Goal: Task Accomplishment & Management: Use online tool/utility

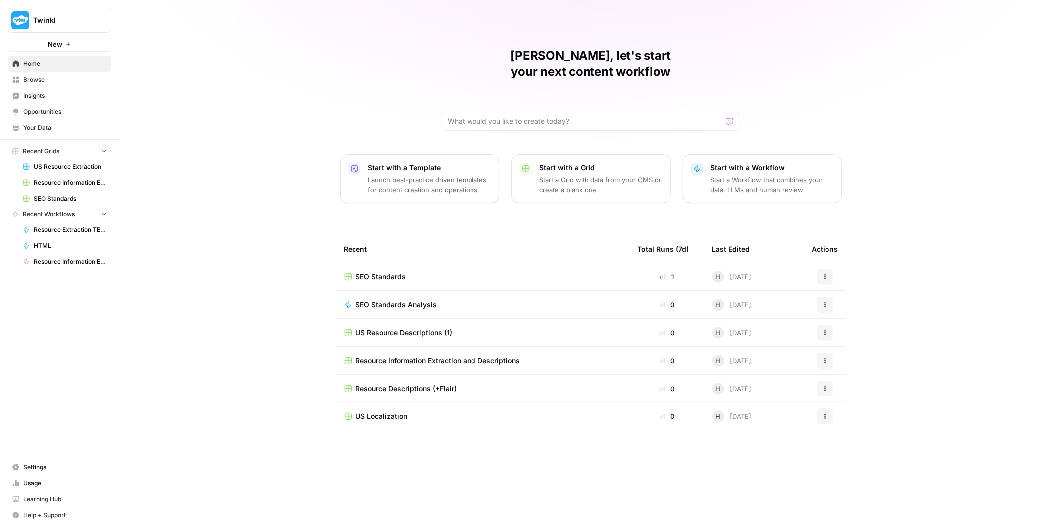
click at [395, 272] on span "SEO Standards" at bounding box center [381, 277] width 50 height 10
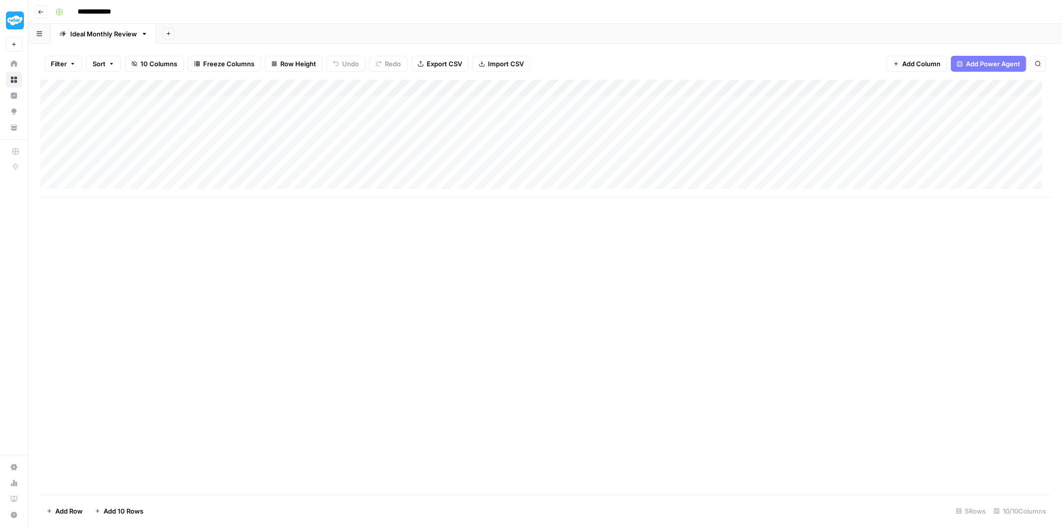
scroll to position [0, 183]
click at [941, 106] on div "Add Column" at bounding box center [545, 138] width 1010 height 117
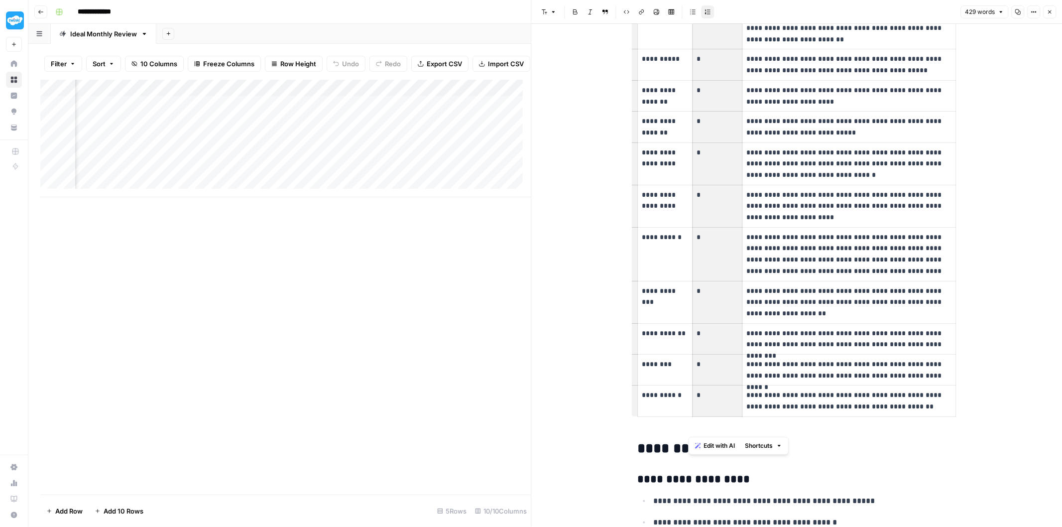
scroll to position [166, 0]
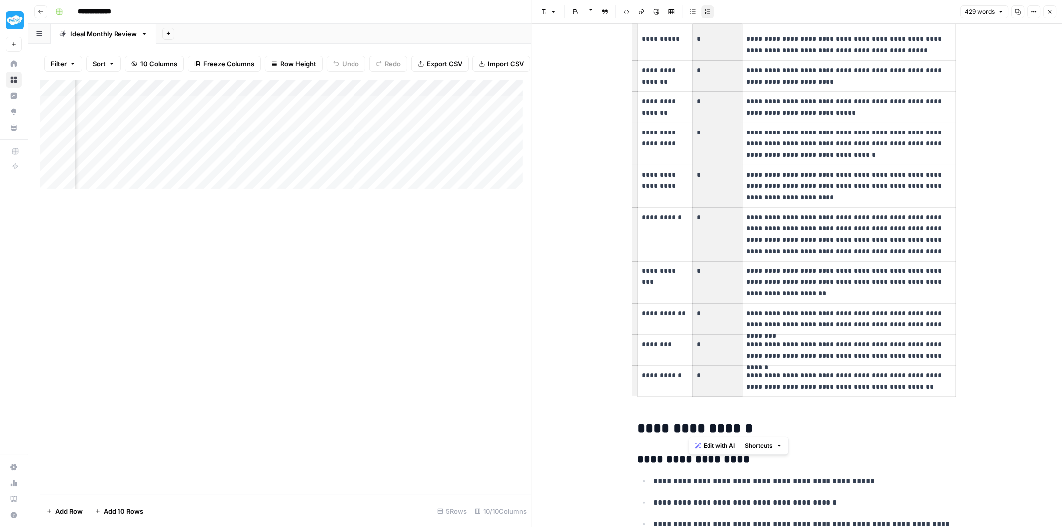
drag, startPoint x: 704, startPoint y: 101, endPoint x: 710, endPoint y: 370, distance: 269.9
click at [710, 370] on tbody "**********" at bounding box center [797, 149] width 318 height 494
click at [787, 347] on p "**********" at bounding box center [848, 350] width 205 height 22
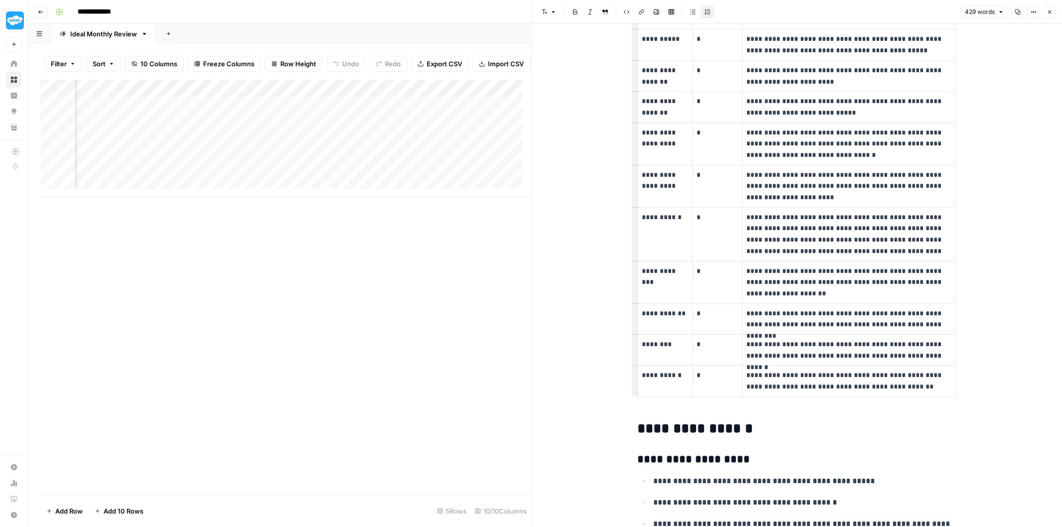
click at [792, 311] on p "**********" at bounding box center [848, 319] width 205 height 22
click at [794, 292] on p "**********" at bounding box center [848, 282] width 205 height 34
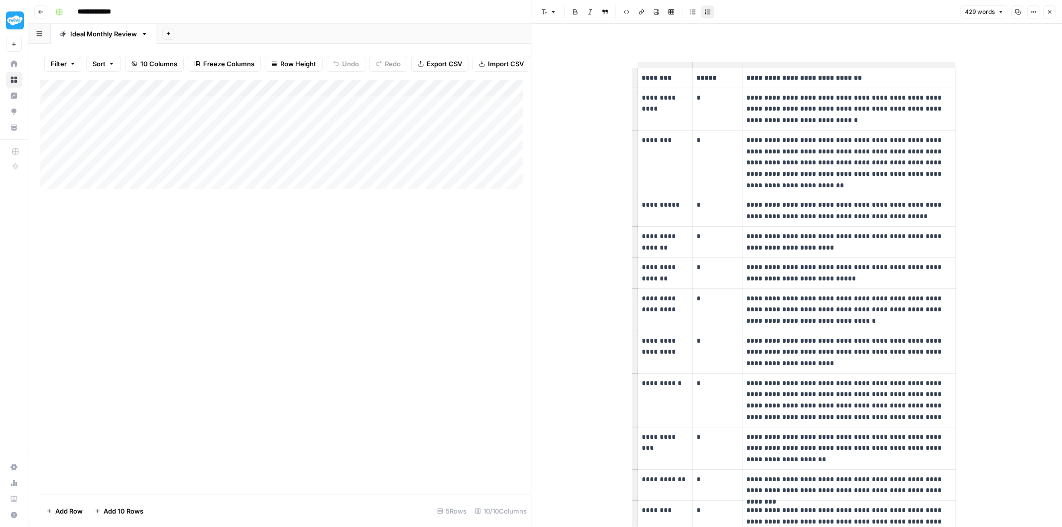
scroll to position [0, 0]
click at [1052, 12] on icon "button" at bounding box center [1050, 12] width 6 height 6
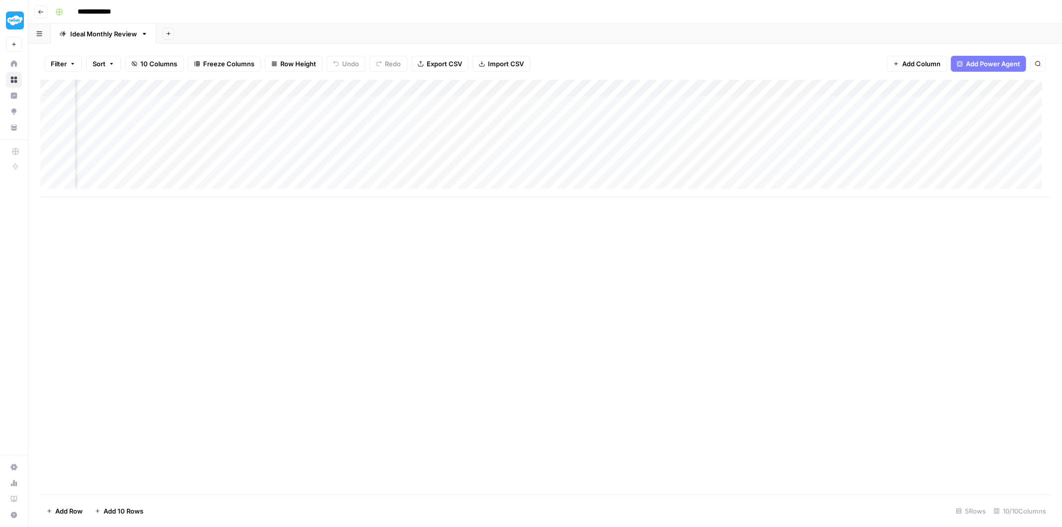
scroll to position [0, 183]
click at [877, 86] on div "Add Column" at bounding box center [545, 138] width 1010 height 117
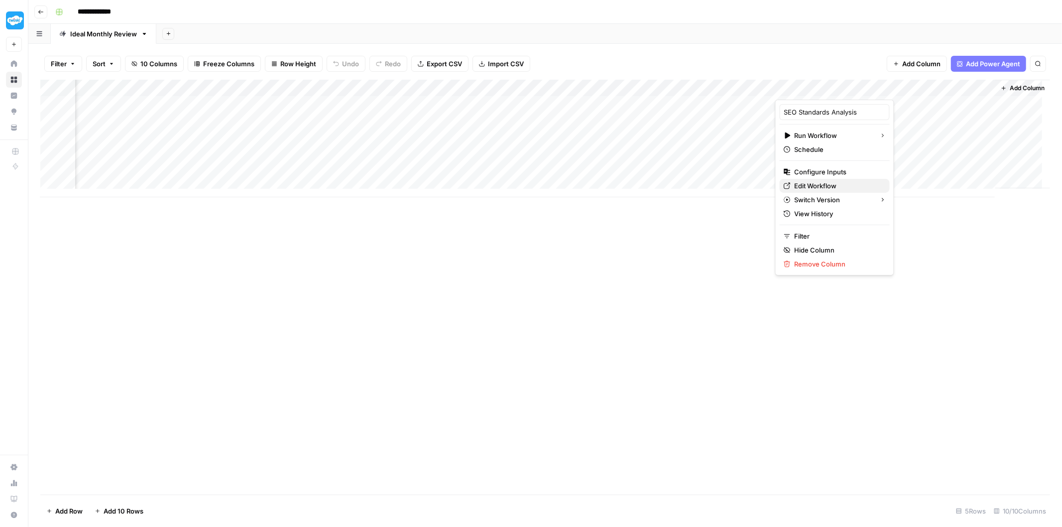
click at [827, 186] on span "Edit Workflow" at bounding box center [838, 186] width 87 height 10
click at [877, 89] on div "Add Column" at bounding box center [545, 138] width 1010 height 117
click at [840, 183] on span "Edit Workflow" at bounding box center [838, 186] width 87 height 10
click at [942, 88] on div "Add Column" at bounding box center [545, 138] width 1010 height 117
click at [657, 151] on div "Add Column" at bounding box center [545, 138] width 1010 height 117
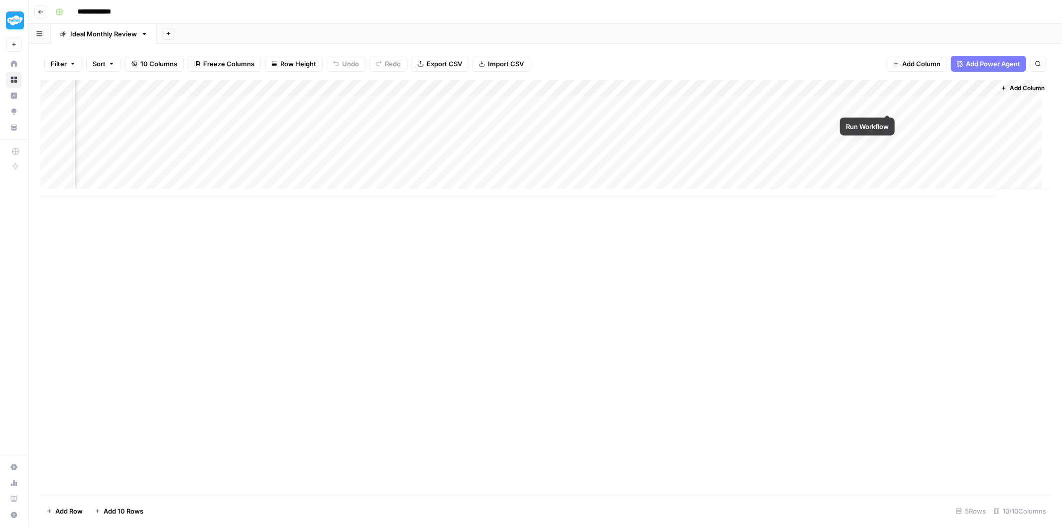
click at [888, 103] on div "Add Column" at bounding box center [545, 138] width 1010 height 117
click at [834, 88] on div "Add Column" at bounding box center [545, 138] width 1010 height 117
click at [775, 102] on div "Add Column" at bounding box center [545, 138] width 1010 height 117
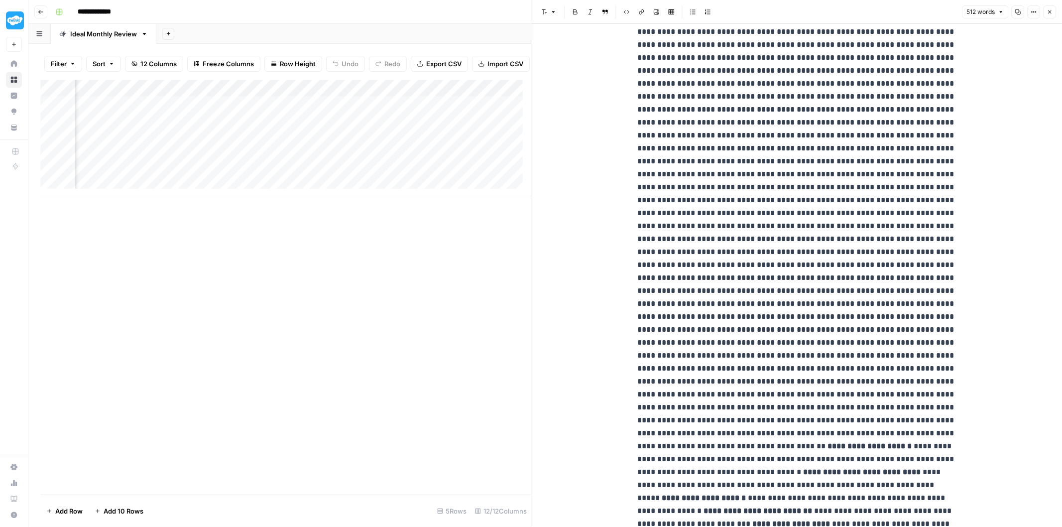
scroll to position [111, 0]
click at [1056, 14] on header "Font style Bold Italic Block quote Code block Link Image Insert Table Bulleted …" at bounding box center [797, 12] width 531 height 24
click at [1048, 10] on icon "button" at bounding box center [1049, 11] width 3 height 3
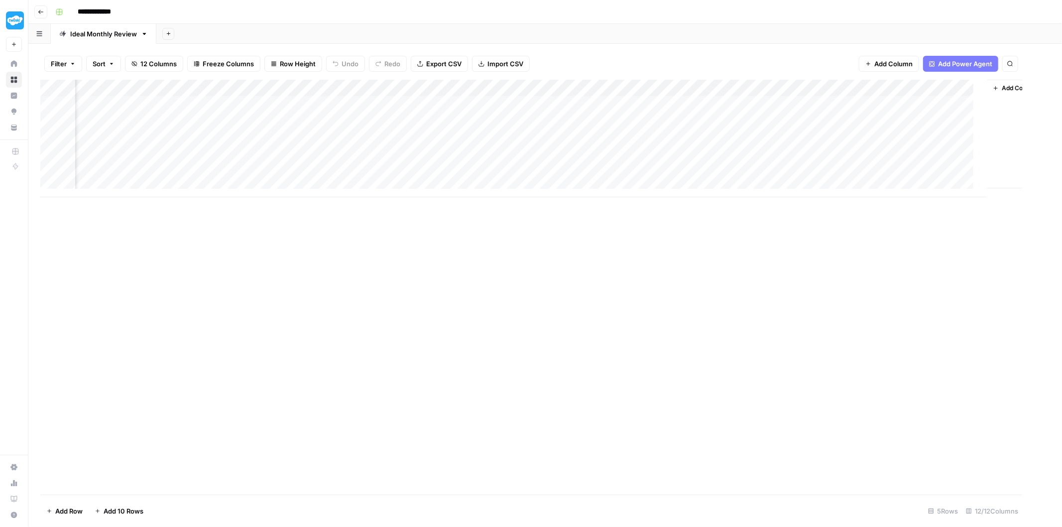
scroll to position [0, 351]
click at [735, 87] on div "Add Column" at bounding box center [545, 138] width 1010 height 117
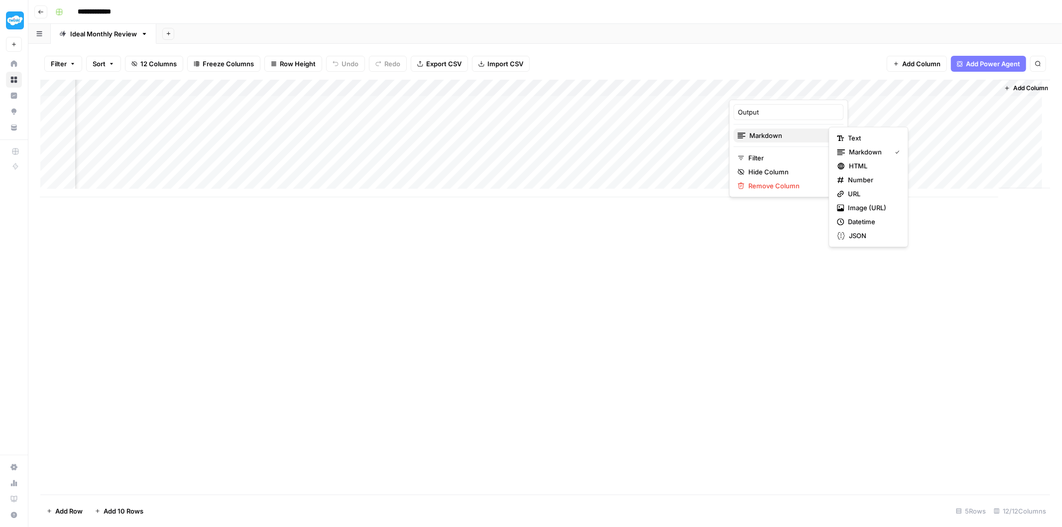
click at [777, 135] on span "Markdown" at bounding box center [787, 135] width 76 height 10
click at [857, 138] on span "Text" at bounding box center [872, 138] width 48 height 10
click at [765, 88] on div "Add Column" at bounding box center [545, 138] width 1010 height 117
click at [858, 235] on span "JSON" at bounding box center [872, 236] width 47 height 10
click at [757, 91] on div "Add Column" at bounding box center [545, 138] width 1010 height 117
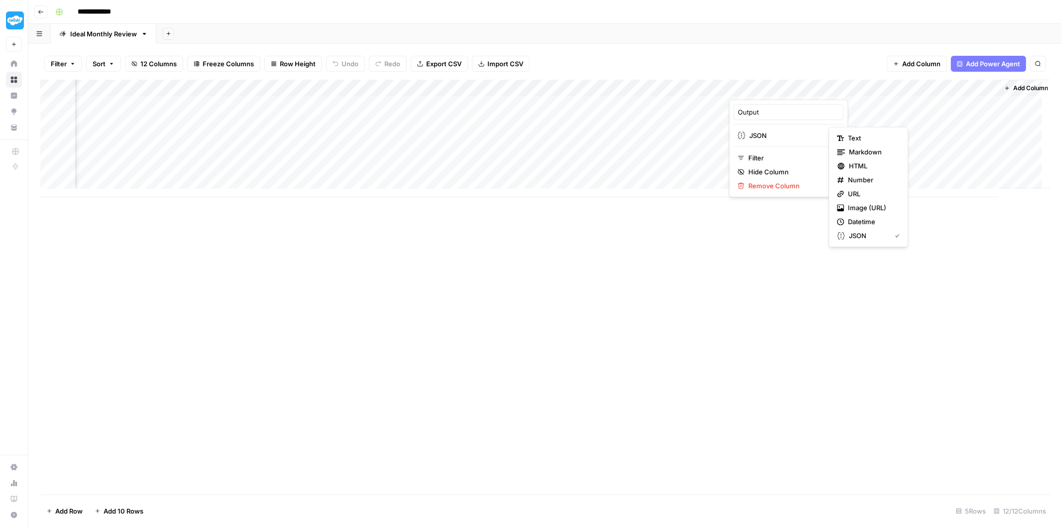
click at [863, 141] on span "Text" at bounding box center [872, 138] width 48 height 10
click at [752, 105] on div "Add Column" at bounding box center [545, 138] width 1010 height 117
click at [728, 107] on div "Add Column" at bounding box center [545, 138] width 1010 height 117
click at [746, 107] on div "Add Column" at bounding box center [545, 138] width 1010 height 117
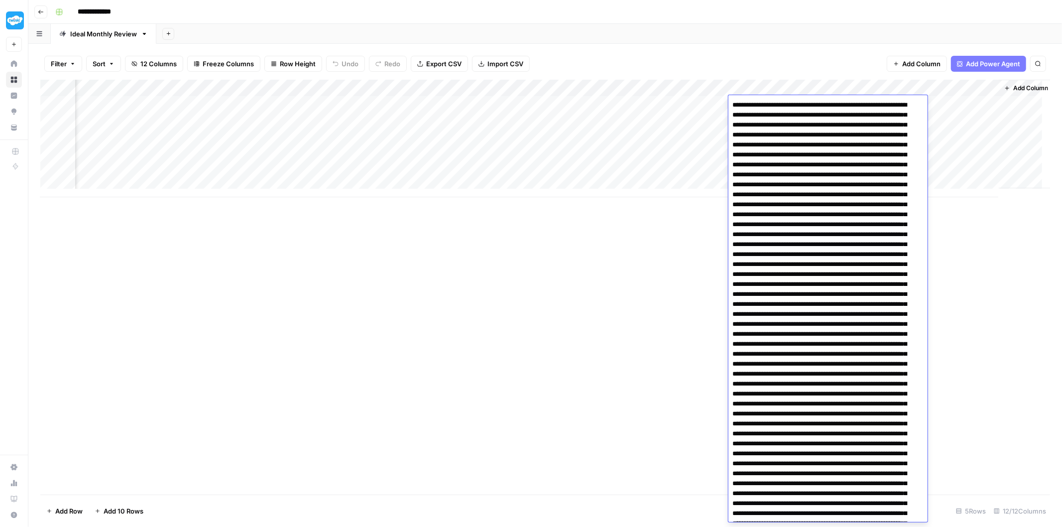
scroll to position [237, 0]
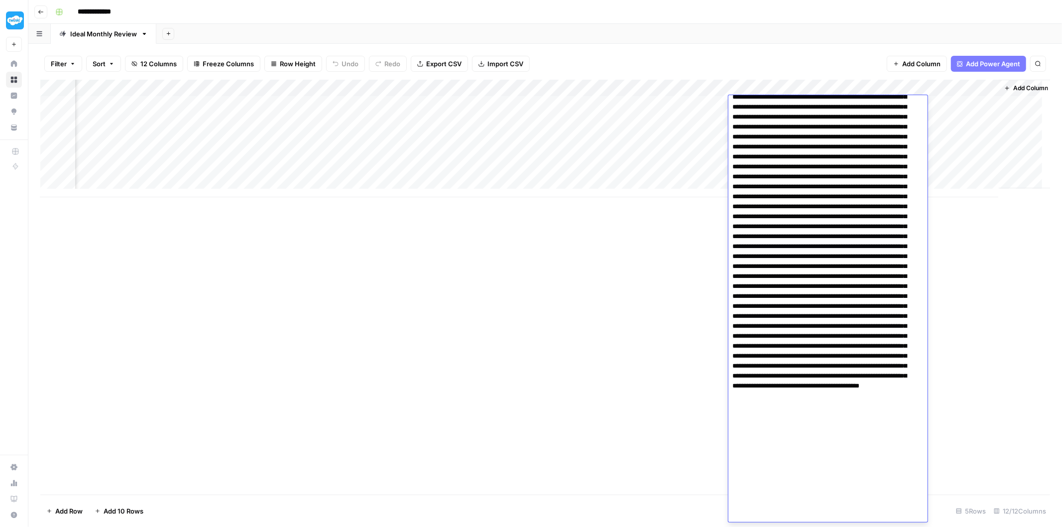
click at [952, 145] on div "Add Column" at bounding box center [545, 138] width 1010 height 117
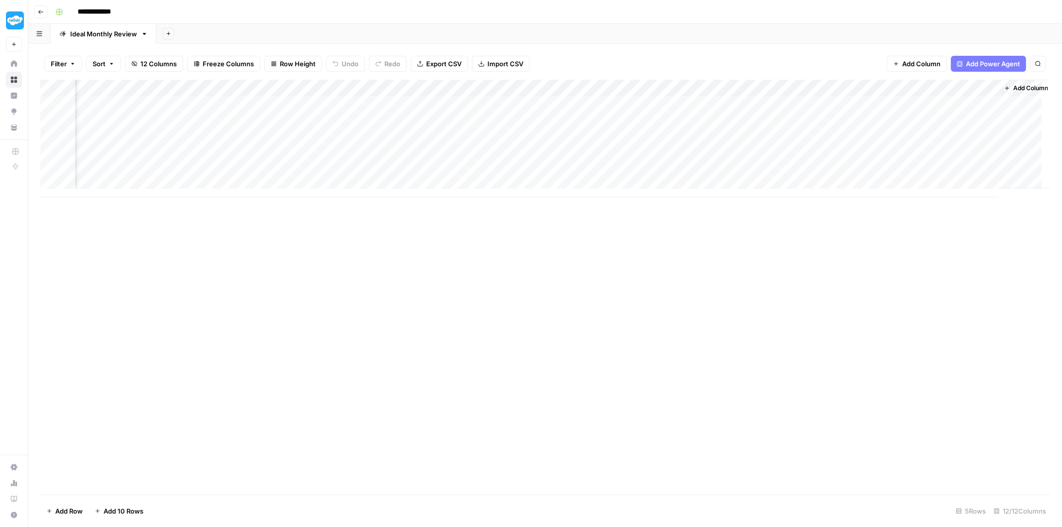
click at [812, 90] on div "Add Column" at bounding box center [545, 138] width 1010 height 117
click at [734, 86] on div at bounding box center [774, 90] width 90 height 20
click at [754, 131] on span "Text" at bounding box center [786, 135] width 77 height 10
click at [853, 152] on span "Markdown" at bounding box center [872, 152] width 47 height 10
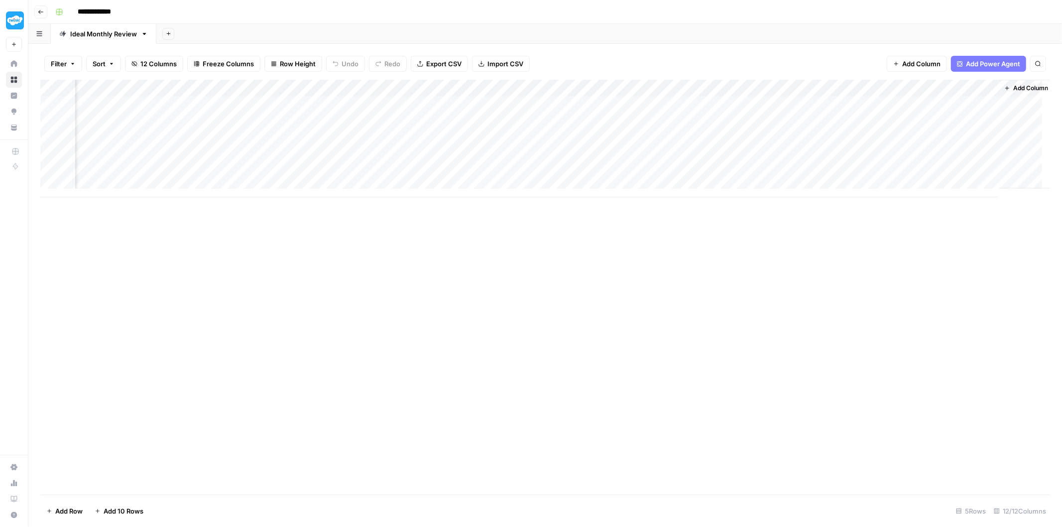
click at [707, 87] on div "Add Column" at bounding box center [545, 138] width 1010 height 117
click at [663, 185] on span "Edit Workflow" at bounding box center [670, 186] width 87 height 10
click at [287, 107] on div "Add Column" at bounding box center [545, 138] width 1010 height 117
click at [283, 121] on div "Add Column" at bounding box center [545, 138] width 1010 height 117
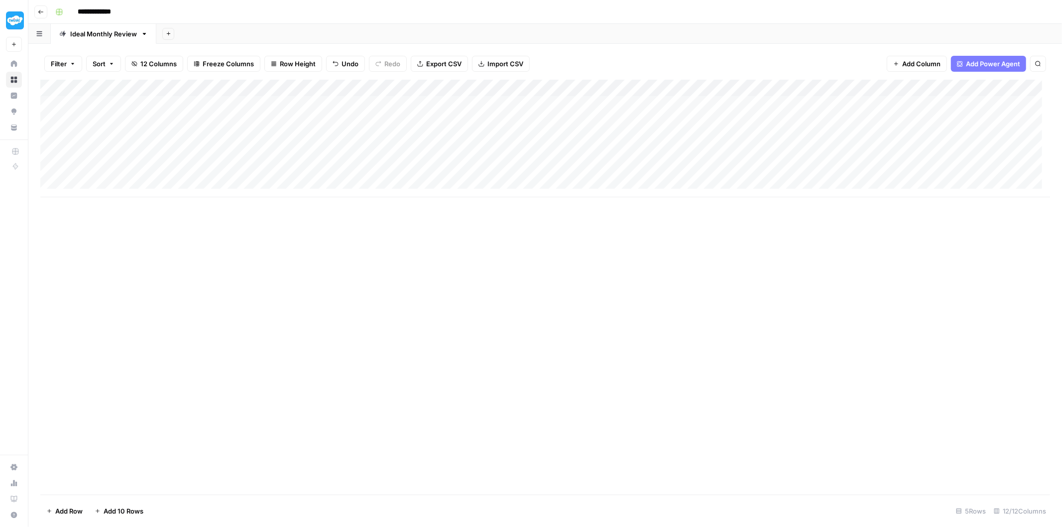
click at [285, 136] on div "Add Column" at bounding box center [545, 138] width 1010 height 117
click at [286, 151] on div "Add Column" at bounding box center [545, 138] width 1010 height 117
click at [304, 173] on div "Add Column" at bounding box center [545, 138] width 1010 height 117
click at [363, 103] on div "Add Column" at bounding box center [545, 138] width 1010 height 117
click at [359, 121] on div "Add Column" at bounding box center [545, 138] width 1010 height 117
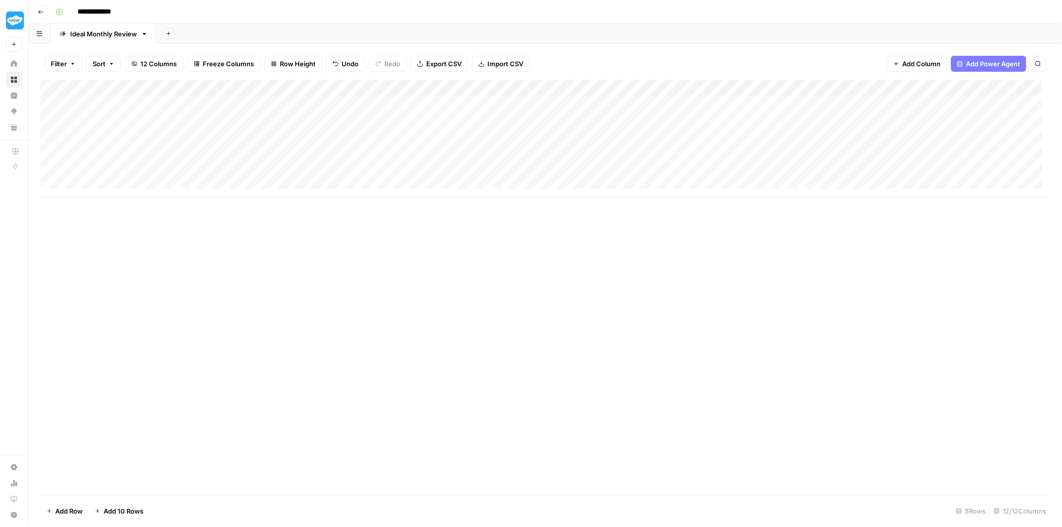
click at [359, 137] on div "Add Column" at bounding box center [545, 138] width 1010 height 117
click at [360, 156] on div "Add Column" at bounding box center [545, 138] width 1010 height 117
click at [361, 170] on div "Add Column" at bounding box center [545, 138] width 1010 height 117
click at [493, 124] on div "Add Column" at bounding box center [545, 138] width 1010 height 117
click at [214, 117] on div "Add Column" at bounding box center [545, 138] width 1010 height 117
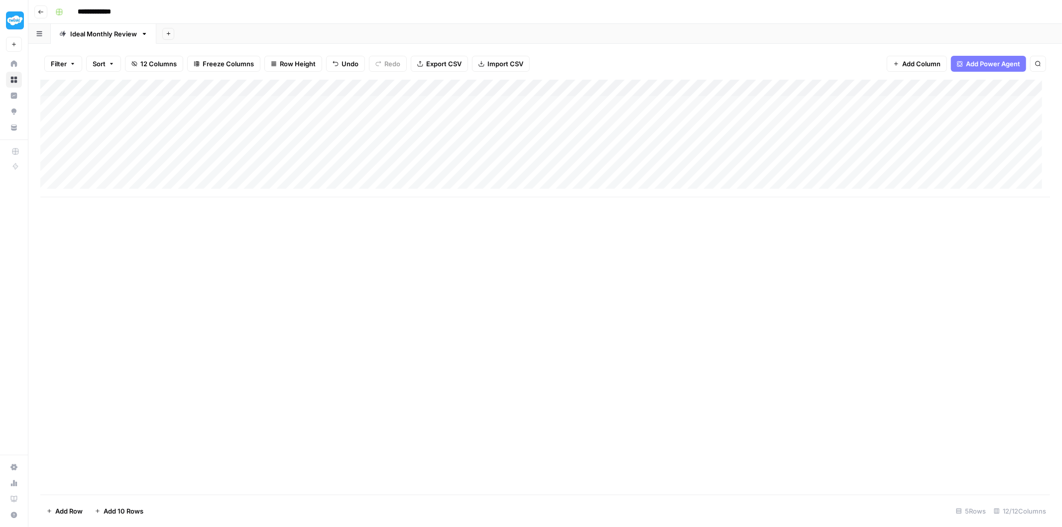
click at [122, 118] on div "Add Column" at bounding box center [545, 138] width 1010 height 117
click at [496, 130] on div "Add Column" at bounding box center [545, 138] width 1010 height 117
click at [133, 126] on div "Add Column" at bounding box center [545, 138] width 1010 height 117
click at [504, 121] on div "Add Column" at bounding box center [545, 138] width 1010 height 117
click at [140, 120] on div "Add Column" at bounding box center [545, 138] width 1010 height 117
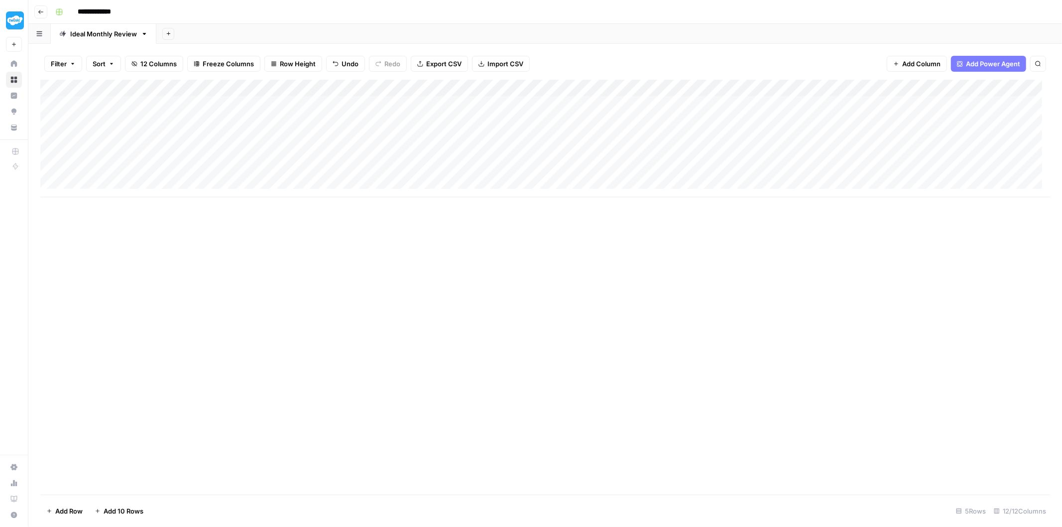
click at [613, 118] on div "Add Column" at bounding box center [545, 138] width 1010 height 117
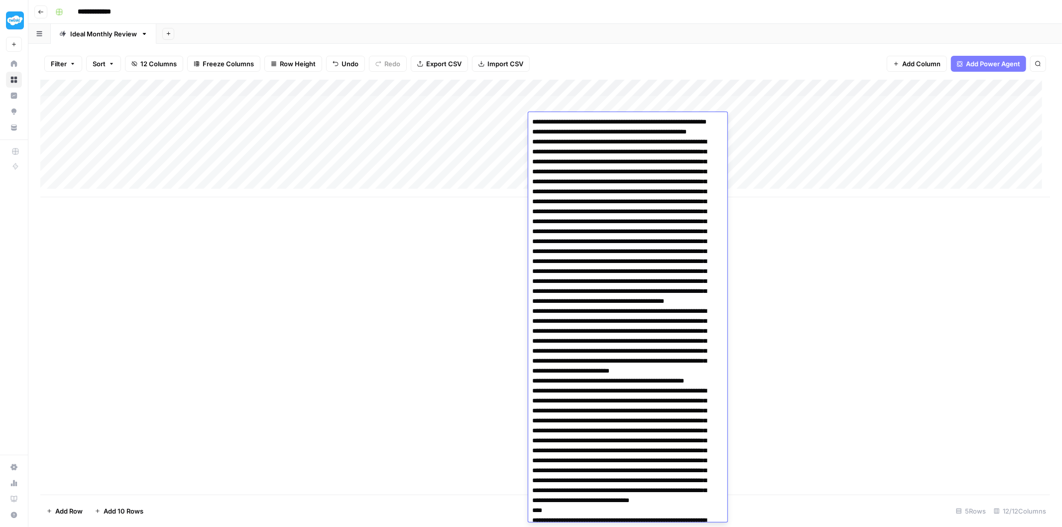
drag, startPoint x: 544, startPoint y: 122, endPoint x: 617, endPoint y: 121, distance: 73.2
click at [617, 121] on textarea at bounding box center [623, 495] width 191 height 761
type textarea "**********"
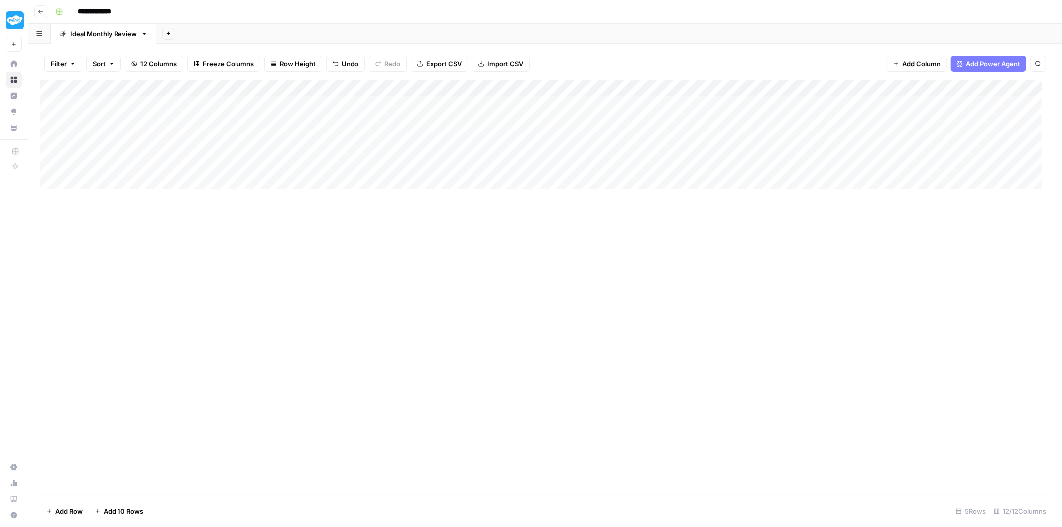
click at [703, 117] on div "Add Column" at bounding box center [545, 138] width 1010 height 117
click at [734, 119] on div "Add Column" at bounding box center [545, 138] width 1010 height 117
click at [734, 119] on textarea at bounding box center [751, 122] width 159 height 14
click at [767, 123] on textarea "**********" at bounding box center [751, 127] width 159 height 24
type textarea "**********"
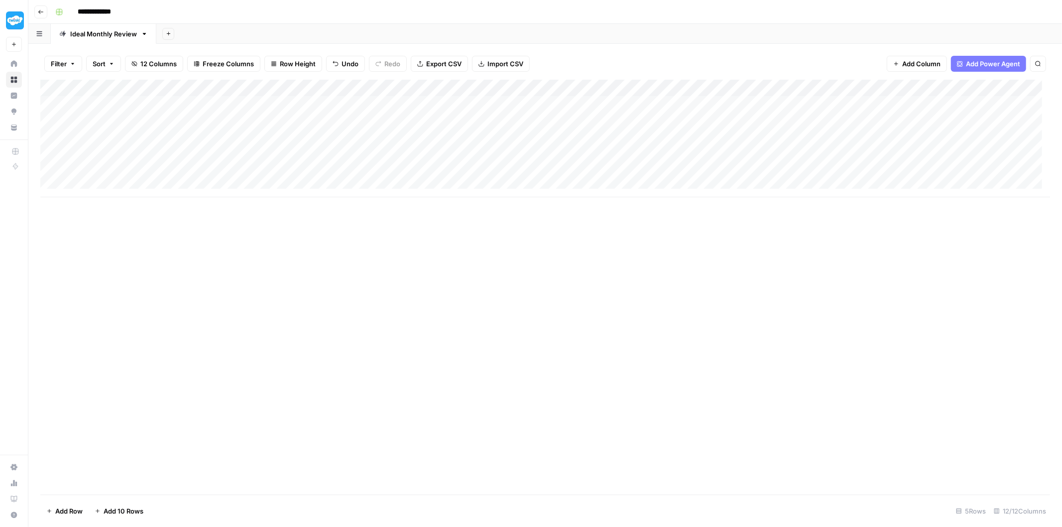
click at [865, 120] on div "Add Column" at bounding box center [545, 138] width 1010 height 117
type textarea "**********"
click at [679, 157] on div "Add Column" at bounding box center [545, 138] width 1010 height 117
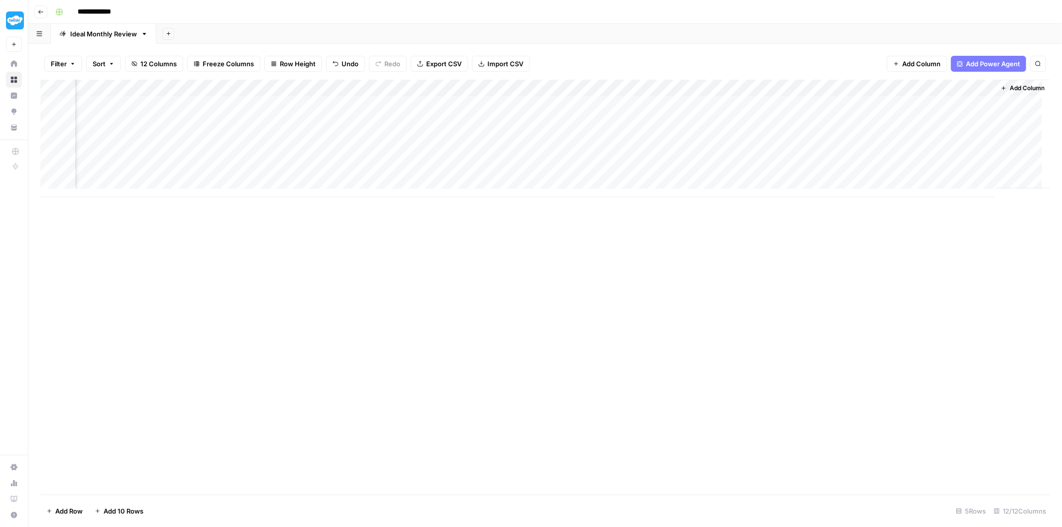
click at [834, 85] on div "Add Column" at bounding box center [545, 138] width 1010 height 117
click at [834, 85] on div at bounding box center [852, 90] width 90 height 20
click at [774, 138] on div "Add Column" at bounding box center [545, 138] width 1010 height 117
click at [887, 87] on div "Add Column" at bounding box center [545, 138] width 1010 height 117
type input "## Content Review Analysis| Criteria | Score | Additional Notes Or Explanations…"
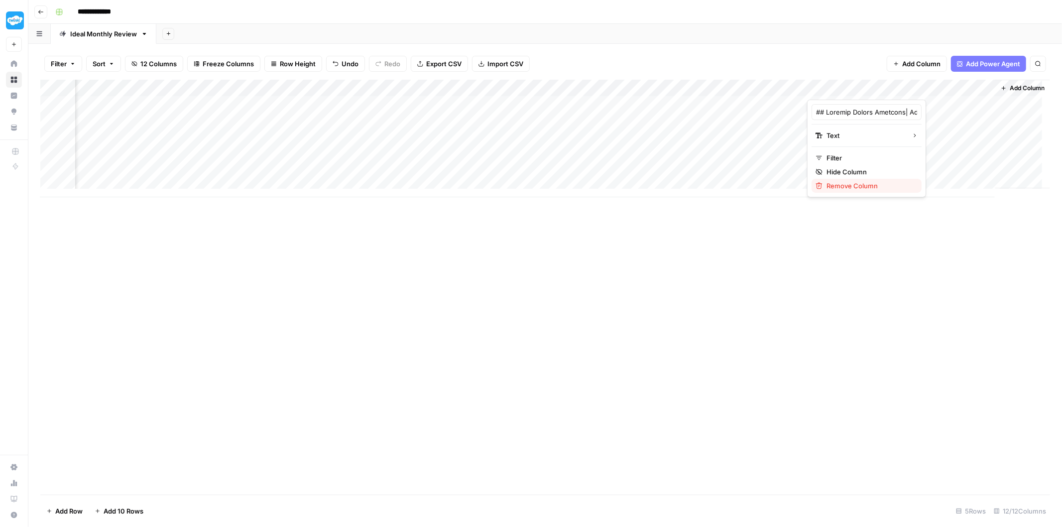
click at [842, 182] on span "Remove Column" at bounding box center [869, 186] width 87 height 10
click at [505, 102] on span "Delete" at bounding box center [495, 103] width 21 height 10
click at [885, 88] on div "Add Column" at bounding box center [545, 138] width 1010 height 117
click at [1008, 105] on div "Add Column" at bounding box center [1022, 134] width 55 height 109
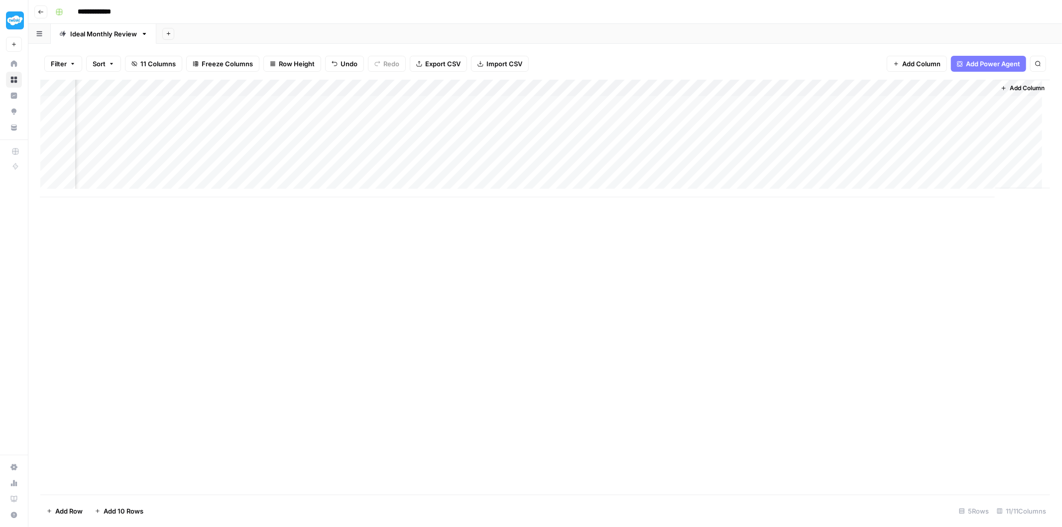
click at [885, 88] on div "Add Column" at bounding box center [545, 138] width 1010 height 117
click at [724, 117] on div "Add Column" at bounding box center [545, 138] width 1010 height 117
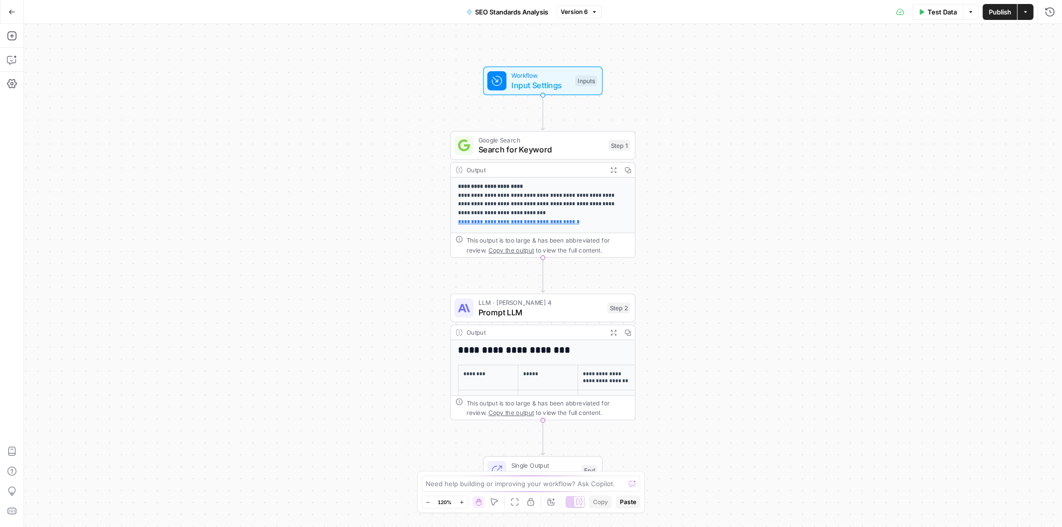
click at [508, 196] on p "**********" at bounding box center [538, 204] width 160 height 44
click at [525, 336] on div "Output" at bounding box center [535, 332] width 136 height 9
click at [531, 319] on div "LLM · Claude Sonnet 4 Prompt LLM Step 2 Copy step Delete step Add Note Test" at bounding box center [543, 308] width 185 height 29
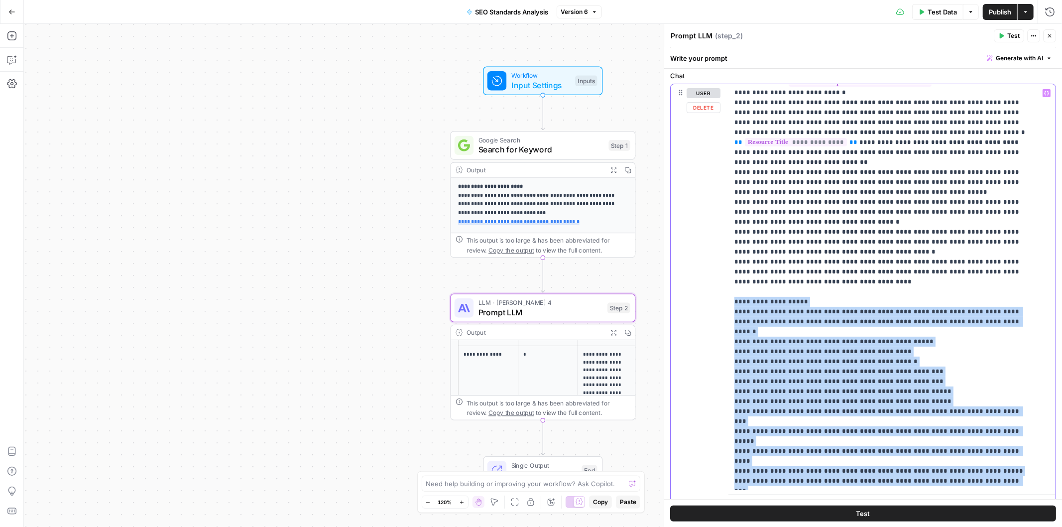
scroll to position [111, 0]
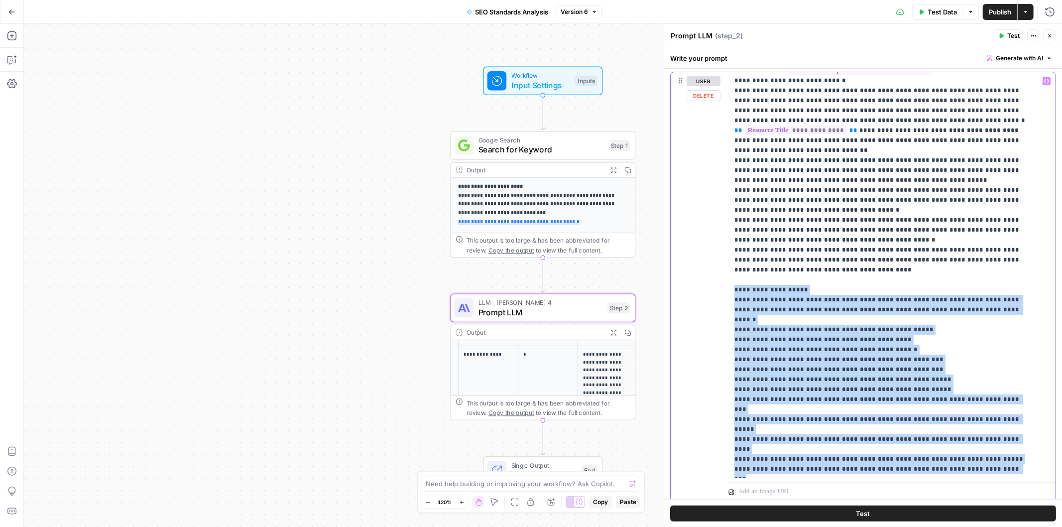
drag, startPoint x: 732, startPoint y: 361, endPoint x: 1002, endPoint y: 392, distance: 271.2
click at [1002, 392] on div "**********" at bounding box center [887, 274] width 319 height 405
copy p "**********"
click at [13, 56] on icon "button" at bounding box center [12, 60] width 10 height 10
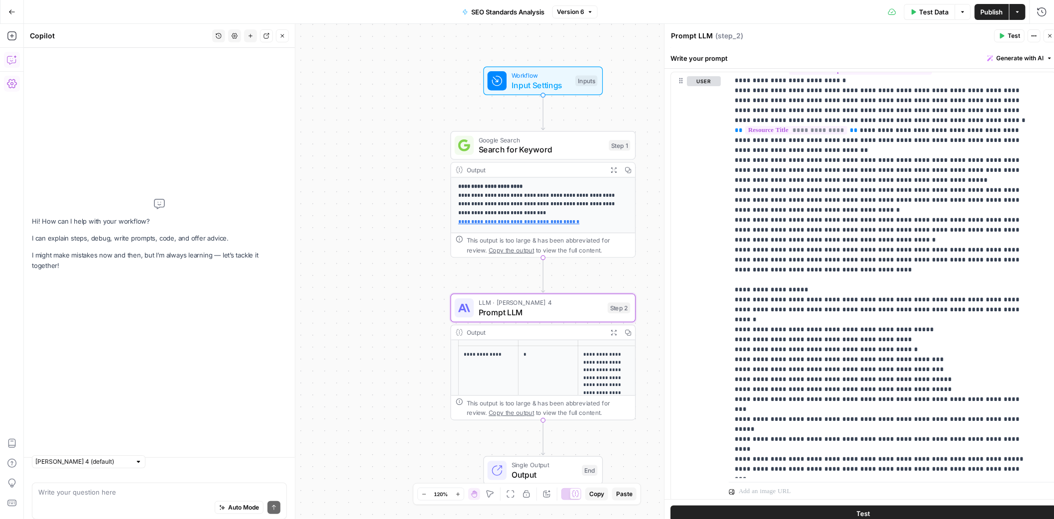
click at [162, 488] on div "Write your question here Auto Mode Send" at bounding box center [159, 500] width 255 height 37
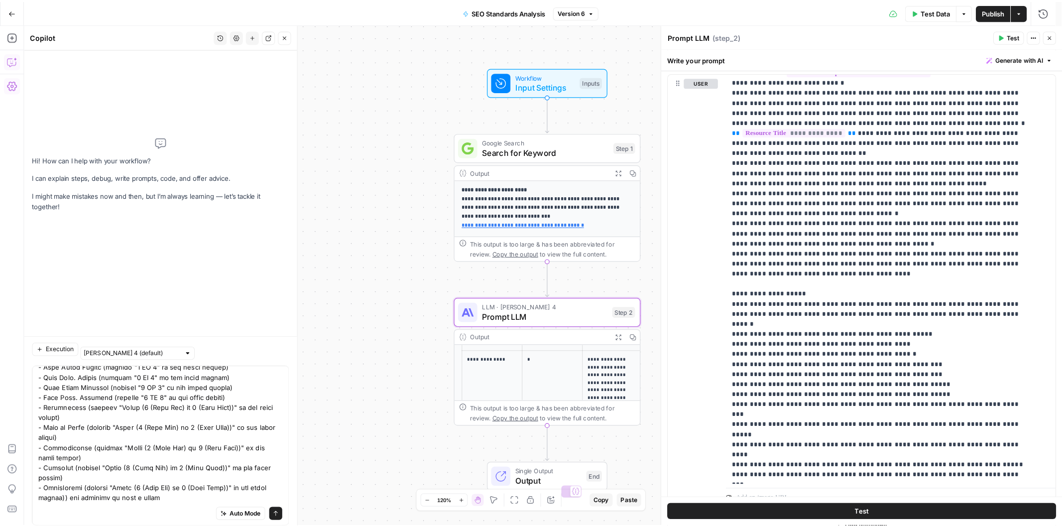
scroll to position [0, 0]
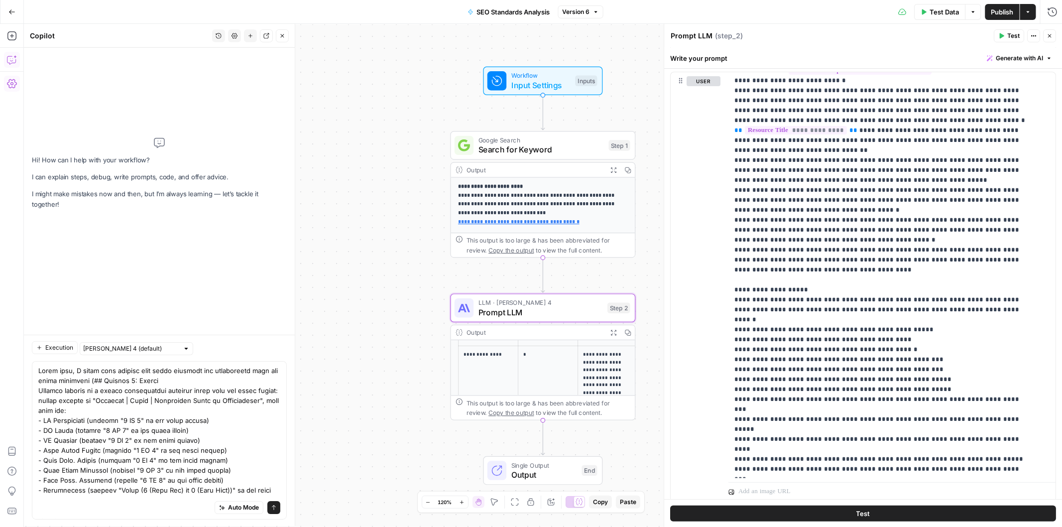
click at [213, 370] on textarea at bounding box center [159, 474] width 242 height 219
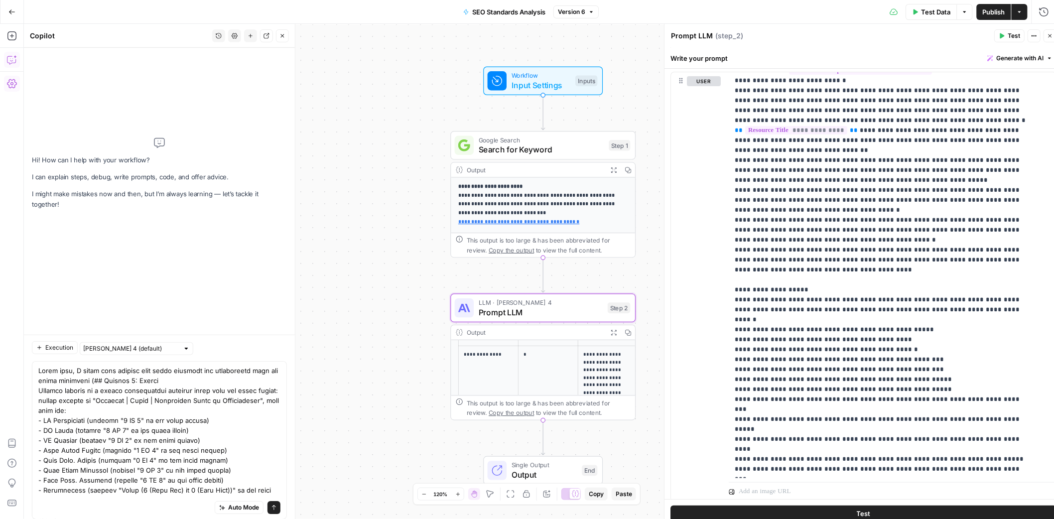
click at [205, 369] on textarea at bounding box center [159, 474] width 242 height 219
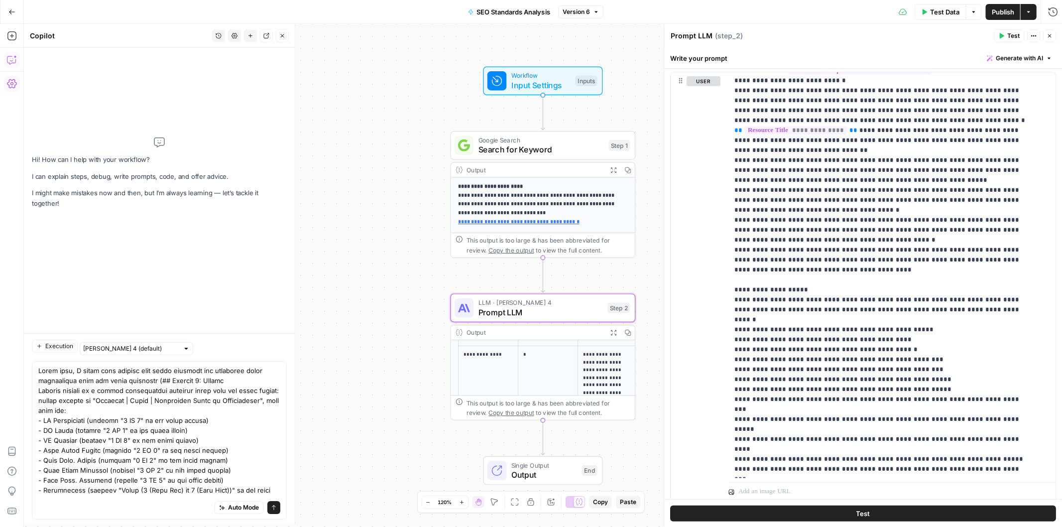
scroll to position [88, 0]
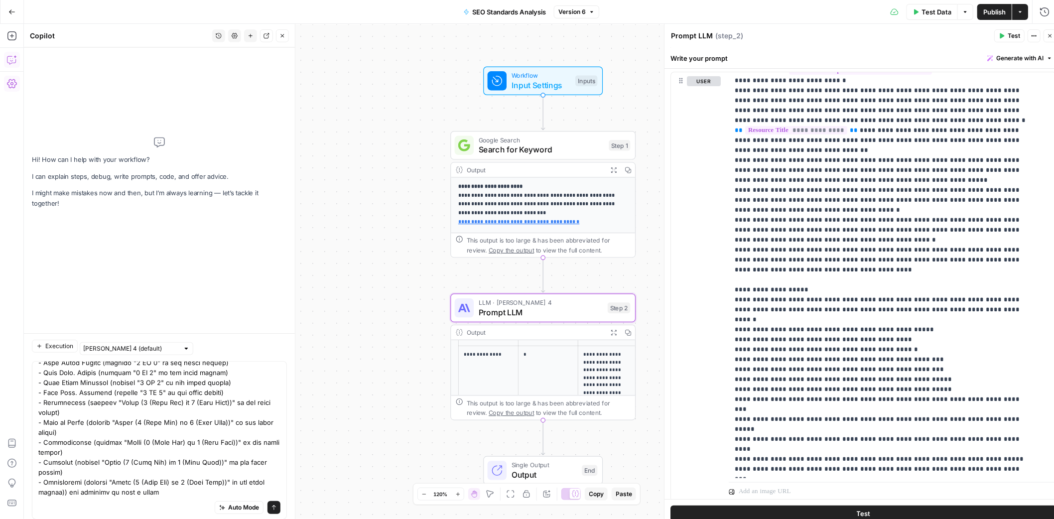
click at [165, 490] on textarea at bounding box center [159, 387] width 242 height 219
click at [125, 494] on textarea at bounding box center [159, 387] width 242 height 219
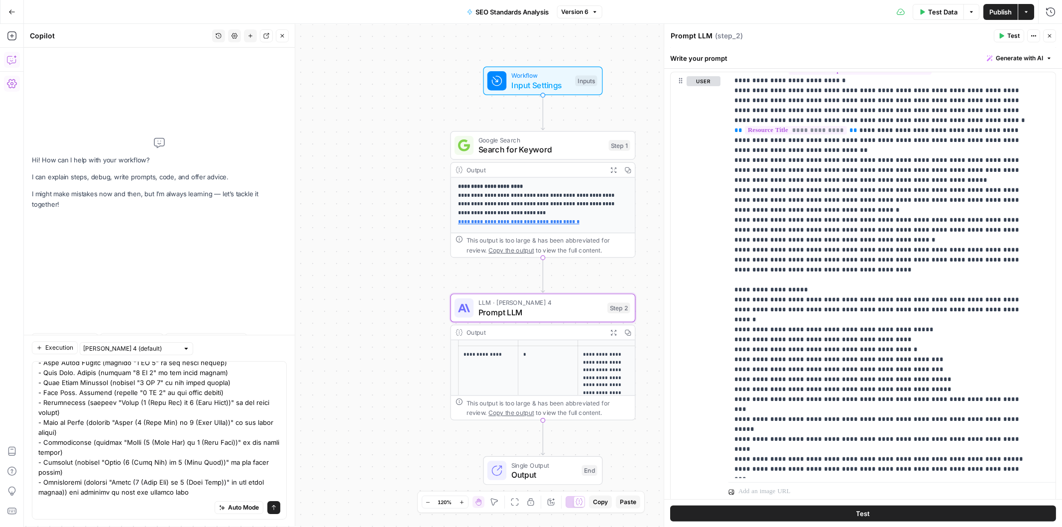
type textarea "After this, I would like another step which extracts the numerical score inform…"
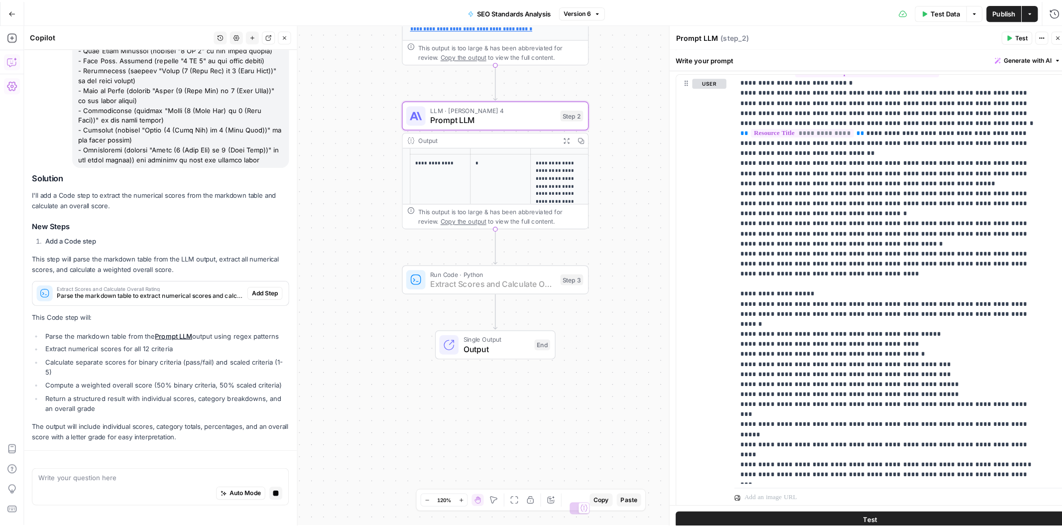
scroll to position [186, 0]
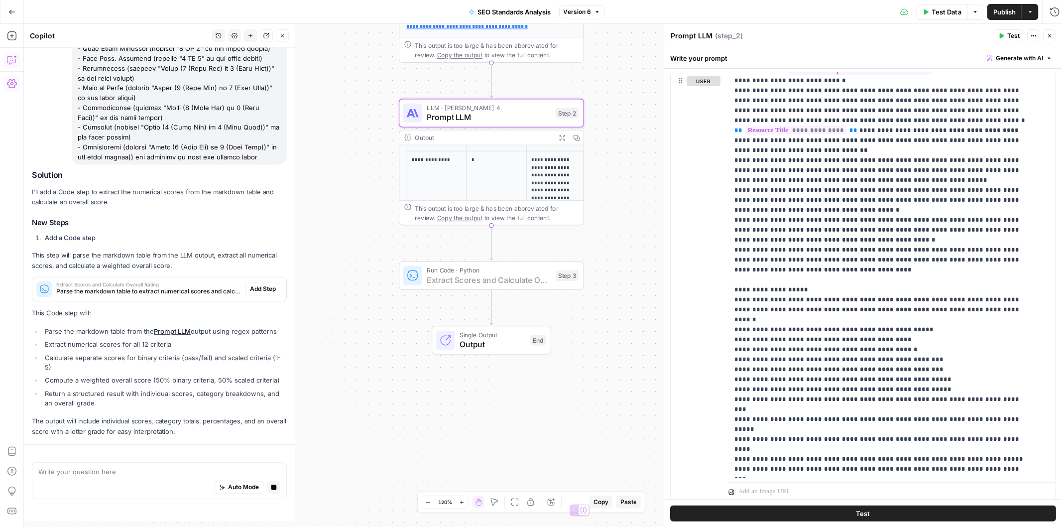
click at [254, 289] on span "Add Step" at bounding box center [263, 289] width 26 height 9
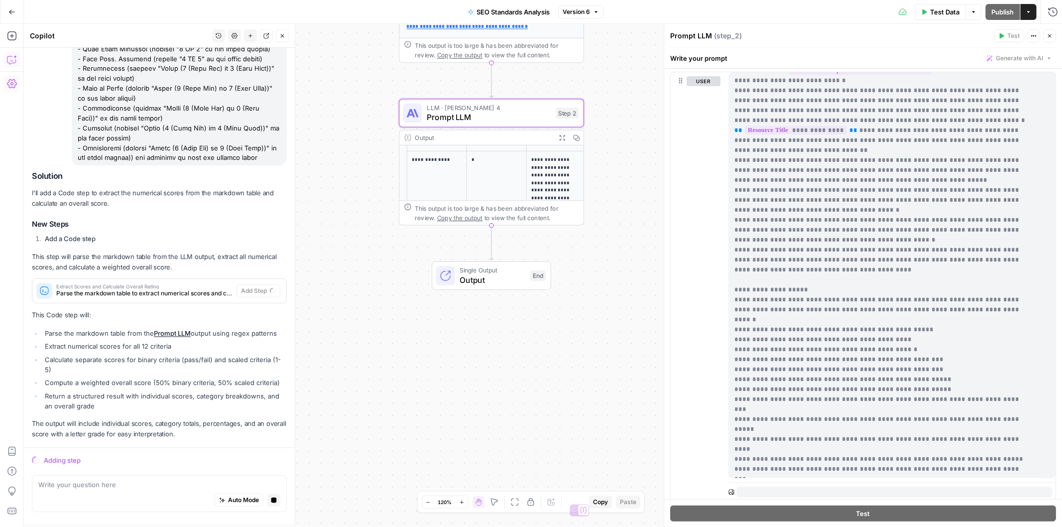
click at [1046, 33] on button "Close" at bounding box center [1049, 35] width 13 height 13
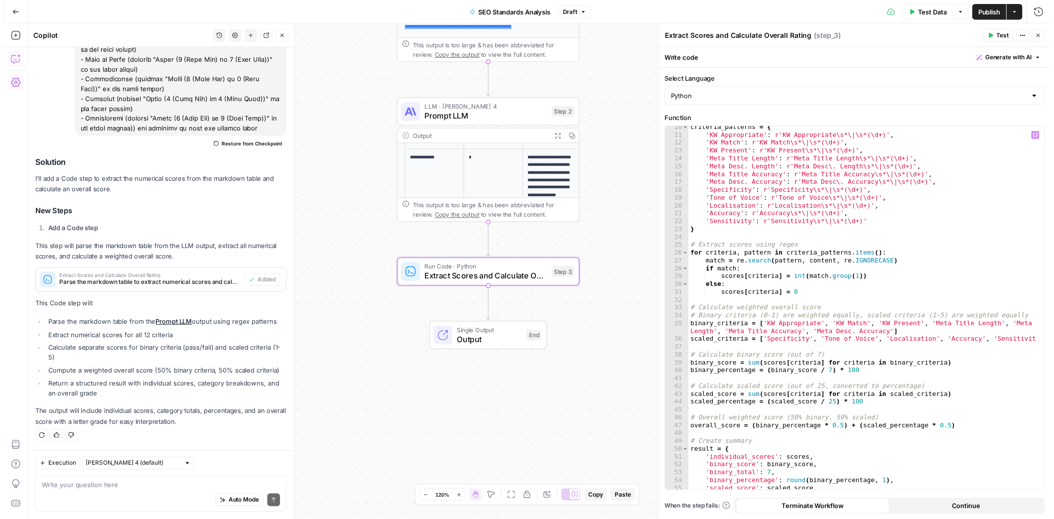
scroll to position [8, 0]
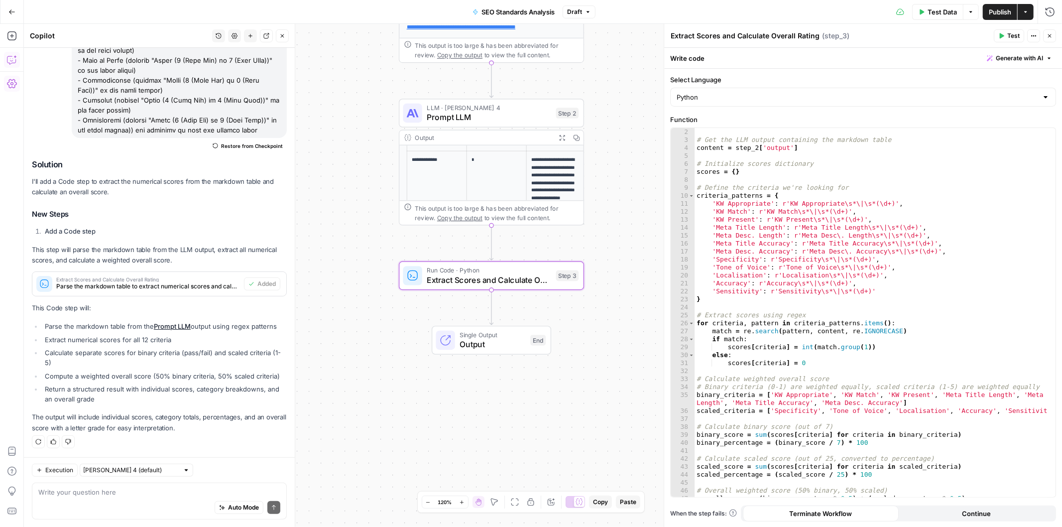
click at [1009, 35] on span "Test" at bounding box center [1013, 35] width 12 height 9
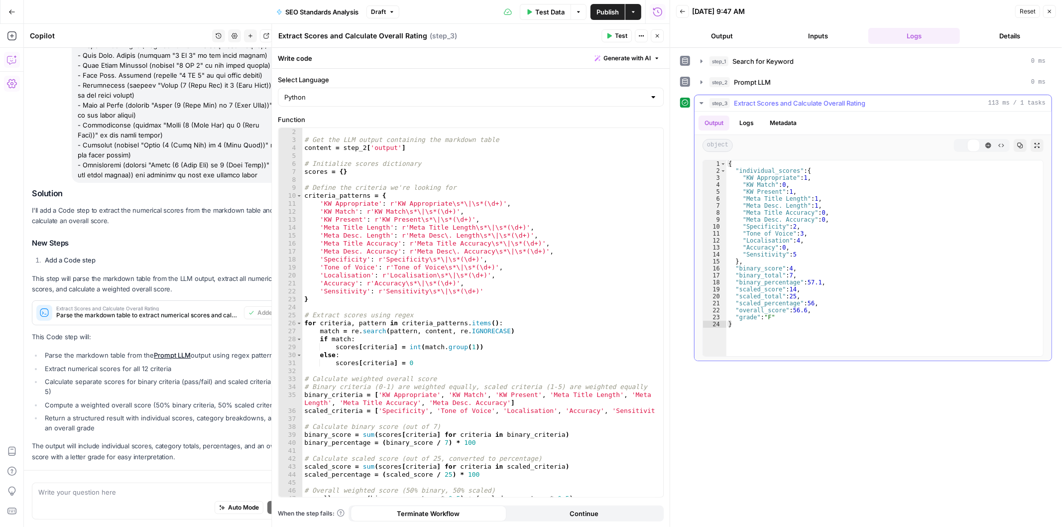
scroll to position [214, 0]
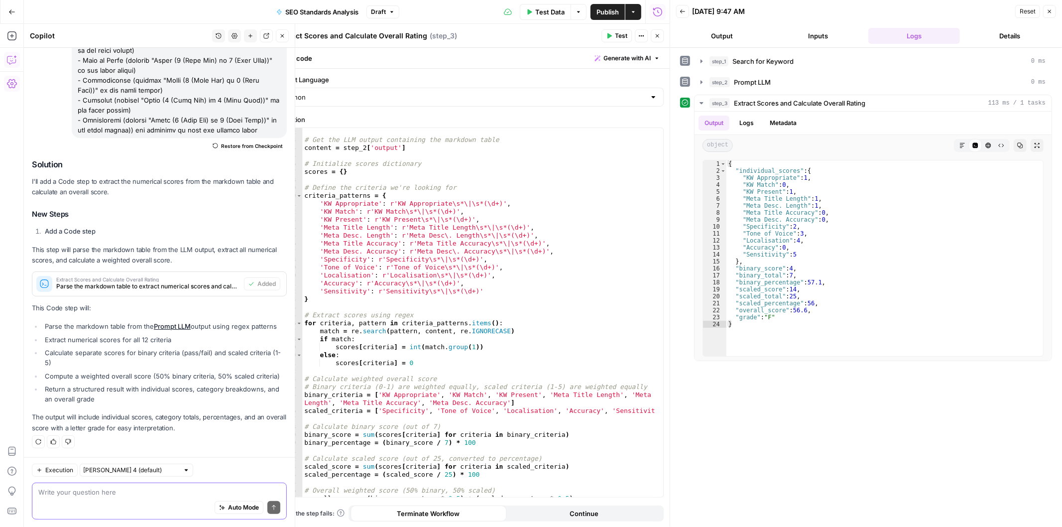
click at [121, 490] on textarea at bounding box center [159, 492] width 242 height 10
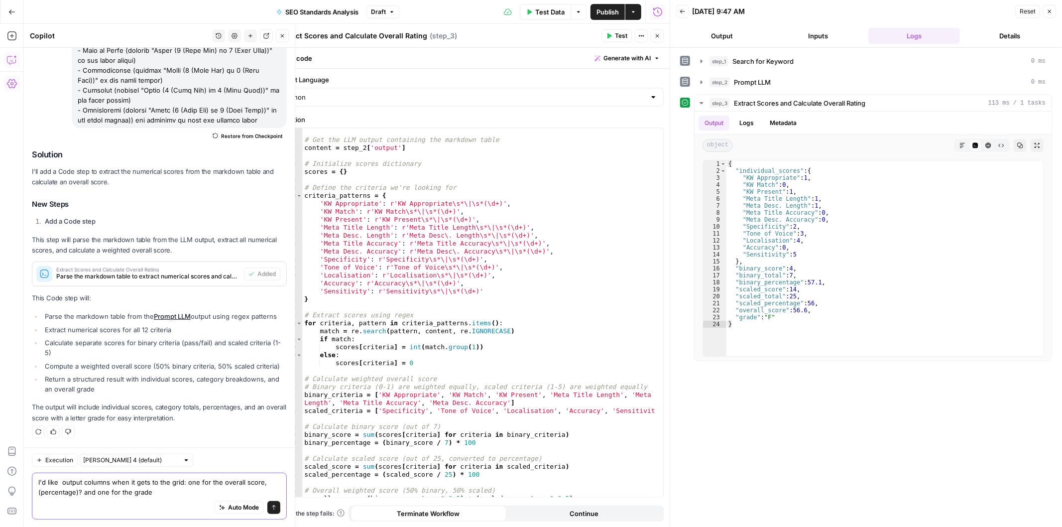
type textarea "I'd like 2 output columns when it gets to the grid: one for the overall score,(…"
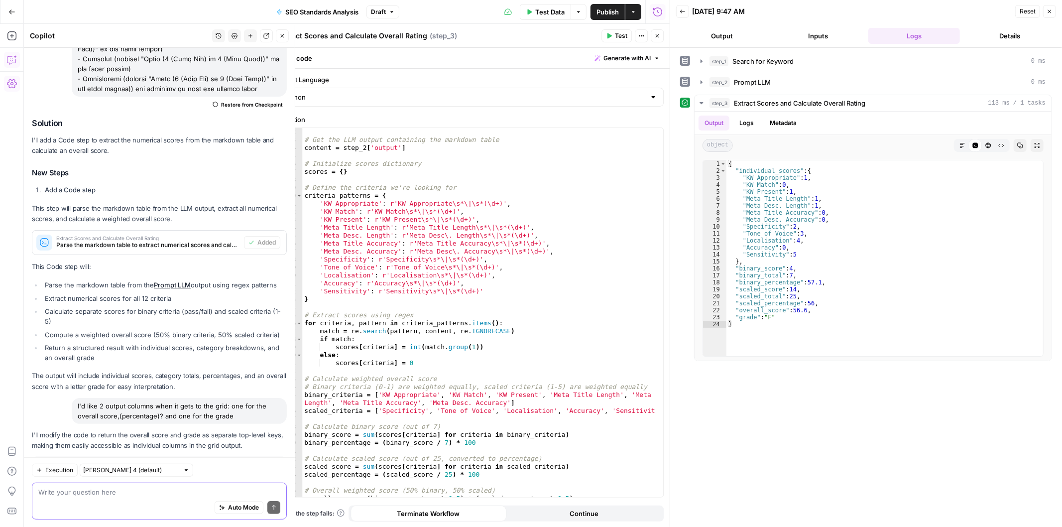
scroll to position [304, 0]
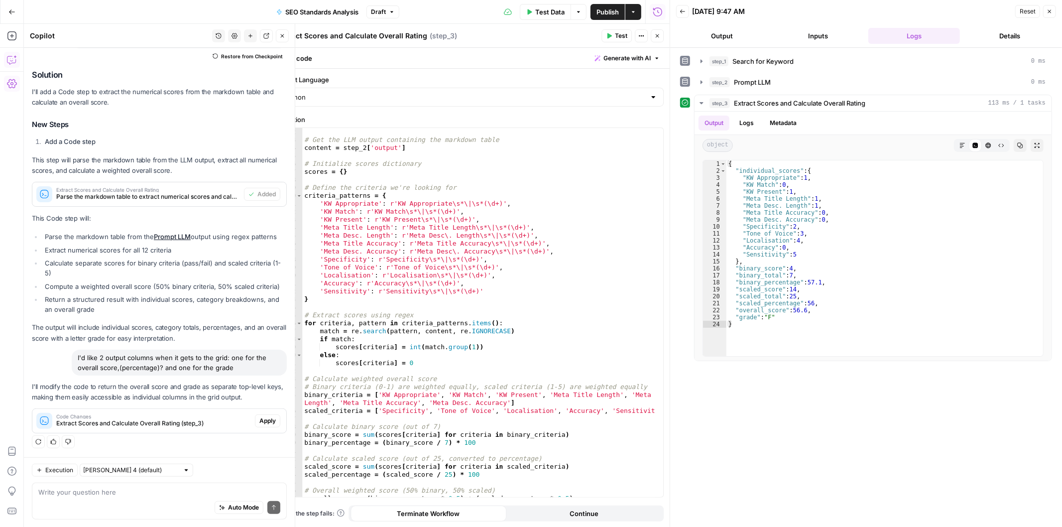
click at [259, 420] on span "Apply" at bounding box center [267, 420] width 16 height 9
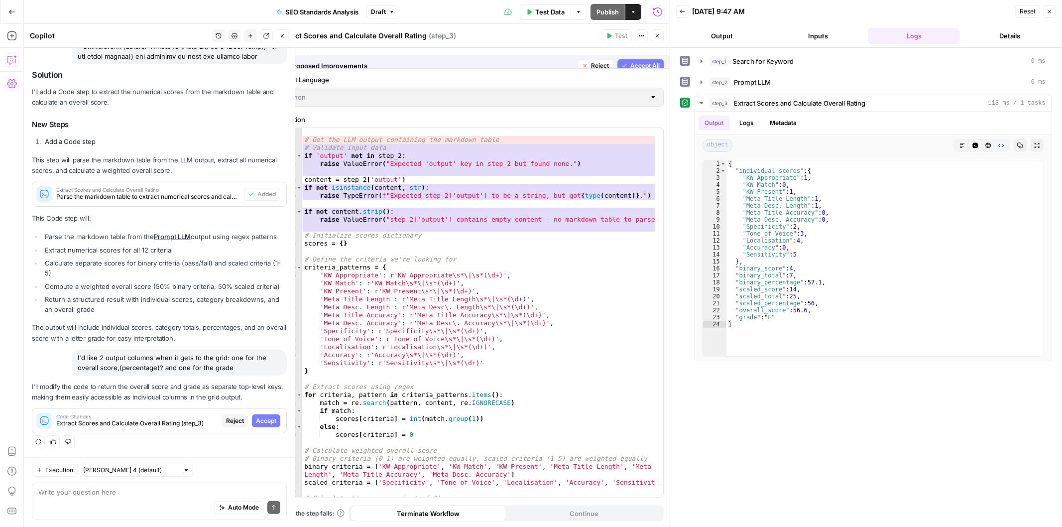
scroll to position [288, 0]
click at [256, 420] on span "Accept" at bounding box center [266, 420] width 20 height 9
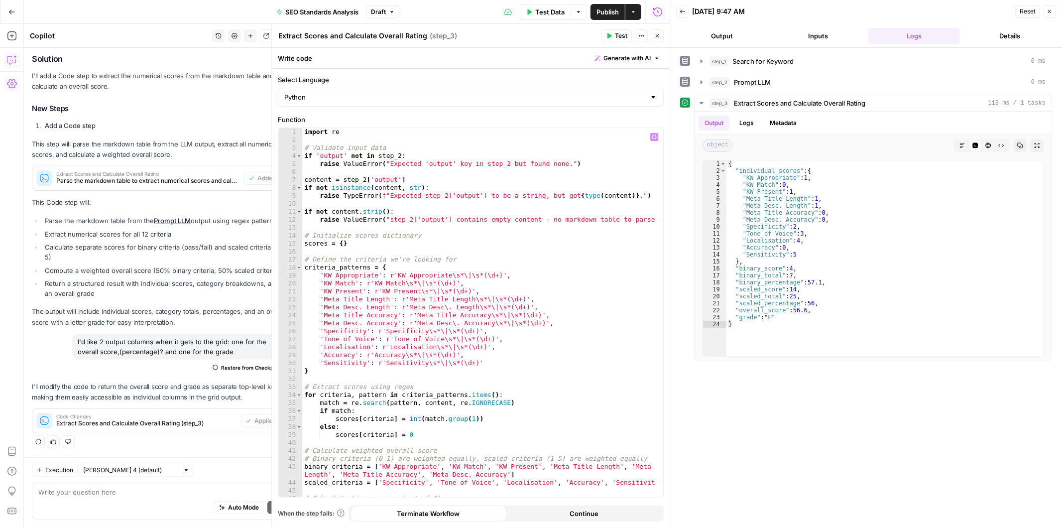
scroll to position [0, 0]
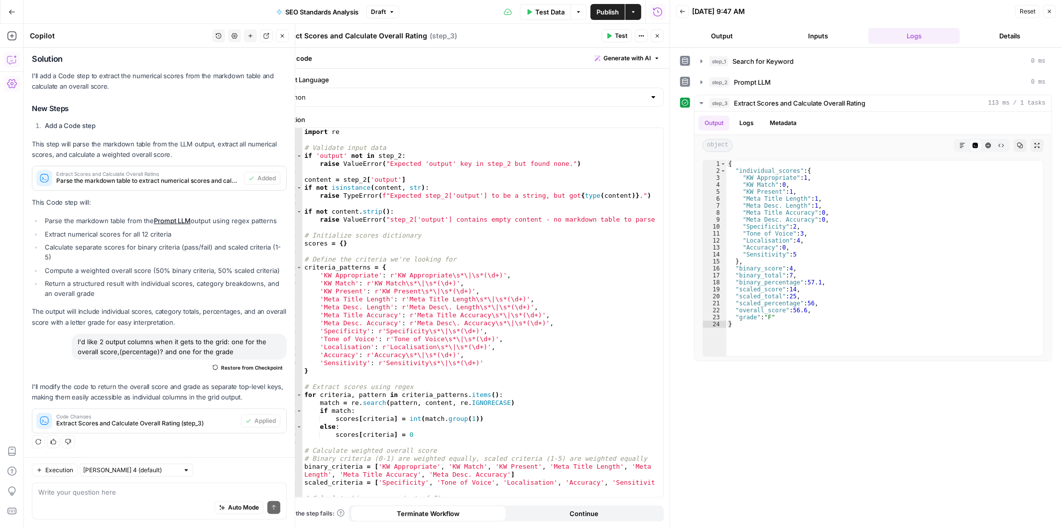
click at [15, 13] on button "Go Back" at bounding box center [12, 12] width 18 height 18
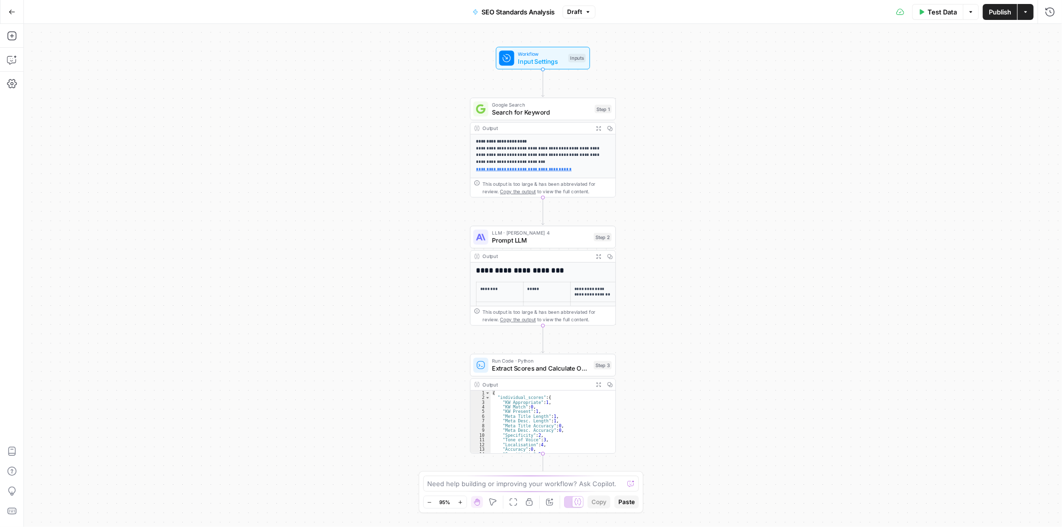
click at [989, 8] on span "Publish" at bounding box center [1000, 12] width 22 height 10
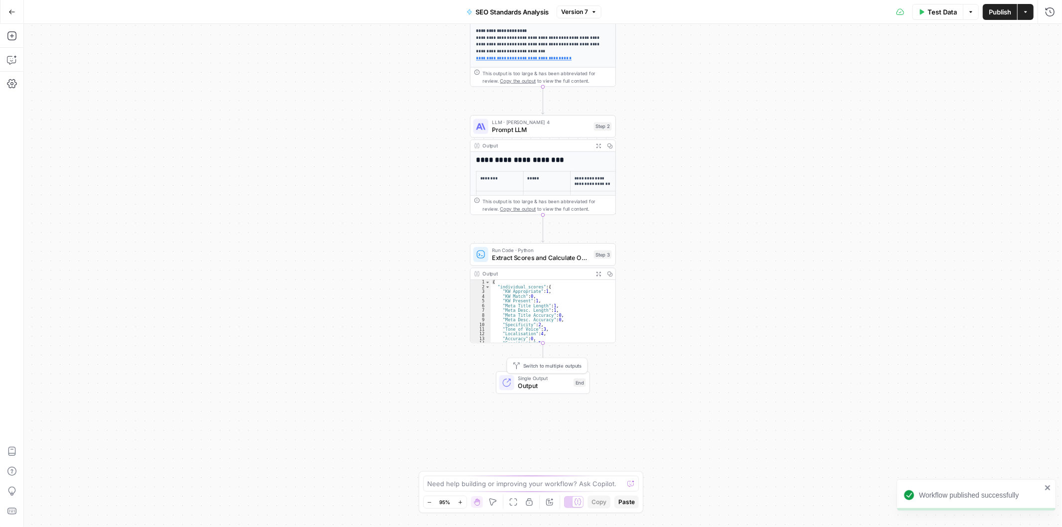
click at [535, 387] on span "Output" at bounding box center [544, 385] width 52 height 9
click at [534, 253] on span "Extract Scores and Calculate Overall Rating" at bounding box center [541, 257] width 98 height 9
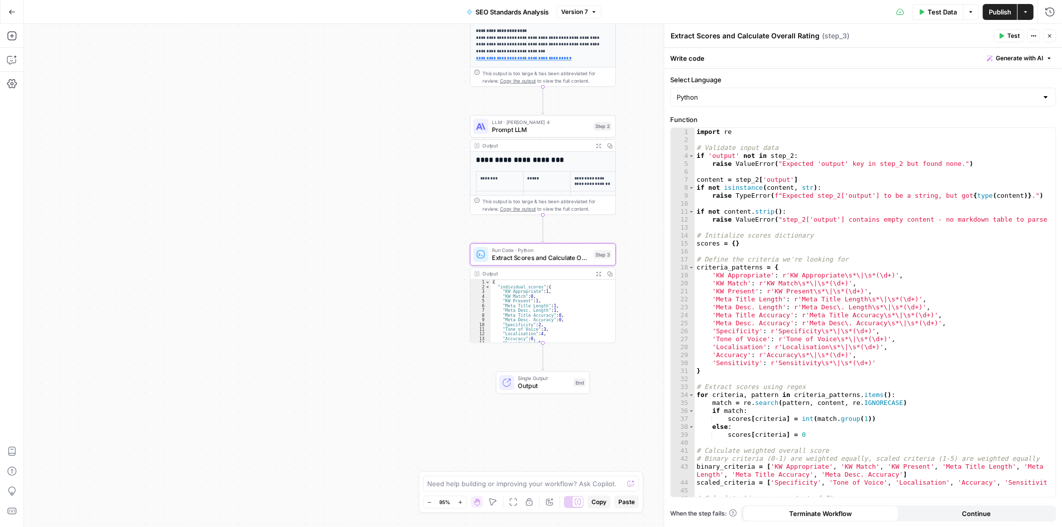
click at [532, 381] on span "Output" at bounding box center [544, 385] width 52 height 9
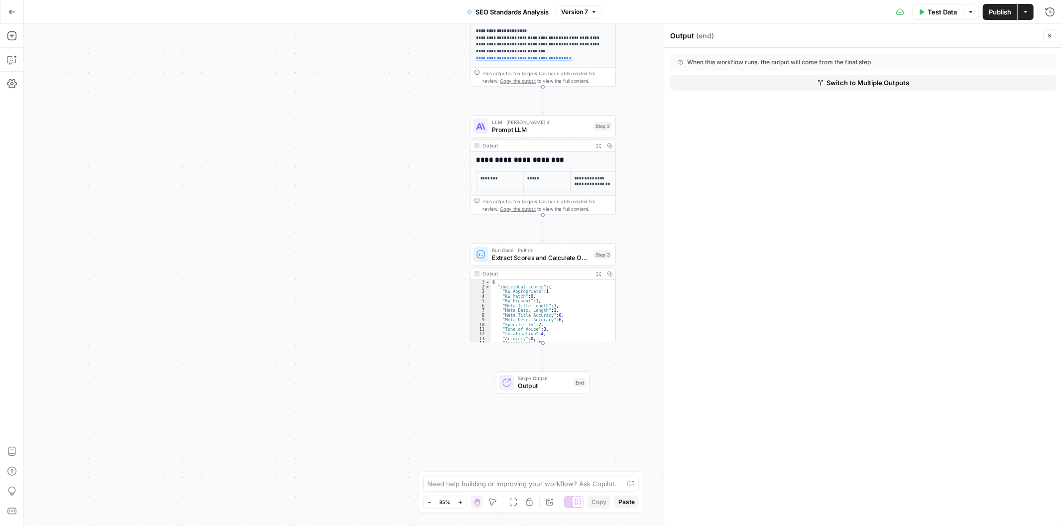
click at [768, 86] on button "Switch to Multiple Outputs" at bounding box center [863, 83] width 386 height 16
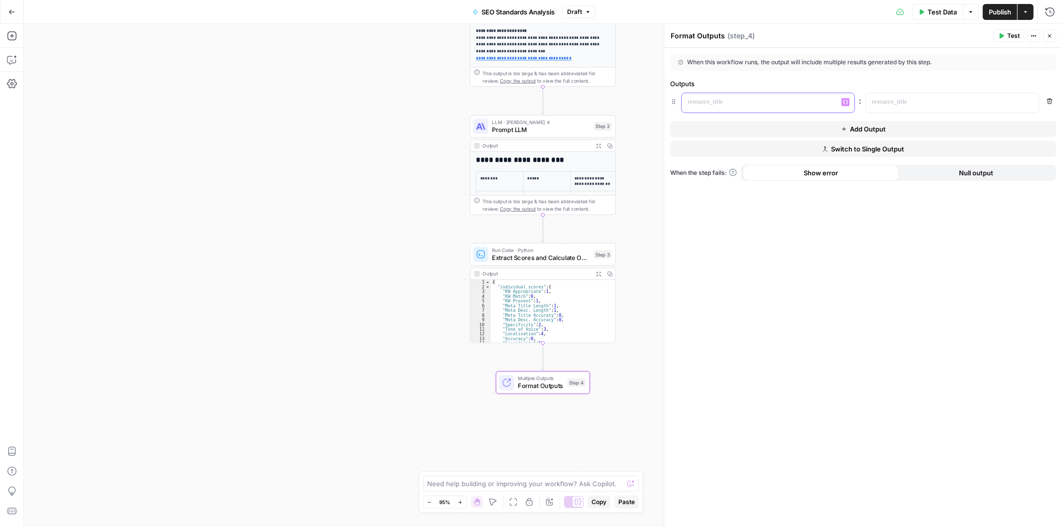
click at [749, 107] on div at bounding box center [760, 102] width 157 height 19
click at [806, 129] on button "Add Output" at bounding box center [863, 129] width 386 height 16
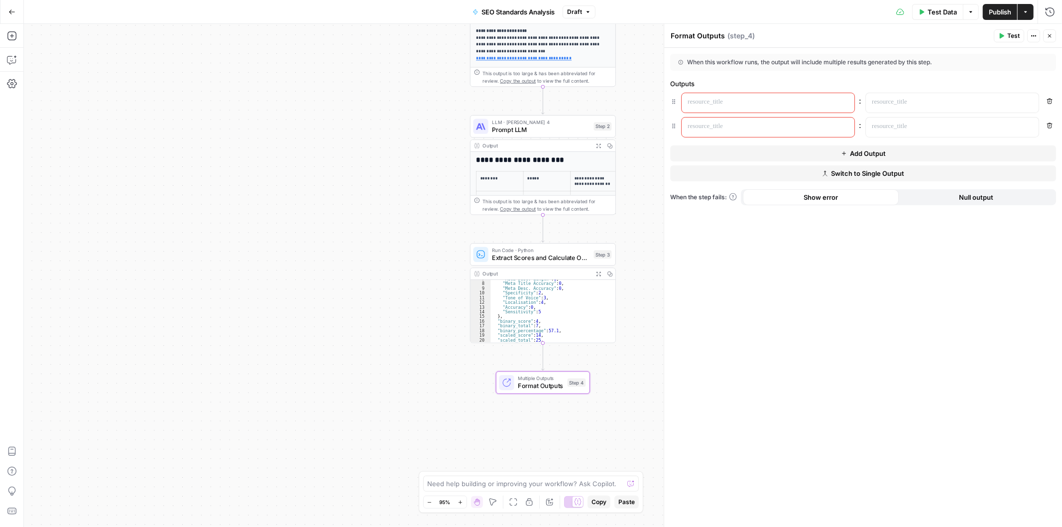
scroll to position [53, 0]
click at [741, 100] on p at bounding box center [760, 102] width 145 height 10
click at [754, 130] on p at bounding box center [760, 126] width 145 height 10
click at [870, 290] on div "**********" at bounding box center [863, 287] width 398 height 479
click at [767, 151] on button "Add Output" at bounding box center [863, 153] width 386 height 16
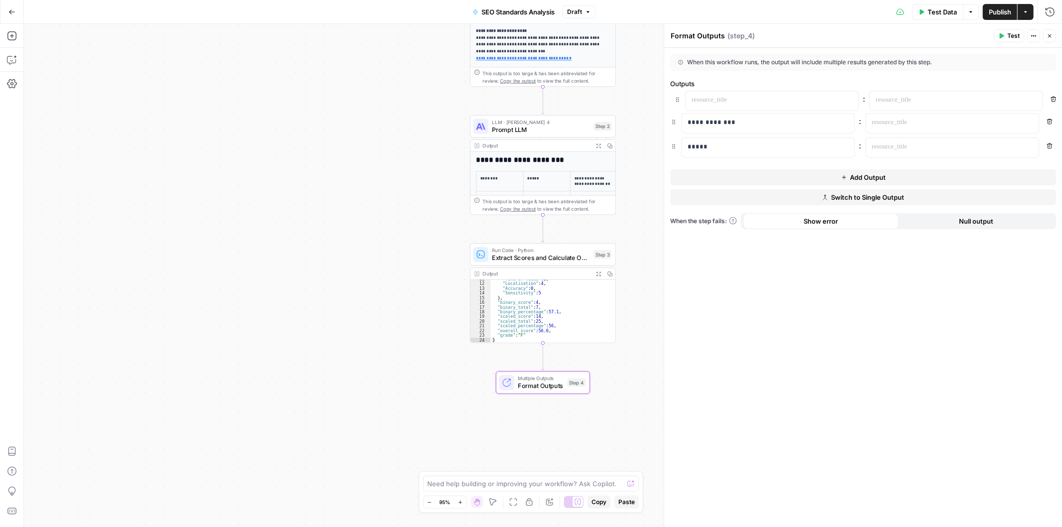
drag, startPoint x: 671, startPoint y: 152, endPoint x: 676, endPoint y: 95, distance: 58.0
click at [715, 98] on p at bounding box center [768, 102] width 161 height 10
click at [849, 104] on button "Variables Menu" at bounding box center [845, 102] width 8 height 8
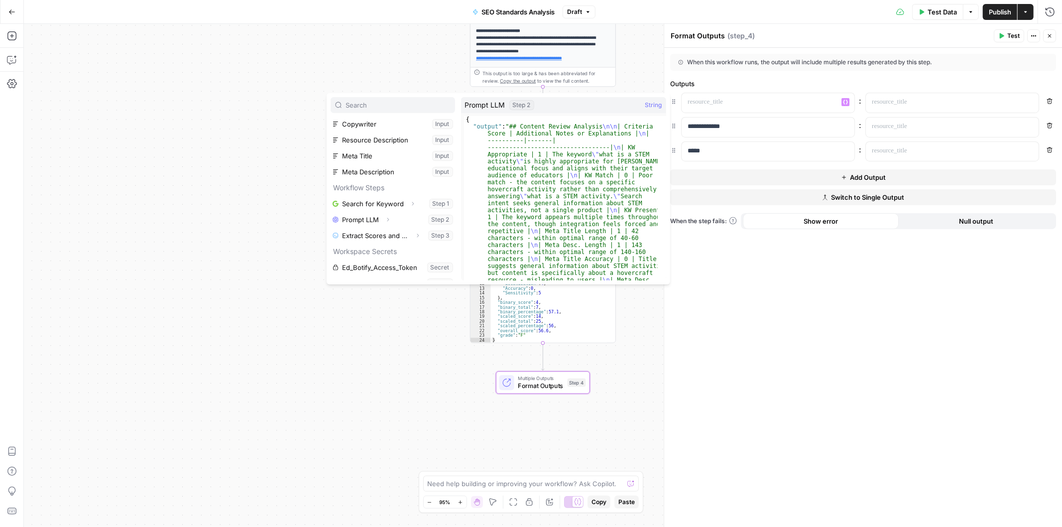
scroll to position [106, 0]
click at [391, 193] on button "Expand" at bounding box center [387, 193] width 13 height 13
click at [434, 191] on button "Select variable Prompt LLM" at bounding box center [393, 193] width 124 height 16
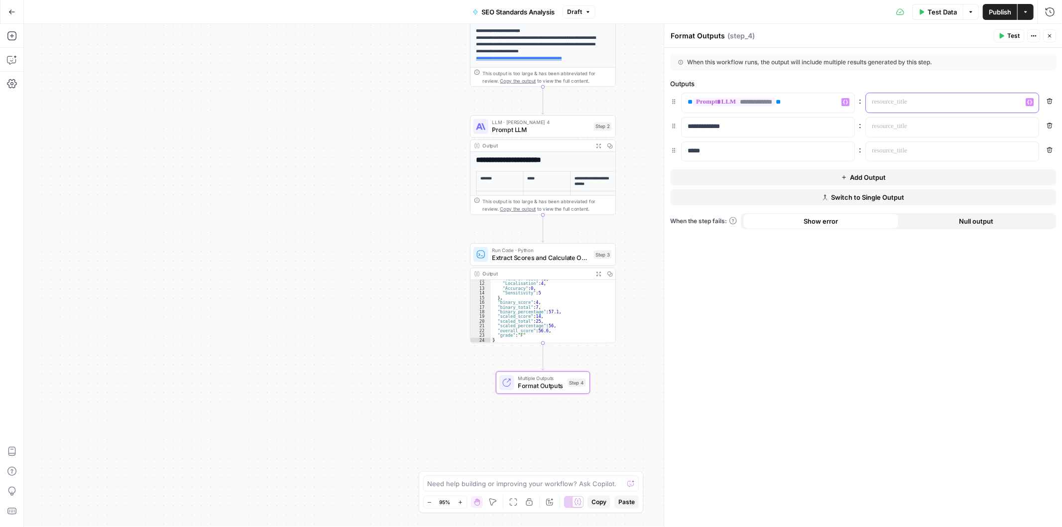
click at [946, 102] on p at bounding box center [944, 102] width 145 height 10
click at [967, 127] on p at bounding box center [944, 126] width 145 height 10
drag, startPoint x: 666, startPoint y: 127, endPoint x: 586, endPoint y: 120, distance: 81.0
click at [586, 120] on body "**********" at bounding box center [531, 263] width 1062 height 527
click at [768, 123] on p "**********" at bounding box center [760, 126] width 145 height 10
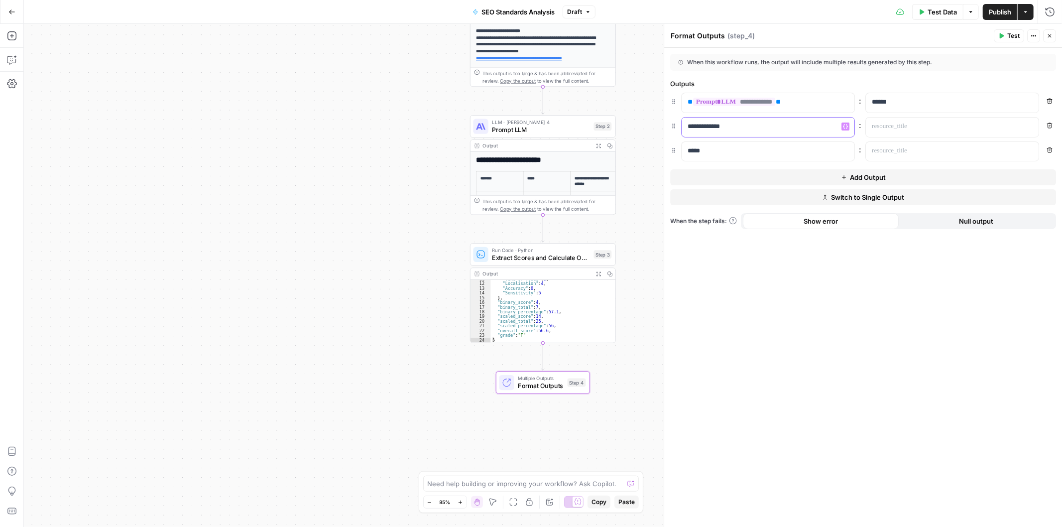
click at [768, 123] on p "**********" at bounding box center [760, 126] width 145 height 10
copy p "**********"
click at [907, 119] on div at bounding box center [944, 126] width 157 height 19
drag, startPoint x: 769, startPoint y: 144, endPoint x: 646, endPoint y: 137, distance: 123.7
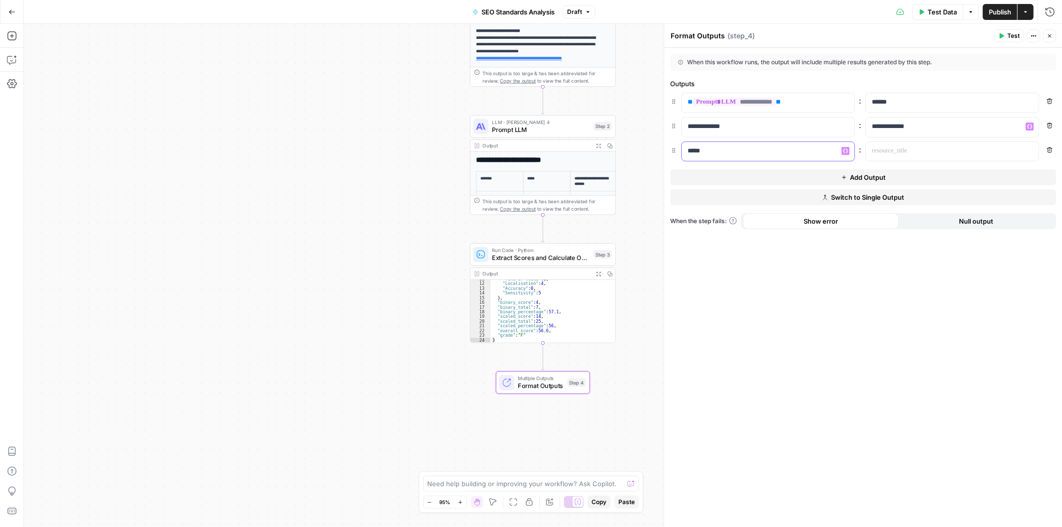
click at [603, 140] on body "**********" at bounding box center [531, 263] width 1062 height 527
click at [764, 150] on p "*****" at bounding box center [760, 151] width 145 height 10
copy p "*****"
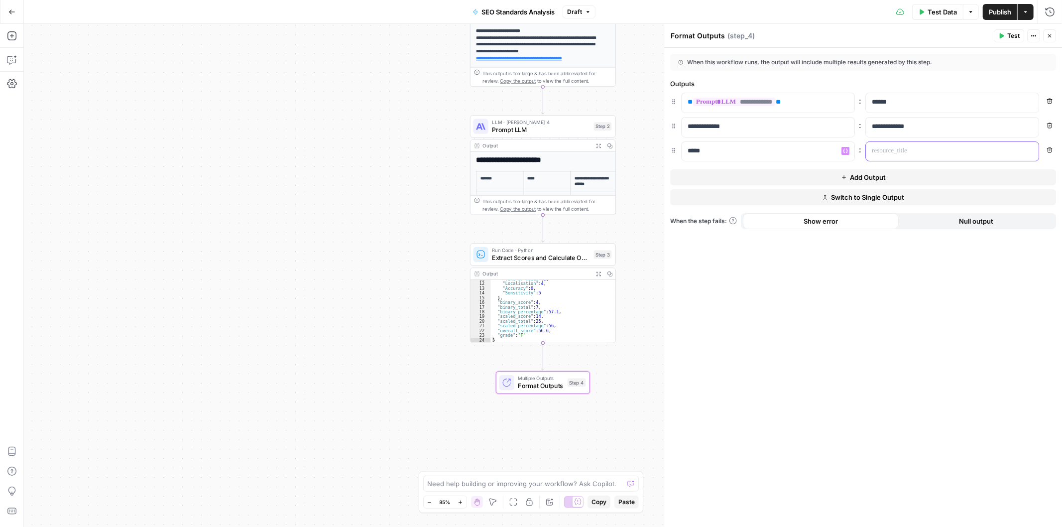
click at [912, 153] on p at bounding box center [944, 151] width 145 height 10
click at [0, 0] on lt-div at bounding box center [0, 0] width 0 height 0
click at [780, 118] on div "**********" at bounding box center [760, 126] width 157 height 19
click at [840, 127] on div "**********" at bounding box center [768, 126] width 173 height 19
click at [0, 0] on lt-span at bounding box center [0, 0] width 0 height 0
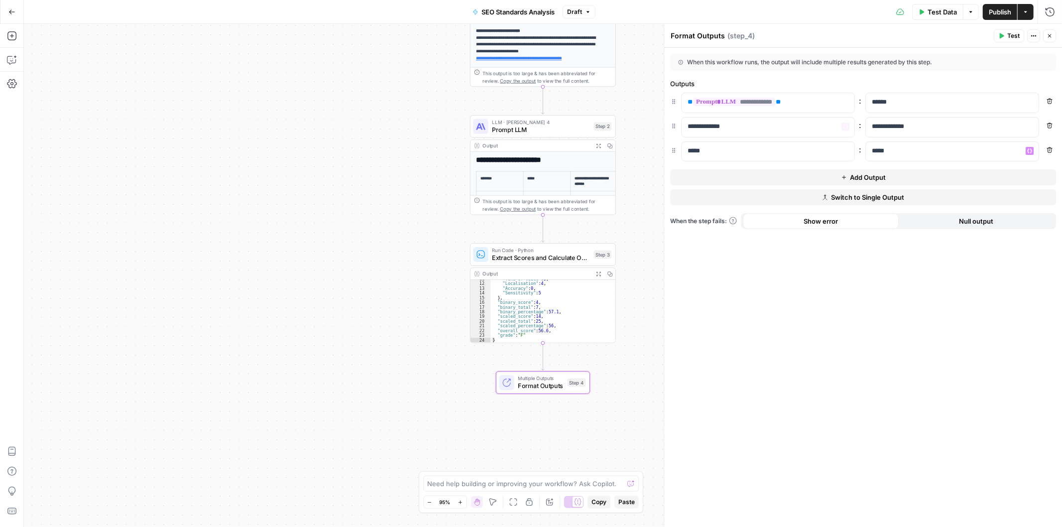
click at [765, 131] on div "**********" at bounding box center [768, 126] width 173 height 19
click at [0, 0] on lt-div at bounding box center [0, 0] width 0 height 0
click at [0, 0] on lt-span at bounding box center [0, 0] width 0 height 0
click at [0, 0] on lt-div "**********" at bounding box center [0, 0] width 0 height 0
click at [844, 130] on div "**********" at bounding box center [768, 126] width 173 height 19
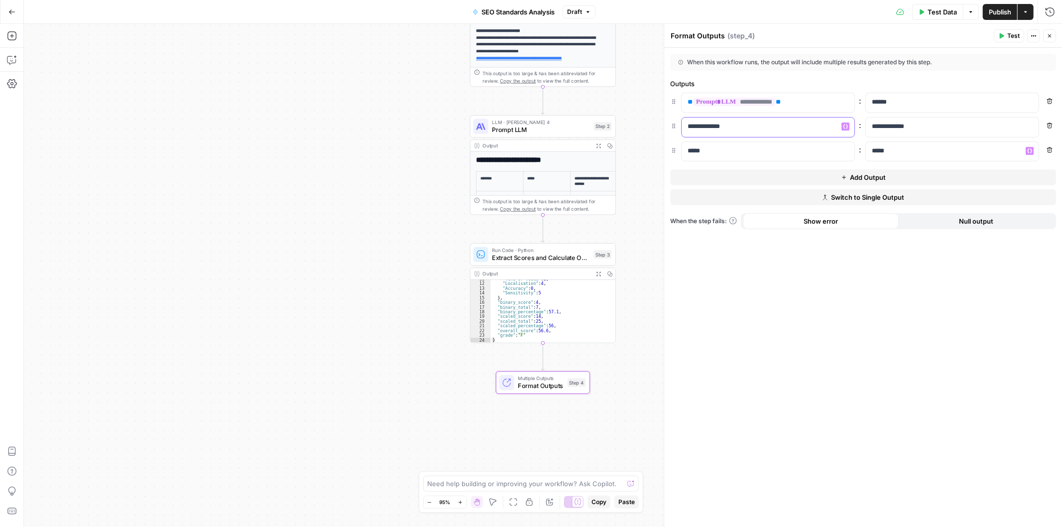
click at [848, 125] on button "Variables Menu" at bounding box center [845, 126] width 8 height 8
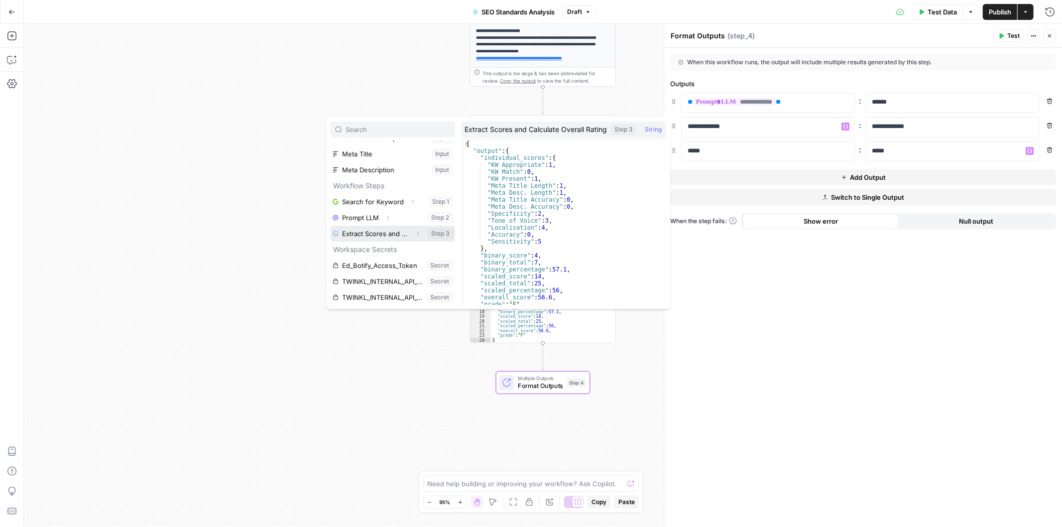
click at [415, 232] on icon "button" at bounding box center [418, 234] width 6 height 6
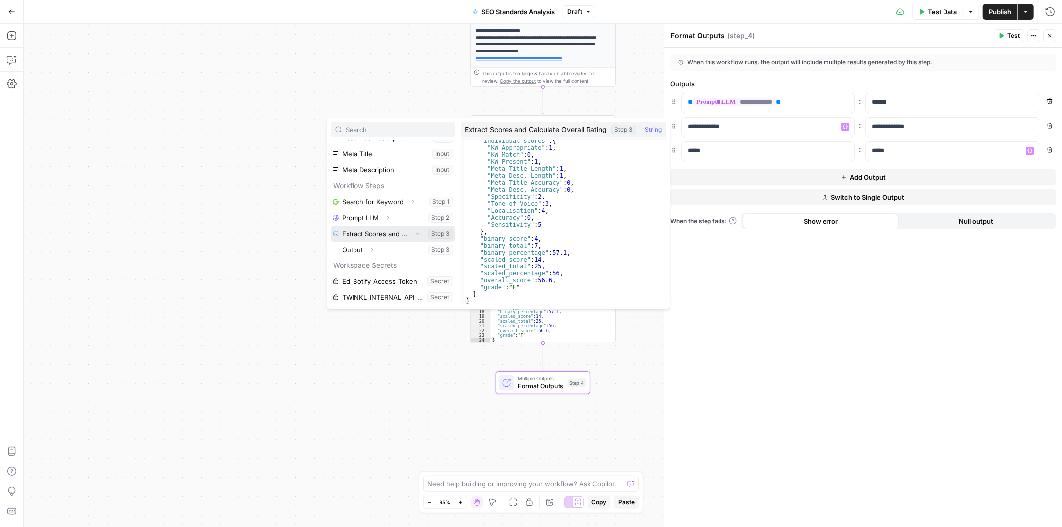
scroll to position [17, 0]
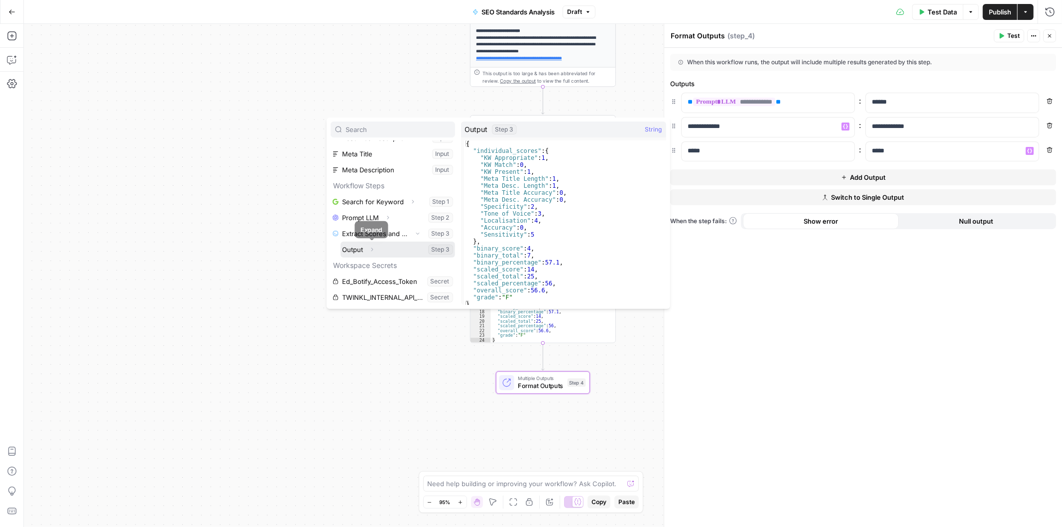
click at [373, 248] on icon "button" at bounding box center [372, 249] width 6 height 6
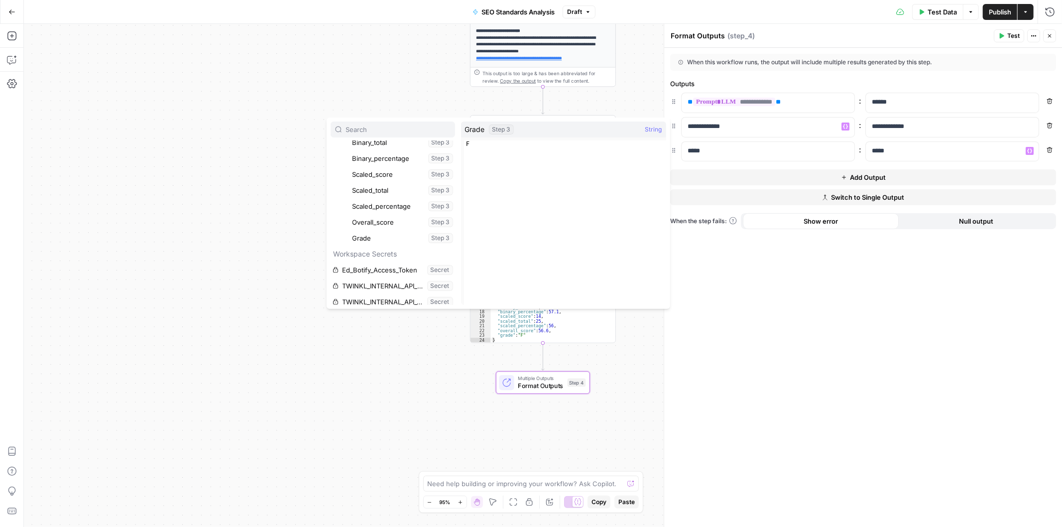
scroll to position [265, 0]
click at [394, 219] on button "Select variable Overall_score" at bounding box center [403, 218] width 105 height 16
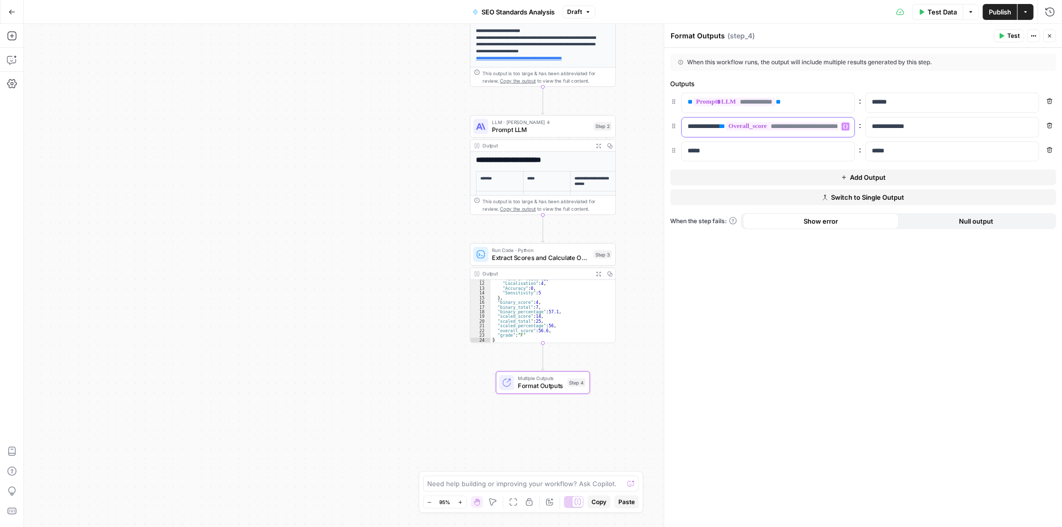
drag, startPoint x: 728, startPoint y: 126, endPoint x: 678, endPoint y: 131, distance: 50.0
click at [678, 131] on div "**********" at bounding box center [863, 127] width 386 height 20
click at [799, 151] on p "*****" at bounding box center [768, 151] width 161 height 10
drag, startPoint x: 747, startPoint y: 157, endPoint x: 533, endPoint y: 162, distance: 213.6
click at [533, 162] on body "**********" at bounding box center [531, 263] width 1062 height 527
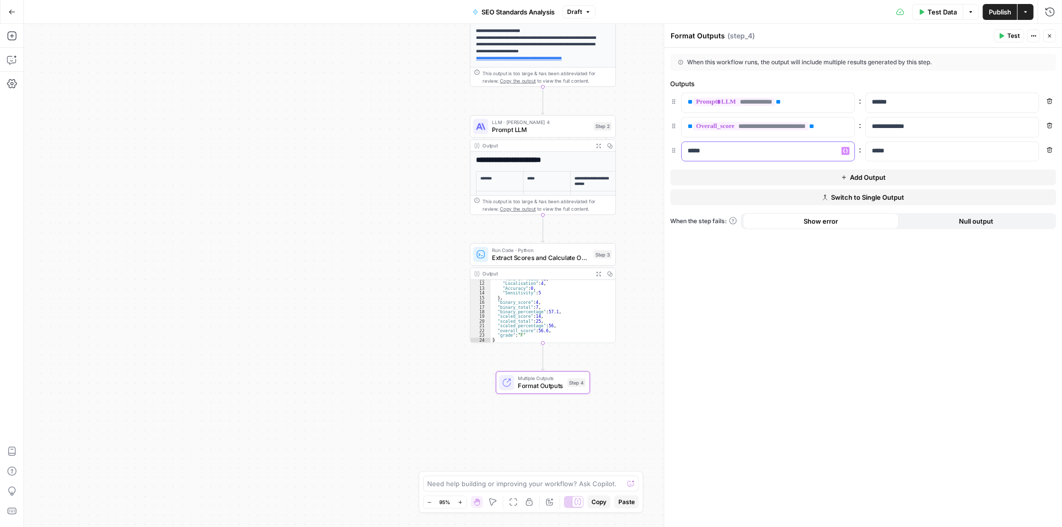
click at [756, 152] on p "*****" at bounding box center [760, 151] width 145 height 10
click at [847, 149] on icon "button" at bounding box center [845, 150] width 5 height 4
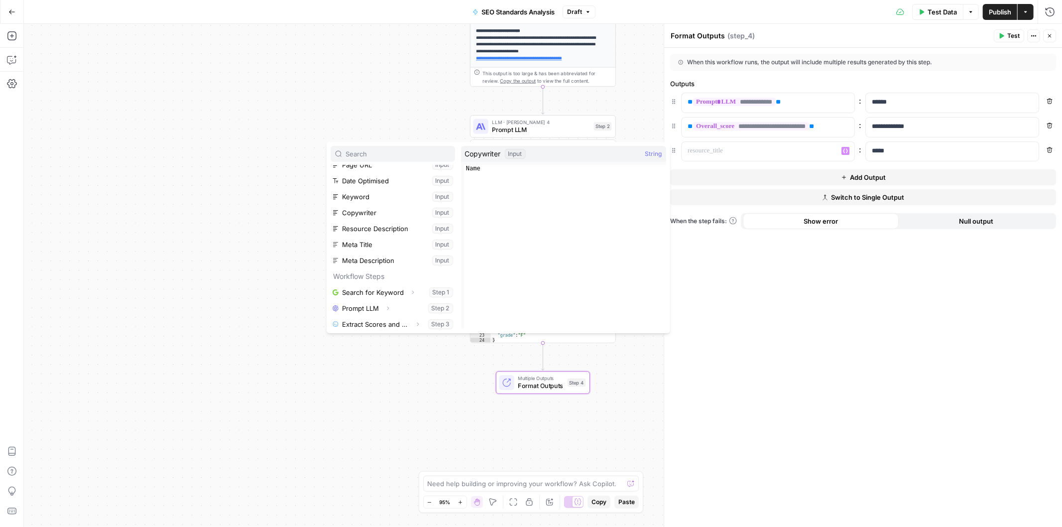
scroll to position [55, 0]
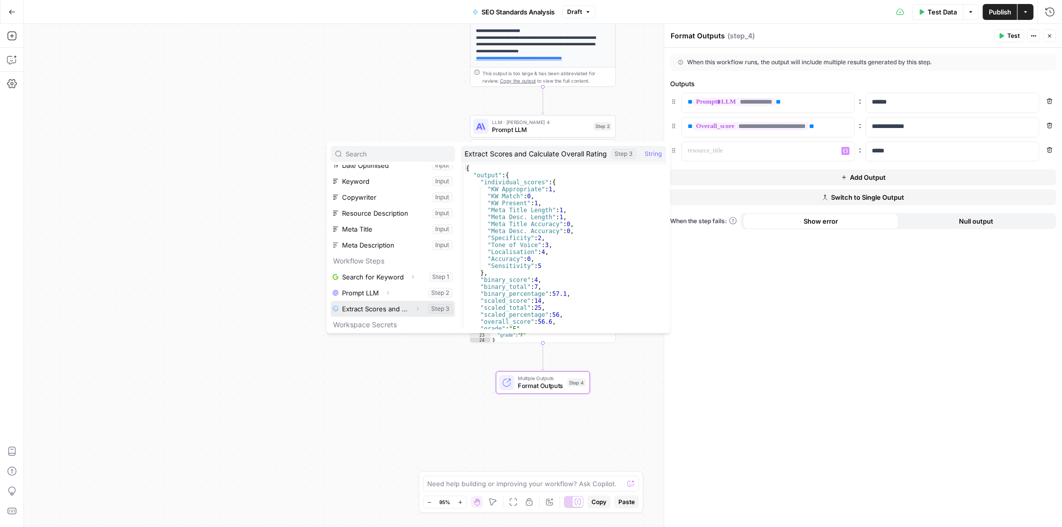
click at [415, 307] on icon "button" at bounding box center [418, 309] width 6 height 6
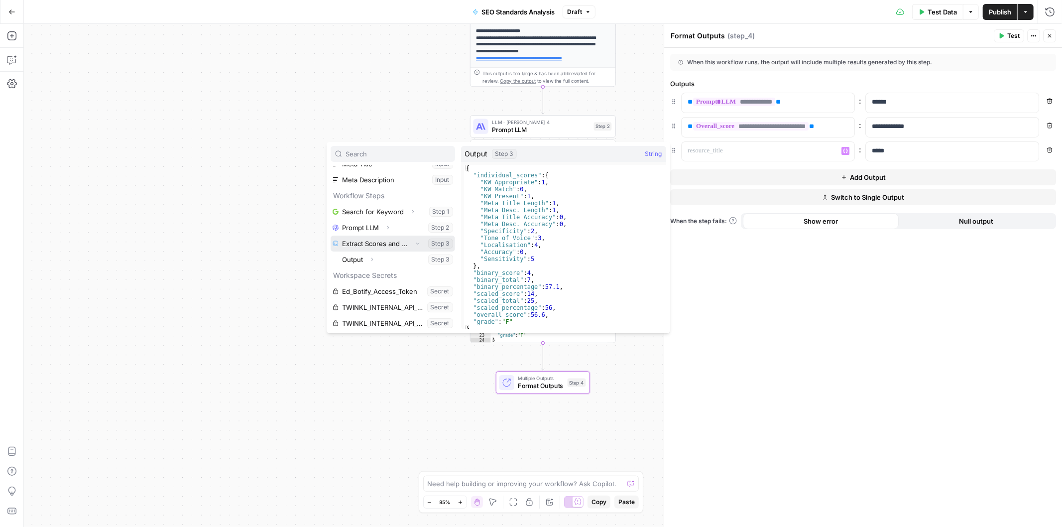
scroll to position [122, 0]
click at [371, 258] on icon "button" at bounding box center [372, 258] width 6 height 6
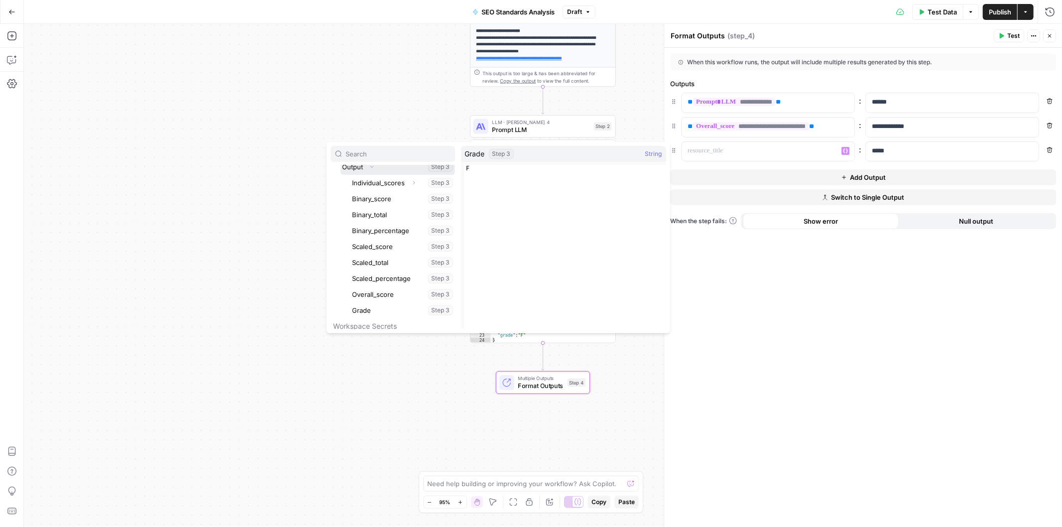
scroll to position [233, 0]
click at [407, 291] on button "Select variable Grade" at bounding box center [403, 291] width 105 height 16
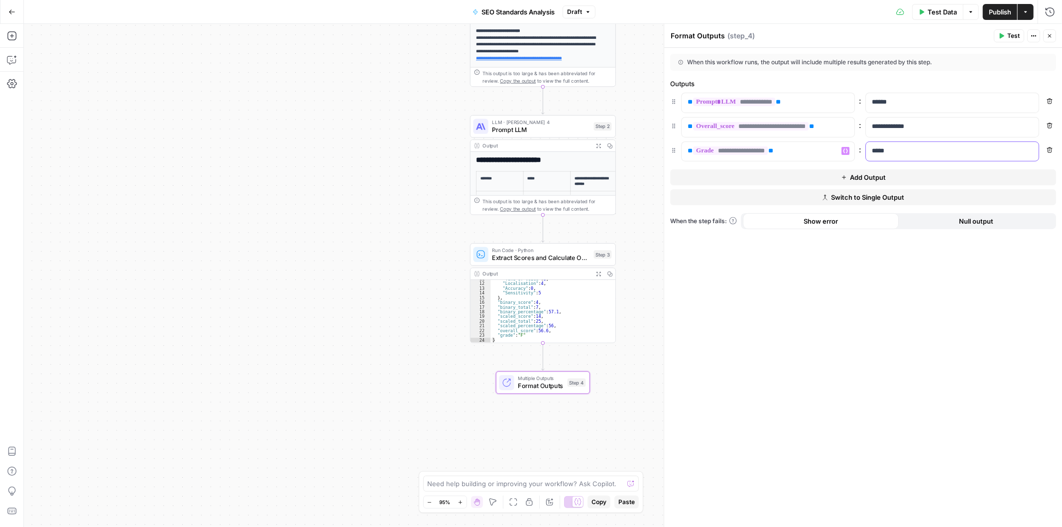
click at [915, 148] on p "*****" at bounding box center [952, 151] width 161 height 10
click at [872, 368] on div "**********" at bounding box center [863, 287] width 398 height 479
click at [993, 13] on span "Publish" at bounding box center [1000, 12] width 22 height 10
click at [13, 66] on button "Copilot" at bounding box center [12, 60] width 16 height 16
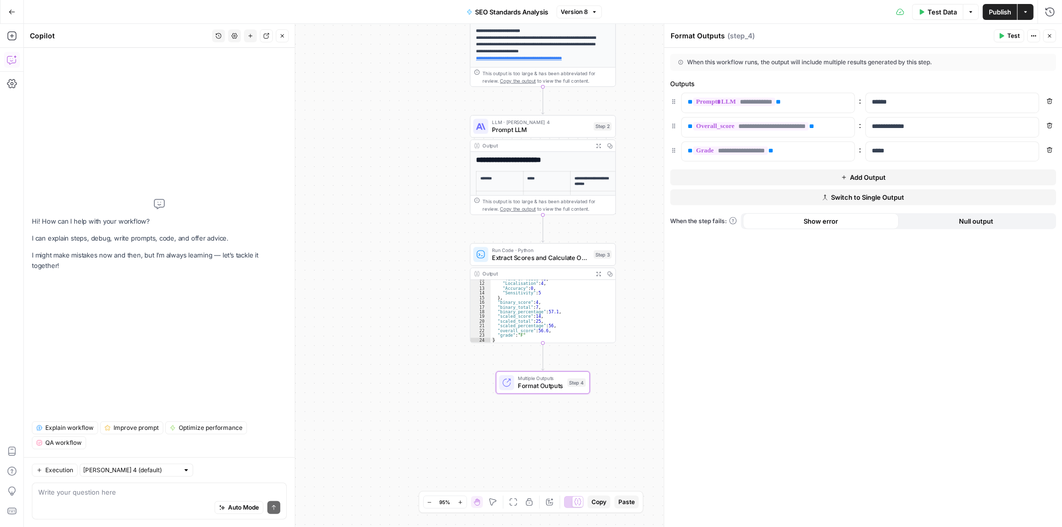
click at [104, 489] on textarea at bounding box center [159, 492] width 242 height 10
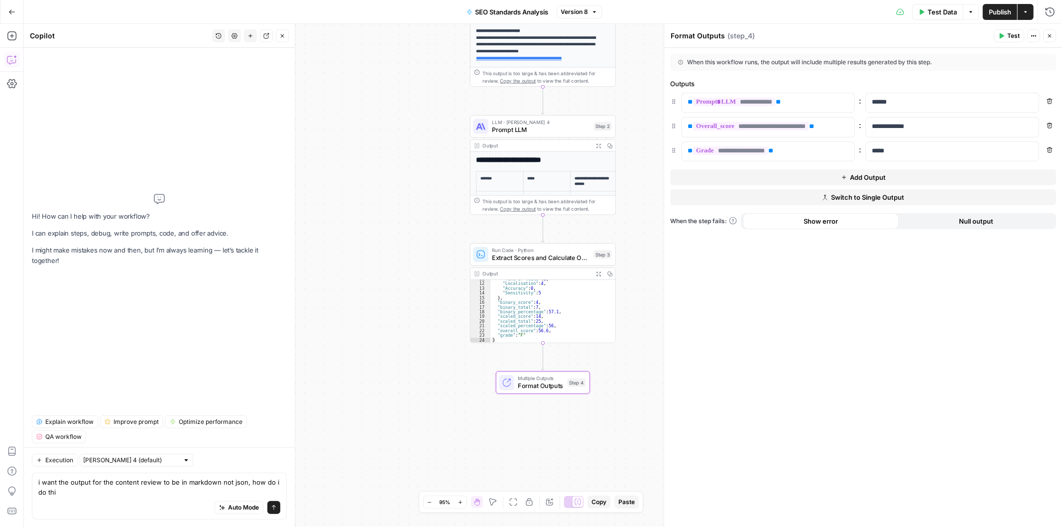
type textarea "i want the output for the content review to be in markdown not json, how do i d…"
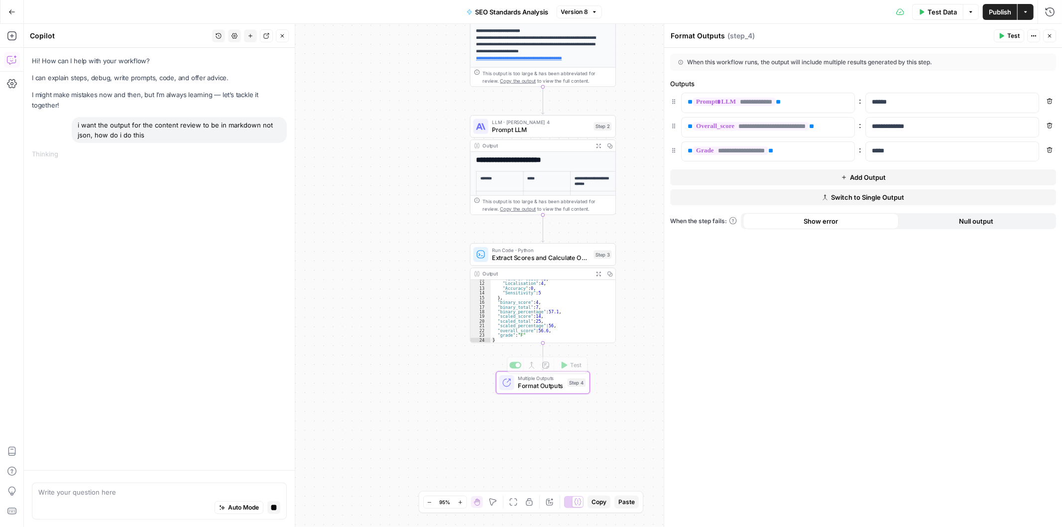
click at [538, 381] on span "Format Outputs" at bounding box center [541, 385] width 46 height 9
click at [807, 101] on p "**********" at bounding box center [768, 102] width 161 height 10
click at [843, 103] on icon "button" at bounding box center [845, 102] width 5 height 5
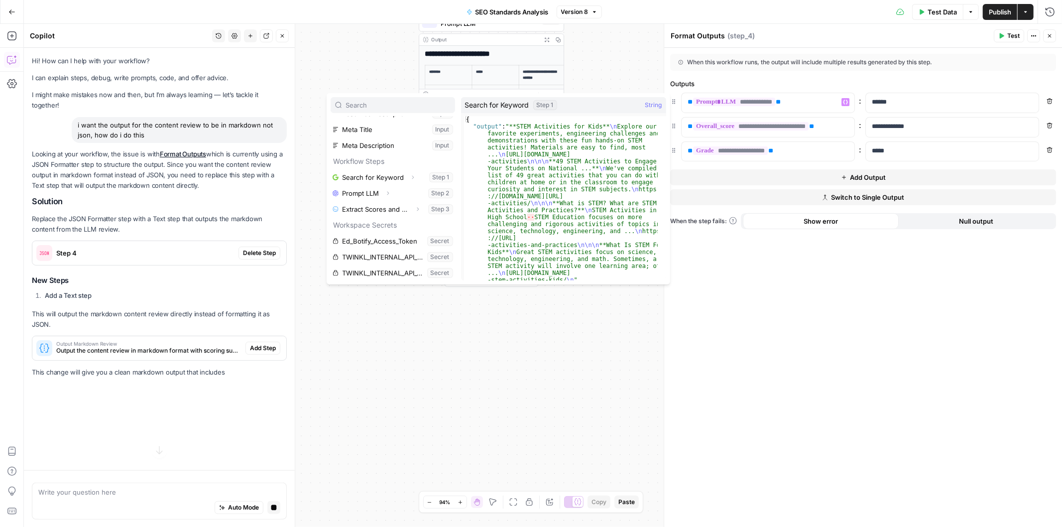
scroll to position [0, 0]
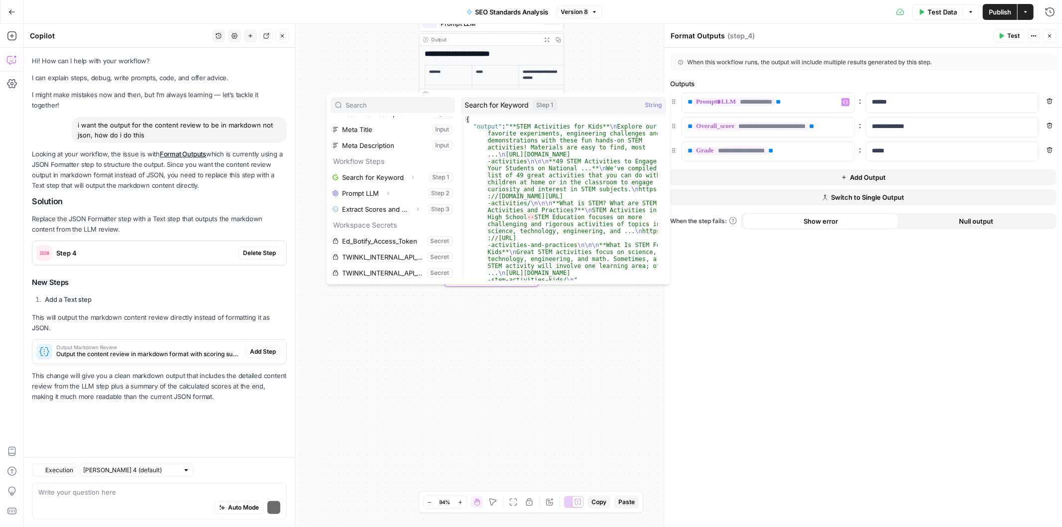
click at [156, 248] on span "Step 4" at bounding box center [145, 253] width 178 height 10
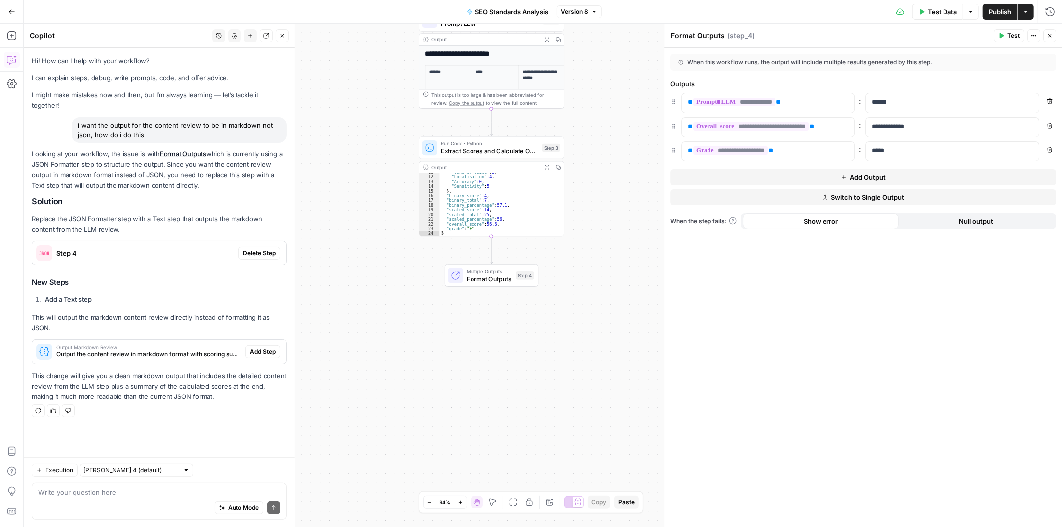
click at [184, 217] on p "Replace the JSON Formatter step with a Text step that outputs the markdown cont…" at bounding box center [159, 224] width 255 height 21
click at [185, 247] on div "Step 4" at bounding box center [135, 253] width 206 height 24
click at [265, 248] on span "Delete Step" at bounding box center [259, 252] width 33 height 9
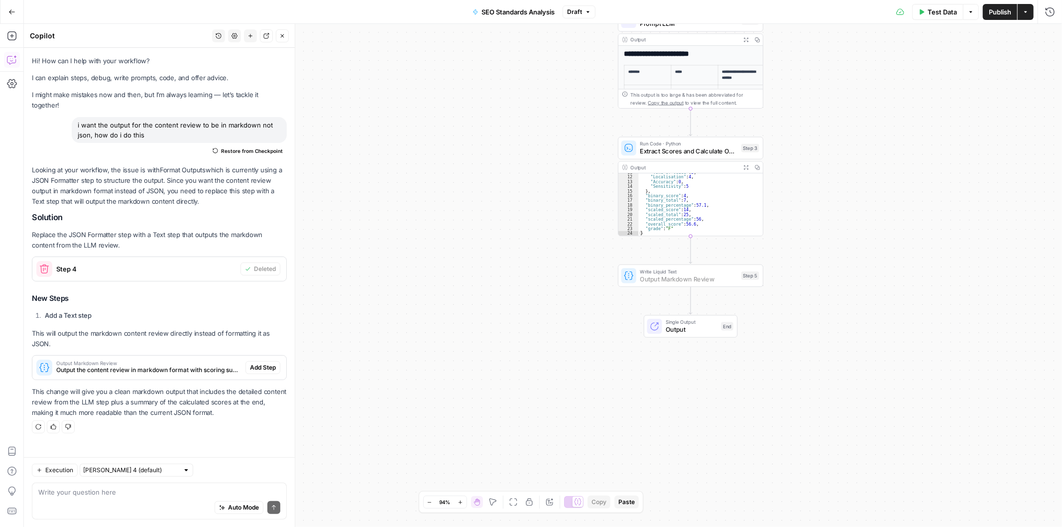
click at [271, 363] on span "Add Step" at bounding box center [263, 367] width 26 height 9
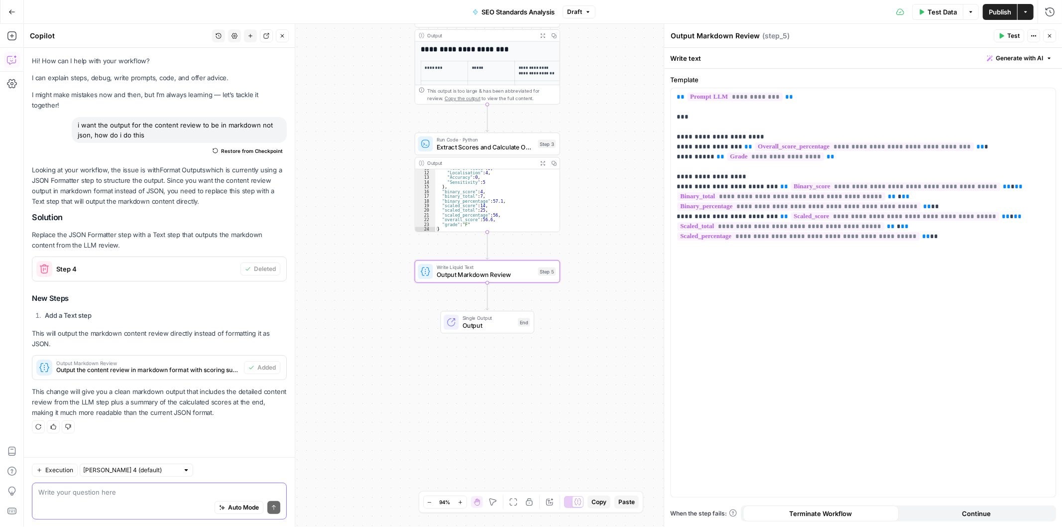
click at [146, 495] on textarea at bounding box center [159, 492] width 242 height 10
type textarea "ok but i don't want the score as markdown, i want that separate"
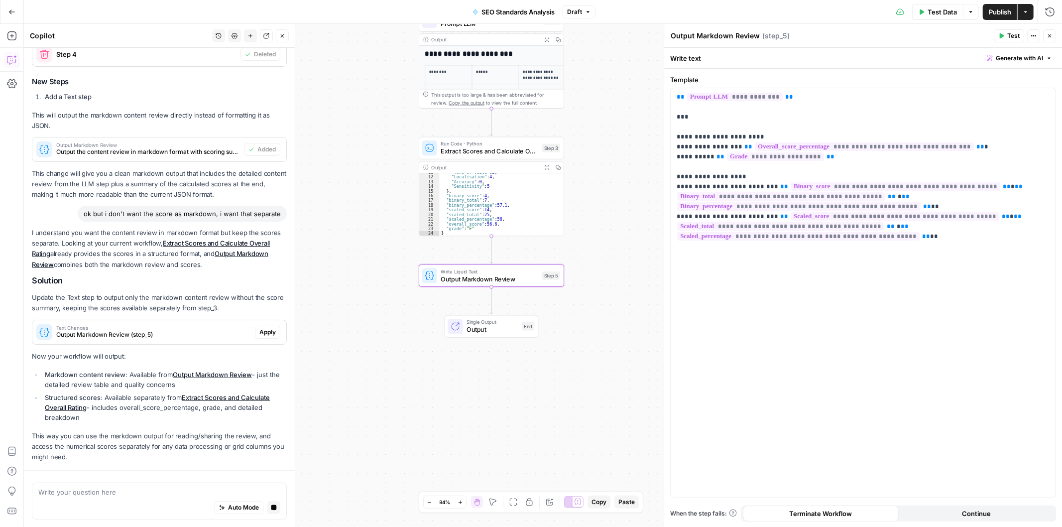
click at [218, 351] on p "Now your workflow will output:" at bounding box center [159, 356] width 255 height 10
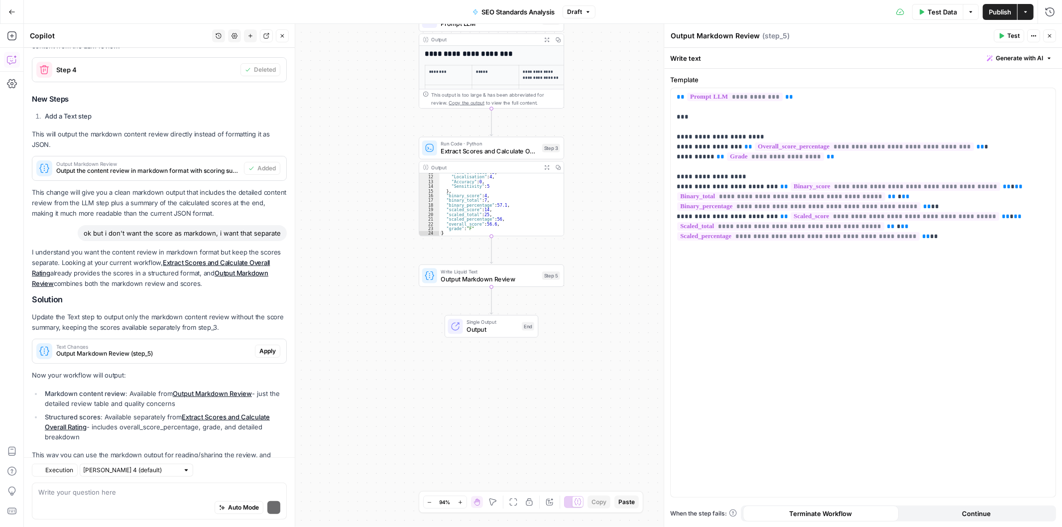
scroll to position [247, 0]
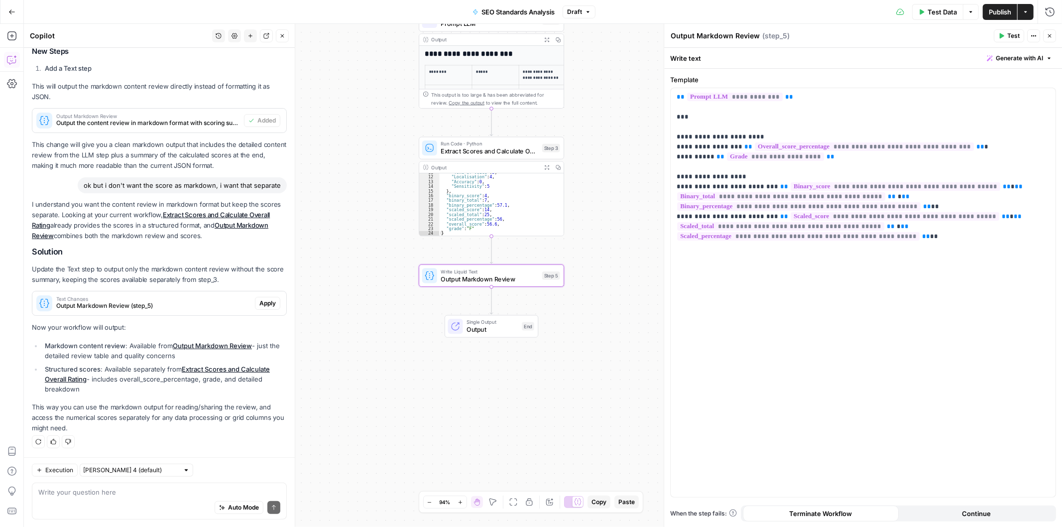
click at [267, 304] on span "Apply" at bounding box center [267, 303] width 16 height 9
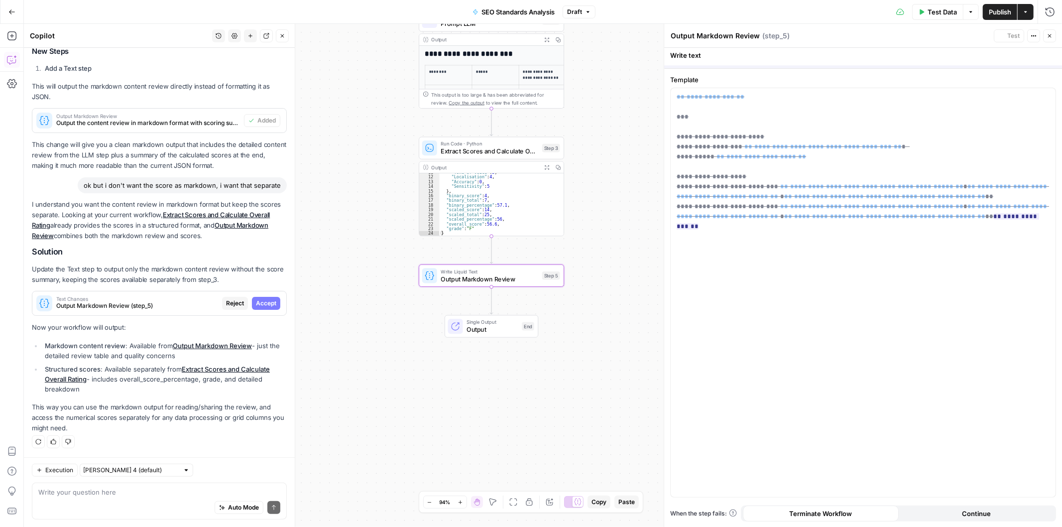
scroll to position [232, 0]
click at [1051, 58] on span "Accept All" at bounding box center [1037, 58] width 29 height 9
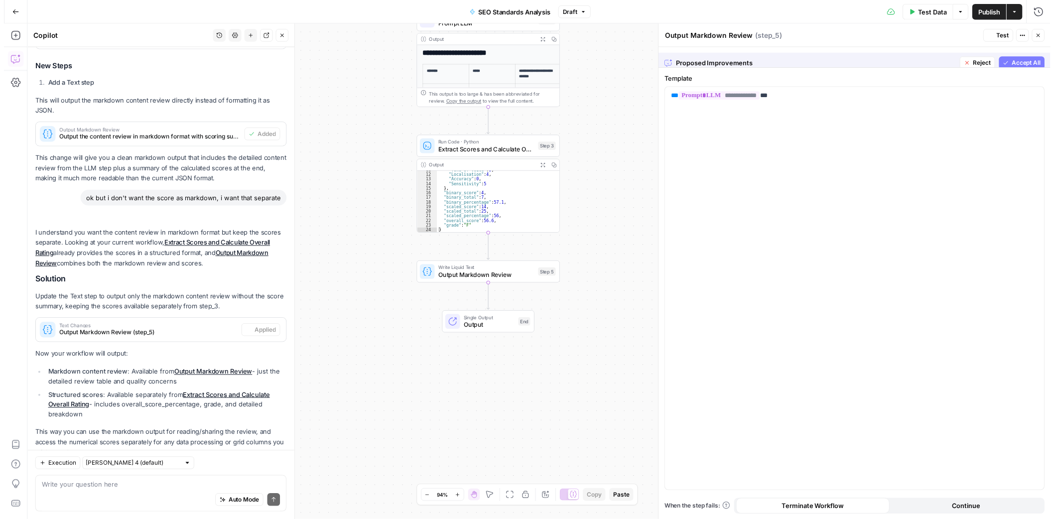
scroll to position [263, 0]
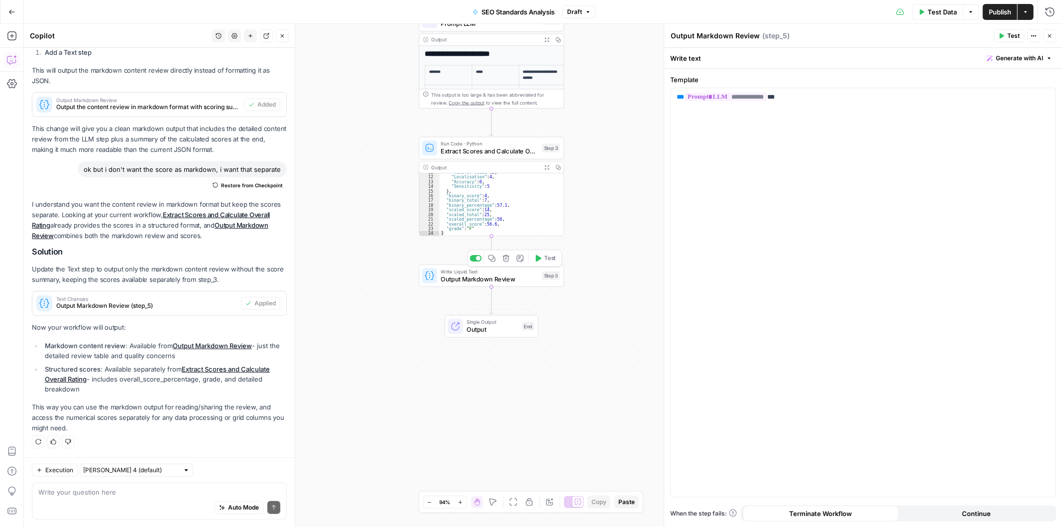
click at [504, 332] on span "Output" at bounding box center [493, 329] width 52 height 9
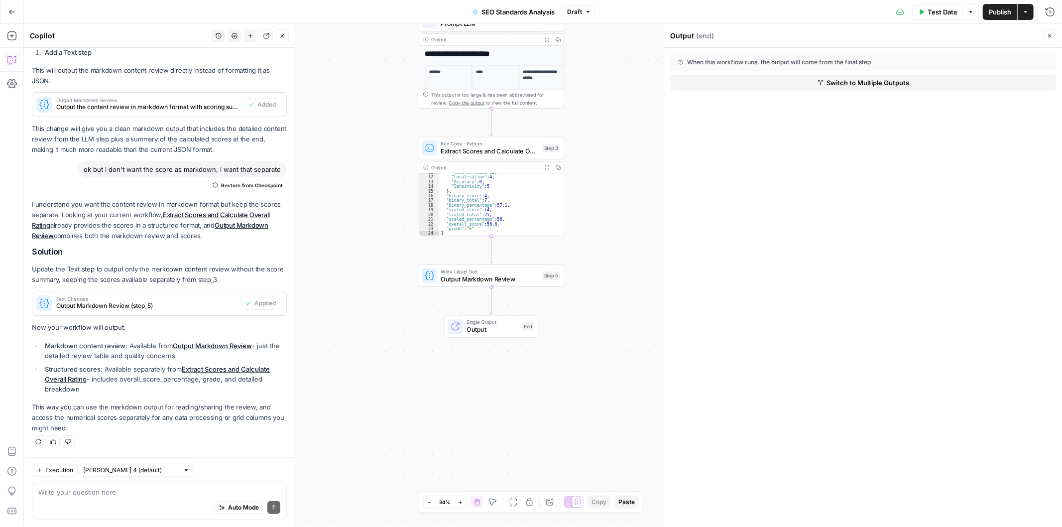
click at [826, 78] on span "Switch to Multiple Outputs" at bounding box center [867, 83] width 83 height 10
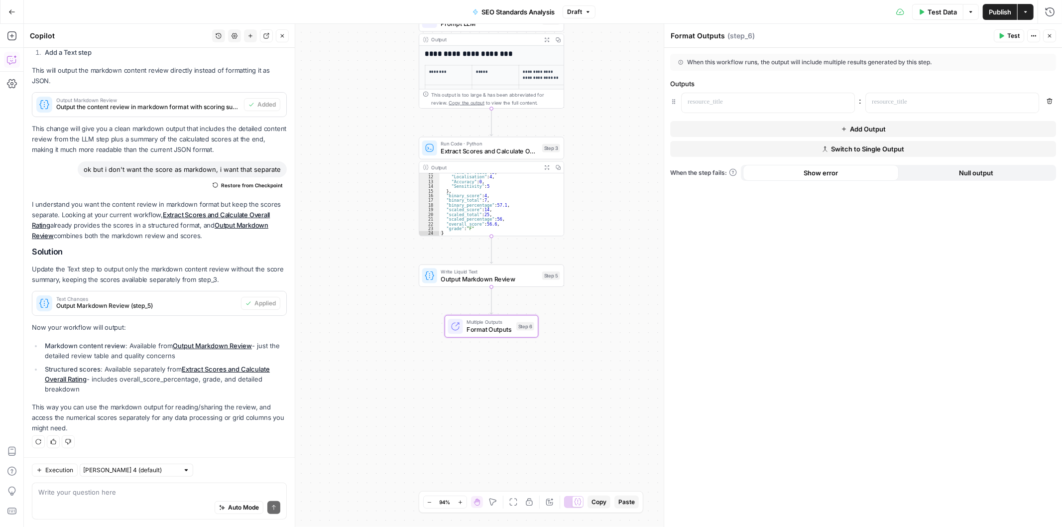
click at [778, 134] on button "Add Output" at bounding box center [863, 129] width 386 height 16
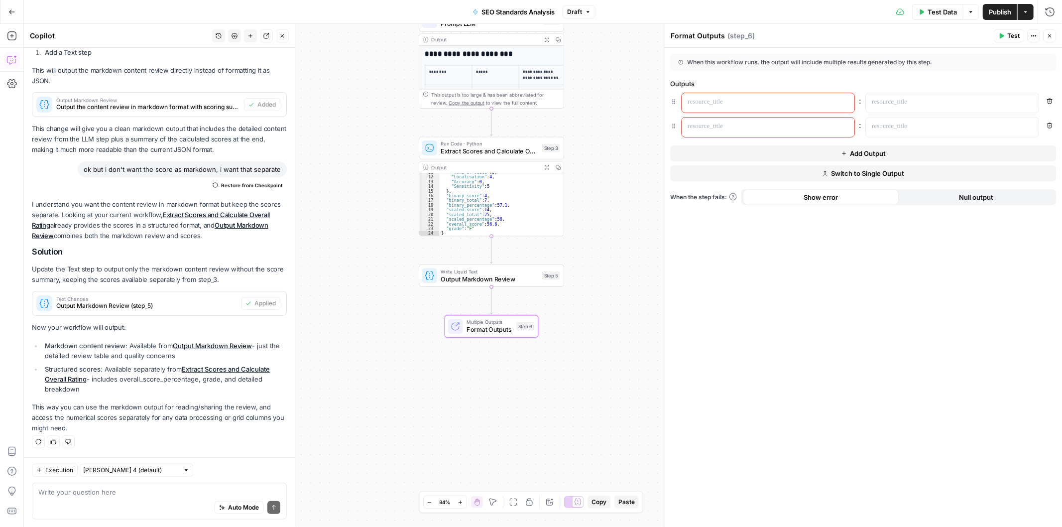
click at [786, 103] on p at bounding box center [760, 102] width 145 height 10
click at [849, 102] on button "Variables Menu" at bounding box center [845, 102] width 8 height 8
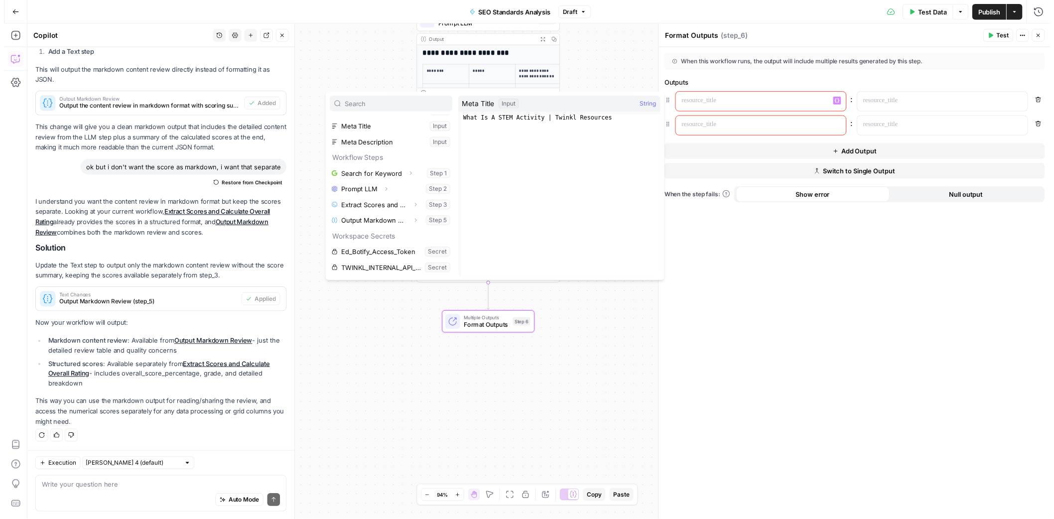
scroll to position [111, 0]
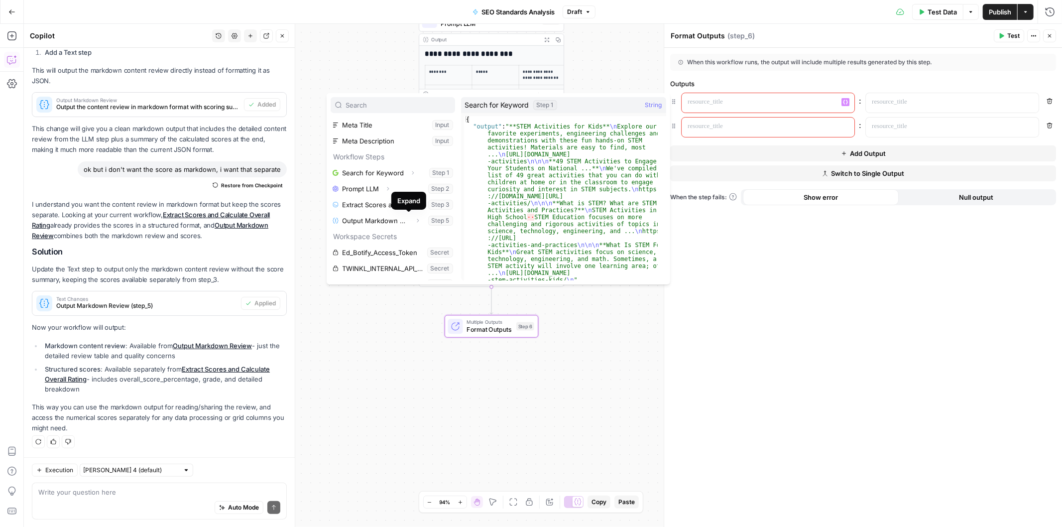
click at [585, 15] on button "Draft" at bounding box center [579, 11] width 33 height 13
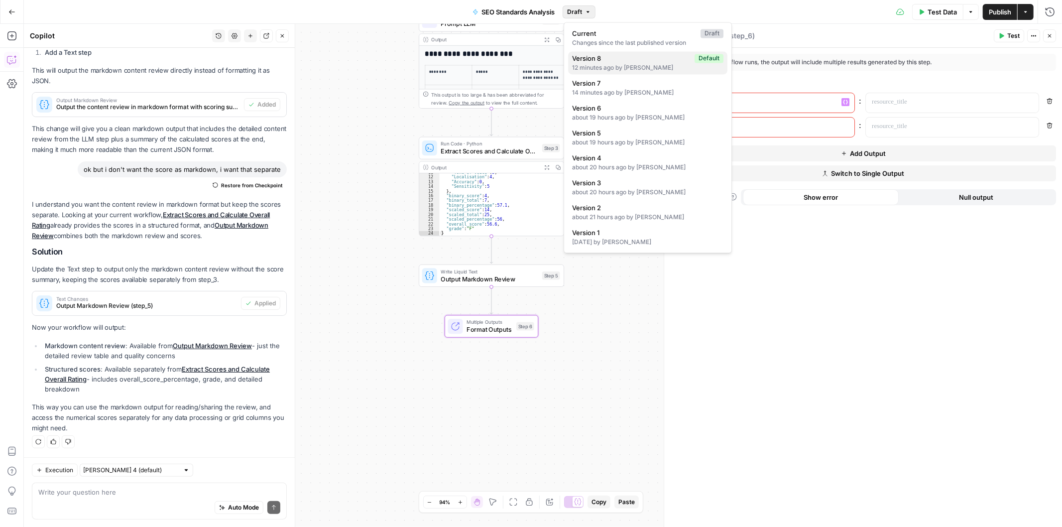
click at [600, 60] on span "Version 8" at bounding box center [631, 58] width 118 height 10
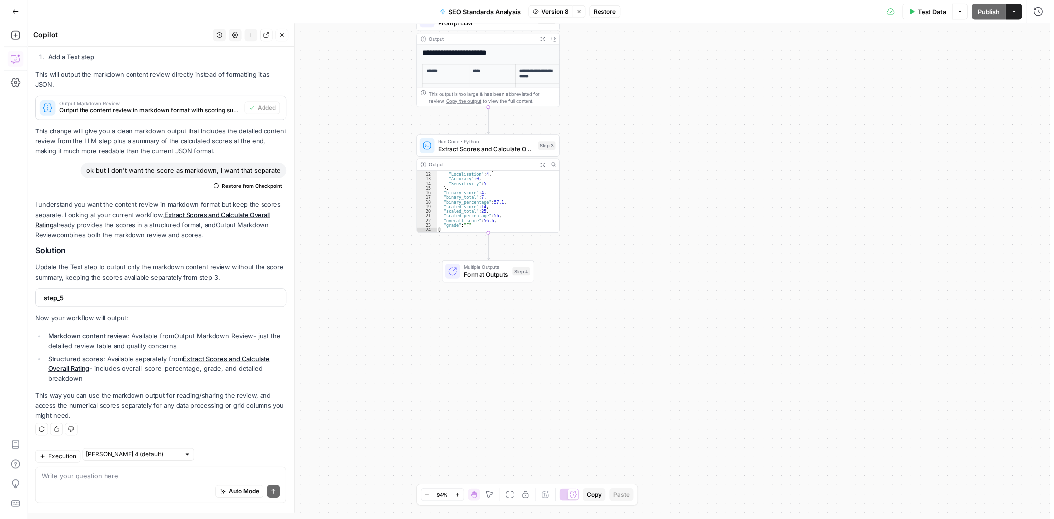
scroll to position [257, 0]
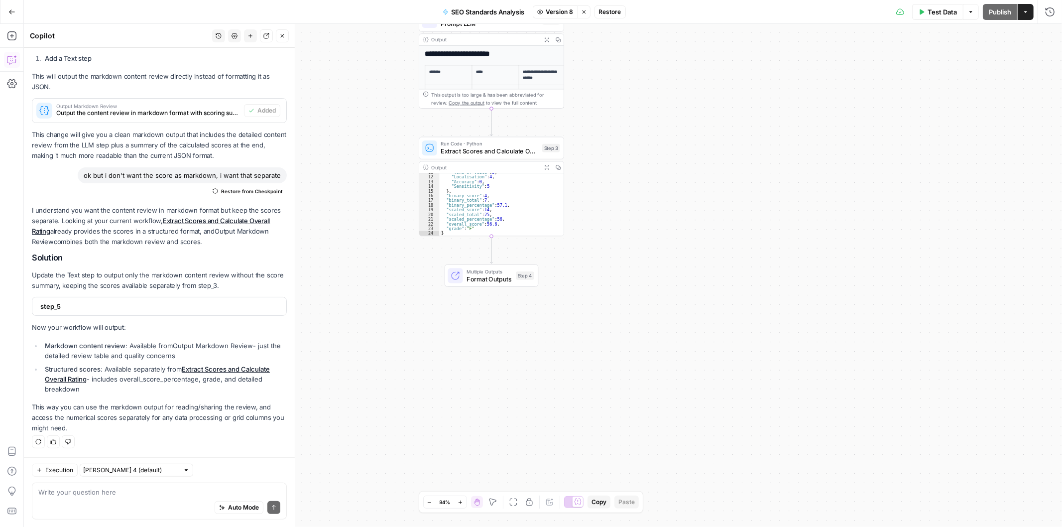
click at [618, 13] on span "Restore" at bounding box center [610, 11] width 22 height 9
click at [504, 115] on span "Restore" at bounding box center [498, 115] width 26 height 10
click at [505, 282] on span "Format Outputs" at bounding box center [489, 278] width 45 height 9
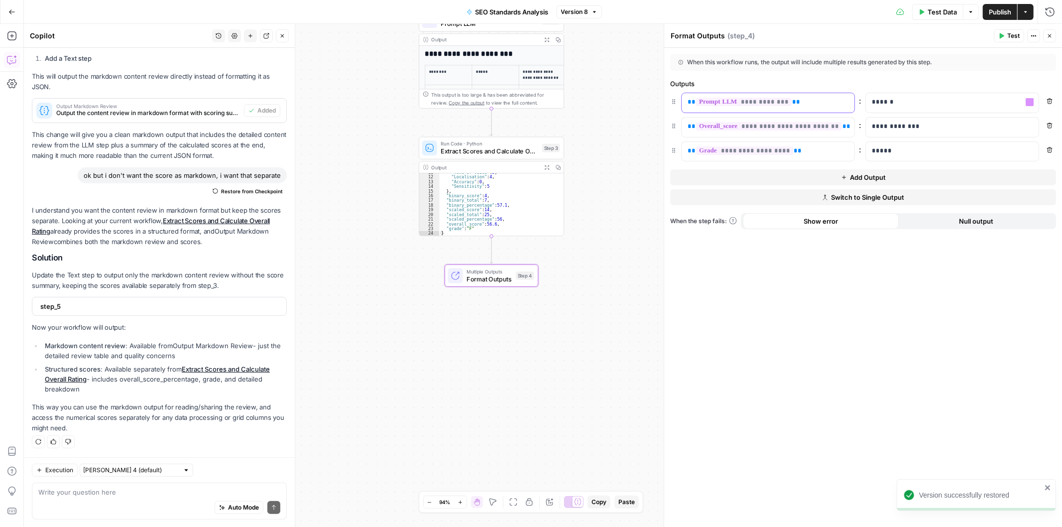
click at [821, 105] on p "**********" at bounding box center [760, 102] width 145 height 10
click at [845, 102] on icon "button" at bounding box center [845, 102] width 5 height 5
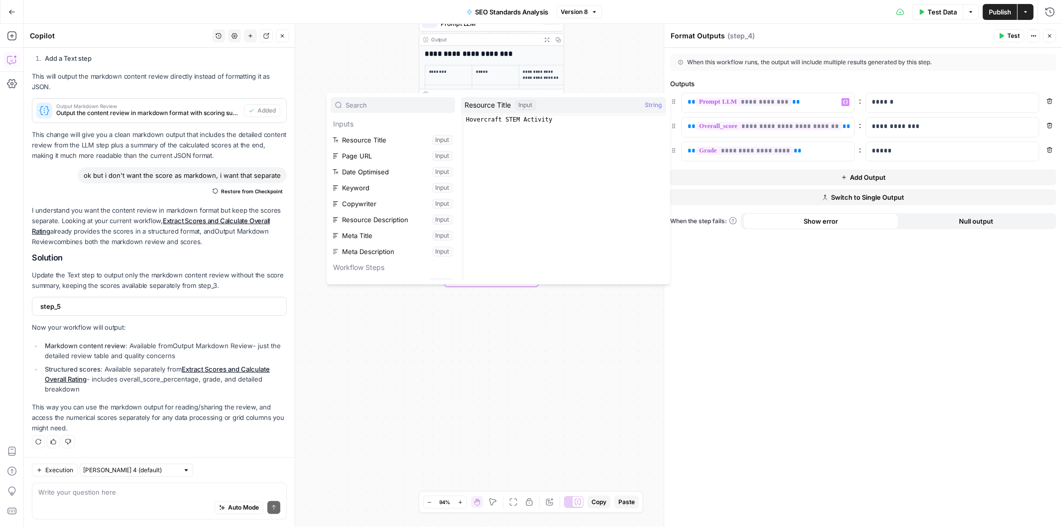
type textarea "**********"
click at [570, 116] on div "Hovercraft STEM Activity" at bounding box center [565, 205] width 202 height 178
click at [657, 104] on span "String" at bounding box center [653, 105] width 17 height 10
click at [523, 105] on div "Input" at bounding box center [525, 105] width 21 height 10
click at [483, 108] on span "Resource Title" at bounding box center [488, 105] width 46 height 10
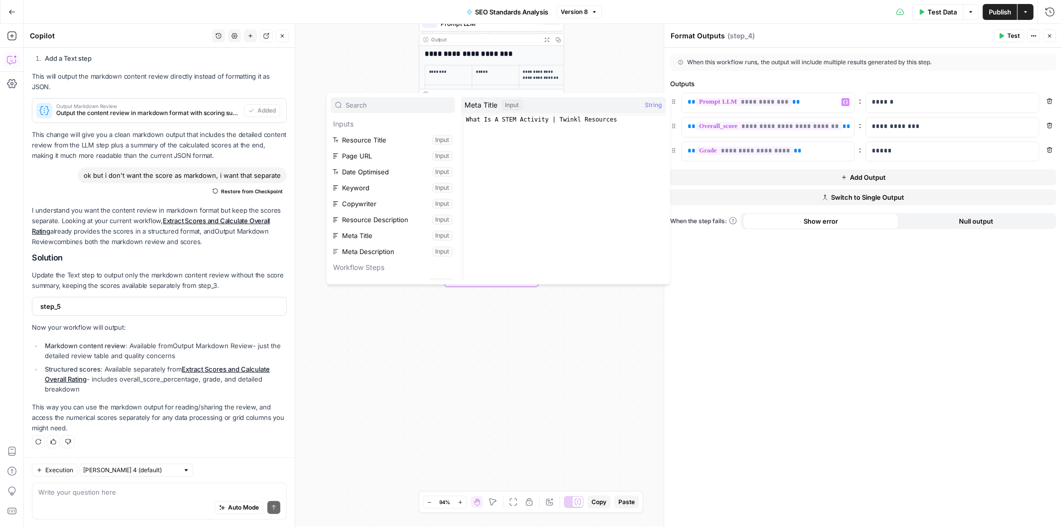
scroll to position [106, 0]
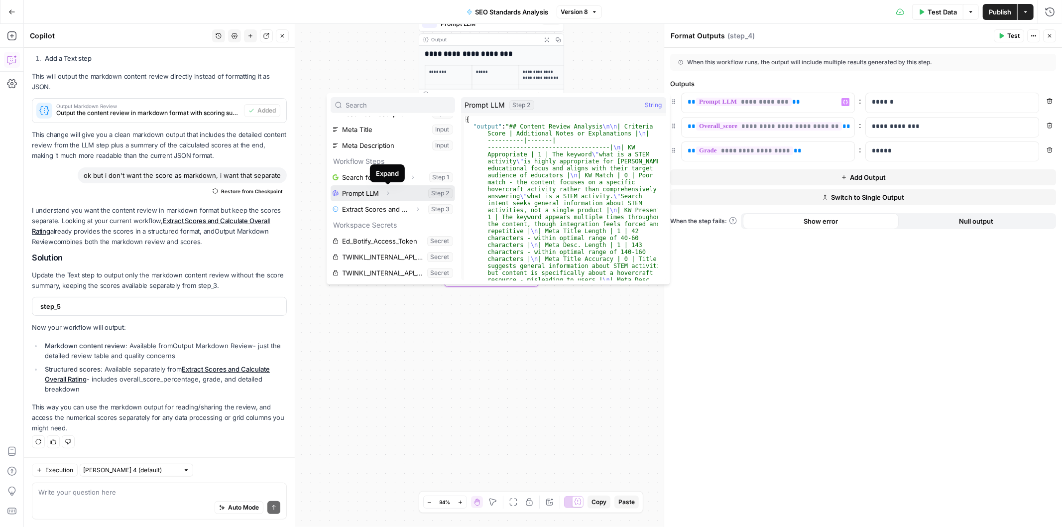
click at [391, 196] on button "Expand" at bounding box center [387, 193] width 13 height 13
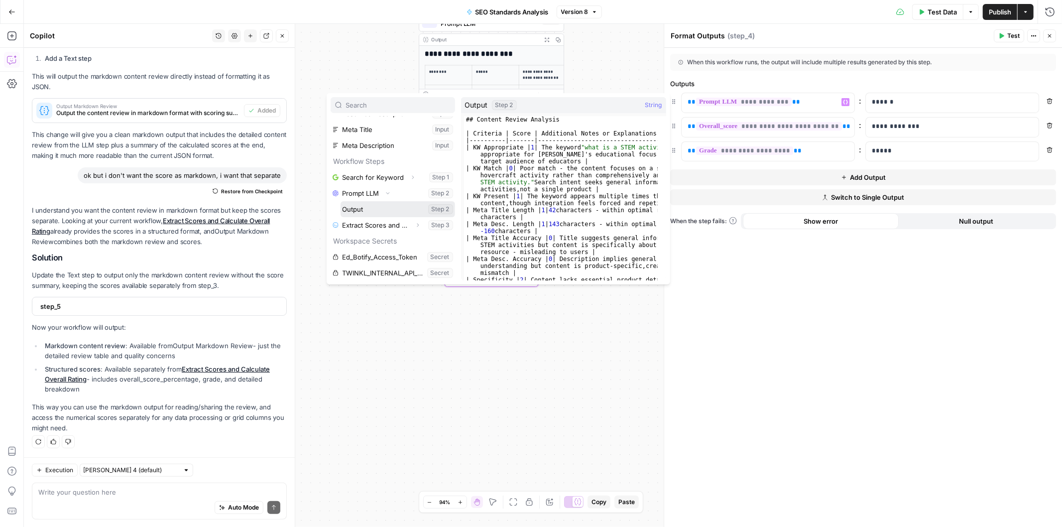
click at [380, 206] on button "Select variable Output" at bounding box center [398, 209] width 115 height 16
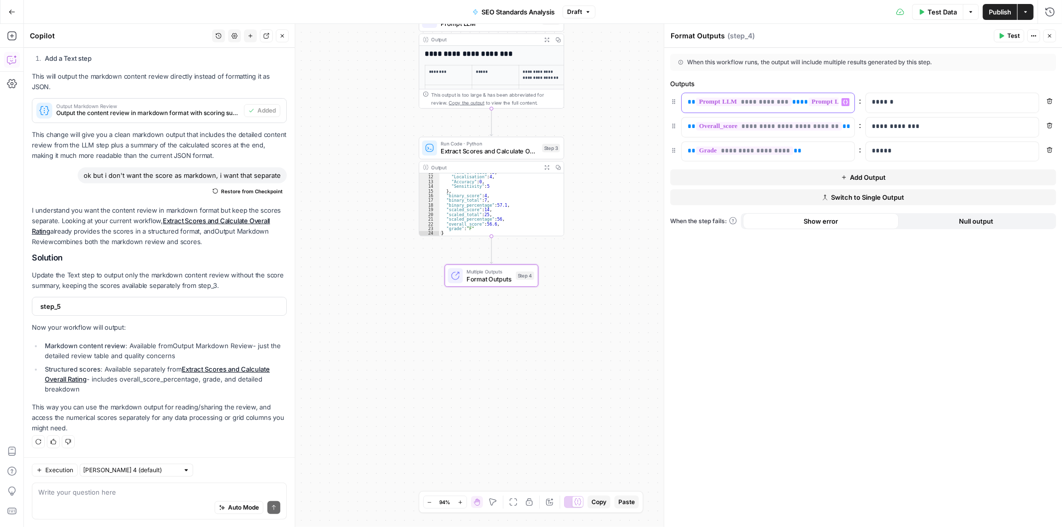
drag, startPoint x: 784, startPoint y: 102, endPoint x: 668, endPoint y: 102, distance: 116.5
click at [668, 102] on div "**********" at bounding box center [863, 275] width 398 height 503
click at [769, 103] on span "**********" at bounding box center [744, 102] width 96 height 8
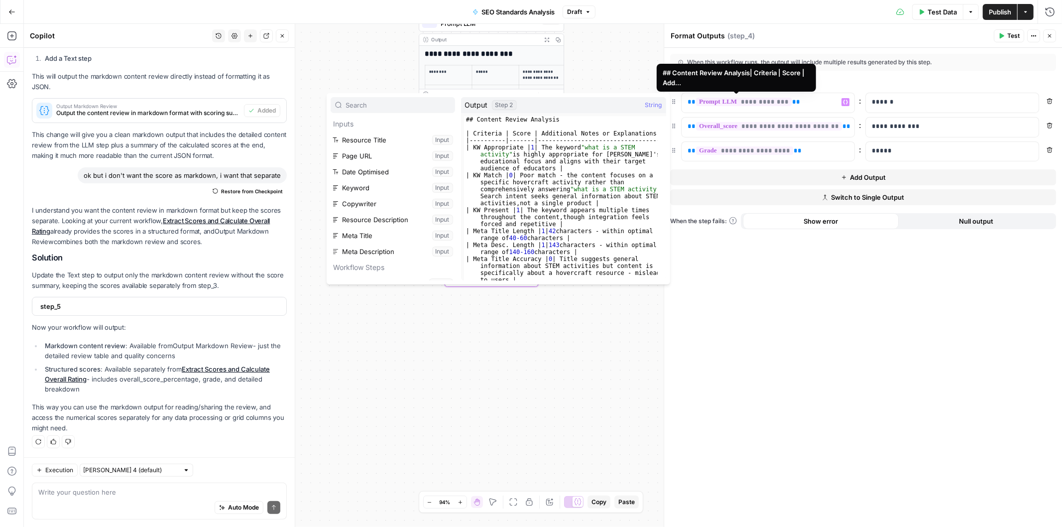
scroll to position [132, 0]
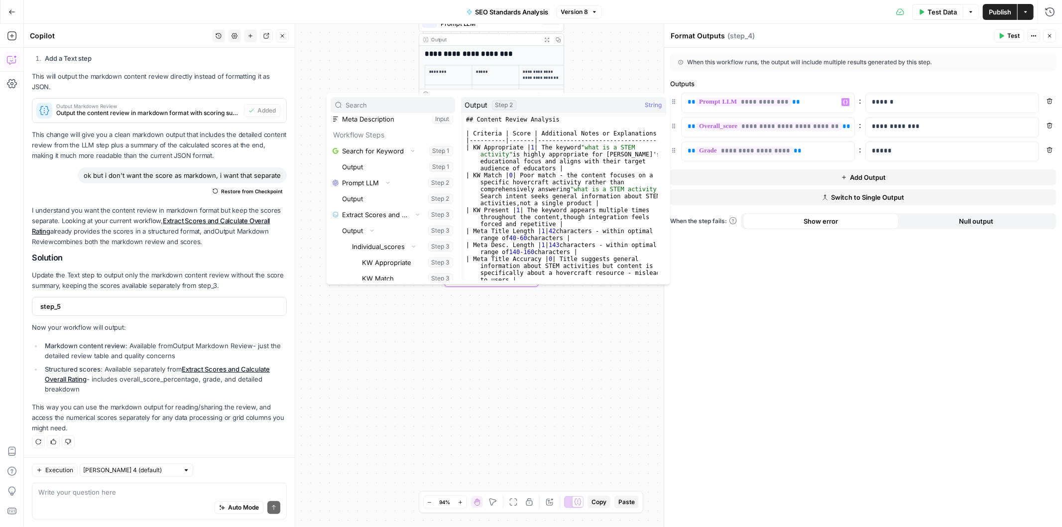
click at [651, 106] on span "String" at bounding box center [653, 105] width 17 height 10
click at [389, 177] on button "Collapse" at bounding box center [387, 182] width 13 height 13
click at [394, 180] on button "Expand" at bounding box center [387, 182] width 13 height 13
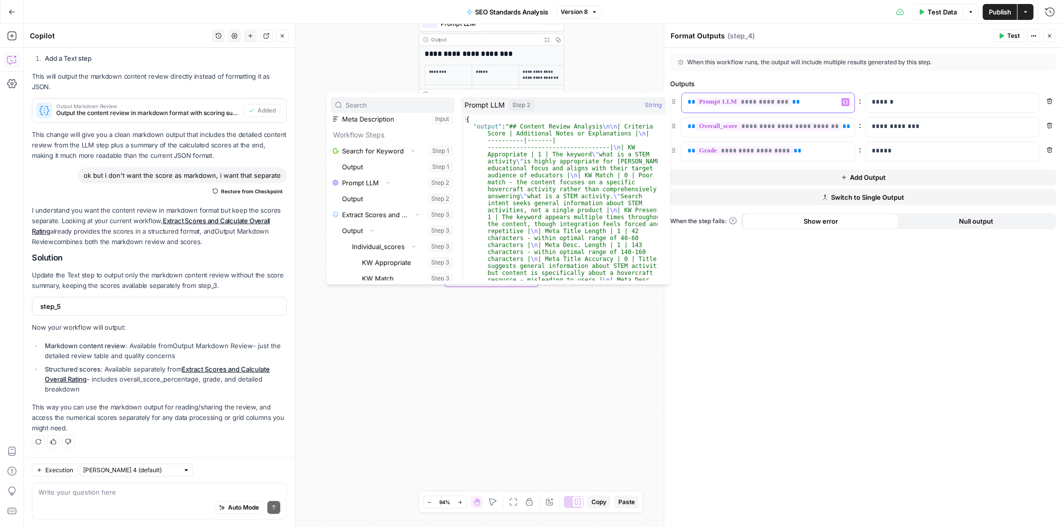
click at [792, 102] on span "**" at bounding box center [796, 102] width 8 height 6
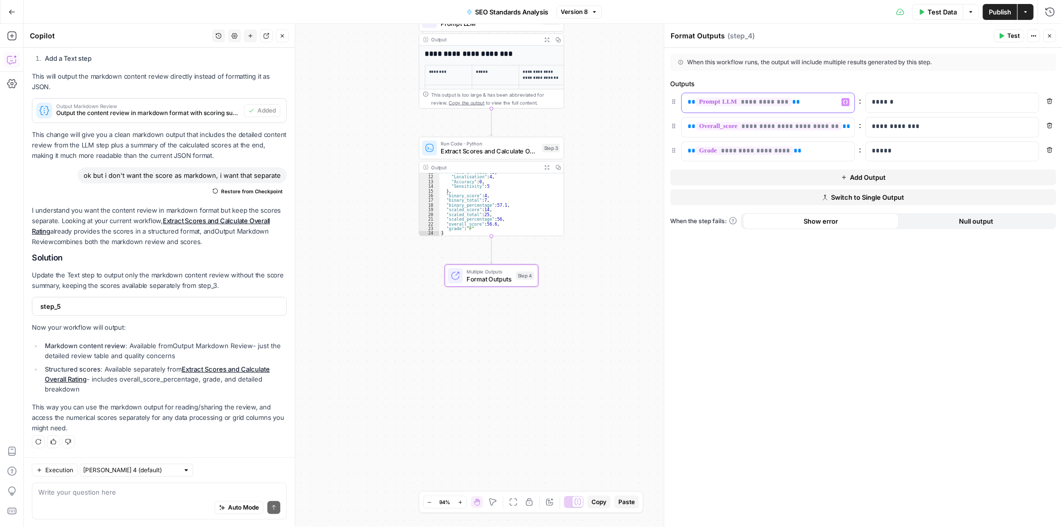
drag, startPoint x: 794, startPoint y: 99, endPoint x: 592, endPoint y: 95, distance: 201.7
click at [592, 95] on body "**********" at bounding box center [531, 263] width 1062 height 527
click at [752, 106] on span "**********" at bounding box center [744, 102] width 96 height 8
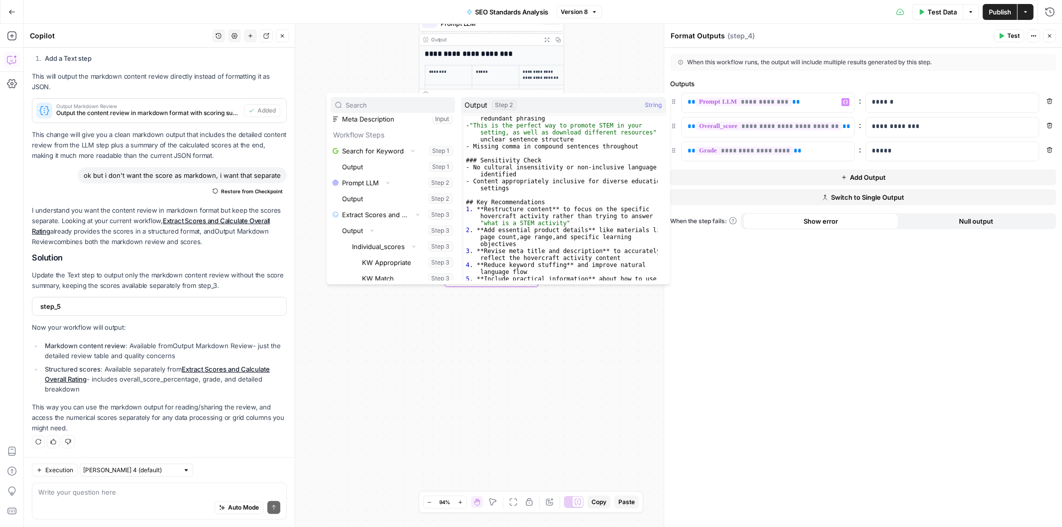
scroll to position [407, 0]
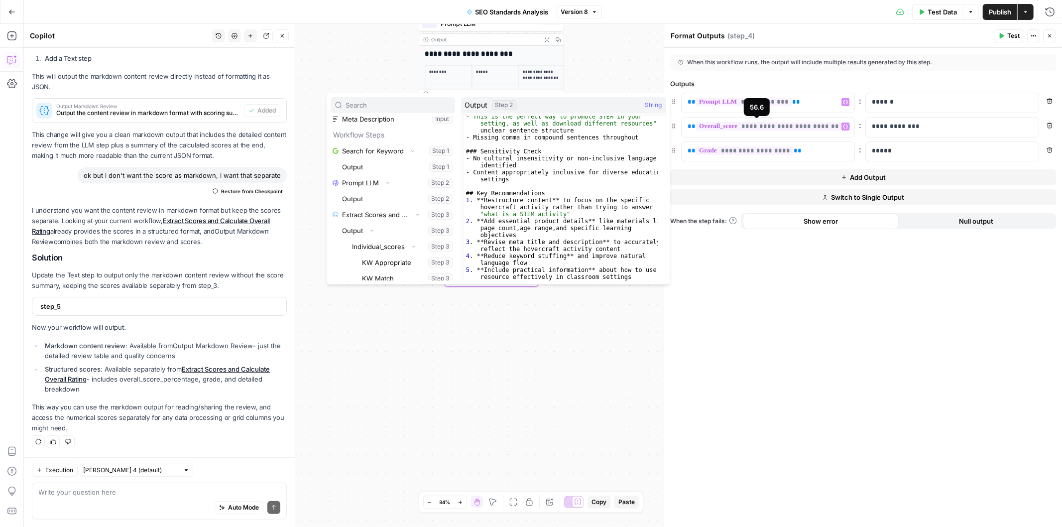
click at [774, 126] on span "**********" at bounding box center [769, 126] width 146 height 8
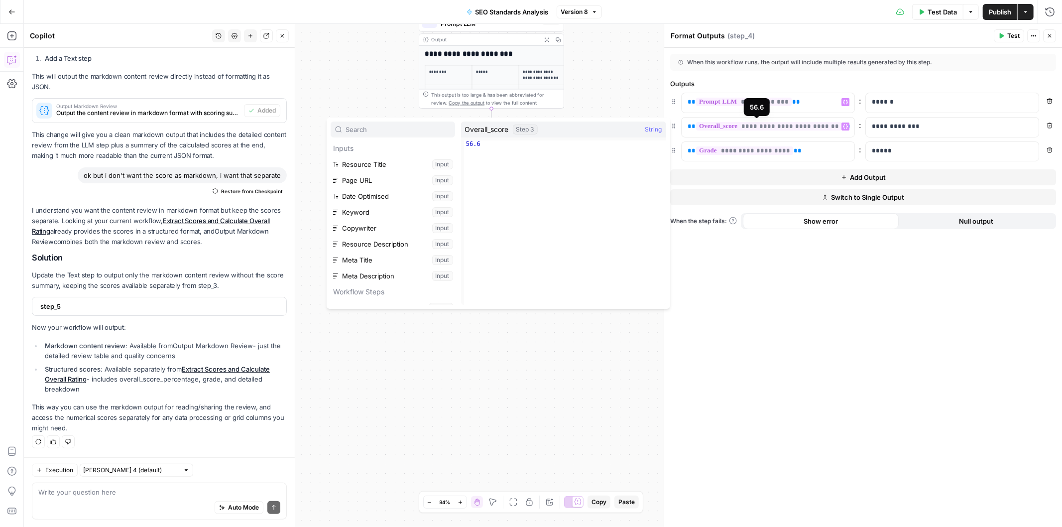
scroll to position [483, 0]
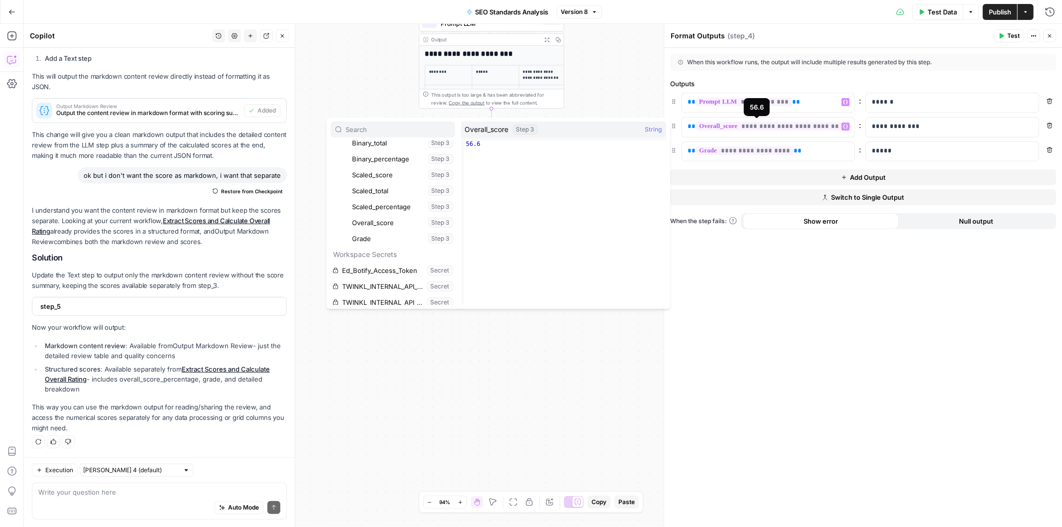
click at [759, 146] on span "**********" at bounding box center [744, 150] width 97 height 8
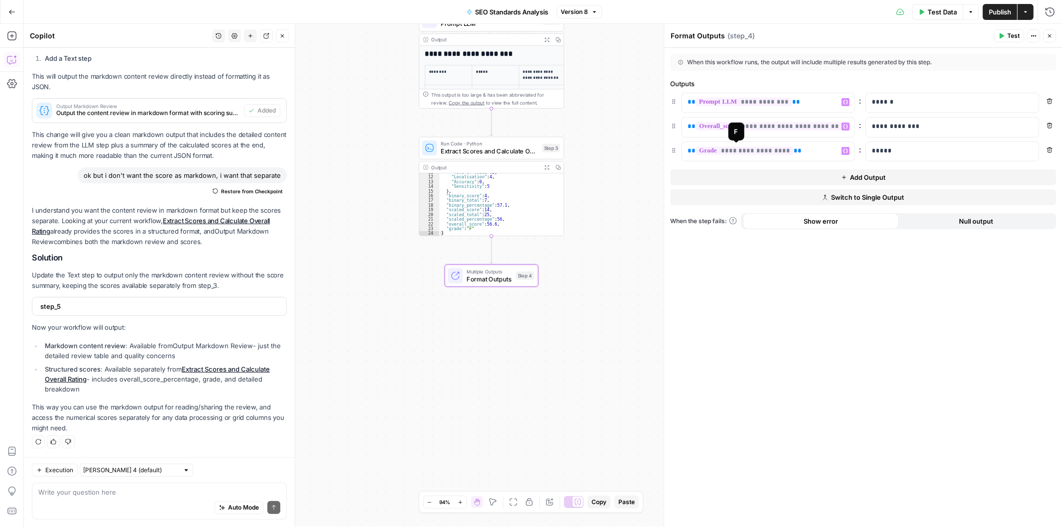
scroll to position [489, 0]
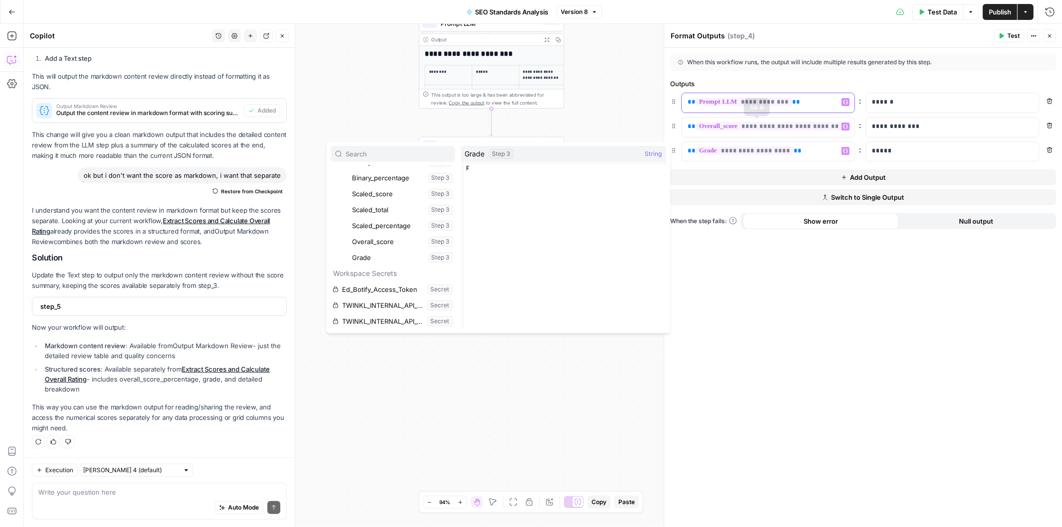
click at [821, 93] on div "**********" at bounding box center [760, 102] width 157 height 19
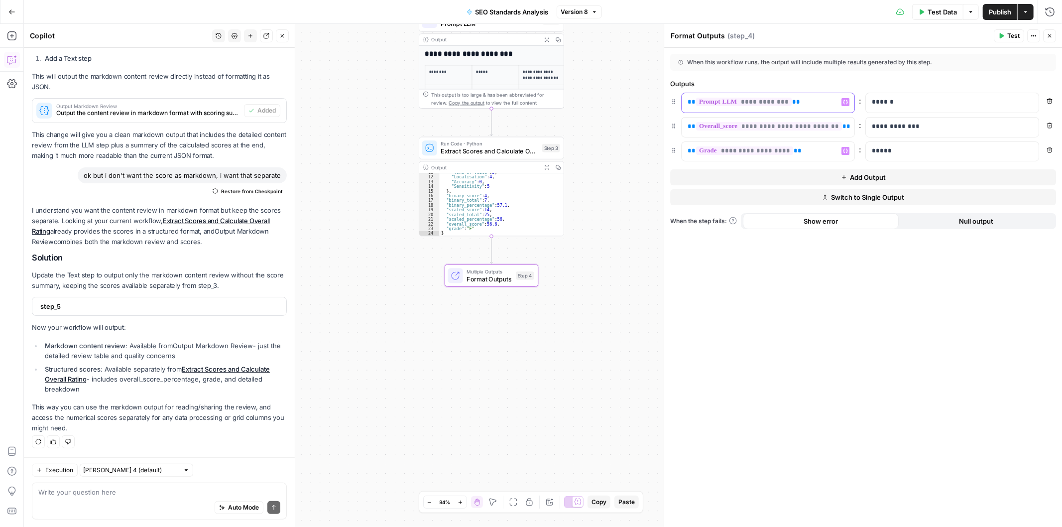
click at [848, 104] on button "Variables Menu" at bounding box center [845, 102] width 8 height 8
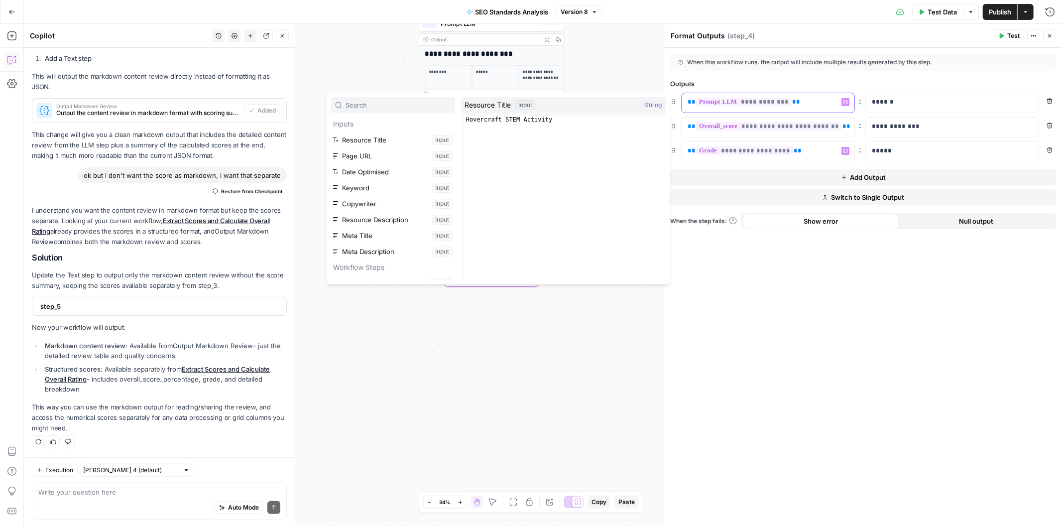
click at [821, 102] on p "**********" at bounding box center [760, 102] width 145 height 10
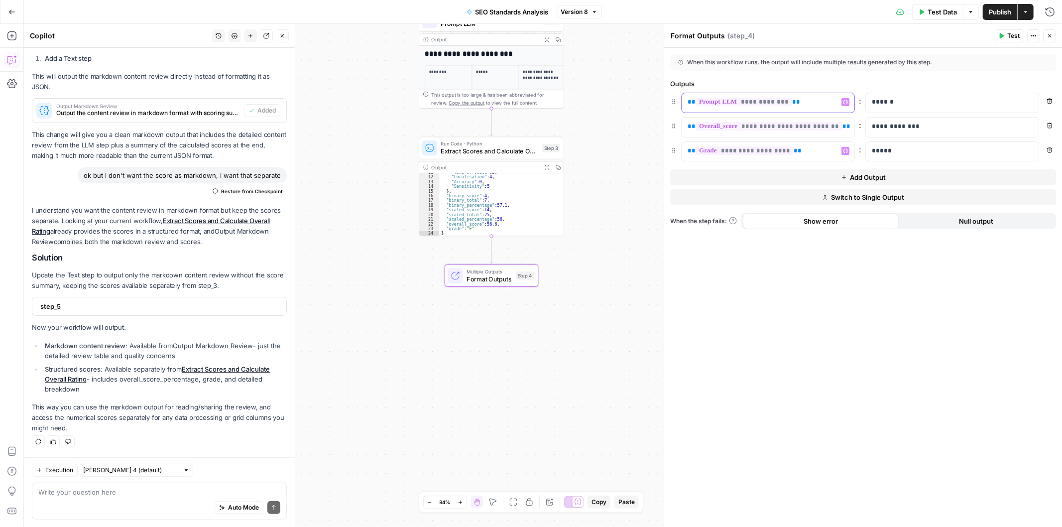
click at [821, 102] on p "**********" at bounding box center [760, 102] width 145 height 10
click at [852, 104] on div "“/” to reference Variables Menu" at bounding box center [768, 102] width 173 height 19
click at [845, 103] on icon "button" at bounding box center [845, 102] width 5 height 5
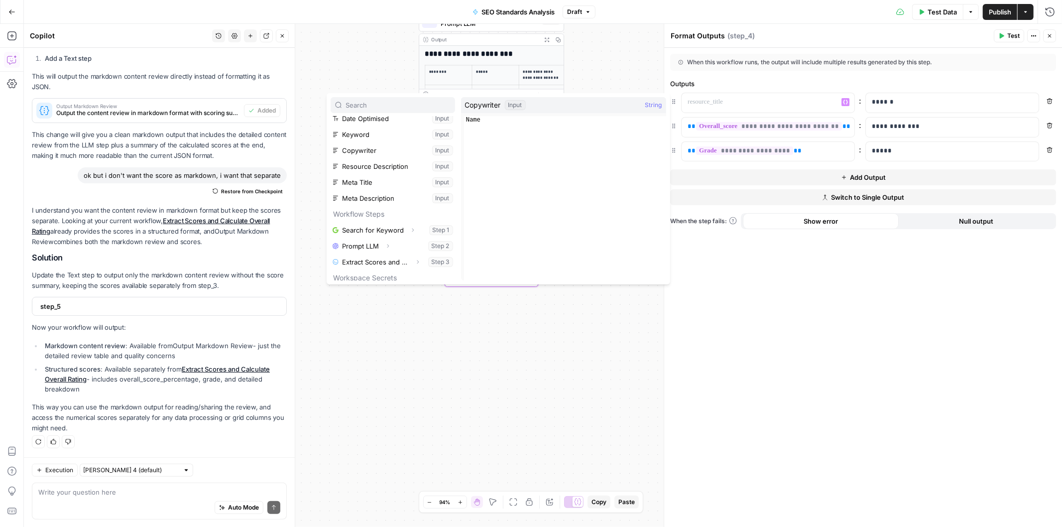
scroll to position [106, 0]
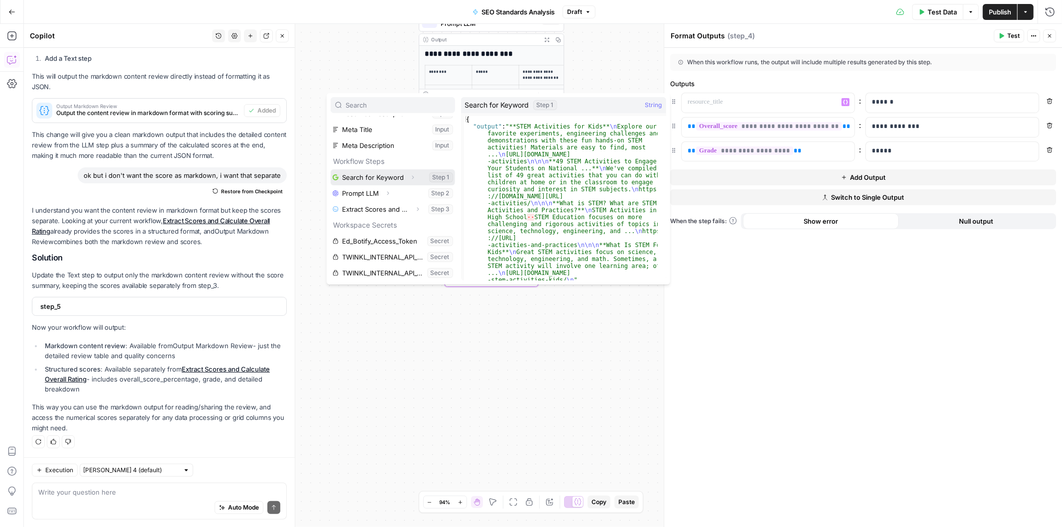
click at [398, 181] on button "Select variable Search for Keyword" at bounding box center [393, 177] width 124 height 16
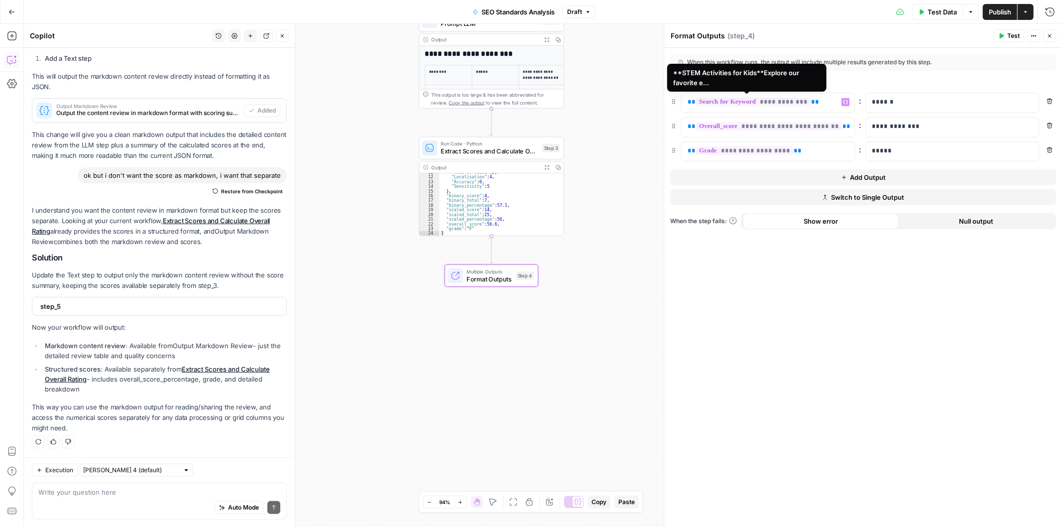
click at [784, 102] on span "**********" at bounding box center [753, 102] width 115 height 8
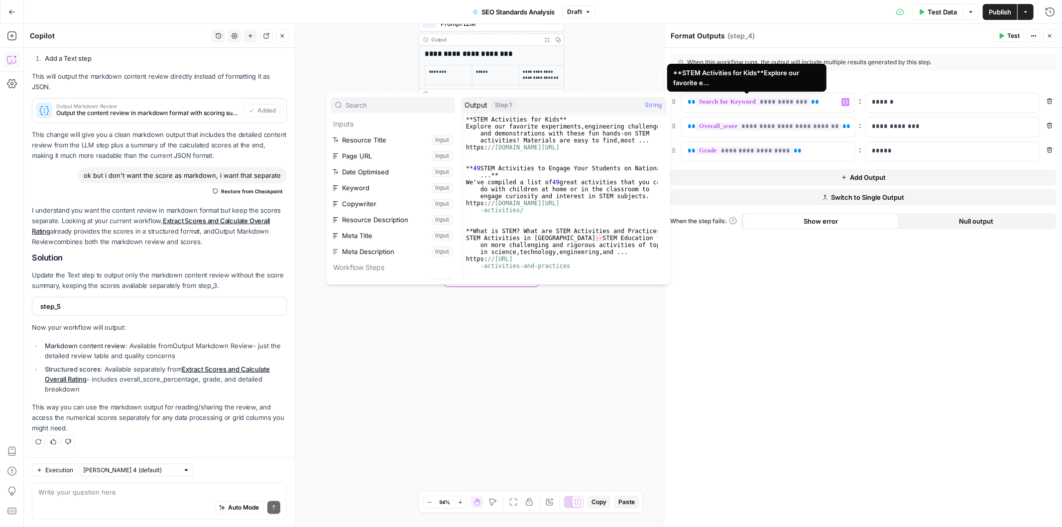
scroll to position [101, 0]
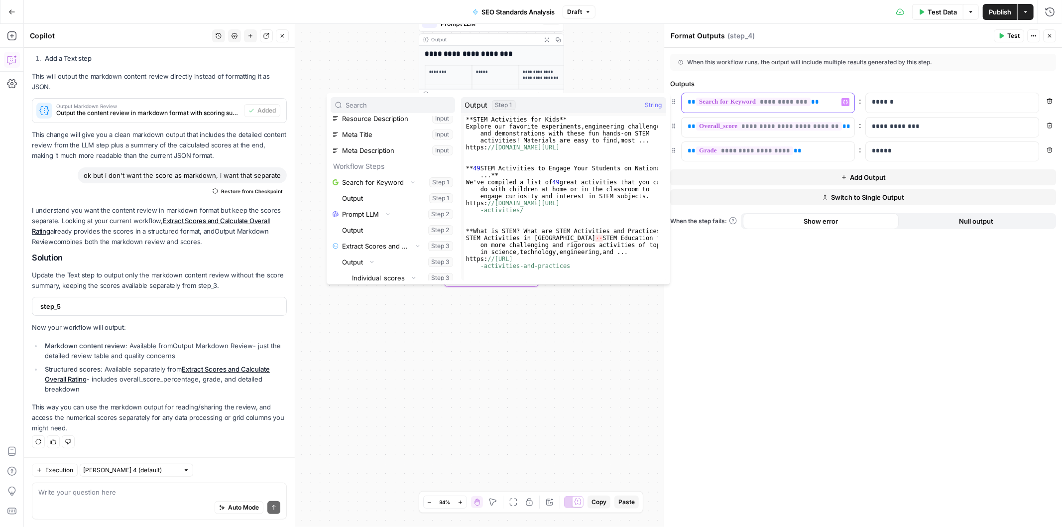
click at [829, 104] on p "**********" at bounding box center [760, 102] width 145 height 10
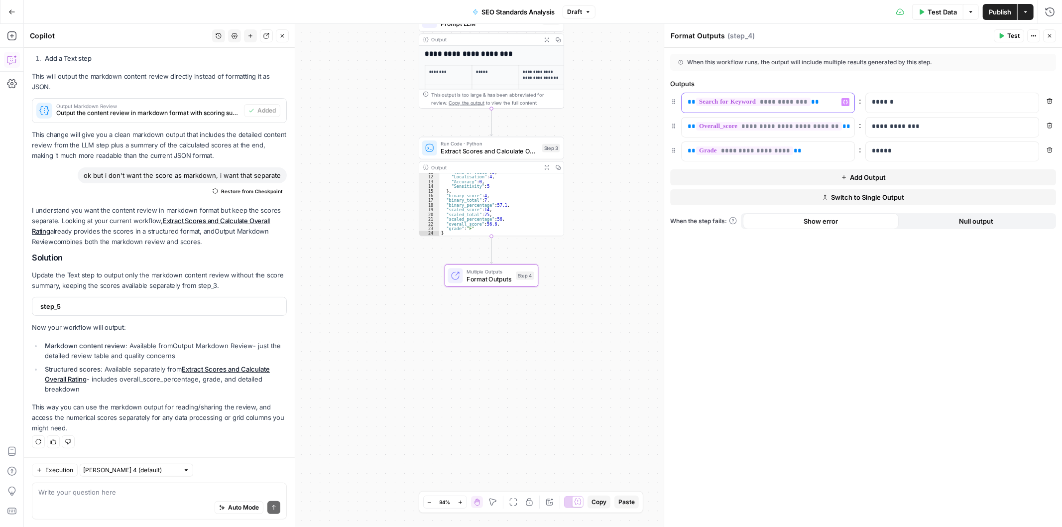
click at [829, 104] on p "**********" at bounding box center [760, 102] width 145 height 10
click at [844, 103] on icon "button" at bounding box center [845, 102] width 5 height 4
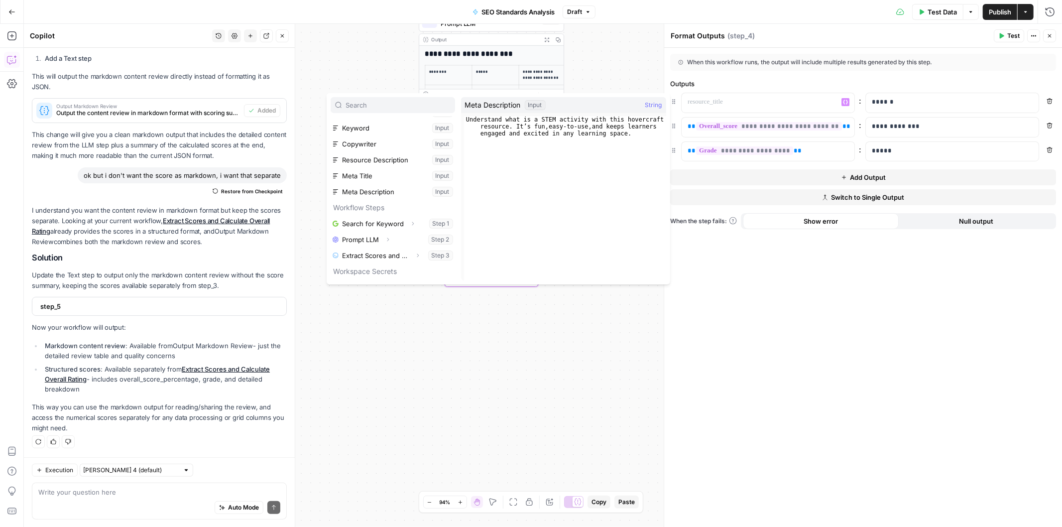
scroll to position [106, 0]
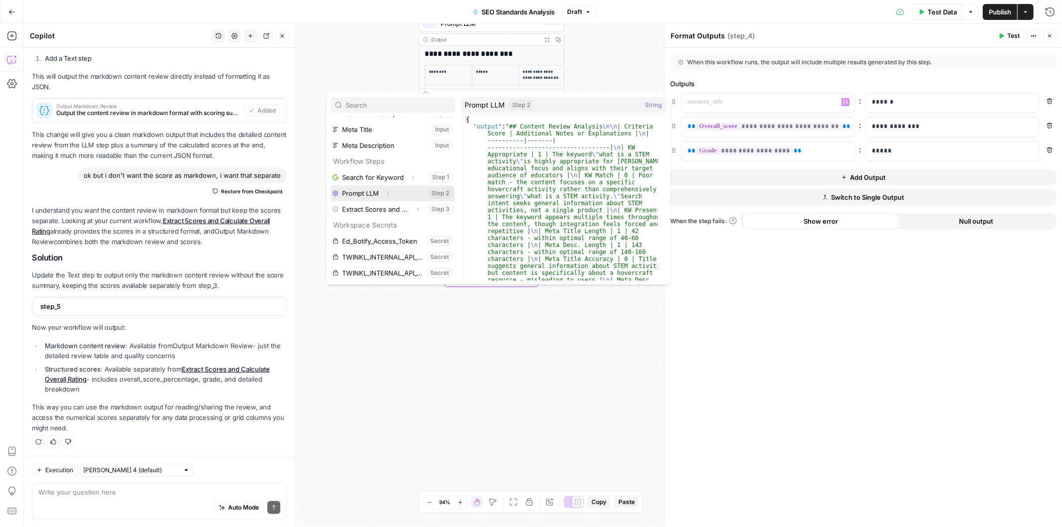
click at [372, 195] on button "Select variable Prompt LLM" at bounding box center [393, 193] width 124 height 16
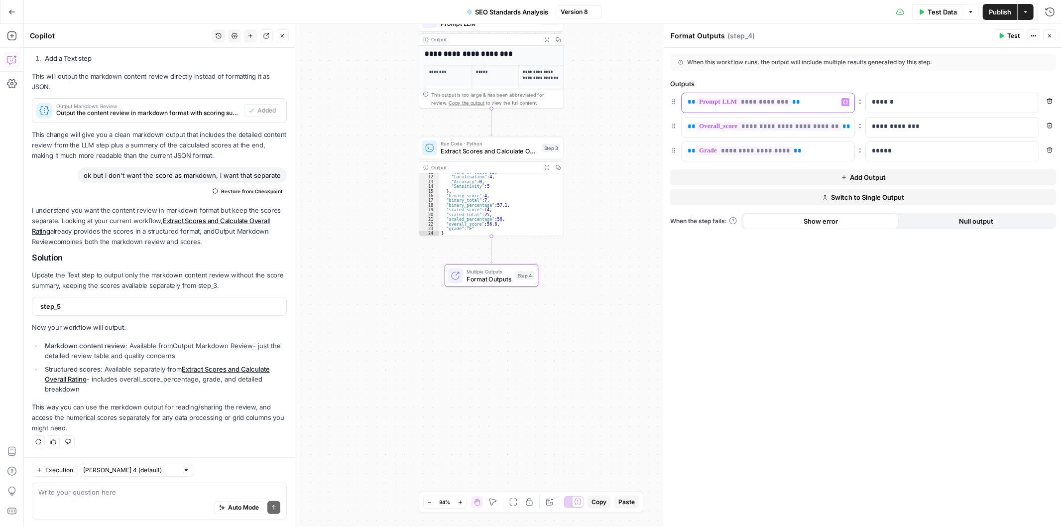
click at [797, 102] on p "**********" at bounding box center [760, 102] width 145 height 10
click at [853, 99] on div "“/” to reference Variables Menu" at bounding box center [768, 102] width 173 height 19
click at [847, 101] on icon "button" at bounding box center [845, 102] width 5 height 4
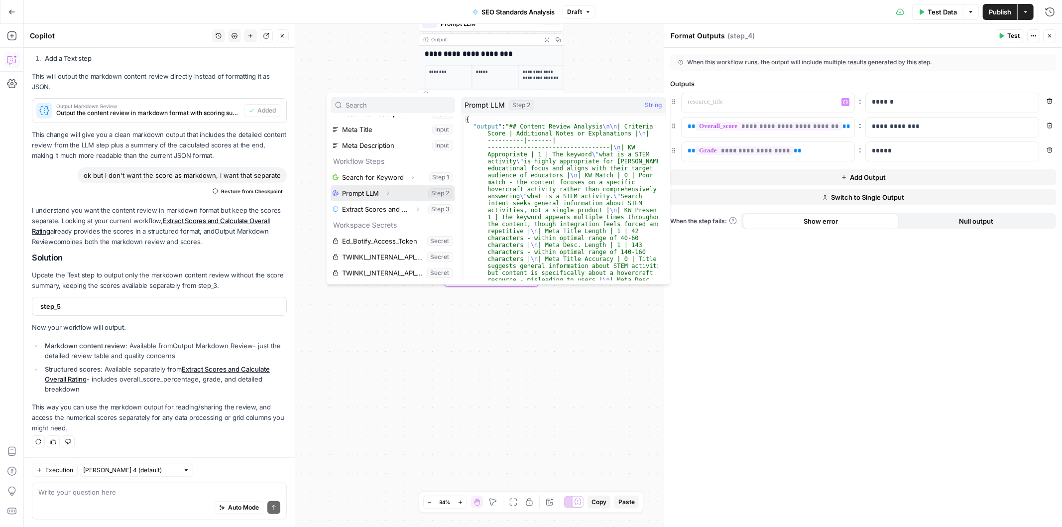
click at [403, 192] on button "Select variable Prompt LLM" at bounding box center [393, 193] width 124 height 16
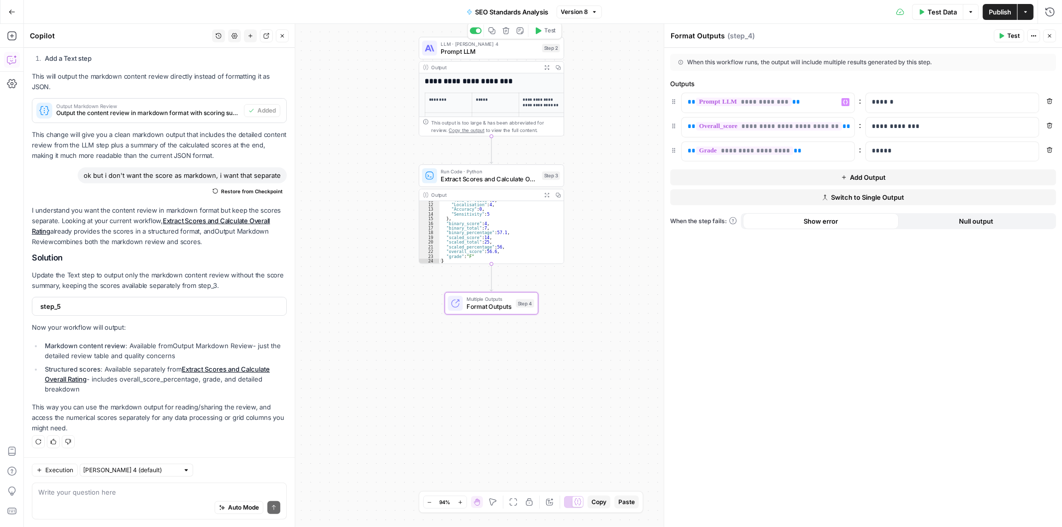
click at [504, 66] on div "Output" at bounding box center [485, 67] width 107 height 7
click at [496, 82] on h2 "**********" at bounding box center [487, 81] width 125 height 8
click at [773, 101] on span "**********" at bounding box center [744, 102] width 96 height 8
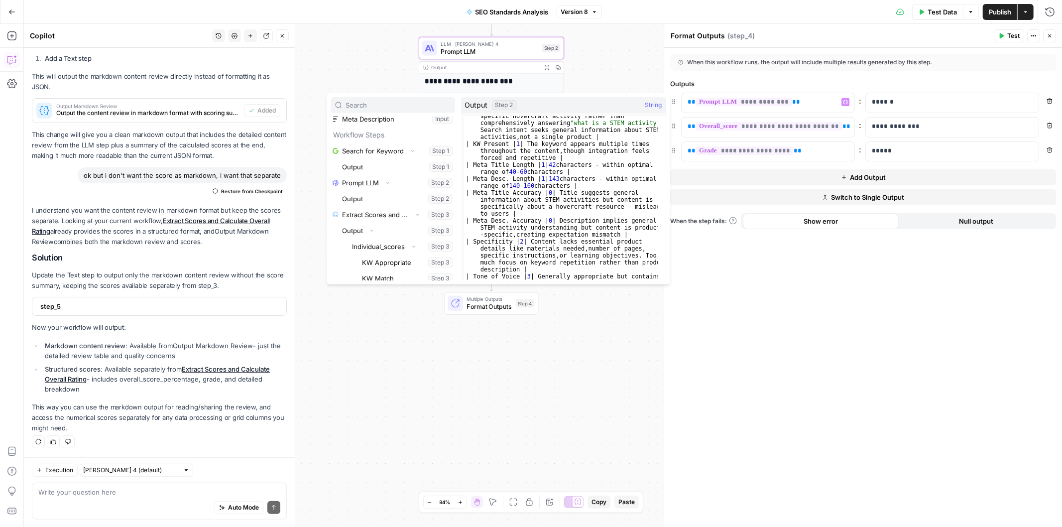
scroll to position [199, 0]
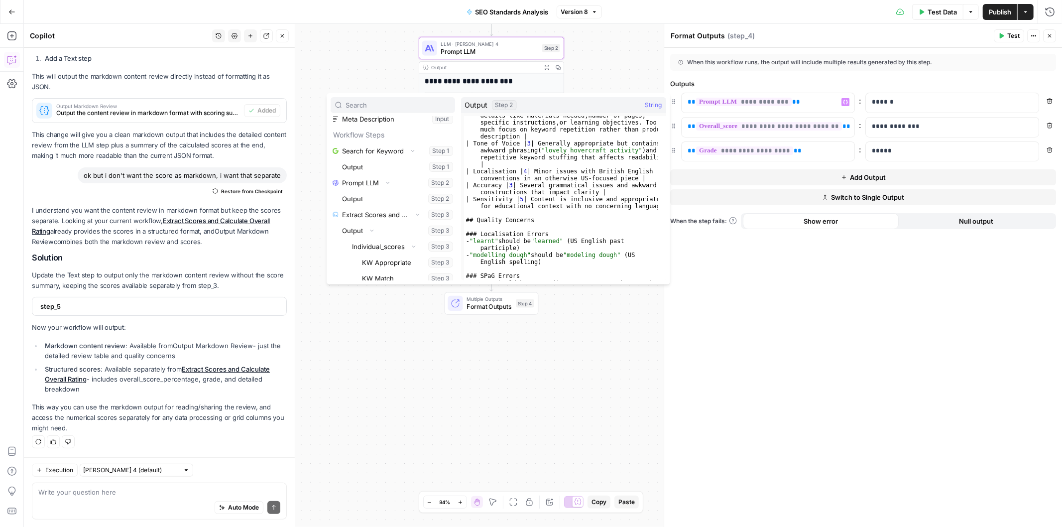
click at [658, 107] on span "String" at bounding box center [653, 105] width 17 height 10
click at [658, 106] on span "String" at bounding box center [653, 105] width 17 height 10
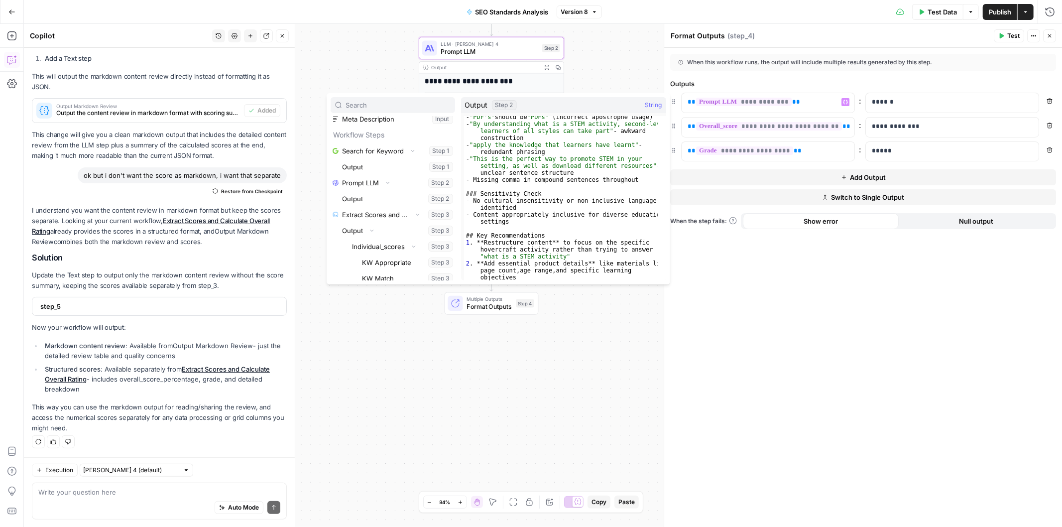
scroll to position [407, 0]
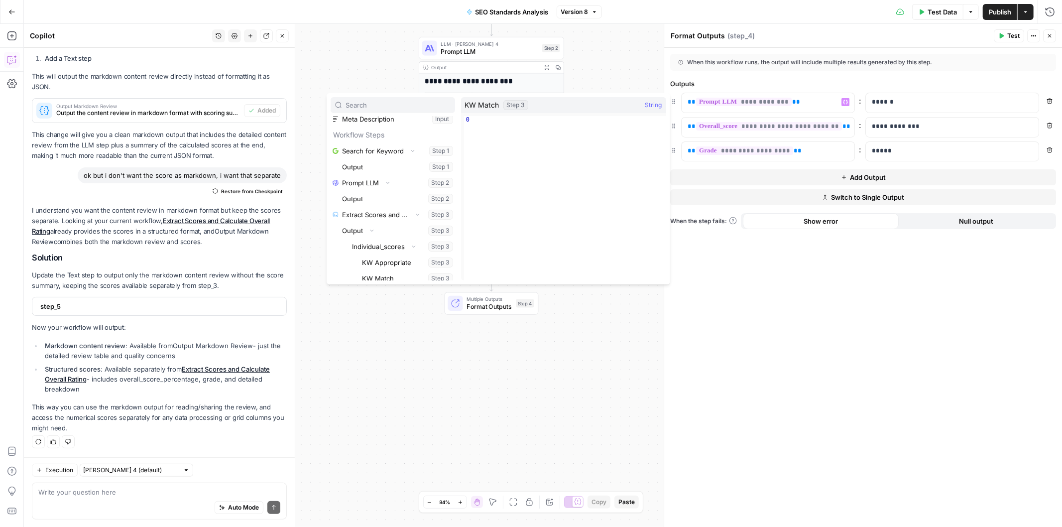
click at [483, 379] on div "**********" at bounding box center [543, 275] width 1038 height 503
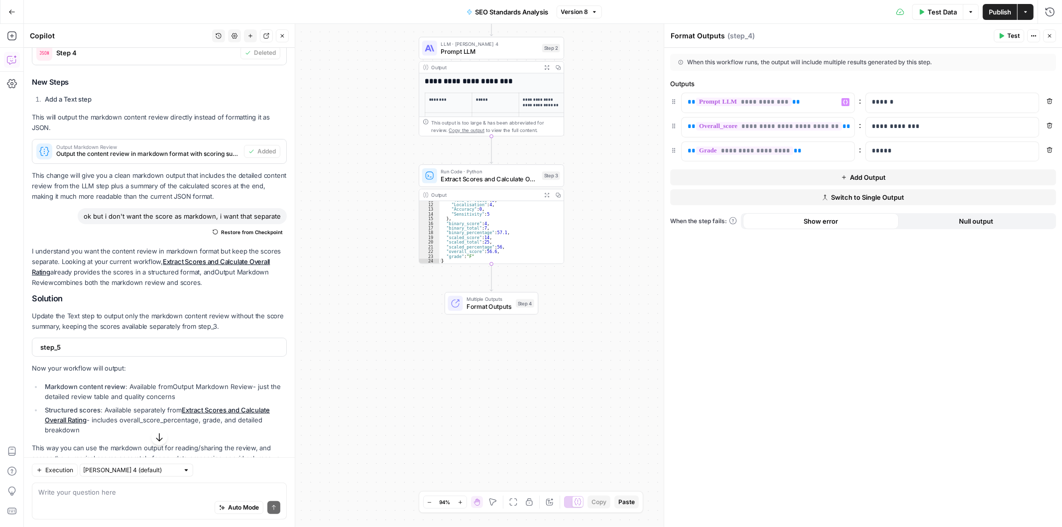
scroll to position [257, 0]
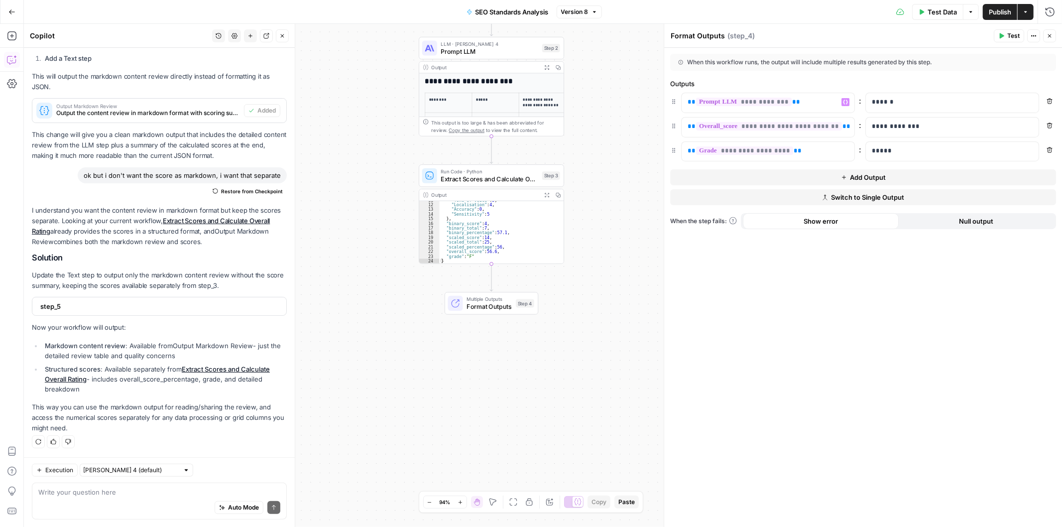
click at [280, 38] on icon "button" at bounding box center [282, 36] width 6 height 6
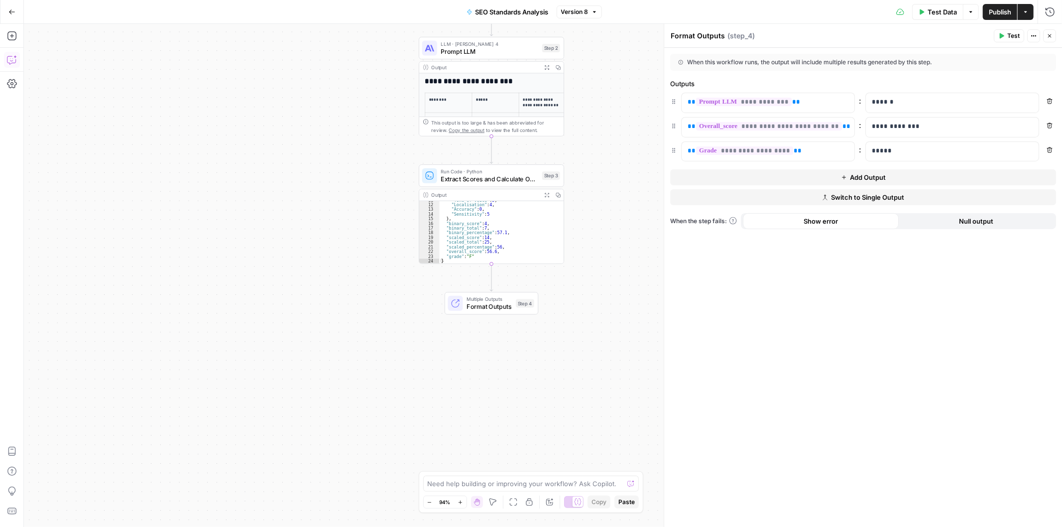
click at [13, 63] on icon "button" at bounding box center [12, 60] width 10 height 10
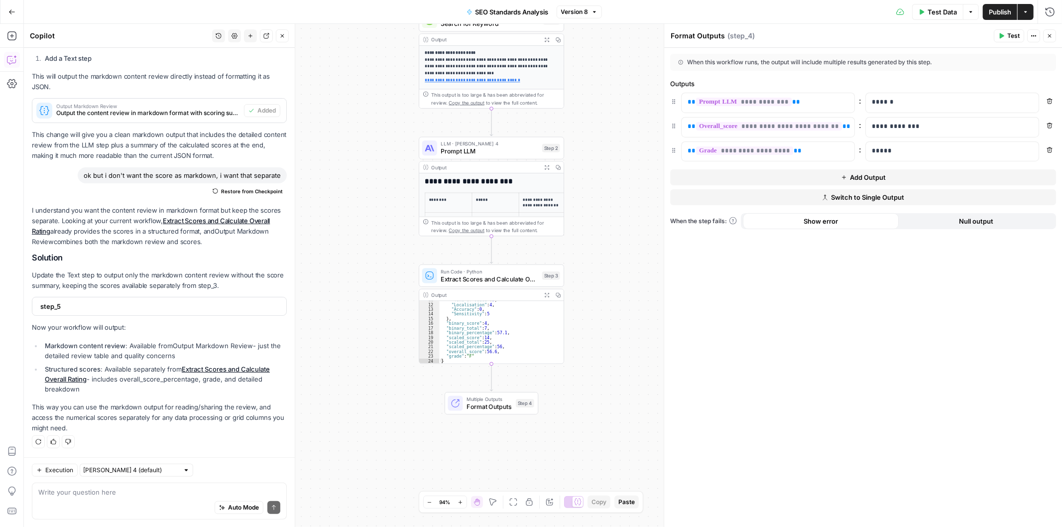
click at [133, 495] on textarea at bounding box center [159, 492] width 242 height 10
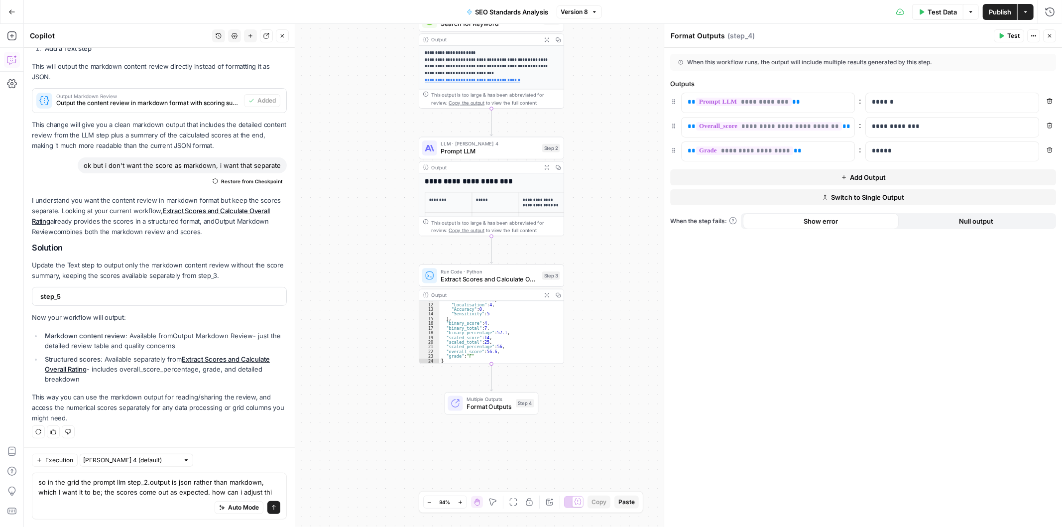
type textarea "so in the grid the prompt llm step_2.output is json rather than markdown, which…"
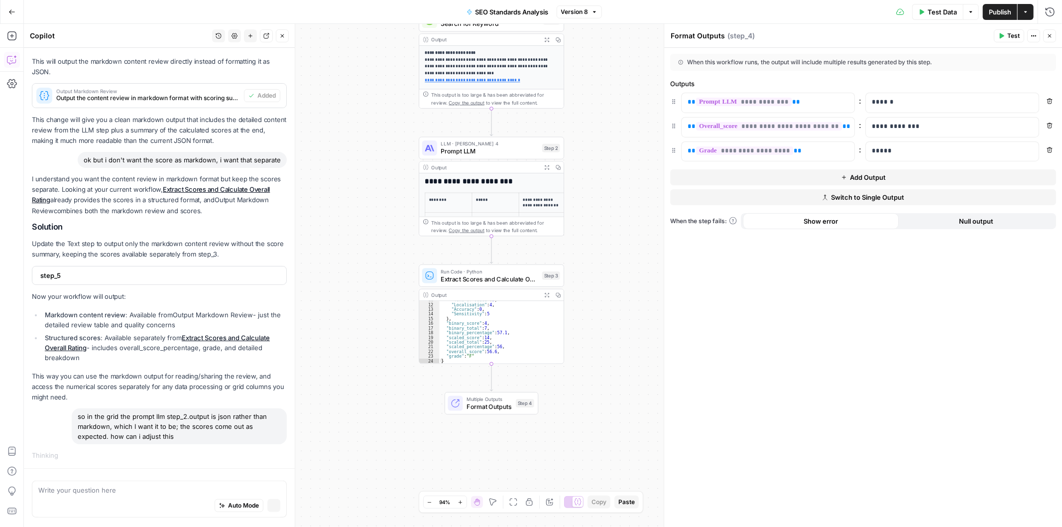
scroll to position [250, 0]
click at [162, 421] on div "so in the grid the prompt llm step_2.output is json rather than markdown, which…" at bounding box center [179, 428] width 215 height 36
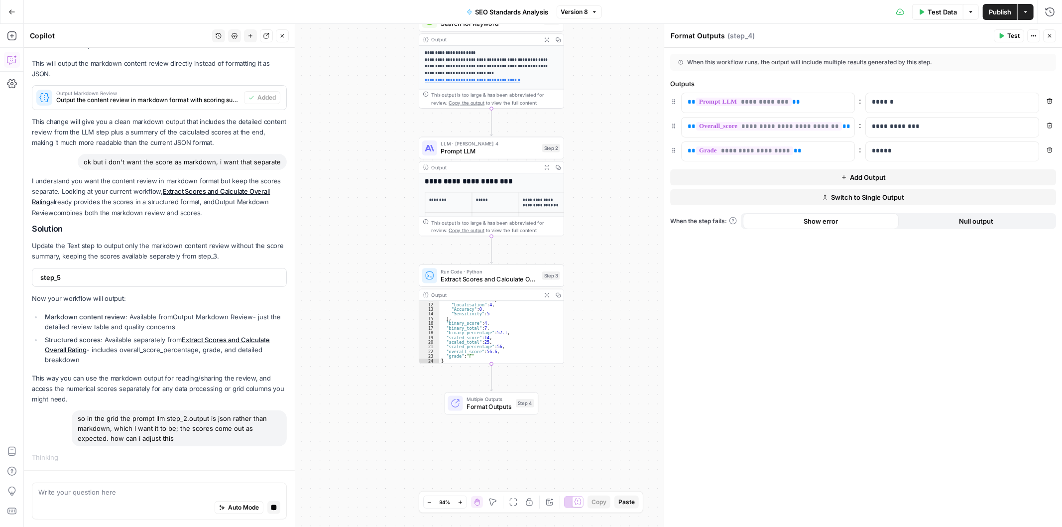
copy div "so in the grid the prompt llm step_2.output is json rather than markdown, which…"
click at [252, 34] on icon "button" at bounding box center [250, 36] width 6 height 6
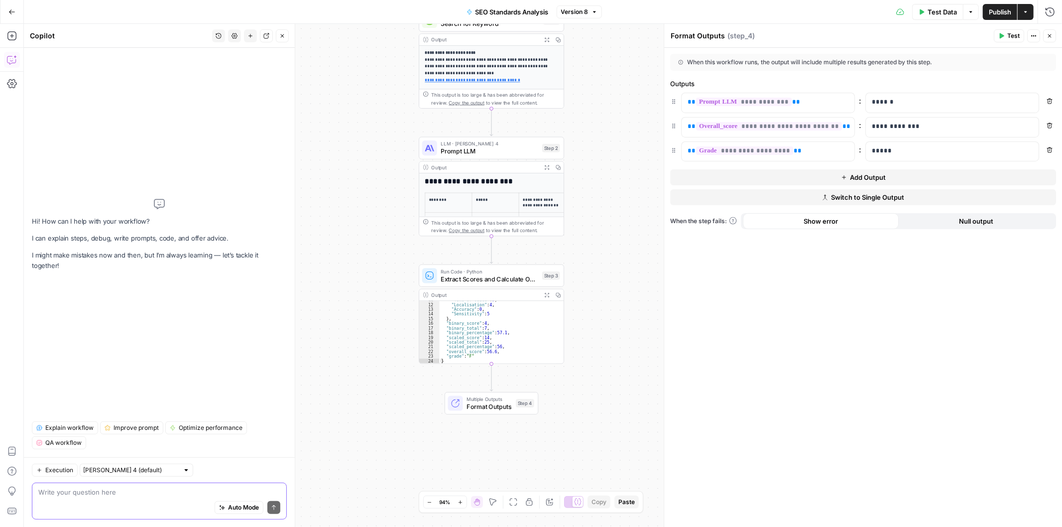
click at [105, 491] on textarea at bounding box center [159, 492] width 242 height 10
paste textarea "so in the grid the prompt llm step_2.output is json rather than markdown, which…"
type textarea "so in the grid the prompt llm step_2.output is json rather than markdown, which…"
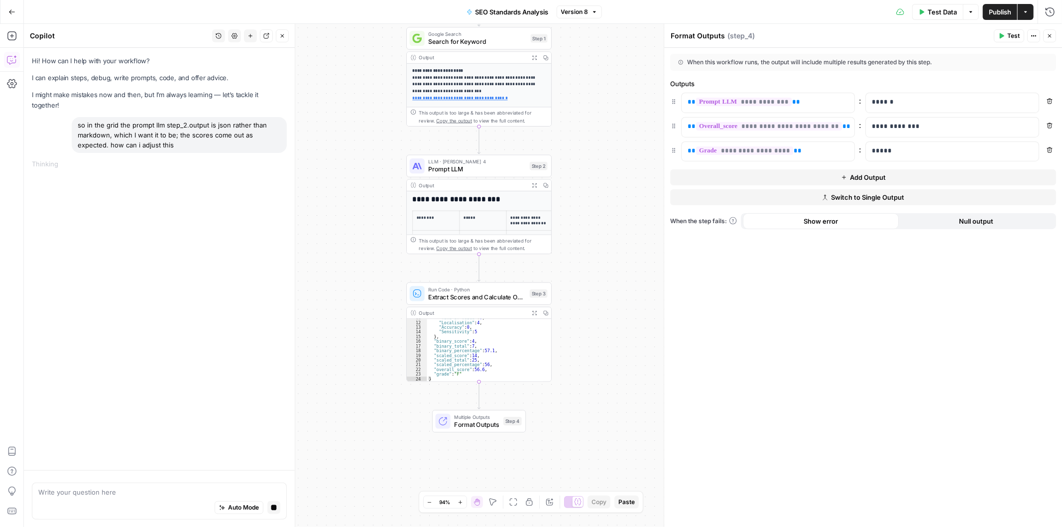
drag, startPoint x: 605, startPoint y: 301, endPoint x: 592, endPoint y: 317, distance: 20.9
click at [592, 317] on div "**********" at bounding box center [543, 275] width 1038 height 503
click at [471, 305] on div "Run Code · Python Extract Scores and Calculate Overall Rating Step 3 Output Exp…" at bounding box center [478, 332] width 145 height 100
click at [476, 294] on span "Extract Scores and Calculate Overall Rating" at bounding box center [477, 296] width 98 height 9
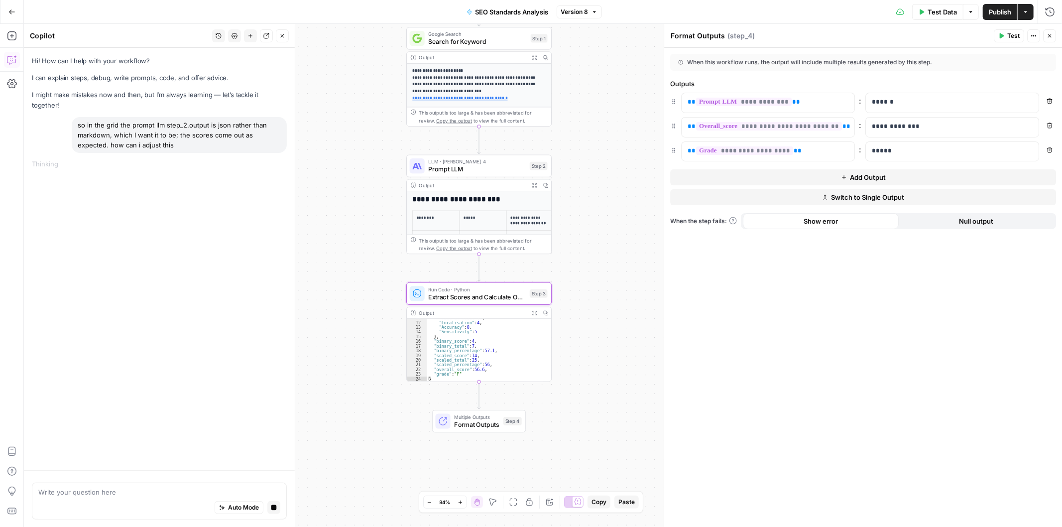
click at [476, 294] on span "Extract Scores and Calculate Overall Rating" at bounding box center [477, 296] width 98 height 9
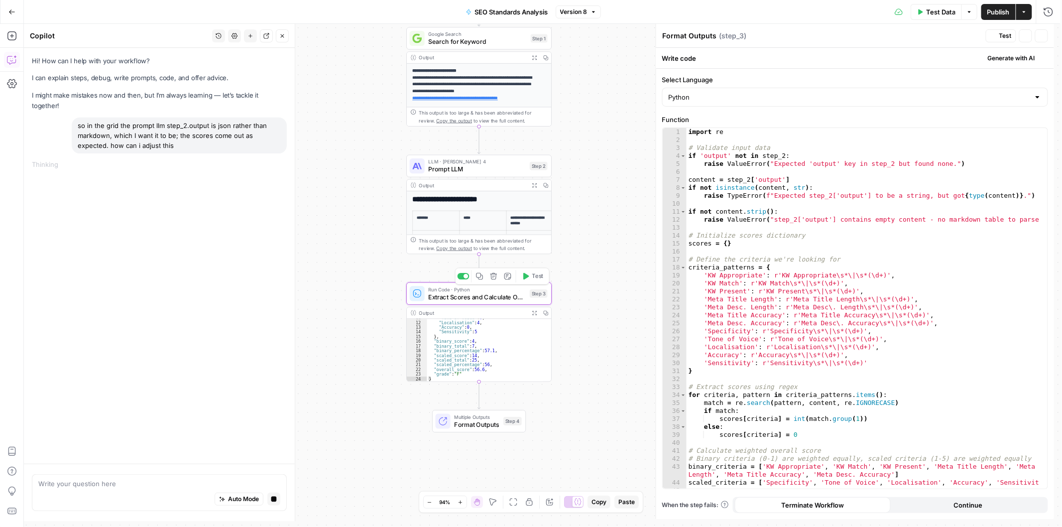
type textarea "Extract Scores and Calculate Overall Rating"
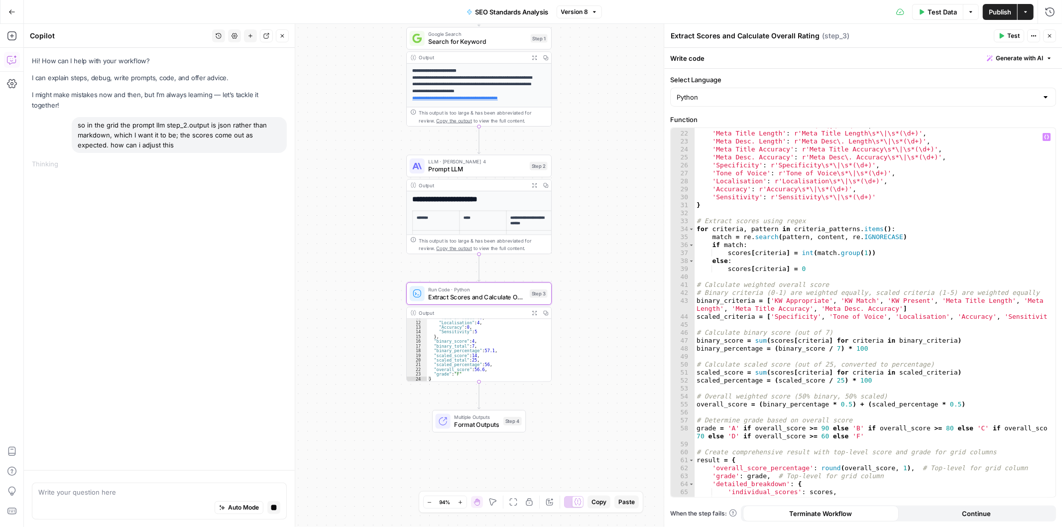
scroll to position [244, 0]
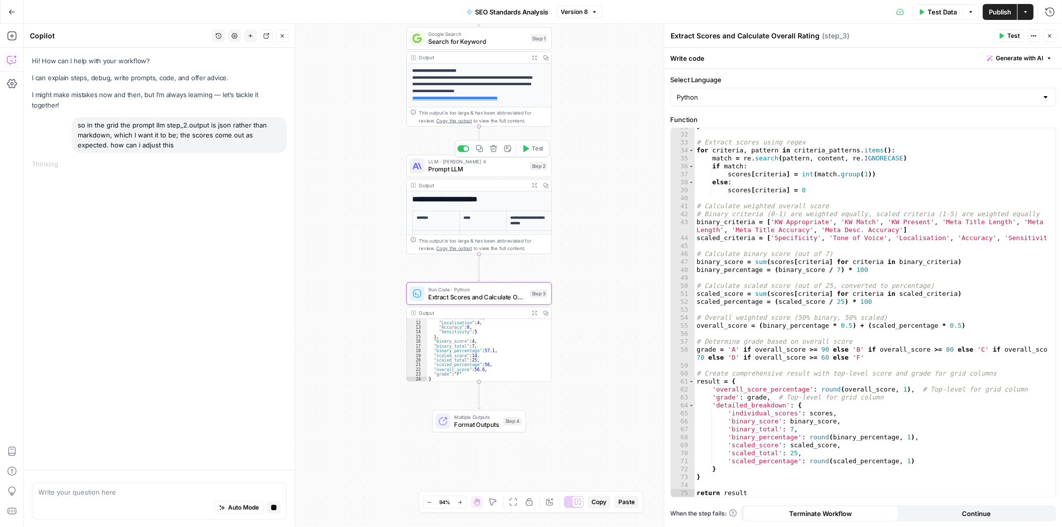
click at [435, 166] on span "Prompt LLM" at bounding box center [477, 168] width 98 height 9
click at [435, 167] on span "Prompt LLM" at bounding box center [477, 168] width 98 height 9
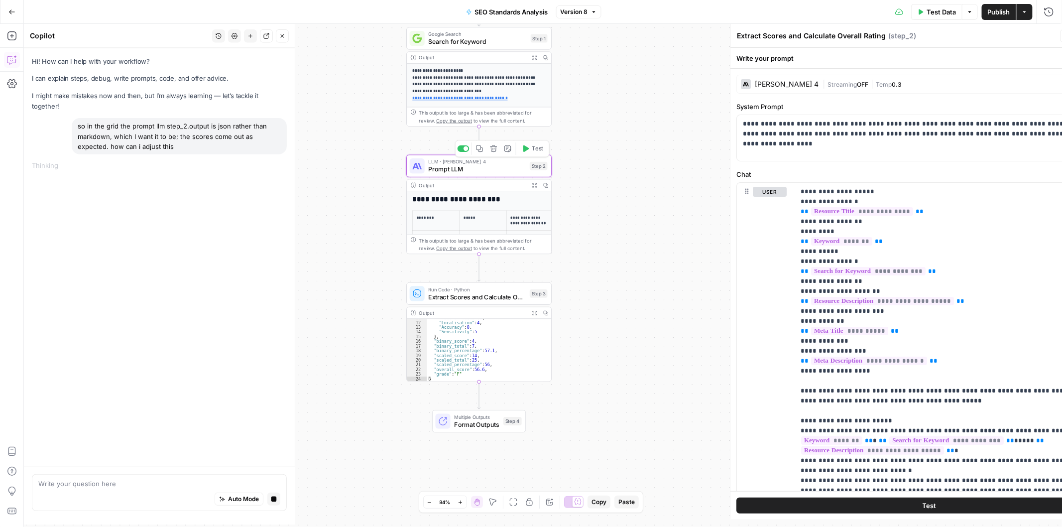
type textarea "Prompt LLM"
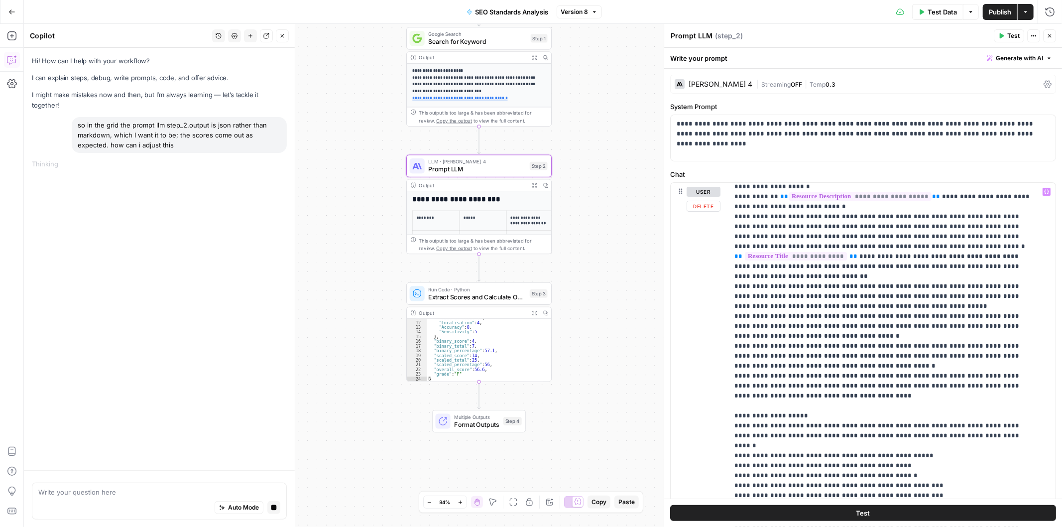
scroll to position [518, 0]
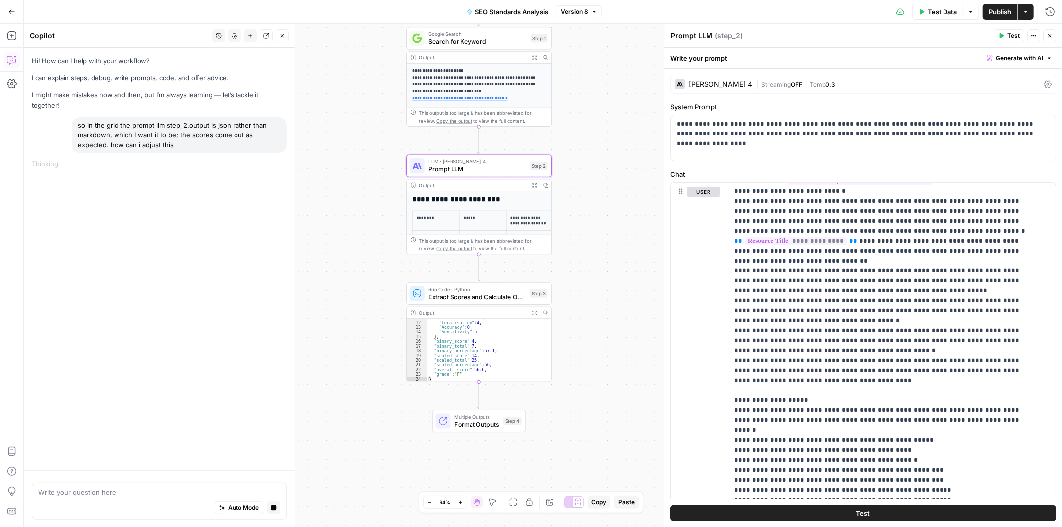
click at [489, 186] on div "Output" at bounding box center [472, 184] width 107 height 7
click at [433, 186] on div "Output" at bounding box center [472, 184] width 107 height 7
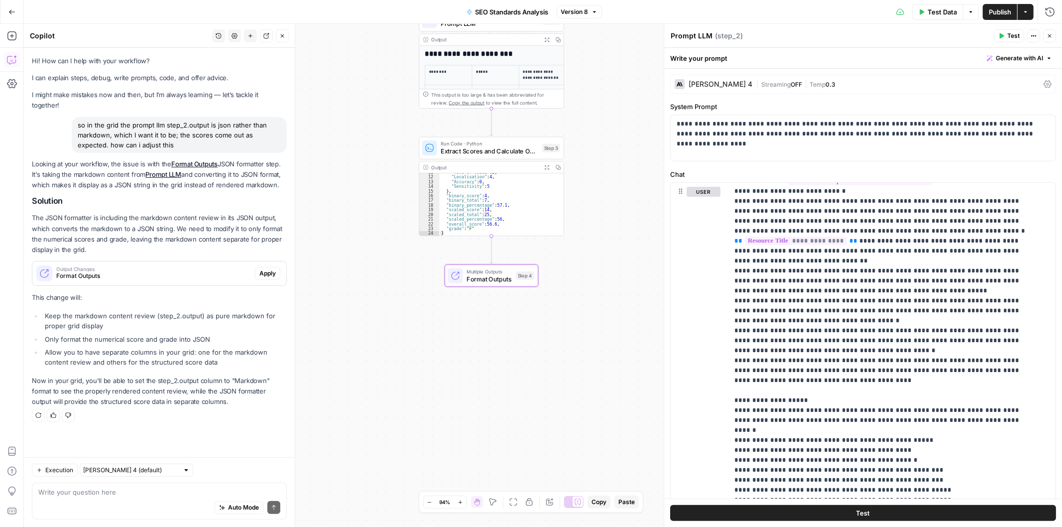
click at [267, 269] on span "Apply" at bounding box center [267, 273] width 16 height 9
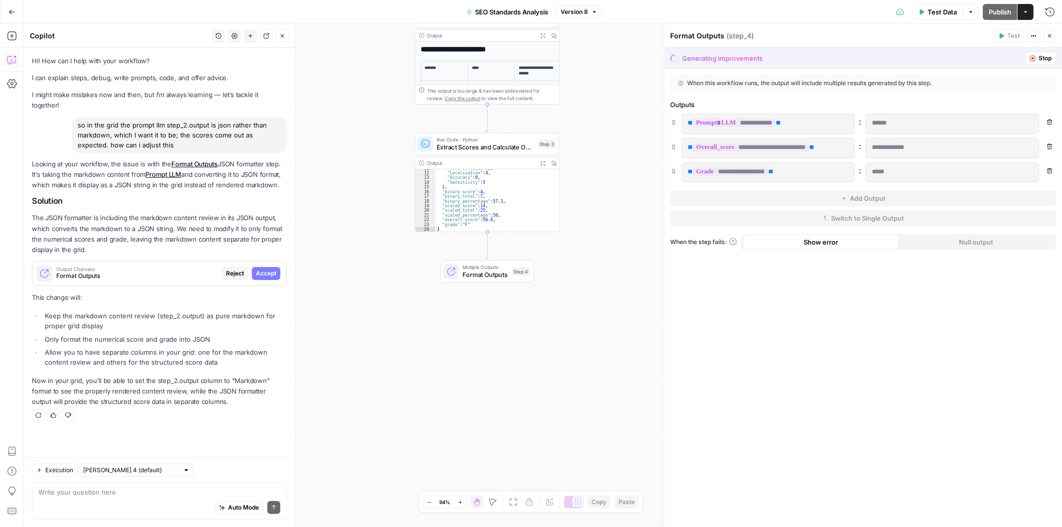
click at [1041, 56] on span "Stop" at bounding box center [1045, 58] width 13 height 9
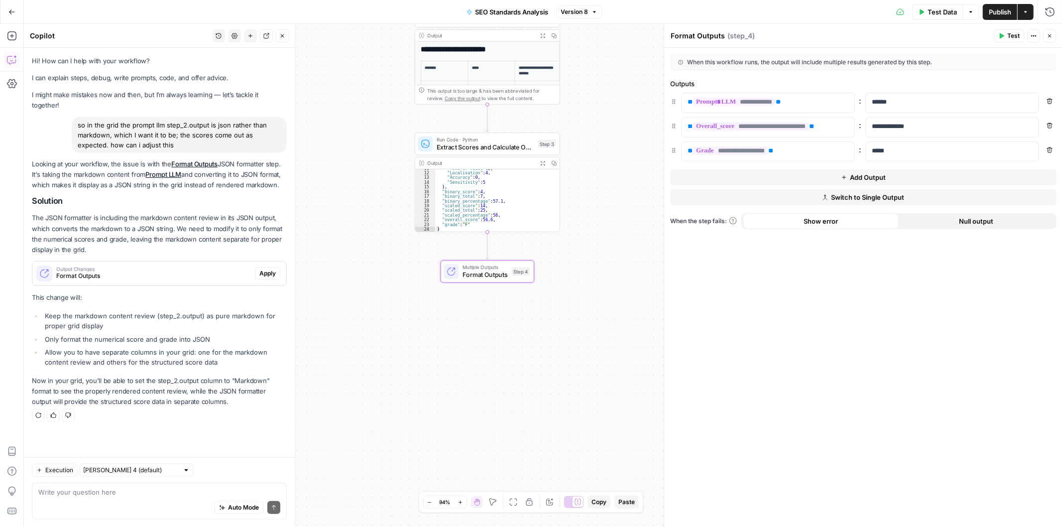
click at [265, 269] on span "Apply" at bounding box center [267, 273] width 16 height 9
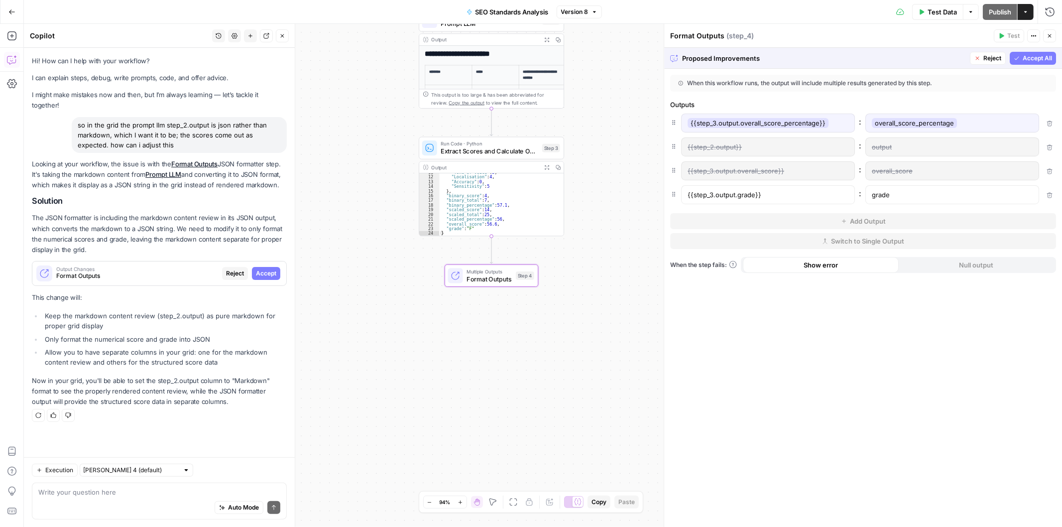
click at [1046, 56] on span "Accept All" at bounding box center [1037, 58] width 29 height 9
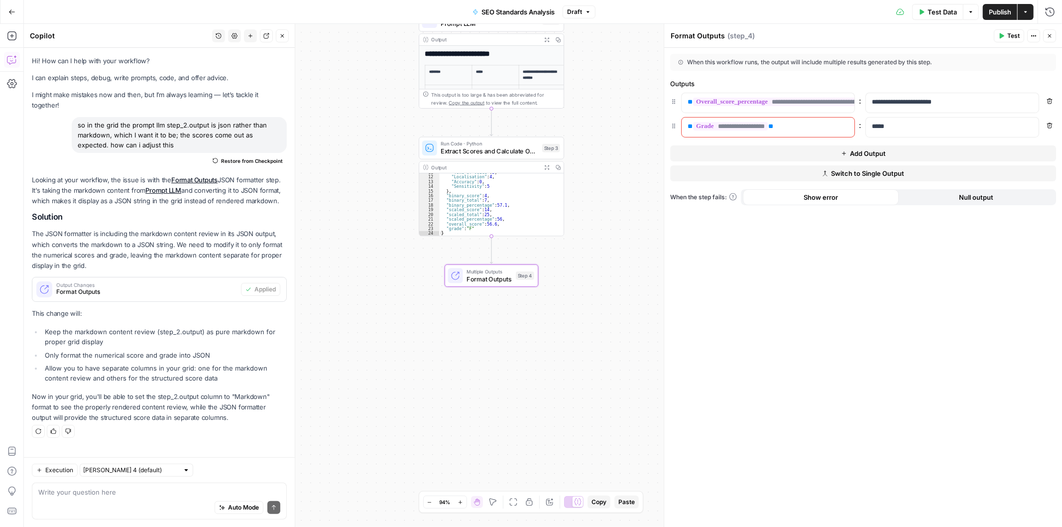
click at [473, 42] on div "Output" at bounding box center [485, 39] width 107 height 7
click at [479, 40] on div "Output" at bounding box center [485, 39] width 107 height 7
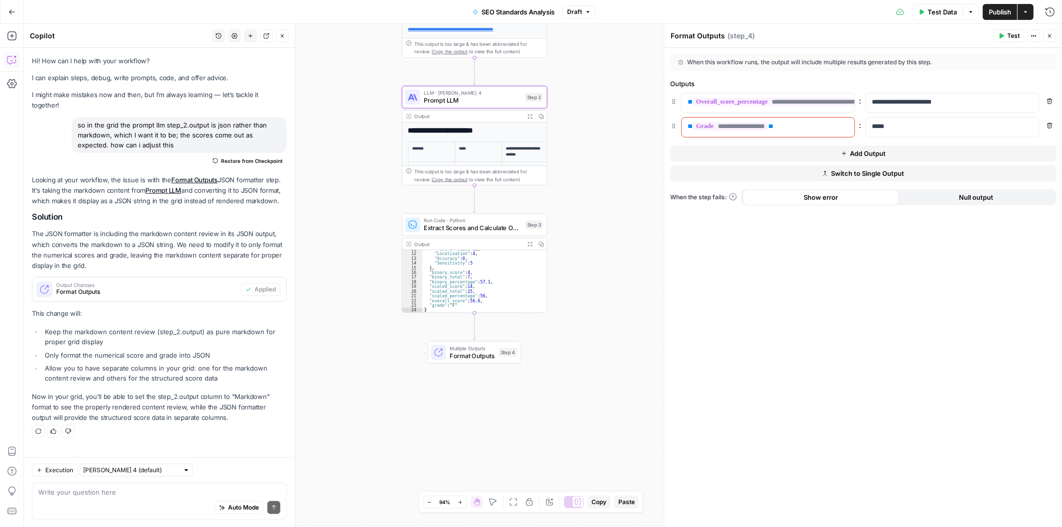
drag, startPoint x: 624, startPoint y: 104, endPoint x: 607, endPoint y: 180, distance: 78.5
click at [607, 180] on div "**********" at bounding box center [543, 275] width 1038 height 503
click at [445, 98] on span "Prompt LLM" at bounding box center [473, 100] width 98 height 9
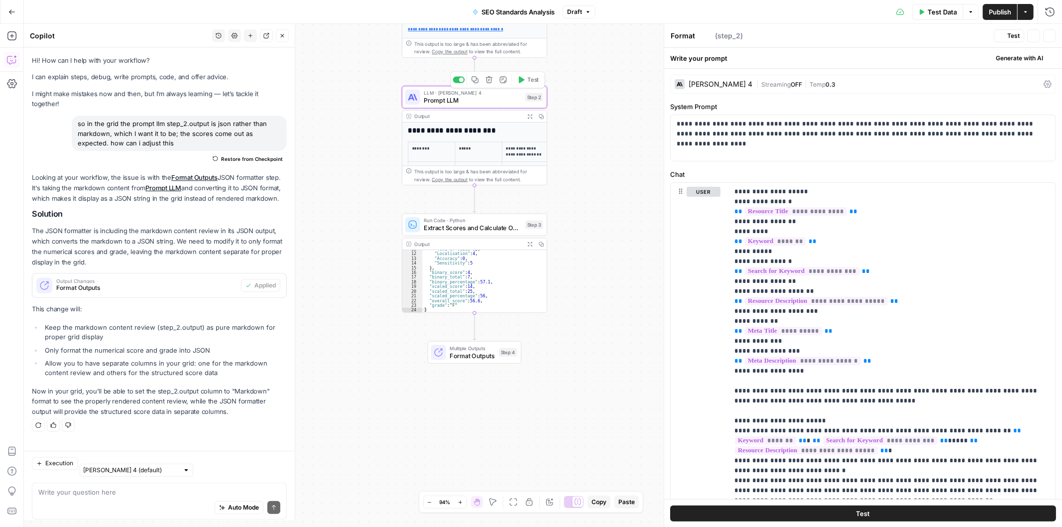
type textarea "Prompt LLM"
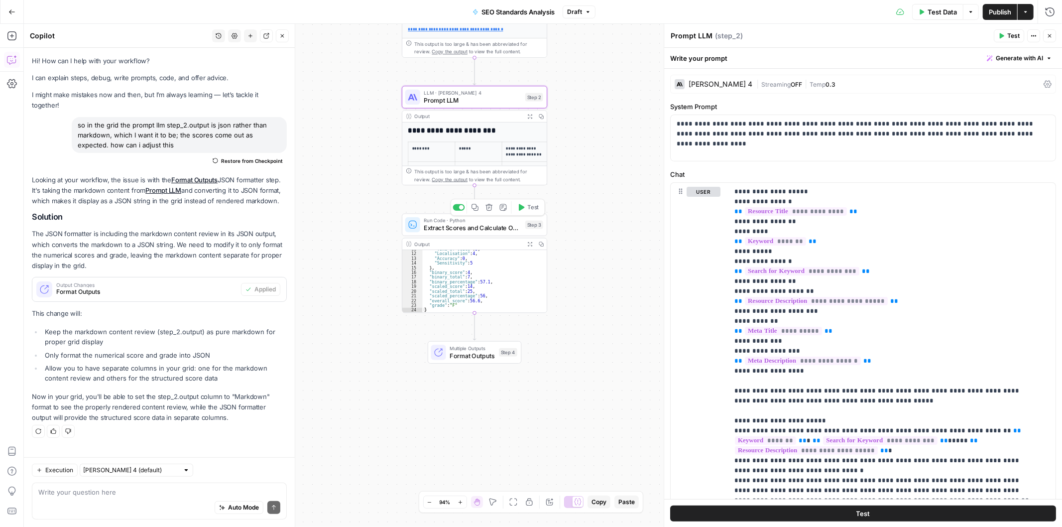
click at [473, 231] on span "Extract Scores and Calculate Overall Rating" at bounding box center [473, 227] width 98 height 9
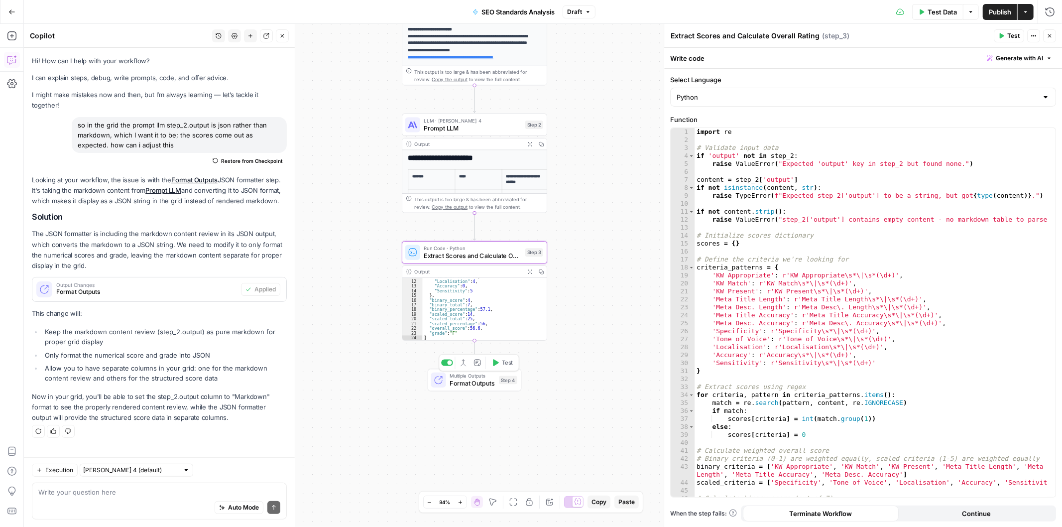
click at [476, 379] on span "Format Outputs" at bounding box center [472, 382] width 45 height 9
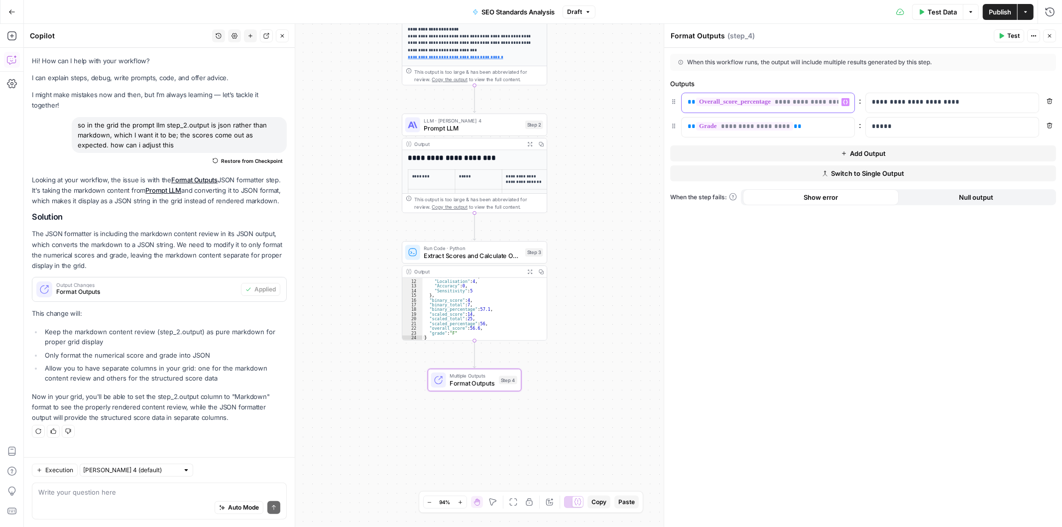
click at [781, 105] on span "**********" at bounding box center [805, 102] width 219 height 8
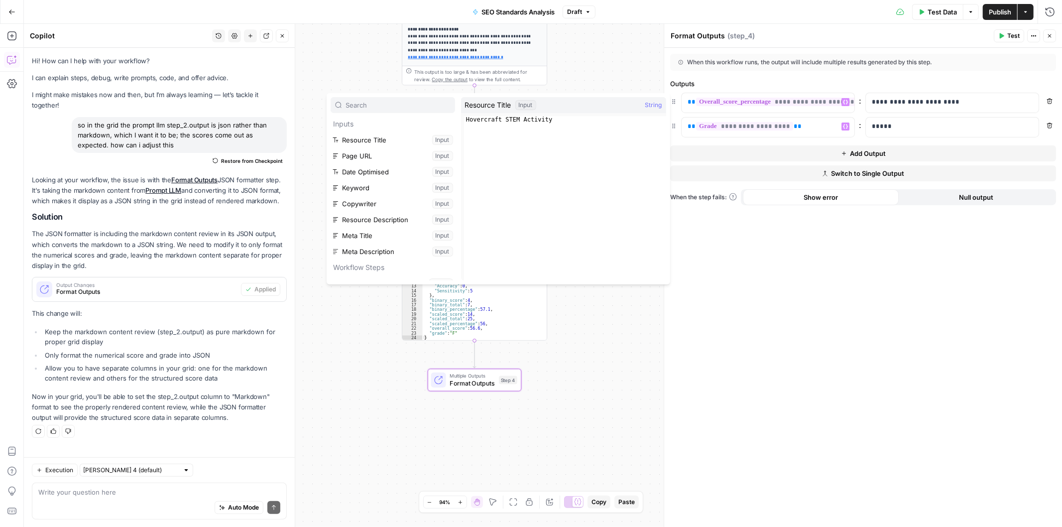
click at [819, 154] on button "Add Output" at bounding box center [863, 153] width 386 height 16
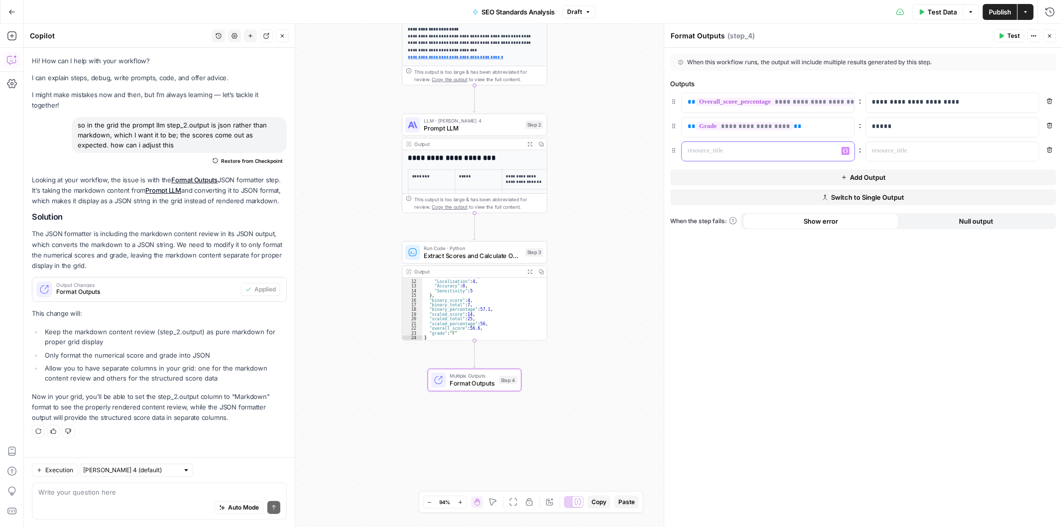
click at [802, 156] on div at bounding box center [760, 151] width 157 height 19
click at [842, 151] on button "Variables Menu" at bounding box center [845, 151] width 8 height 8
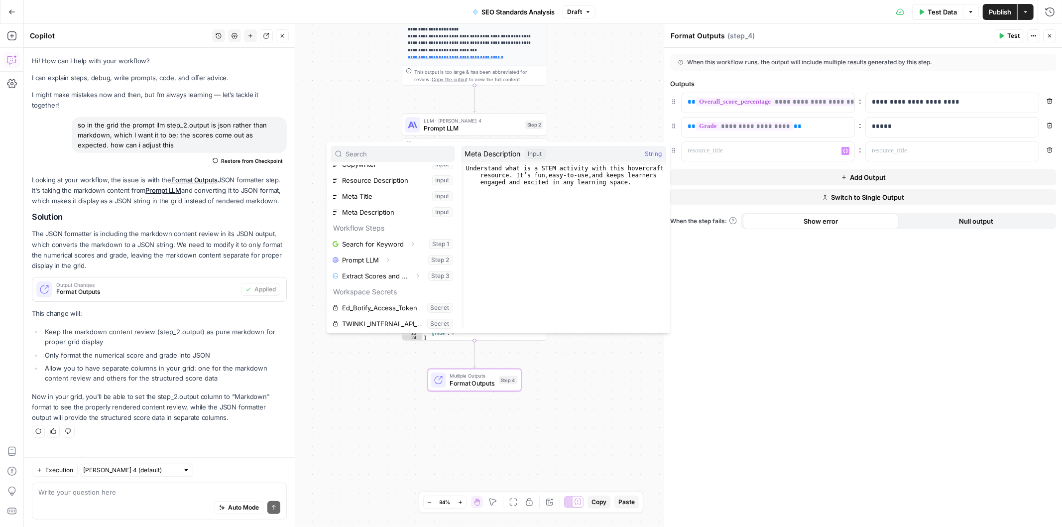
scroll to position [107, 0]
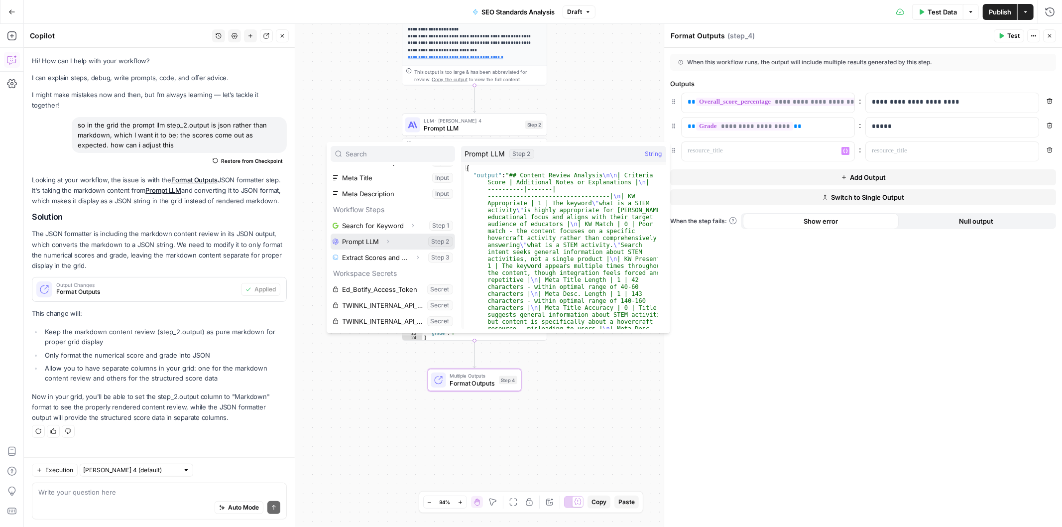
click at [405, 240] on button "Select variable Prompt LLM" at bounding box center [393, 242] width 124 height 16
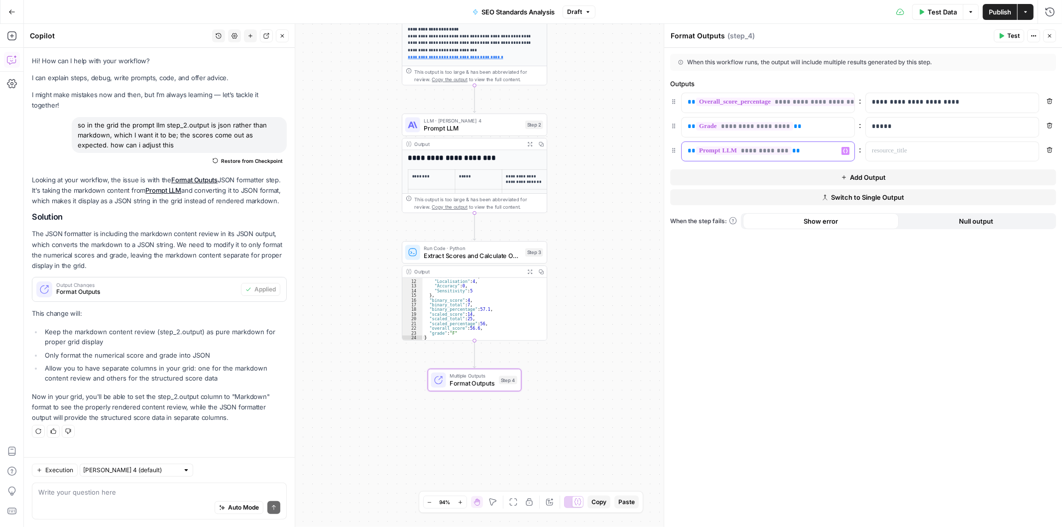
click at [773, 150] on span "**********" at bounding box center [744, 150] width 96 height 8
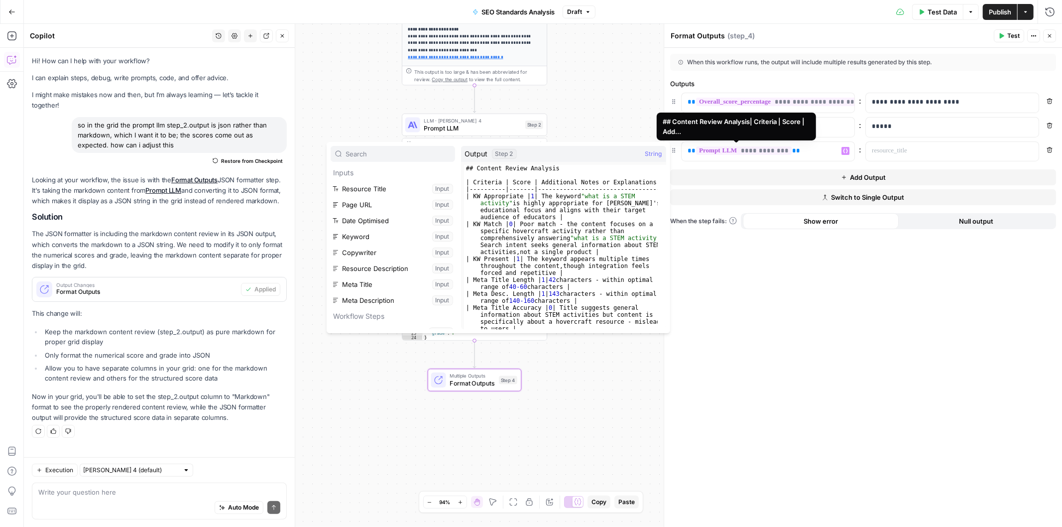
scroll to position [132, 0]
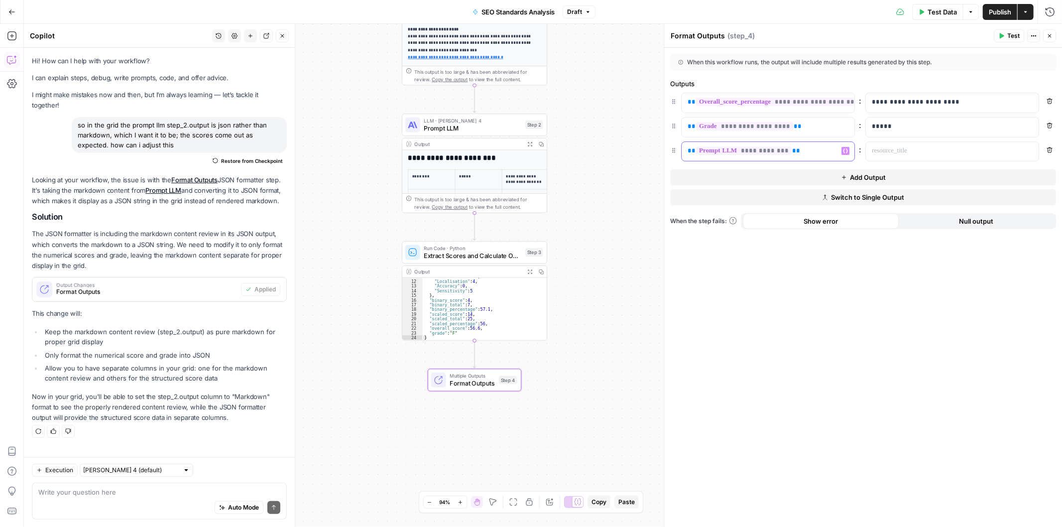
drag, startPoint x: 818, startPoint y: 155, endPoint x: 672, endPoint y: 158, distance: 145.4
click at [672, 158] on div "**********" at bounding box center [863, 151] width 386 height 20
click at [804, 355] on div "**********" at bounding box center [863, 287] width 398 height 479
click at [1050, 153] on button "Remove" at bounding box center [1049, 149] width 13 height 13
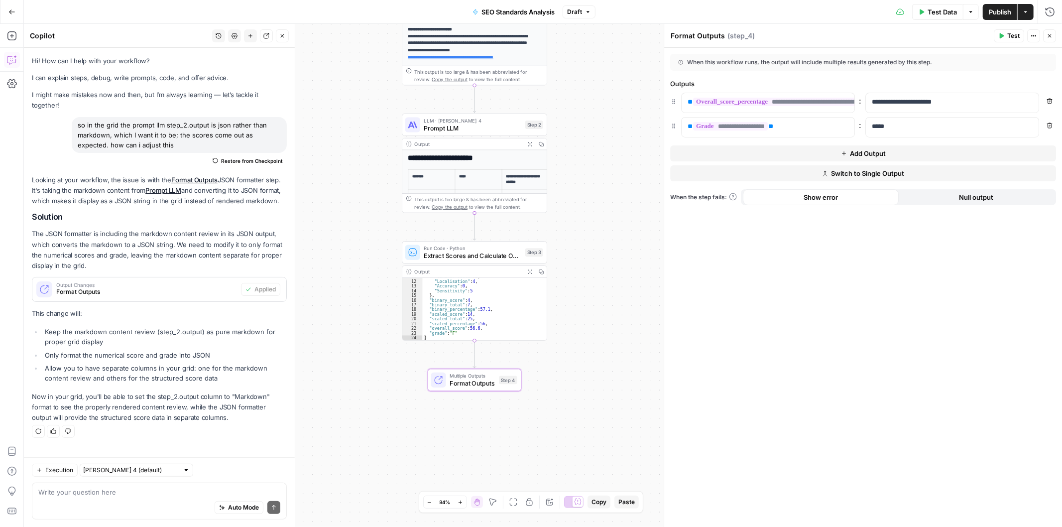
click at [1005, 12] on span "Publish" at bounding box center [1000, 12] width 22 height 10
click at [609, 317] on div "**********" at bounding box center [543, 275] width 1038 height 503
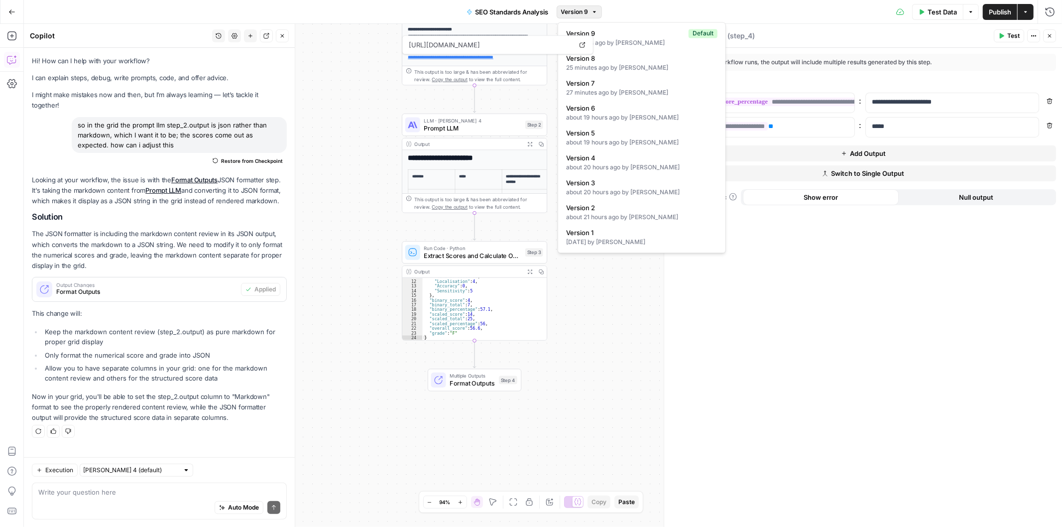
click at [591, 13] on button "Version 9" at bounding box center [579, 11] width 45 height 13
click at [606, 66] on div "25 minutes ago by Holly Anderson" at bounding box center [641, 67] width 151 height 9
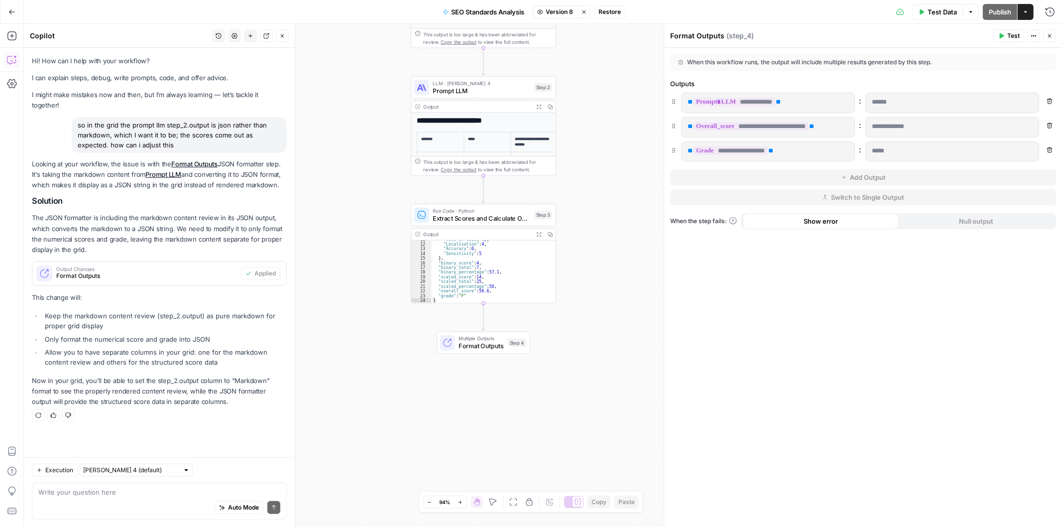
drag, startPoint x: 581, startPoint y: 232, endPoint x: 590, endPoint y: 193, distance: 40.3
click at [590, 193] on div "**********" at bounding box center [543, 275] width 1038 height 503
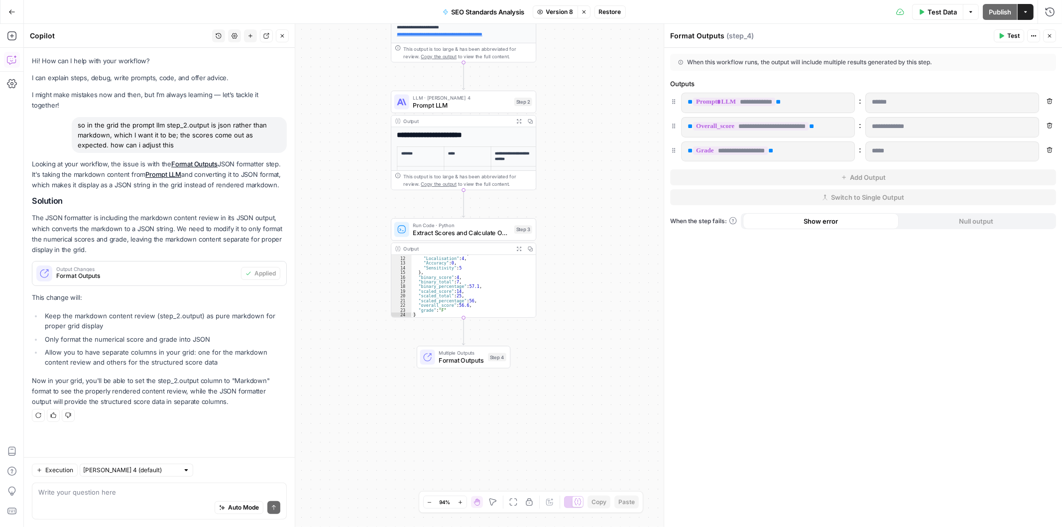
drag, startPoint x: 590, startPoint y: 193, endPoint x: 540, endPoint y: 228, distance: 61.5
click at [545, 225] on div "**********" at bounding box center [543, 275] width 1038 height 503
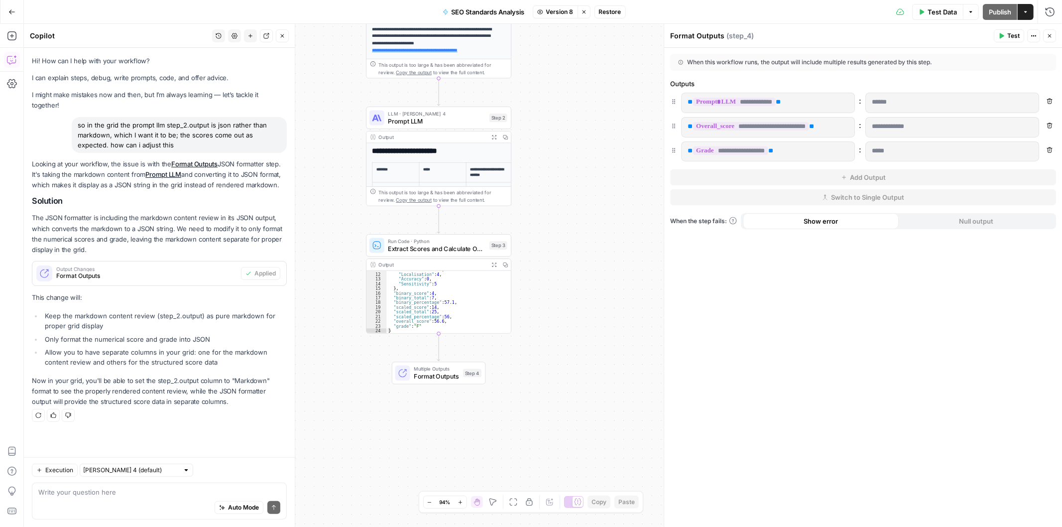
click at [435, 121] on span "Prompt LLM" at bounding box center [437, 121] width 98 height 9
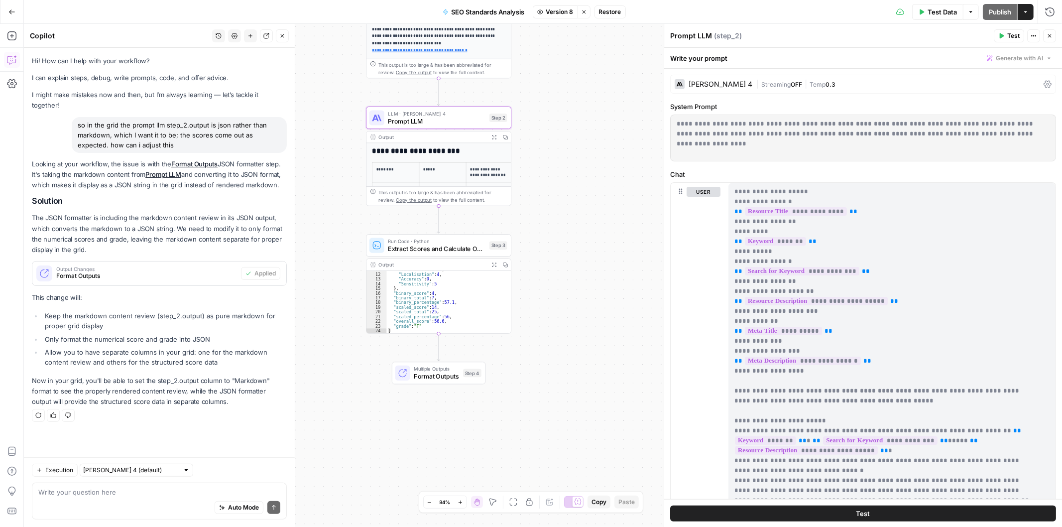
click at [421, 381] on div "Multiple Outputs Format Outputs Step 4" at bounding box center [439, 372] width 94 height 22
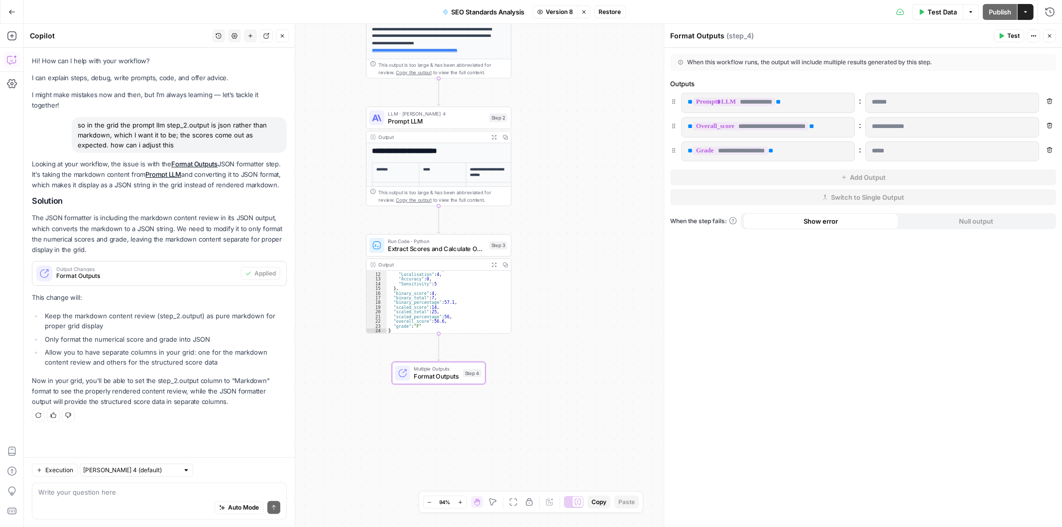
click at [405, 120] on span "Prompt LLM" at bounding box center [437, 121] width 98 height 9
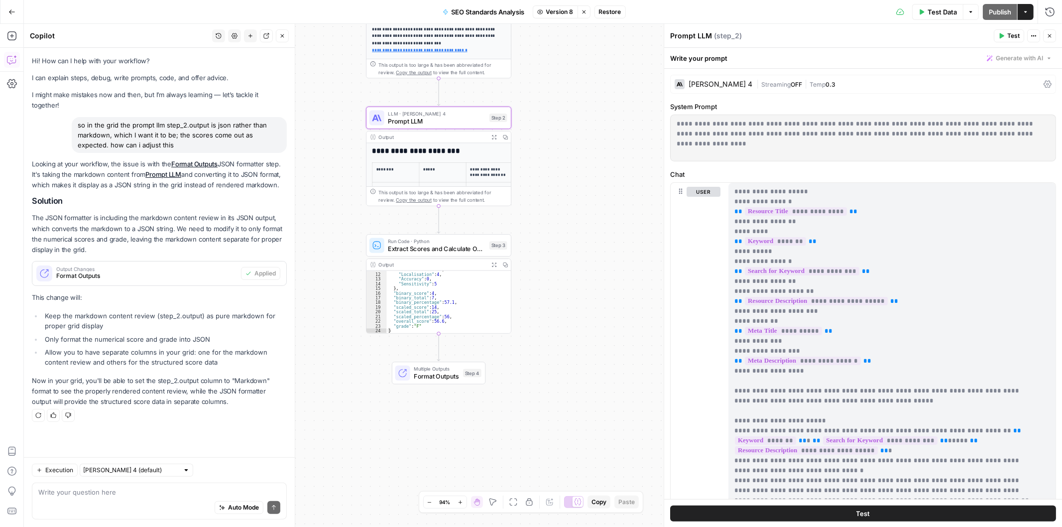
click at [285, 35] on icon "button" at bounding box center [282, 36] width 6 height 6
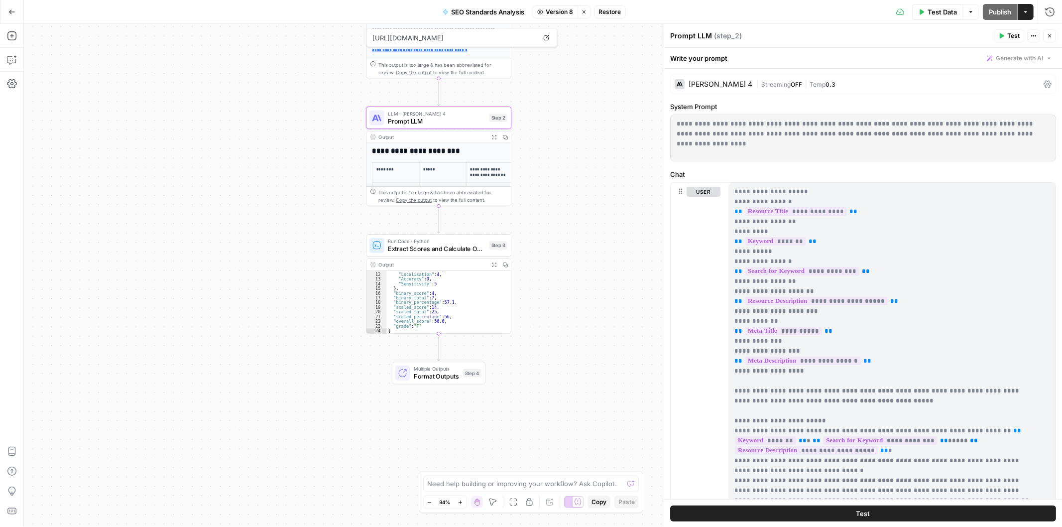
click at [618, 9] on span "Restore" at bounding box center [610, 11] width 22 height 9
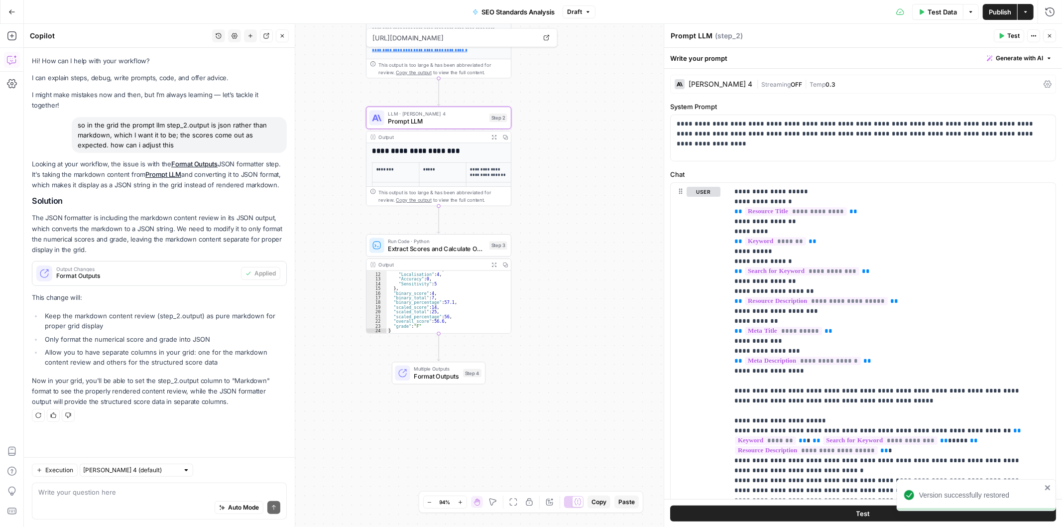
click at [135, 498] on div "Auto Mode Send" at bounding box center [159, 508] width 242 height 22
type textarea "i"
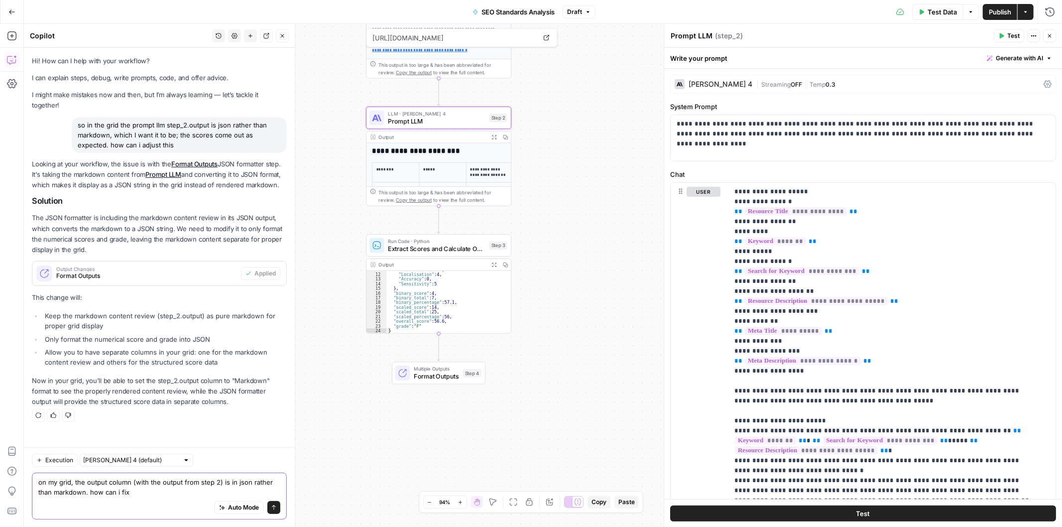
type textarea "on my grid, the output column (with the output from step 2) is in json rather t…"
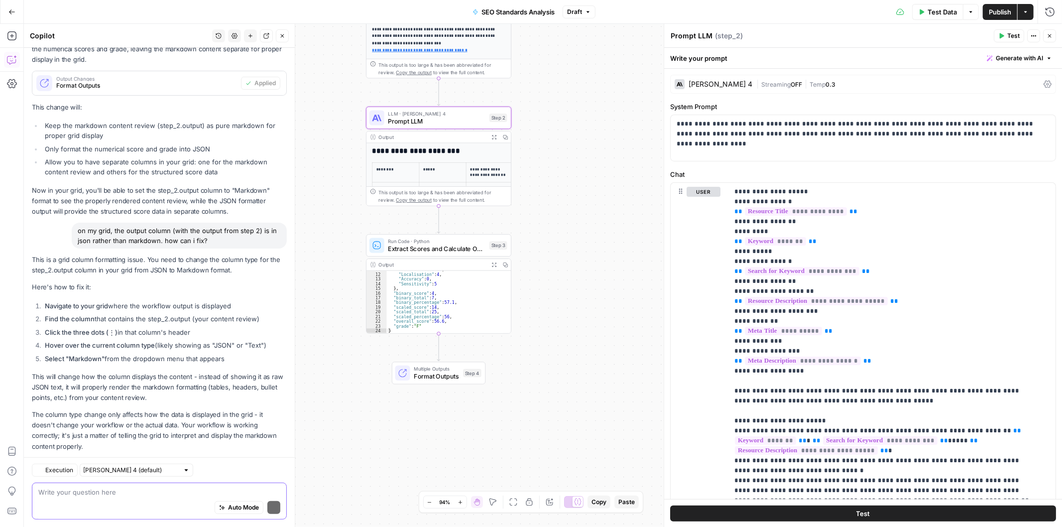
scroll to position [219, 0]
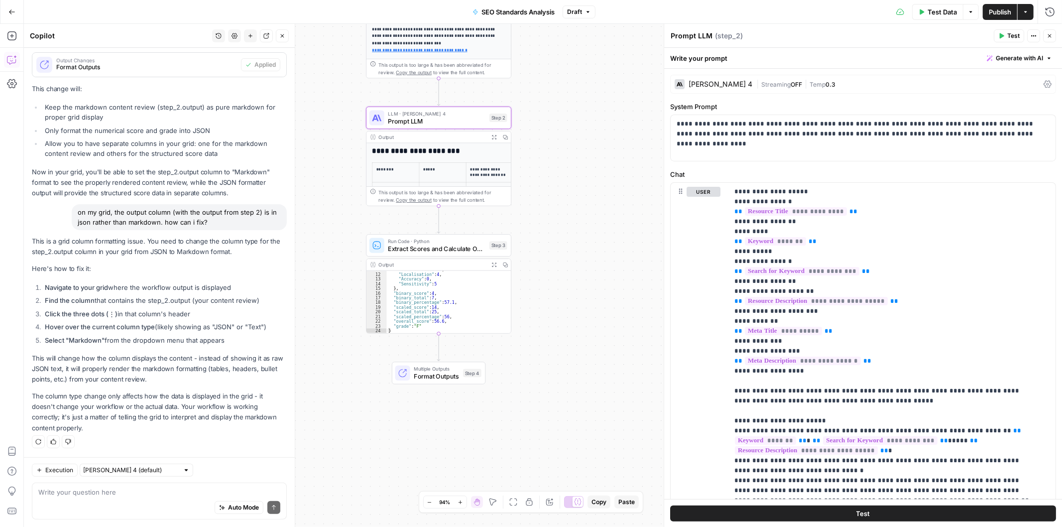
click at [189, 497] on div "Auto Mode Send" at bounding box center [159, 508] width 242 height 22
click at [107, 487] on textarea at bounding box center [159, 492] width 242 height 10
paste textarea "{"## Content Review Analysis\n\n| Criteria | Score | Additional Notes or Explan…"
type textarea "I have done this but the output looks like this: {"## Content Review Analysis\n…"
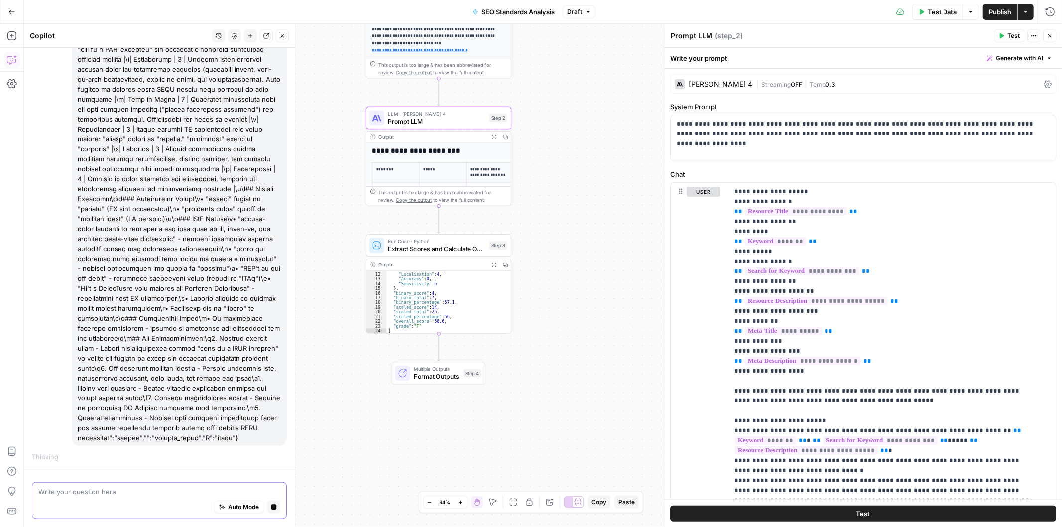
scroll to position [825, 0]
click at [441, 368] on span "Multiple Outputs" at bounding box center [436, 368] width 45 height 7
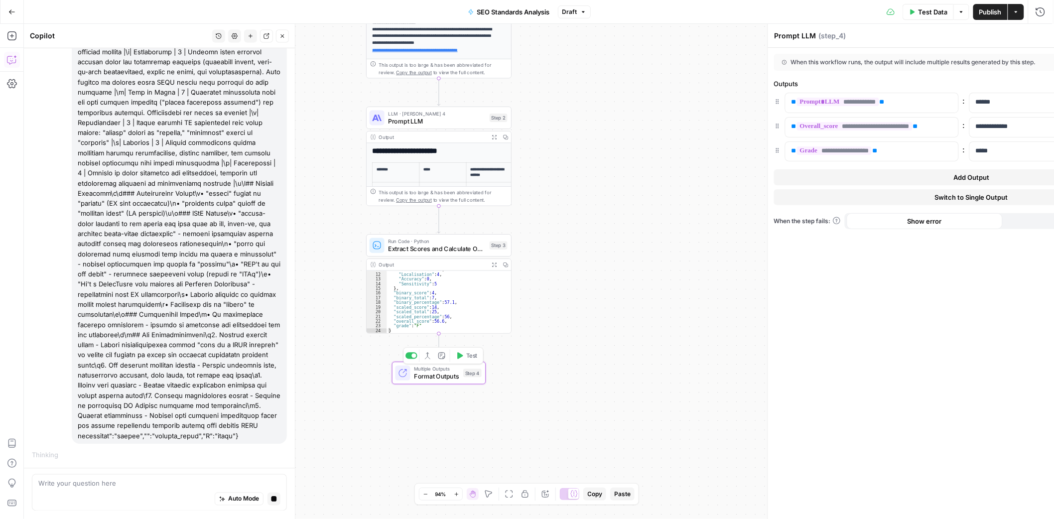
type textarea "Format Outputs"
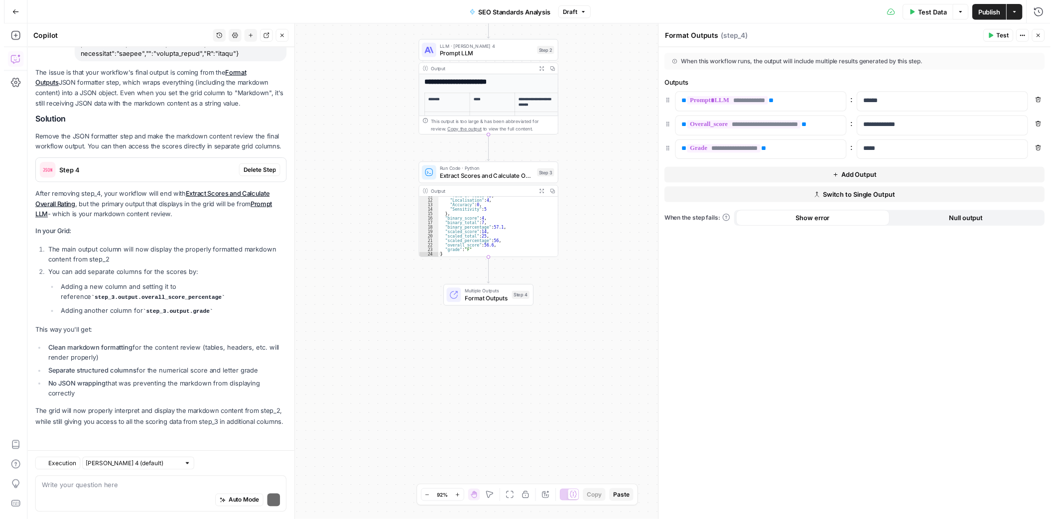
scroll to position [1219, 0]
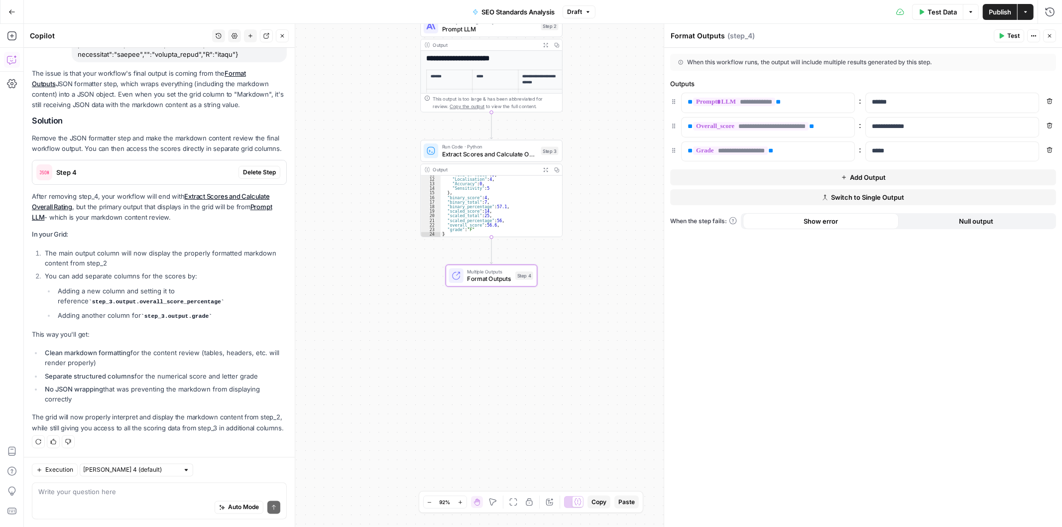
click at [258, 168] on span "Delete Step" at bounding box center [259, 172] width 33 height 9
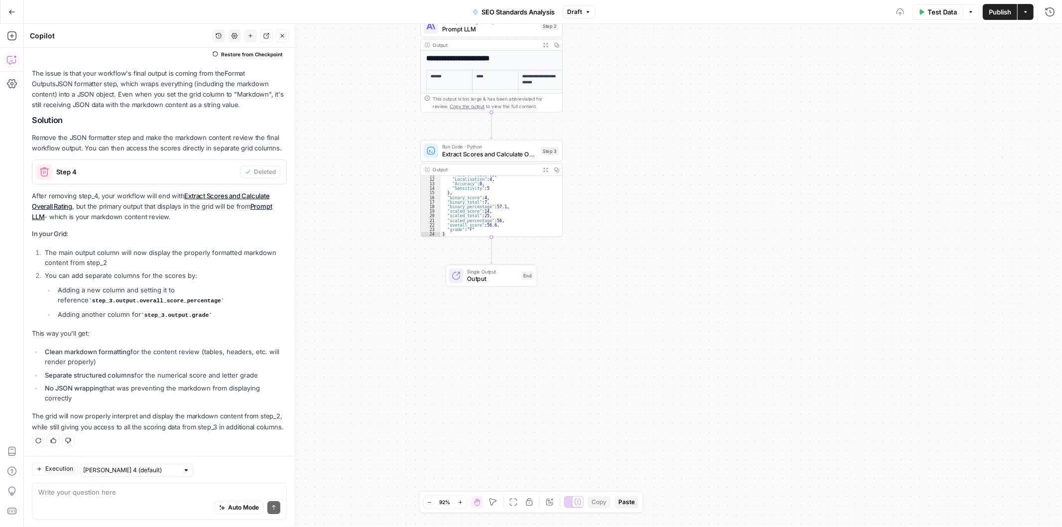
scroll to position [1261, 0]
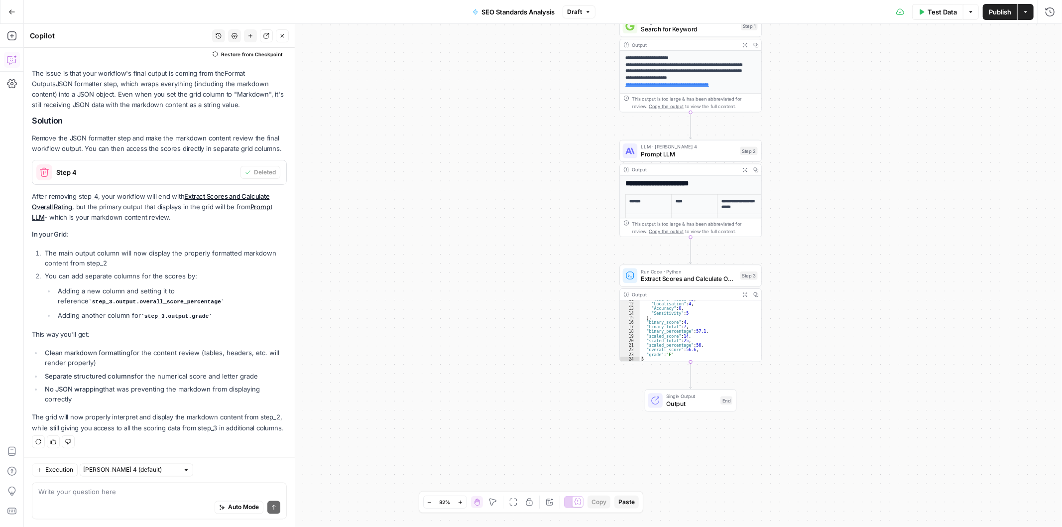
click at [89, 299] on code "step_3.output.overall_score_percentage" at bounding box center [157, 302] width 136 height 6
drag, startPoint x: 68, startPoint y: 290, endPoint x: 139, endPoint y: 296, distance: 71.9
click at [139, 296] on li "Adding a new column and setting it to reference step_3.output.overall_score_per…" at bounding box center [171, 296] width 232 height 21
copy code "step_3.output.overall_score_percentage"
click at [137, 489] on textarea at bounding box center [159, 492] width 242 height 10
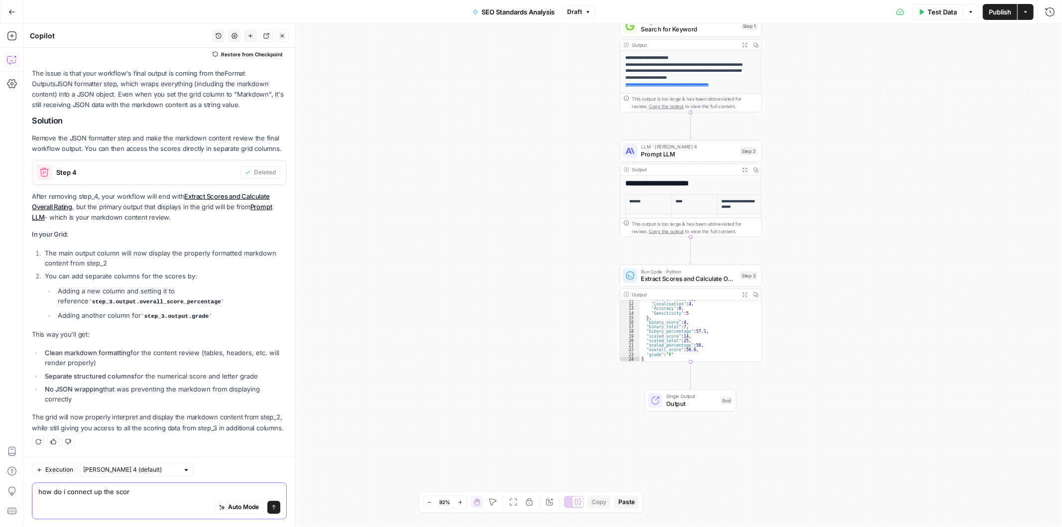
type textarea "how do i connect up the score"
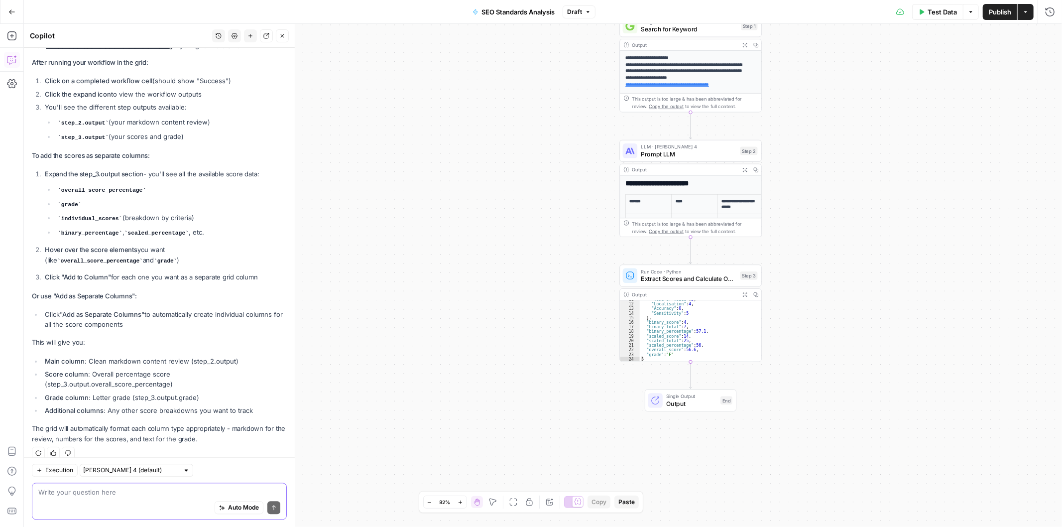
scroll to position [1645, 0]
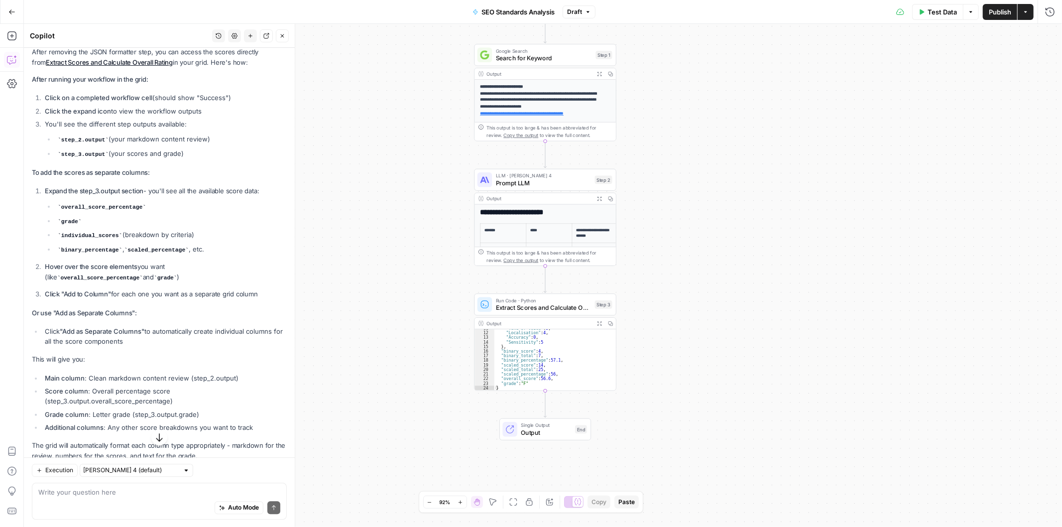
drag, startPoint x: 897, startPoint y: 143, endPoint x: 752, endPoint y: 165, distance: 146.0
click at [752, 165] on div "**********" at bounding box center [543, 275] width 1038 height 503
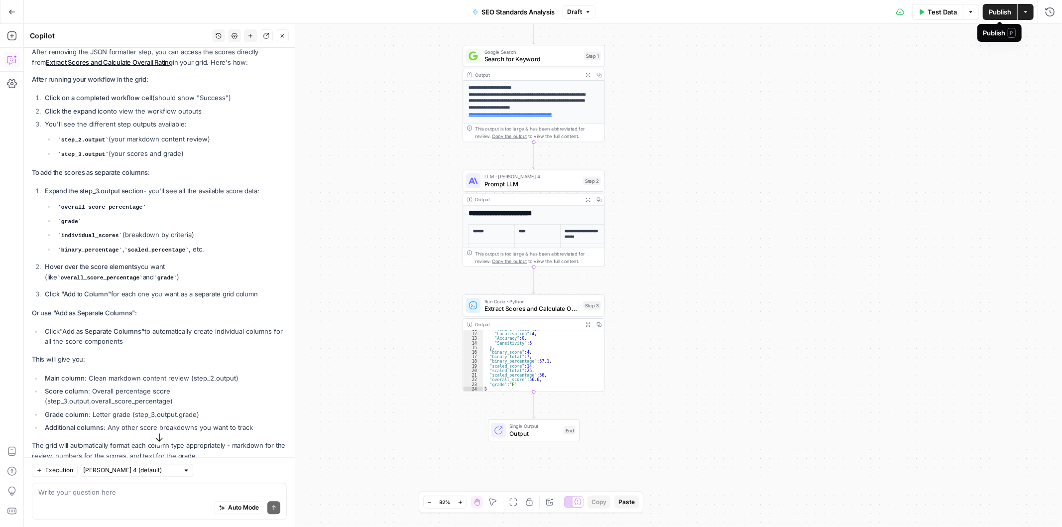
click at [995, 14] on span "Publish" at bounding box center [1000, 12] width 22 height 10
click at [625, 193] on div "**********" at bounding box center [543, 275] width 1038 height 503
click at [531, 178] on span "LLM · [PERSON_NAME] 4" at bounding box center [533, 176] width 96 height 7
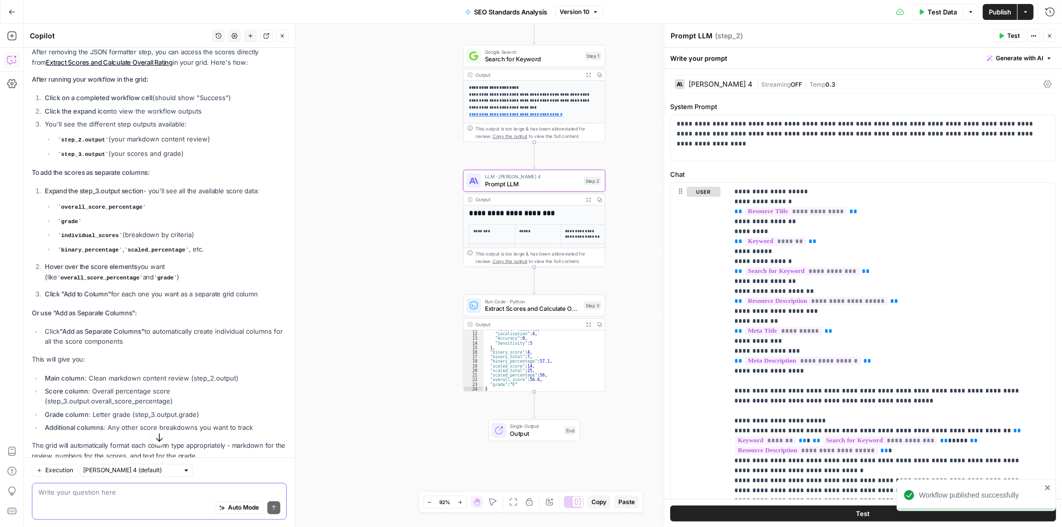
click at [170, 491] on textarea at bounding box center [159, 492] width 242 height 10
type textarea "this no longer outputs the prompt step"
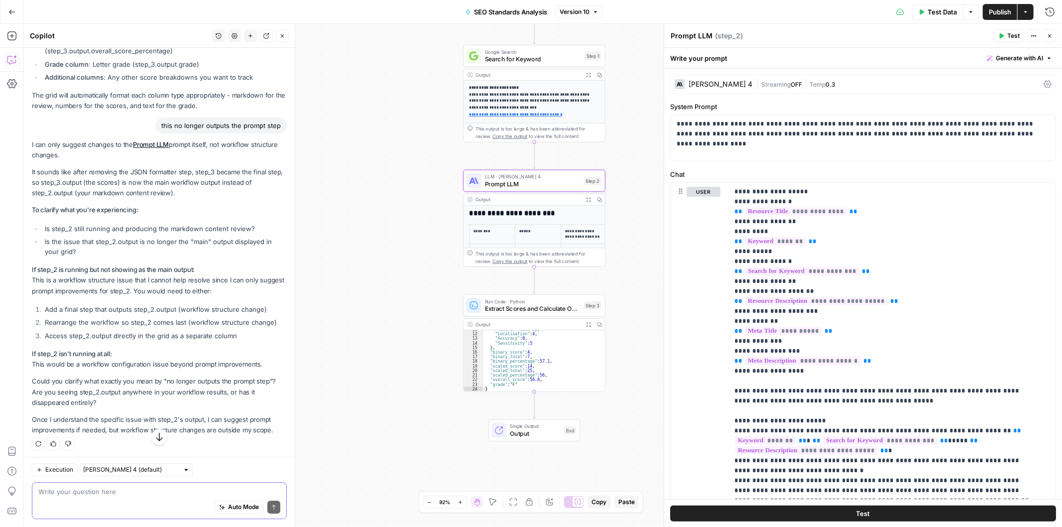
scroll to position [2024, 0]
click at [116, 222] on li "Is step_2 still running and producing the markdown content review?" at bounding box center [164, 227] width 244 height 10
copy ul "Is step_2 still running and producing the markdown content review?"
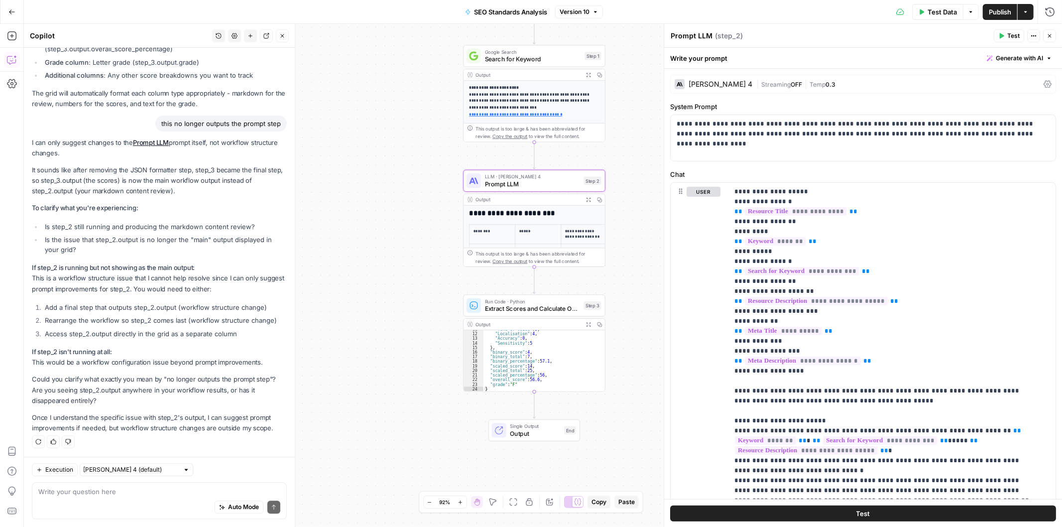
click at [124, 498] on div "Auto Mode Send" at bounding box center [159, 508] width 242 height 22
paste textarea "Is step_2 still running and producing the markdown content review?"
drag, startPoint x: 257, startPoint y: 490, endPoint x: 0, endPoint y: 481, distance: 257.0
click at [0, 481] on body "**********" at bounding box center [531, 263] width 1062 height 527
type textarea "i don't know if it"
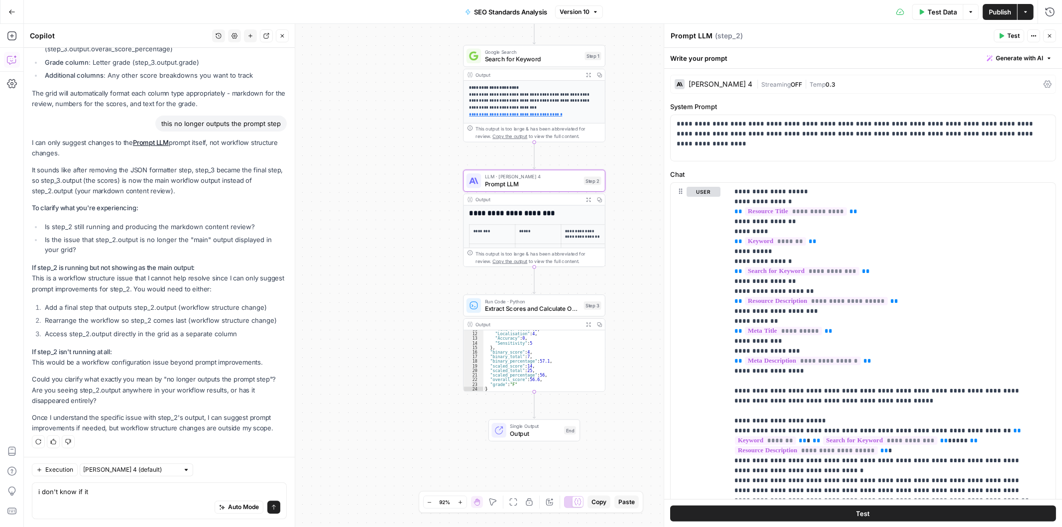
click at [540, 304] on span "Extract Scores and Calculate Overall Rating" at bounding box center [533, 308] width 96 height 9
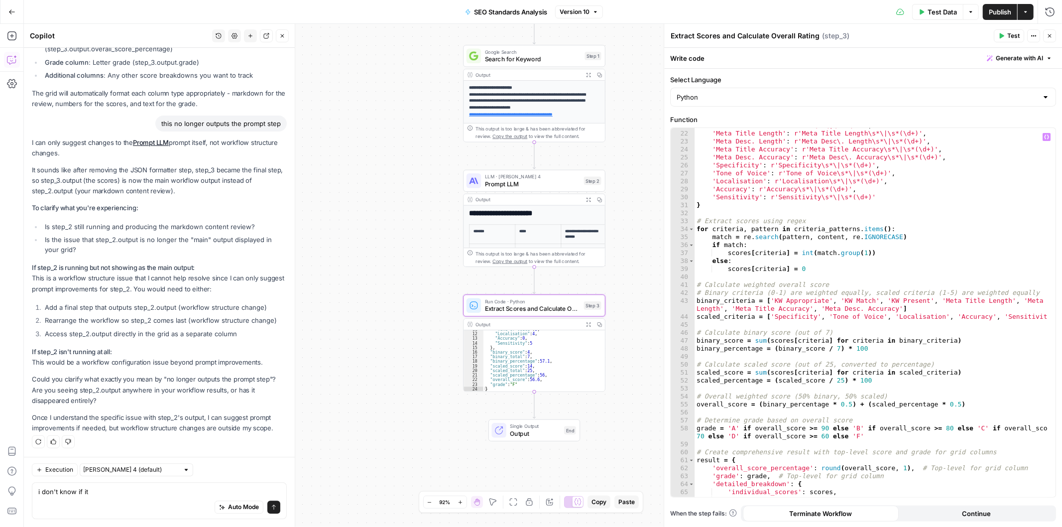
scroll to position [244, 0]
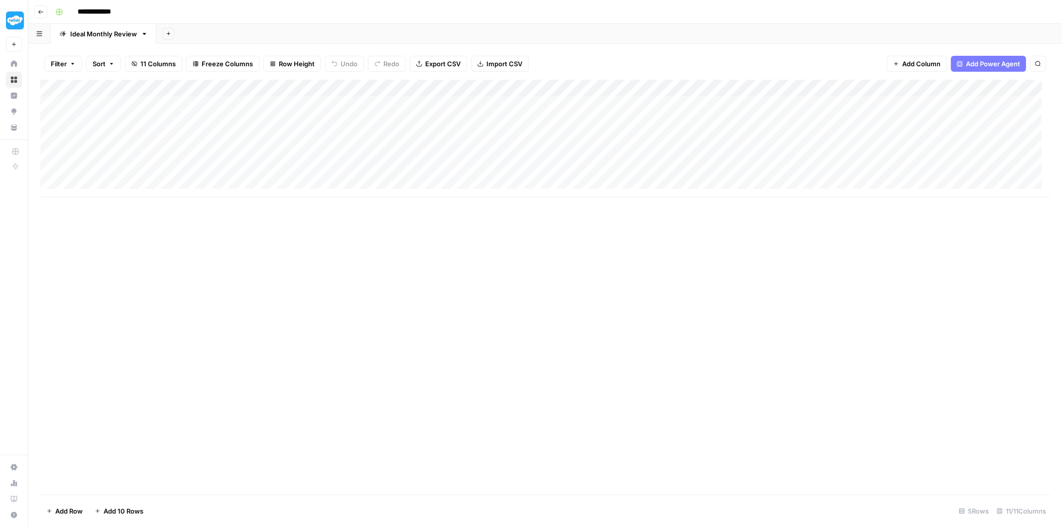
scroll to position [0, 273]
click at [853, 119] on div "Add Column" at bounding box center [545, 138] width 1010 height 117
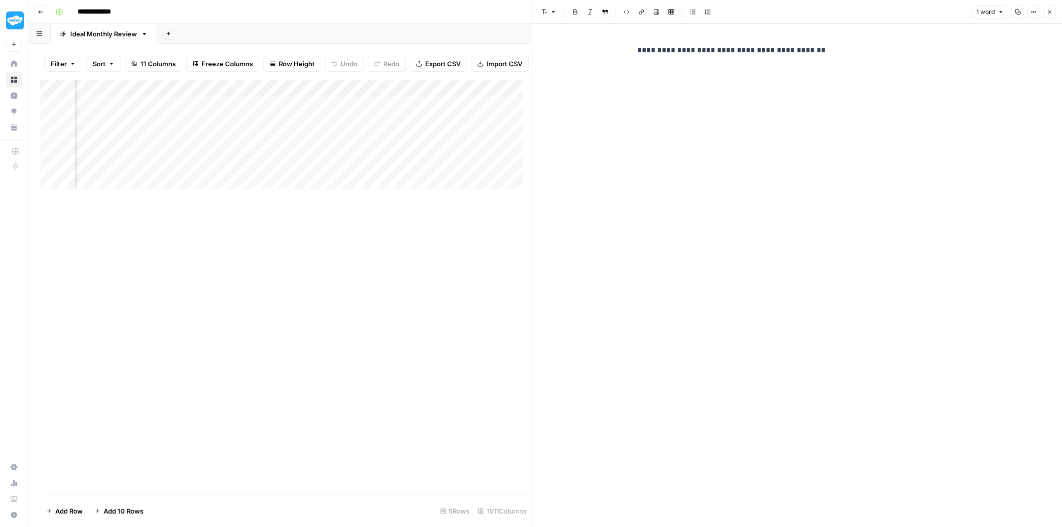
click at [1056, 11] on header "Font style Bold Italic Block quote Code block Link Image Insert Table Bulleted …" at bounding box center [797, 12] width 531 height 24
click at [1052, 13] on icon "button" at bounding box center [1050, 12] width 6 height 6
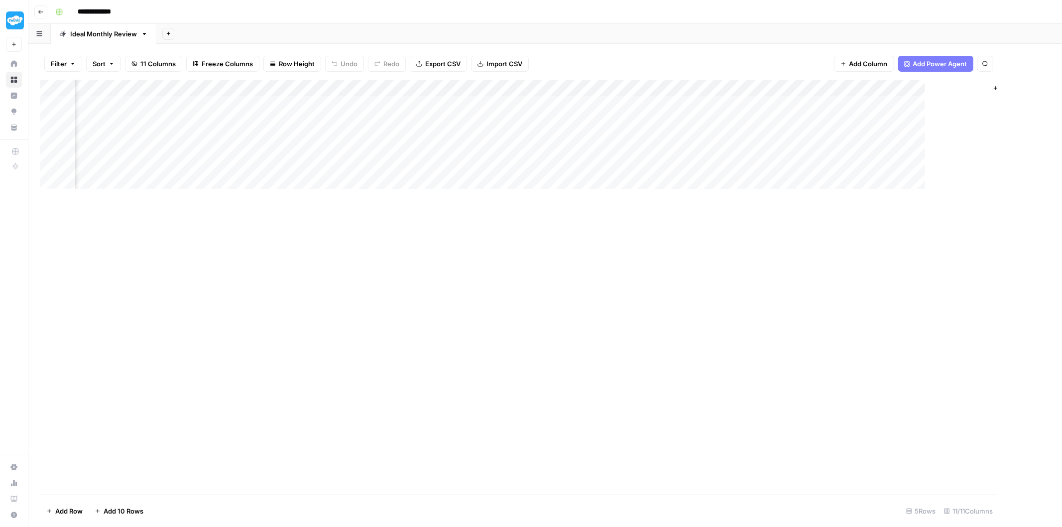
scroll to position [0, 261]
click at [839, 89] on div "Add Column" at bounding box center [545, 138] width 1010 height 117
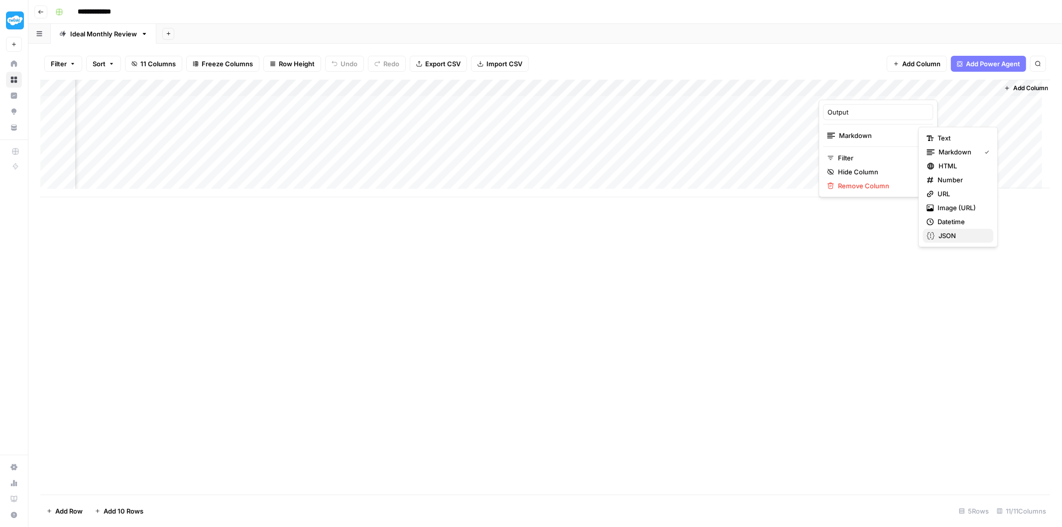
click at [975, 237] on span "JSON" at bounding box center [961, 236] width 47 height 10
click at [867, 102] on div "Add Column" at bounding box center [545, 138] width 1010 height 117
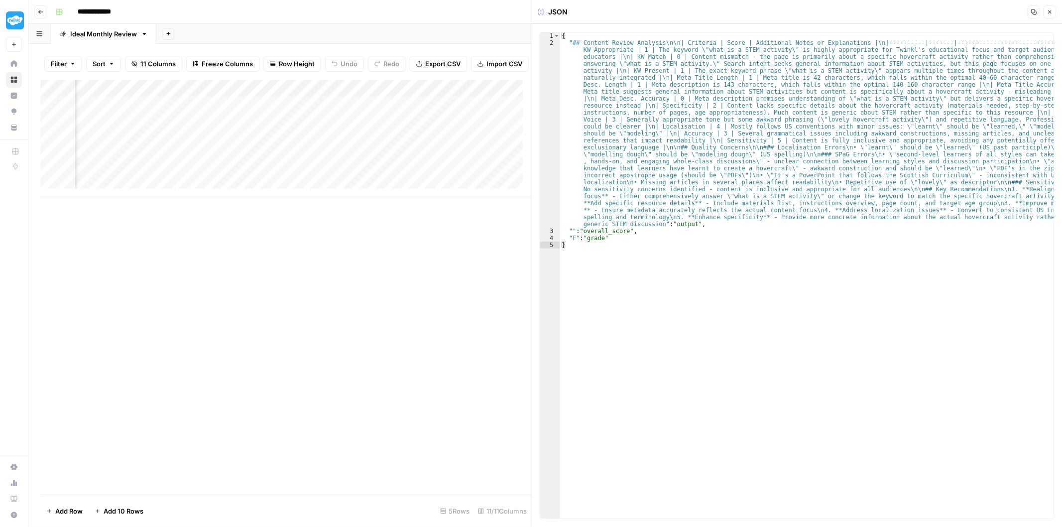
click at [1049, 11] on icon "button" at bounding box center [1049, 11] width 3 height 3
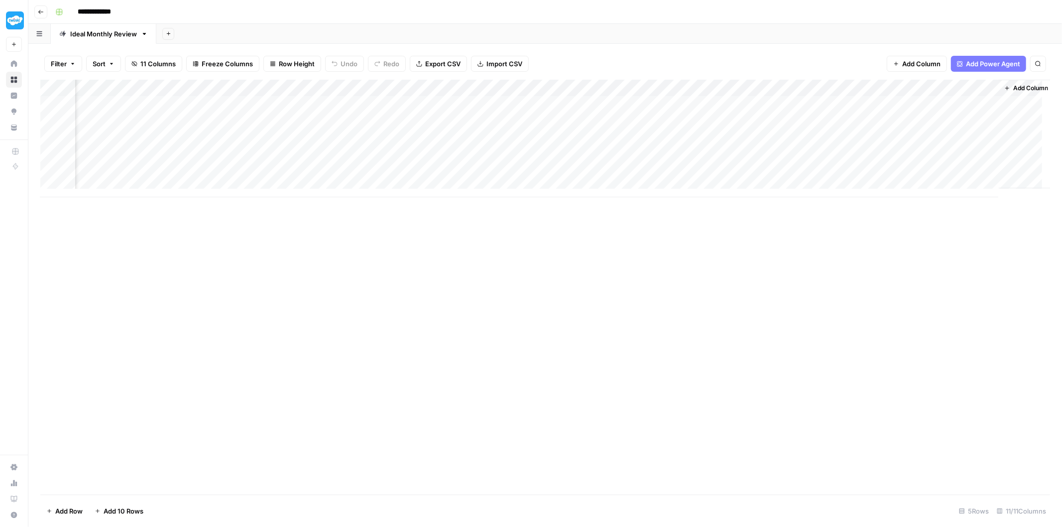
click at [733, 88] on div "Add Column" at bounding box center [545, 138] width 1010 height 117
click at [850, 92] on div "Add Column" at bounding box center [545, 138] width 1010 height 117
click at [940, 139] on span "Text" at bounding box center [962, 138] width 48 height 10
click at [867, 85] on div "Add Column" at bounding box center [545, 138] width 1010 height 117
click at [959, 152] on span "Markdown" at bounding box center [961, 152] width 47 height 10
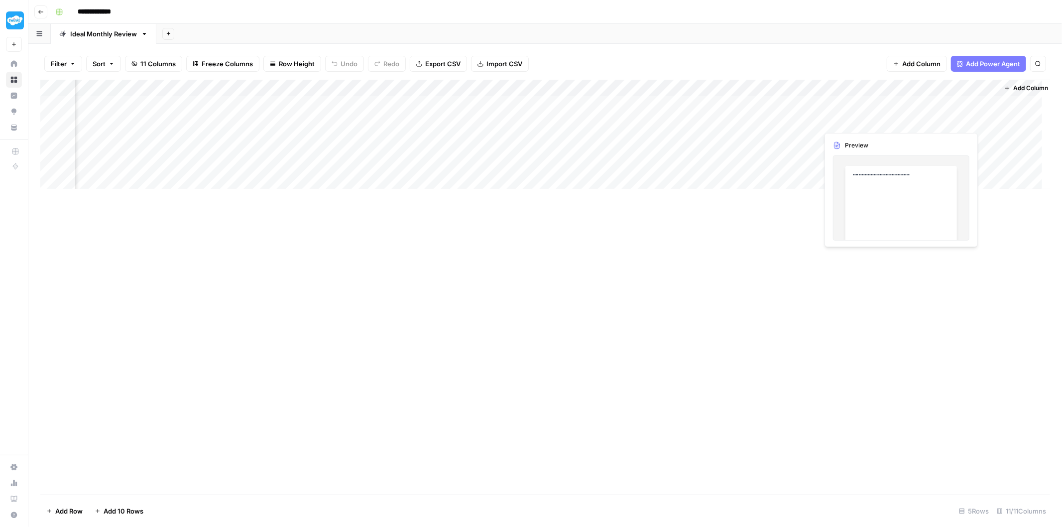
click at [854, 105] on div "Add Column" at bounding box center [545, 138] width 1010 height 117
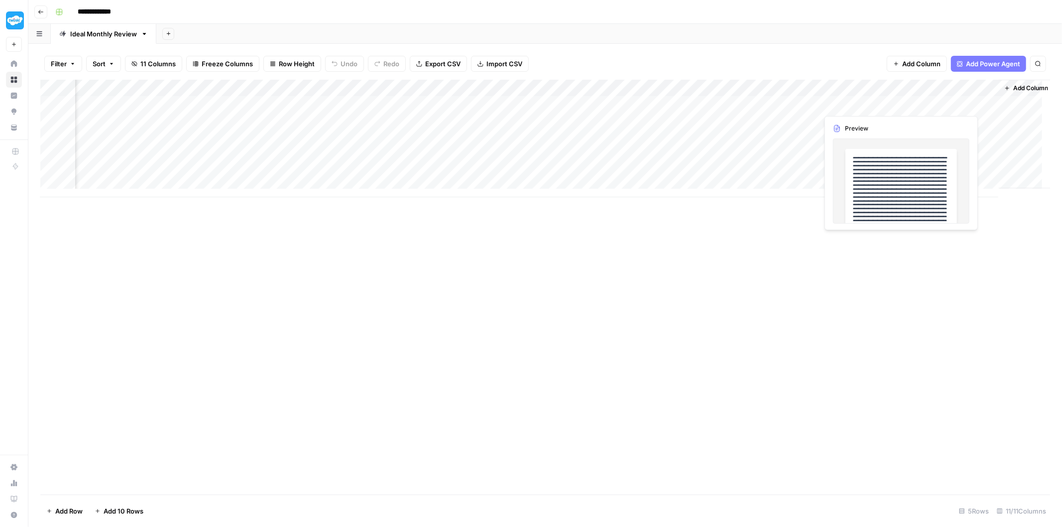
click at [854, 105] on div "Add Column" at bounding box center [545, 138] width 1010 height 117
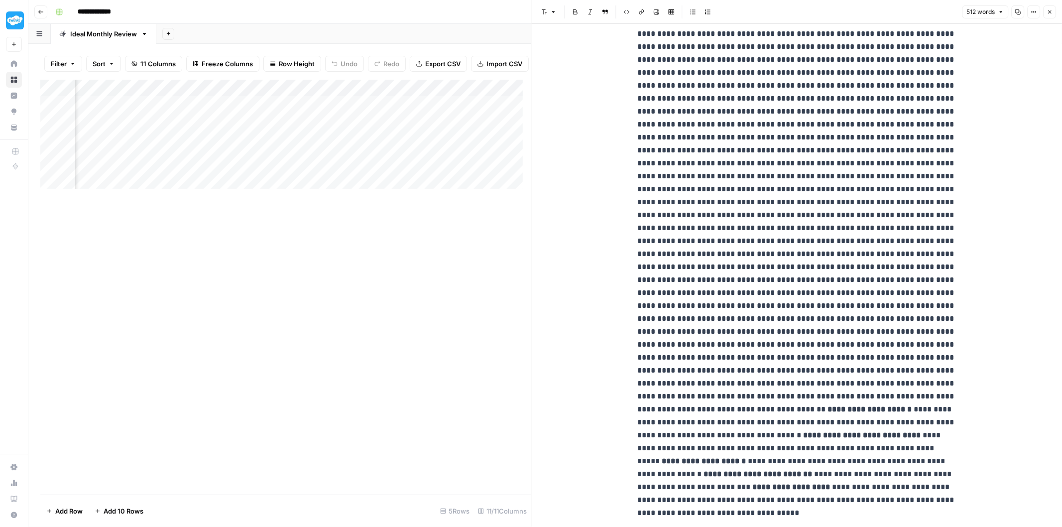
scroll to position [122, 0]
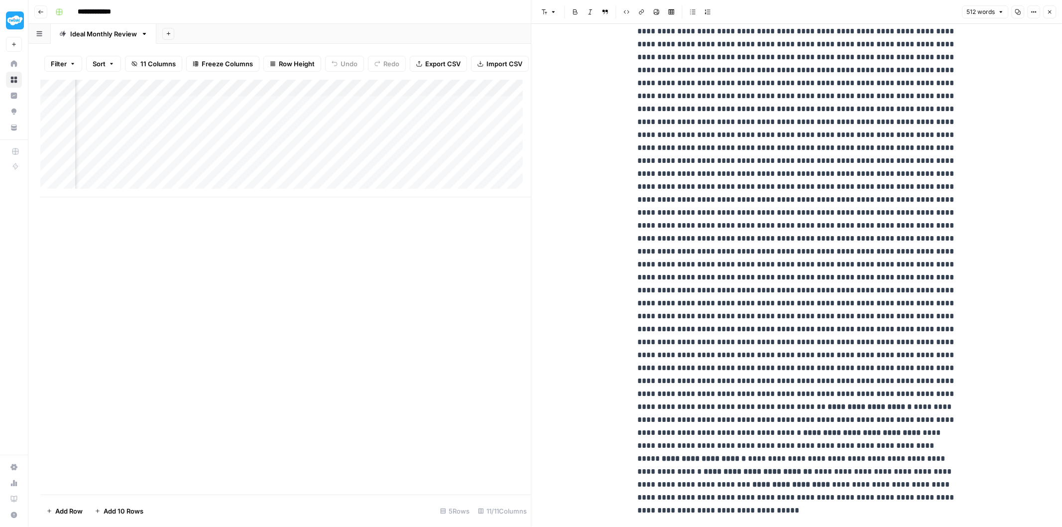
click at [431, 167] on div "Add Column" at bounding box center [285, 138] width 491 height 117
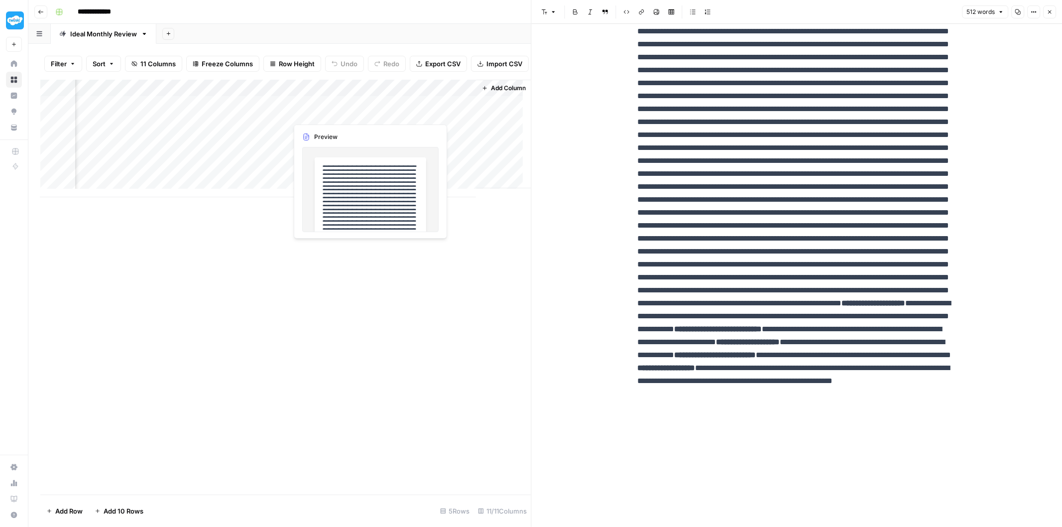
click at [340, 111] on div "Add Column" at bounding box center [285, 138] width 491 height 117
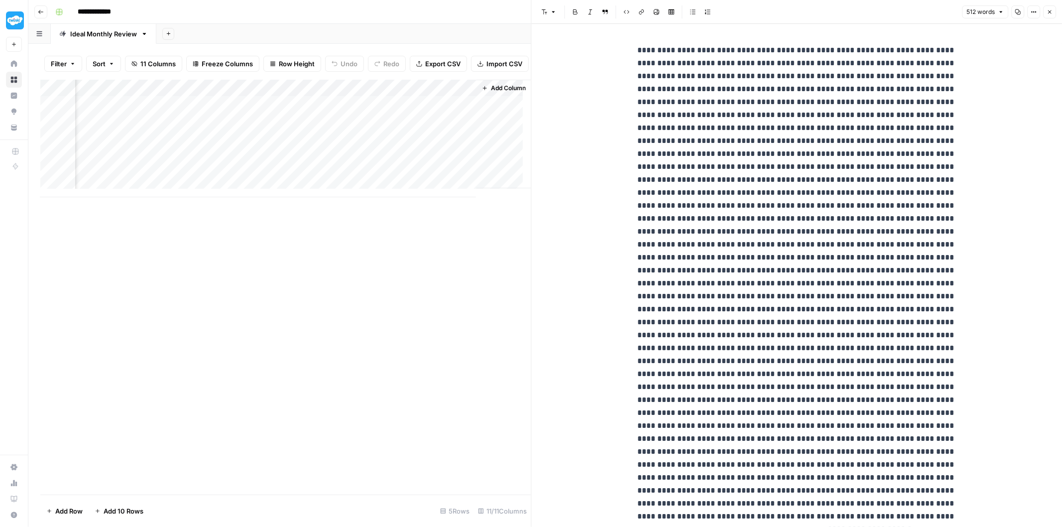
click at [754, 143] on p "**********" at bounding box center [796, 329] width 319 height 570
click at [750, 195] on p "**********" at bounding box center [796, 329] width 319 height 570
click at [434, 113] on div "Add Column" at bounding box center [285, 138] width 491 height 117
click at [498, 93] on span "Add Column" at bounding box center [508, 88] width 35 height 9
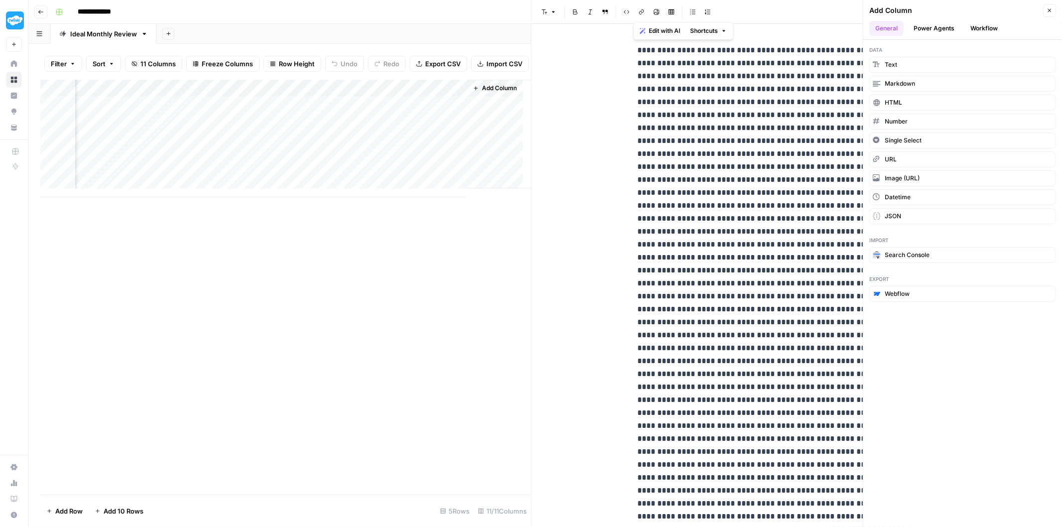
click at [479, 95] on button "Add Column" at bounding box center [495, 88] width 52 height 13
click at [910, 64] on button "Text" at bounding box center [962, 65] width 187 height 16
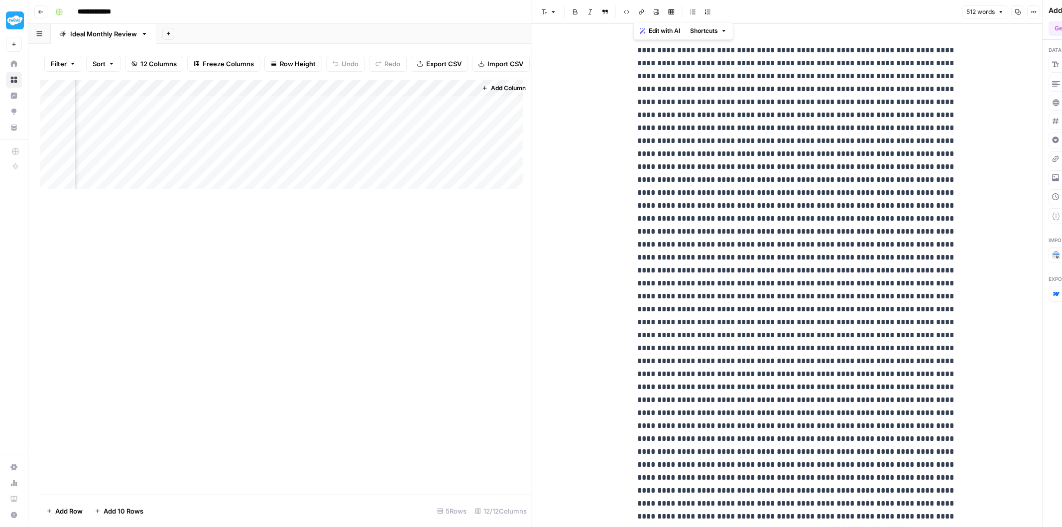
scroll to position [0, 936]
click at [379, 100] on div "Add Column" at bounding box center [285, 138] width 491 height 117
click at [397, 118] on input "New Column" at bounding box center [383, 121] width 101 height 10
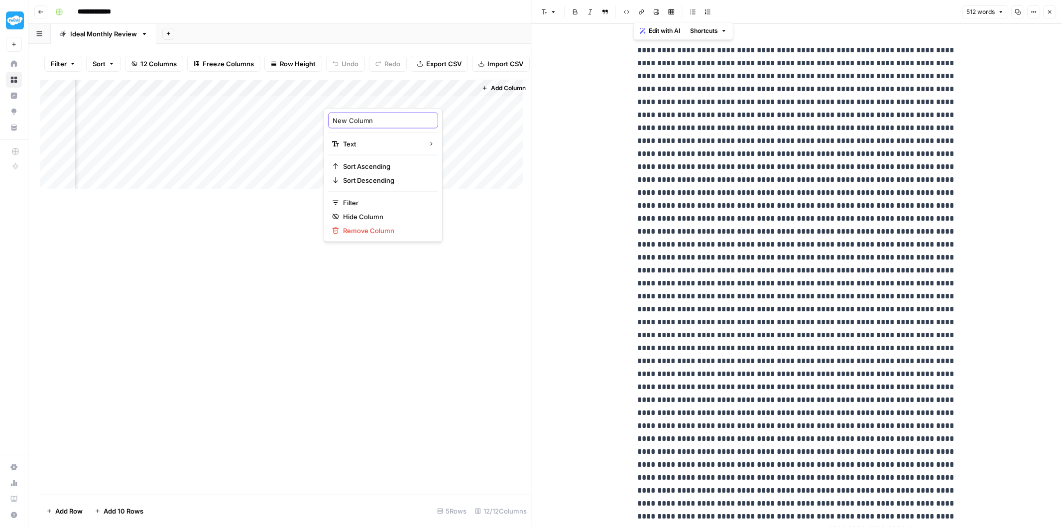
paste input "step_3.output.overall_score_percentage"
type input "step_3.output.overall_score_percentage"
click at [476, 122] on div "Add Column" at bounding box center [503, 134] width 55 height 109
click at [332, 96] on div "Add Column" at bounding box center [285, 138] width 491 height 117
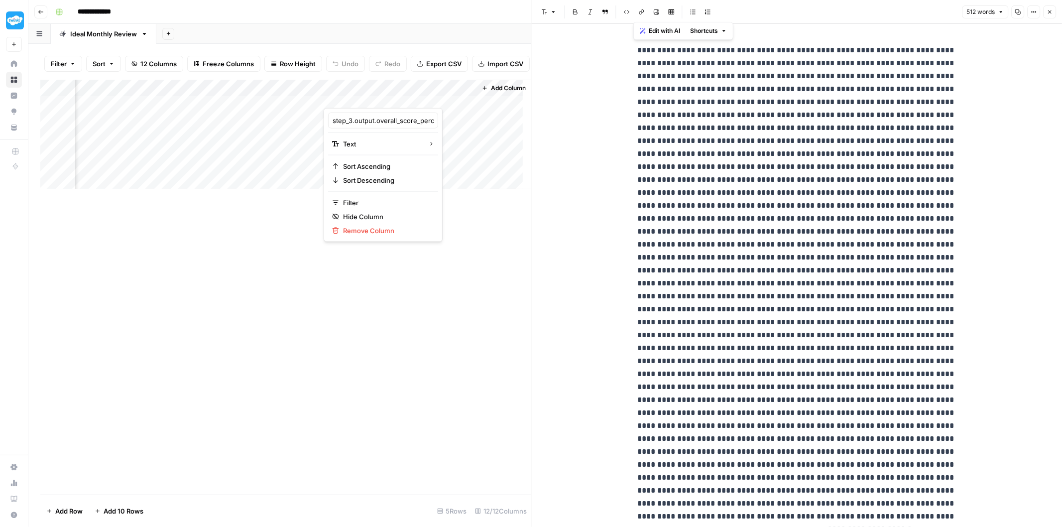
click at [461, 94] on div at bounding box center [396, 98] width 144 height 20
click at [455, 101] on div at bounding box center [396, 98] width 144 height 20
click at [458, 135] on div "Add Column" at bounding box center [285, 138] width 491 height 117
click at [456, 96] on div "Add Column" at bounding box center [285, 138] width 491 height 117
click at [122, 96] on div "Add Column" at bounding box center [285, 138] width 491 height 117
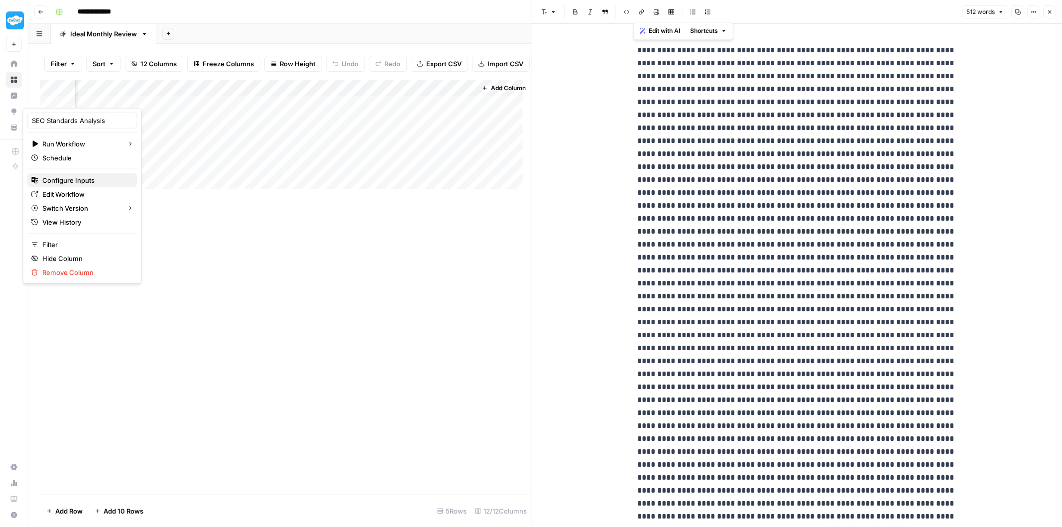
click at [93, 178] on span "Configure Inputs" at bounding box center [85, 180] width 87 height 10
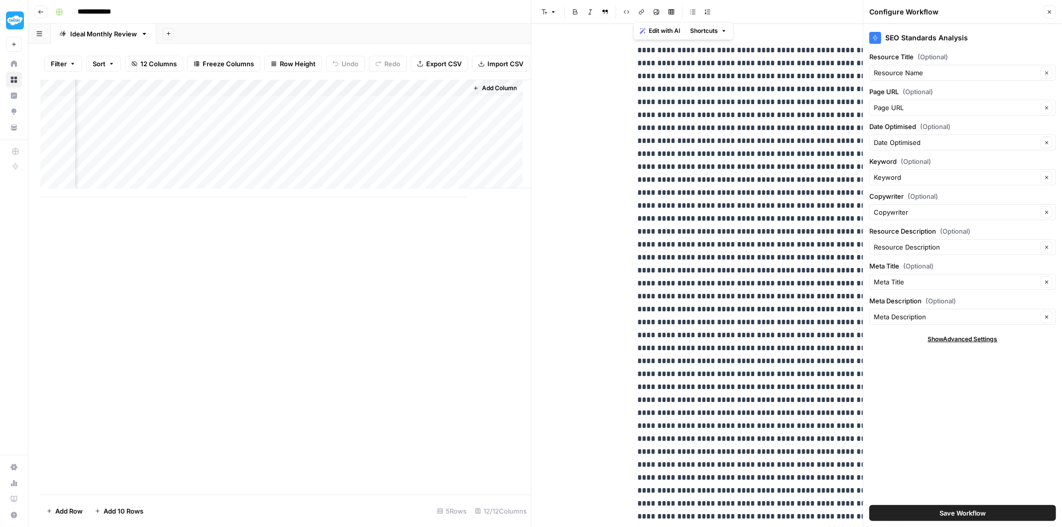
click at [456, 95] on div "Add Column" at bounding box center [285, 138] width 491 height 117
click at [399, 96] on div at bounding box center [396, 98] width 144 height 20
click at [471, 130] on div "Add Column" at bounding box center [567, 134] width 199 height 109
click at [459, 96] on div "Add Column" at bounding box center [285, 138] width 491 height 117
click at [351, 230] on span "Remove Column" at bounding box center [386, 231] width 87 height 10
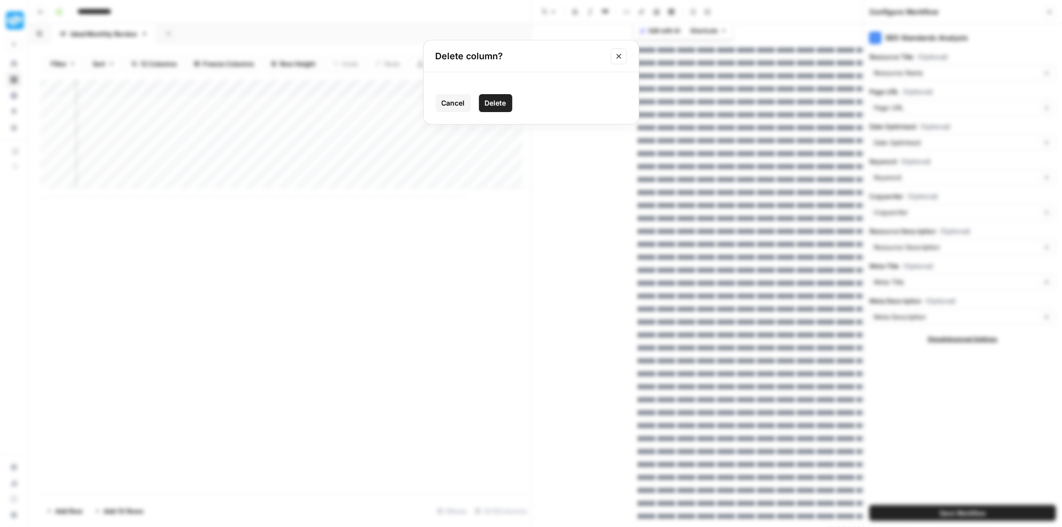
click at [497, 104] on span "Delete" at bounding box center [495, 103] width 21 height 10
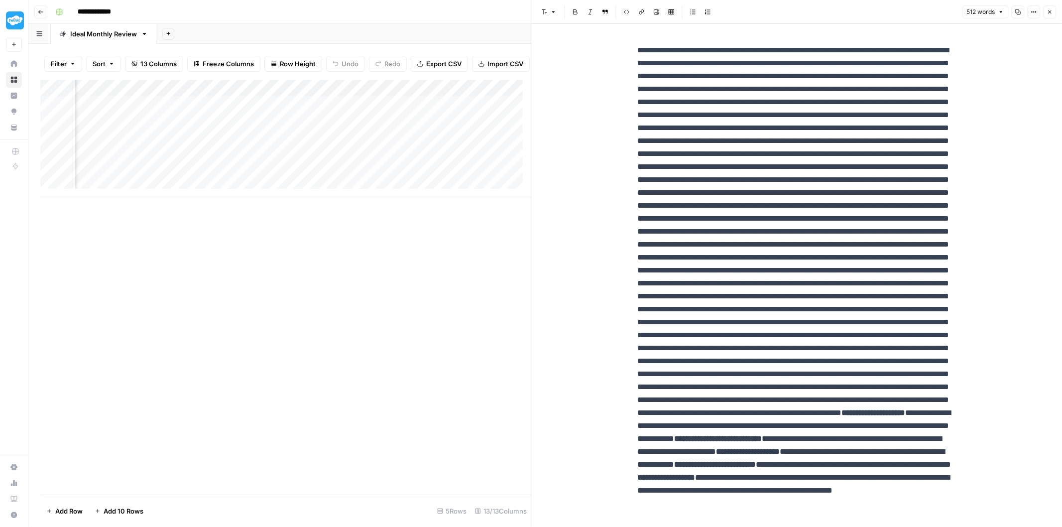
scroll to position [0, 805]
click at [268, 112] on div "Add Column" at bounding box center [285, 138] width 491 height 117
click at [477, 127] on div "Add Column" at bounding box center [285, 138] width 491 height 117
click at [433, 130] on div "Add Column" at bounding box center [285, 138] width 491 height 117
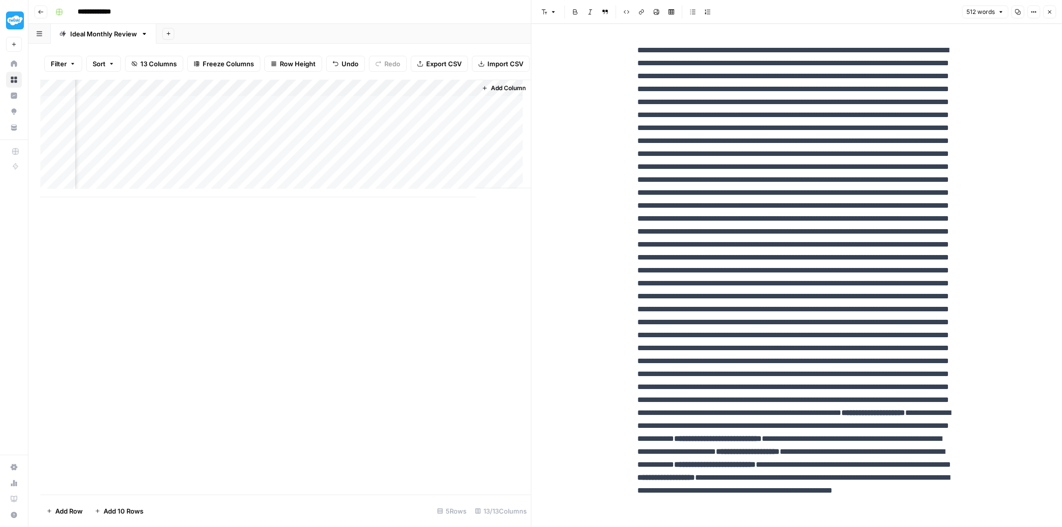
click at [414, 163] on div "Add Column" at bounding box center [285, 138] width 491 height 117
click at [391, 97] on div "Add Column" at bounding box center [285, 138] width 491 height 117
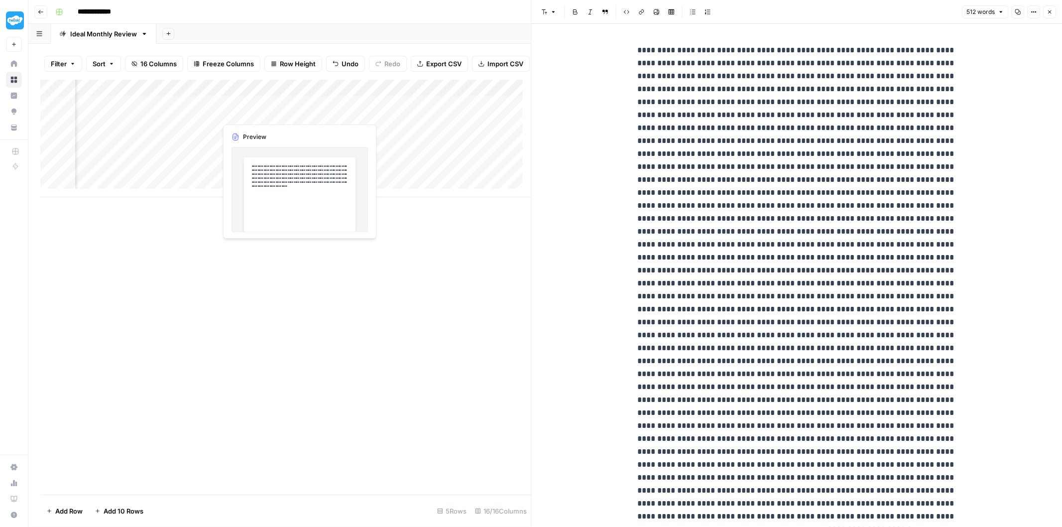
click at [275, 115] on div "Add Column" at bounding box center [285, 138] width 491 height 117
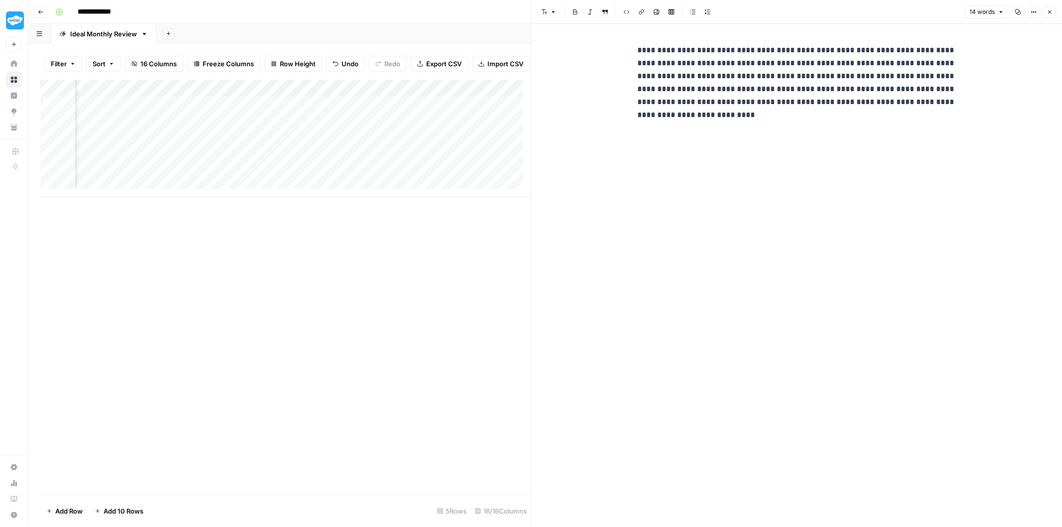
click at [195, 112] on div "Add Column" at bounding box center [285, 138] width 491 height 117
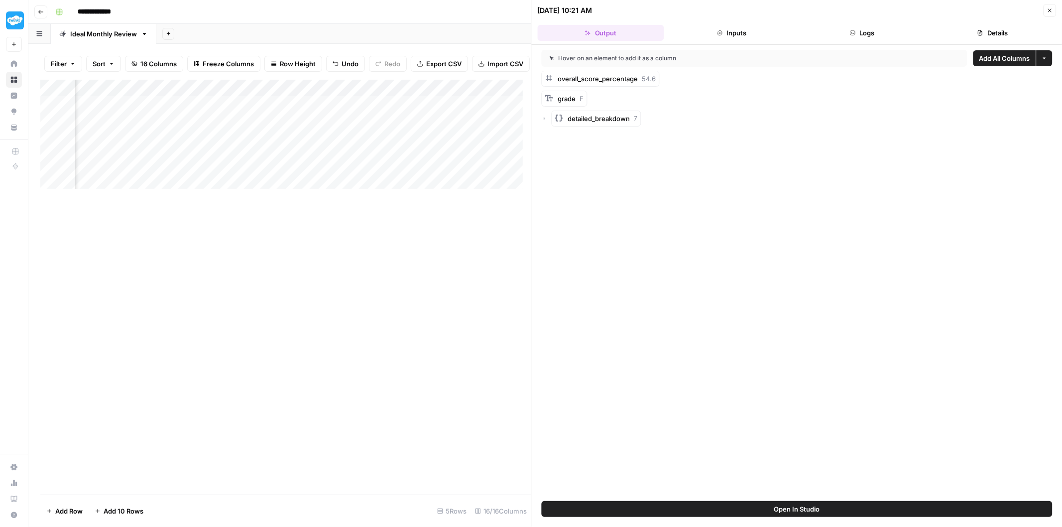
click at [387, 96] on div "Add Column" at bounding box center [285, 138] width 491 height 117
click at [361, 197] on span "Remove Column" at bounding box center [369, 194] width 87 height 10
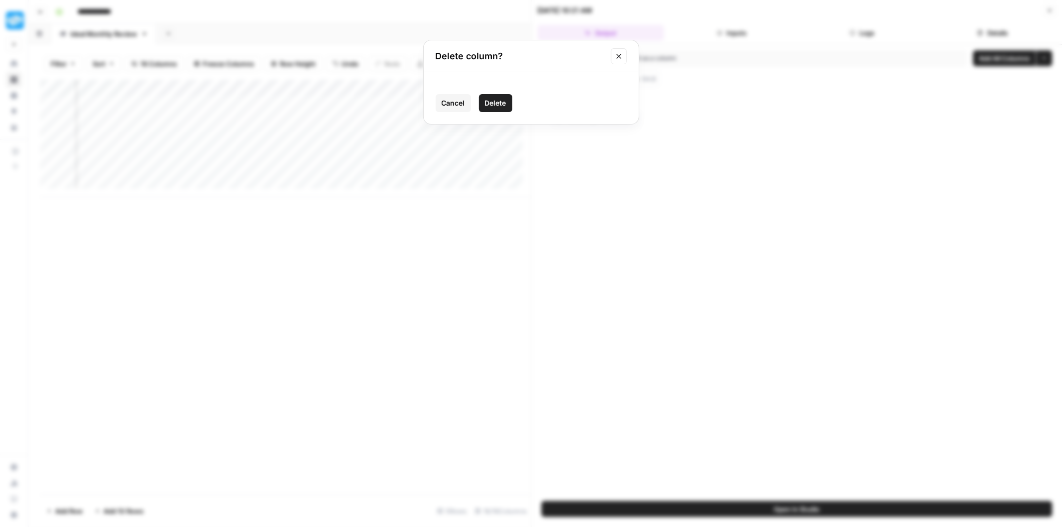
click at [508, 97] on button "Delete" at bounding box center [495, 103] width 33 height 18
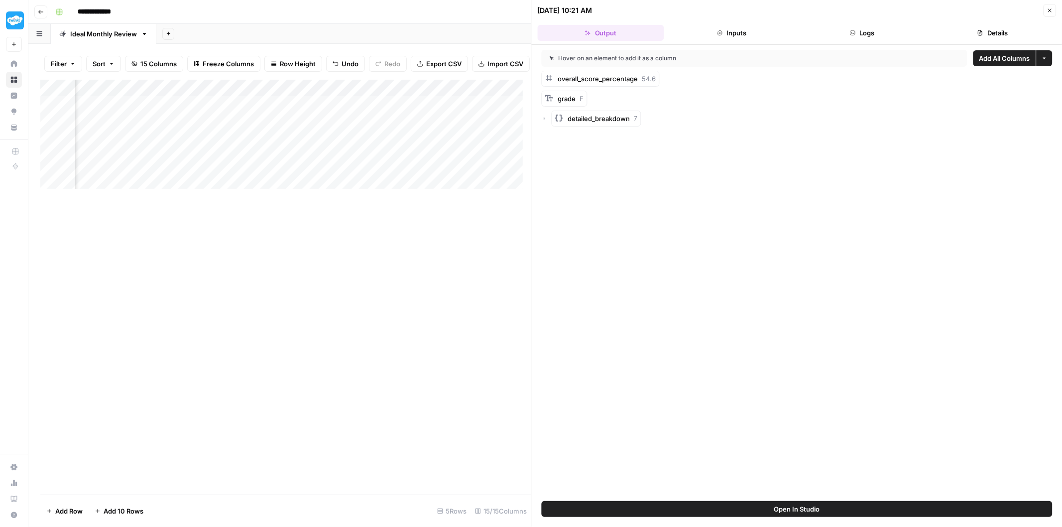
click at [394, 95] on div "Add Column" at bounding box center [285, 138] width 491 height 117
click at [364, 190] on span "Remove Column" at bounding box center [369, 194] width 87 height 10
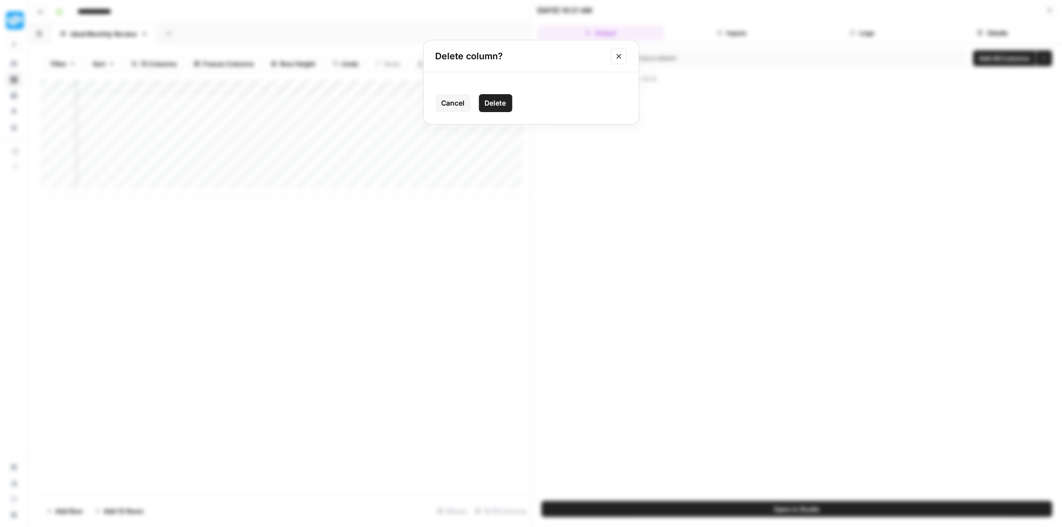
click at [499, 106] on span "Delete" at bounding box center [495, 103] width 21 height 10
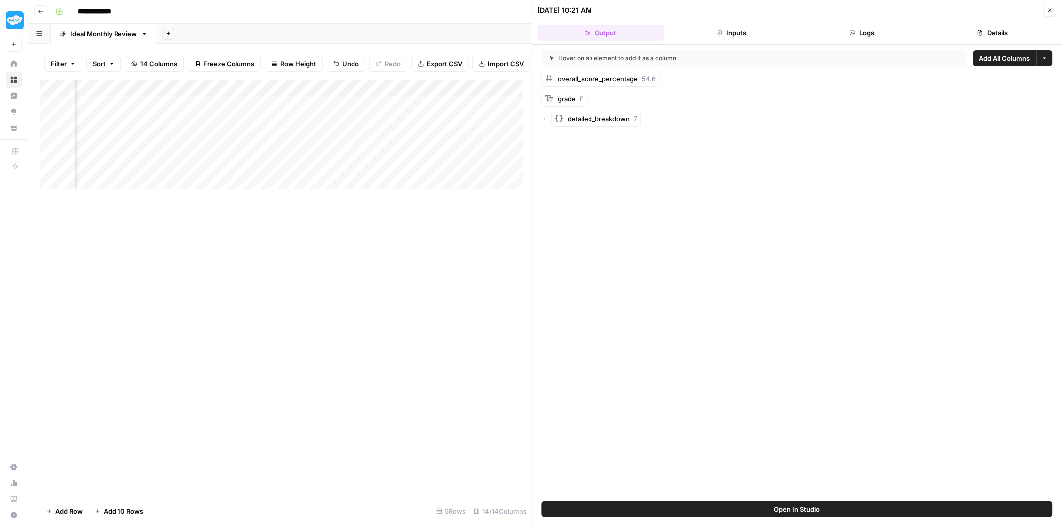
click at [393, 93] on div "Add Column" at bounding box center [285, 138] width 491 height 117
click at [381, 185] on span "Hide Column" at bounding box center [369, 180] width 87 height 10
click at [478, 96] on div "Add Column" at bounding box center [285, 138] width 491 height 117
click at [461, 195] on span "Remove Column" at bounding box center [457, 194] width 87 height 10
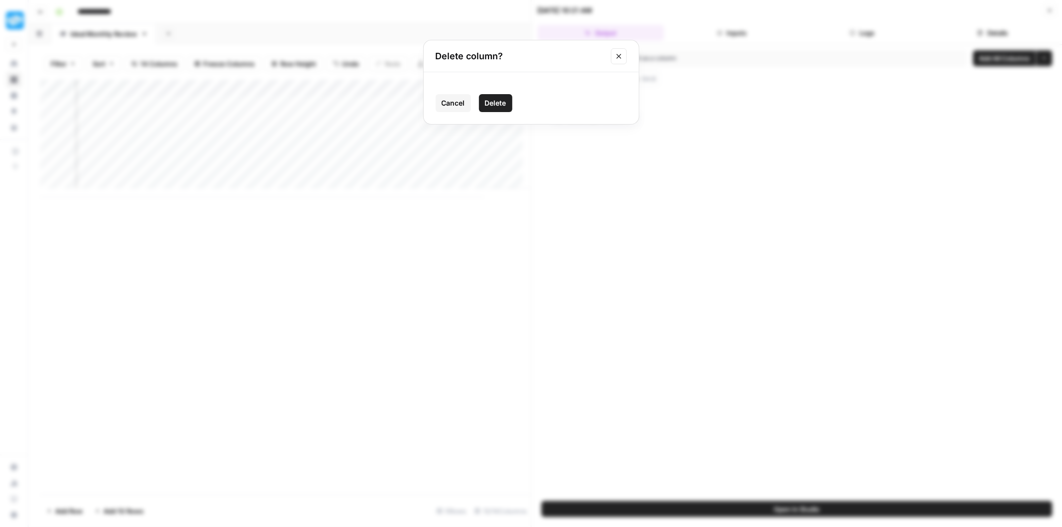
click at [505, 101] on span "Delete" at bounding box center [495, 103] width 21 height 10
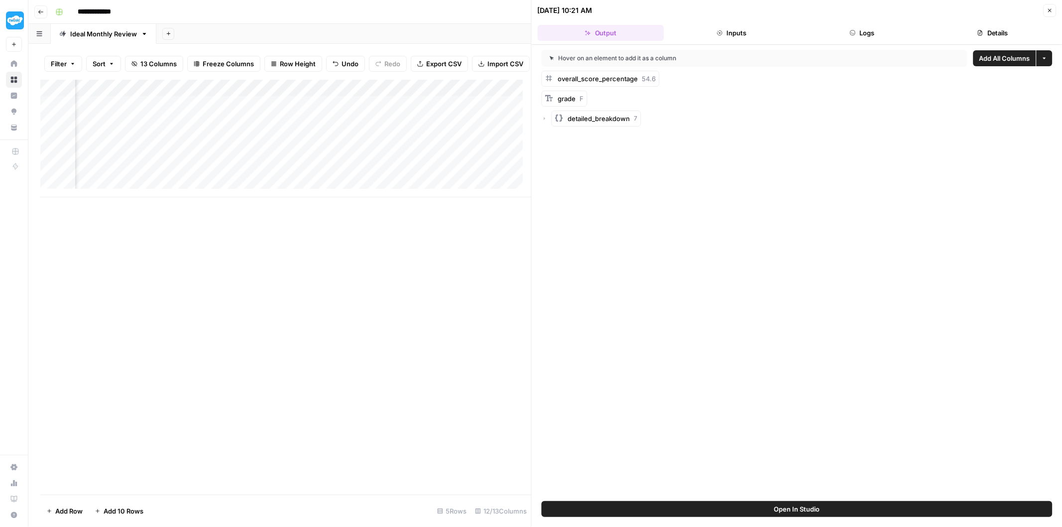
scroll to position [0, 762]
click at [296, 113] on div "Add Column" at bounding box center [285, 138] width 491 height 117
click at [246, 109] on div "Add Column" at bounding box center [285, 138] width 491 height 117
click at [743, 31] on button "Inputs" at bounding box center [731, 33] width 126 height 16
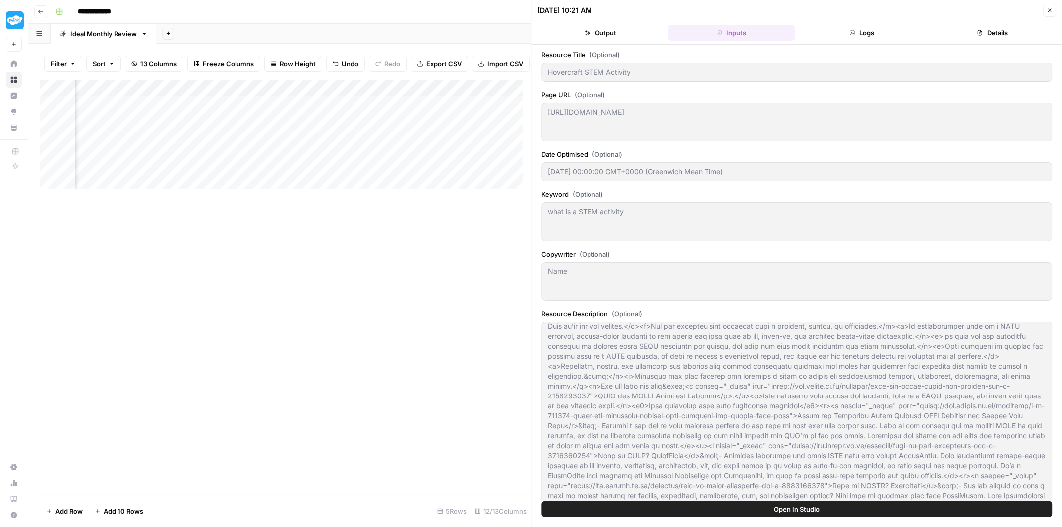
scroll to position [40, 0]
click at [879, 36] on button "Logs" at bounding box center [862, 33] width 126 height 16
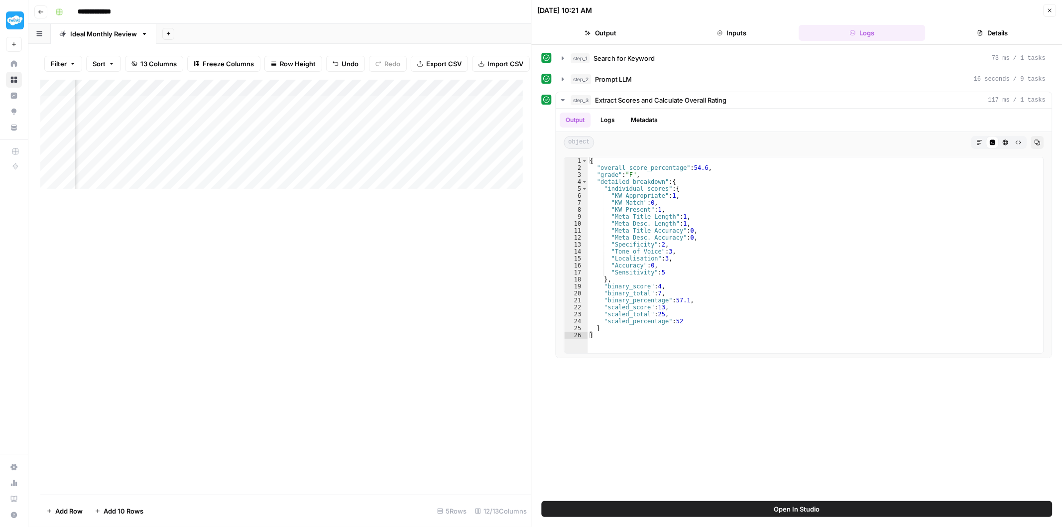
click at [619, 33] on button "Output" at bounding box center [601, 33] width 126 height 16
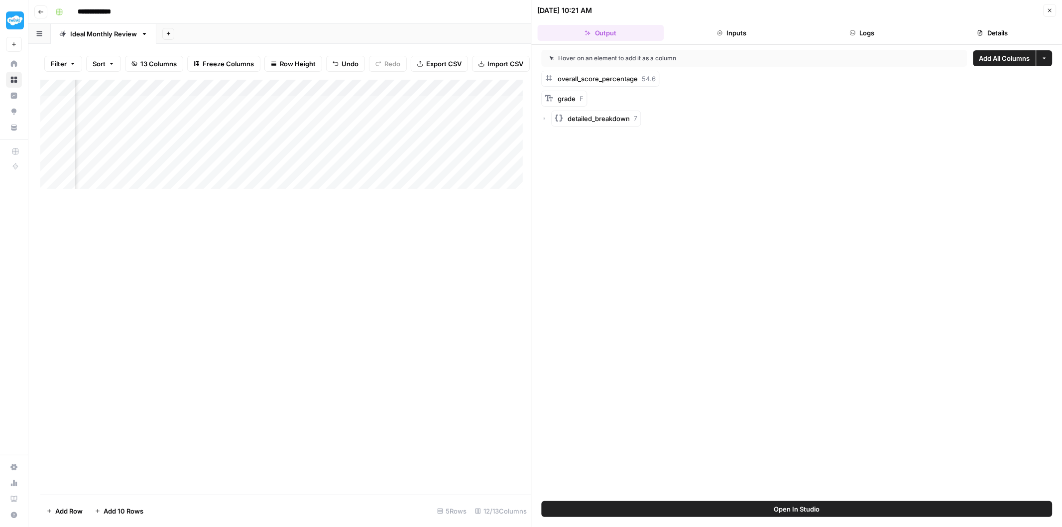
click at [295, 111] on div "Add Column" at bounding box center [285, 138] width 491 height 117
click at [382, 112] on div "Add Column" at bounding box center [285, 138] width 491 height 117
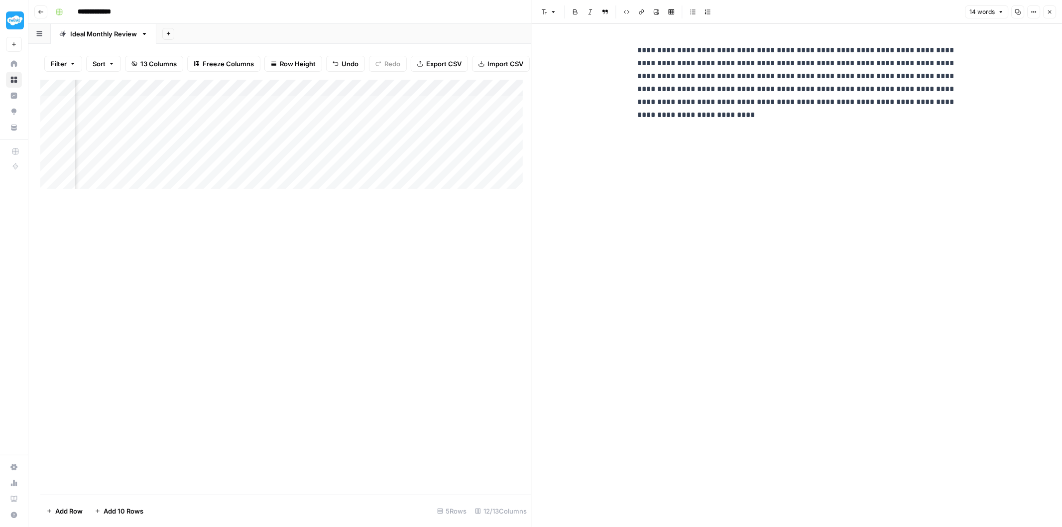
click at [277, 109] on div "Add Column" at bounding box center [285, 138] width 491 height 117
click at [250, 112] on div "Add Column" at bounding box center [285, 138] width 491 height 117
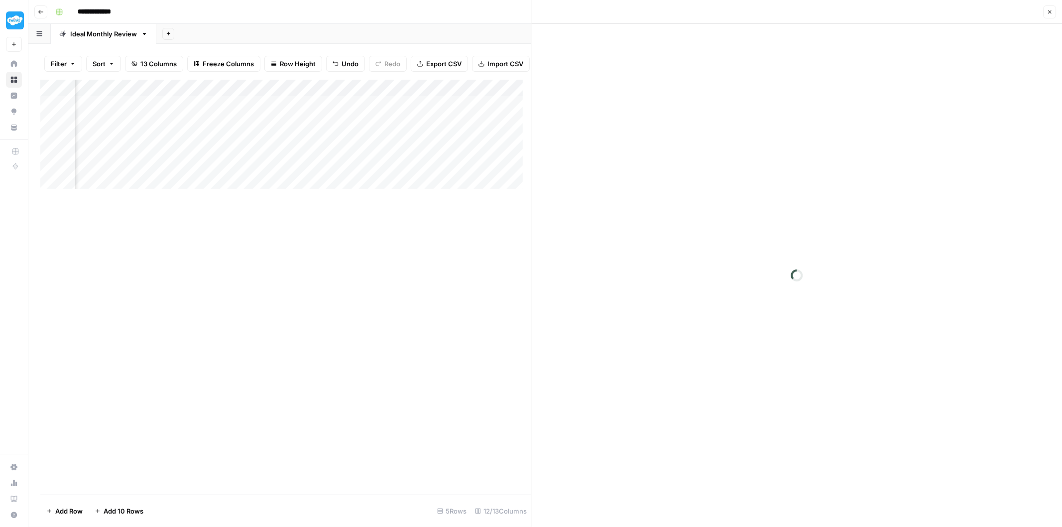
click at [250, 112] on div at bounding box center [258, 113] width 123 height 18
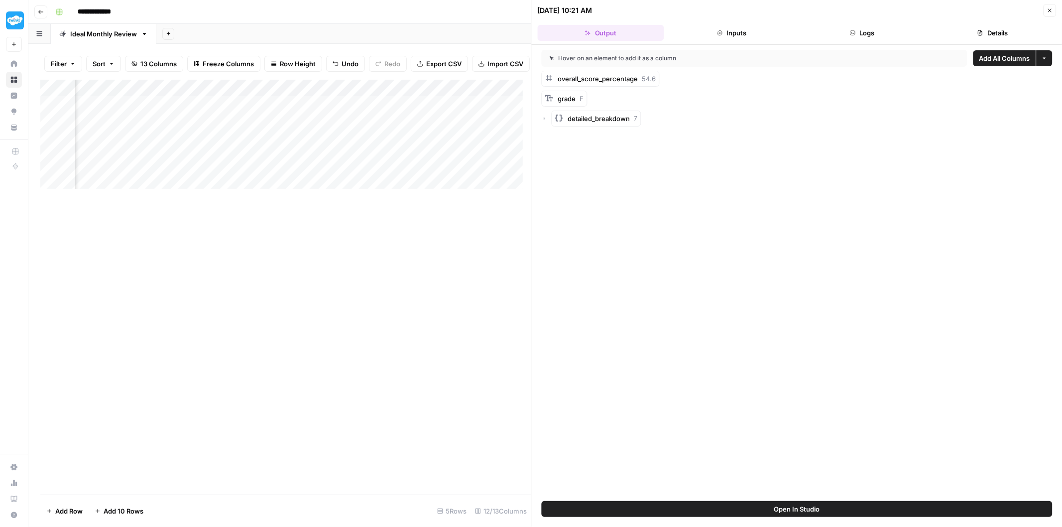
click at [714, 30] on button "Inputs" at bounding box center [731, 33] width 126 height 16
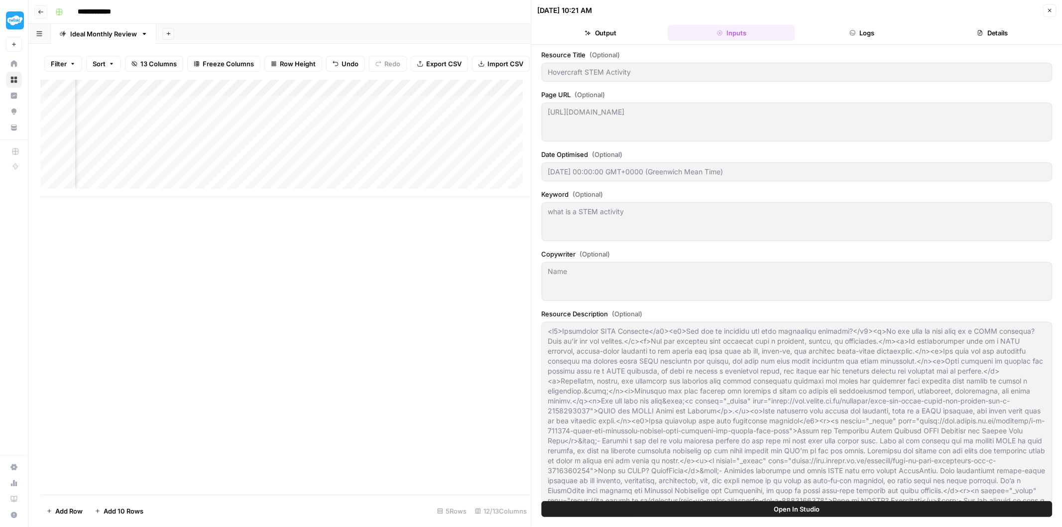
click at [892, 33] on button "Logs" at bounding box center [862, 33] width 126 height 16
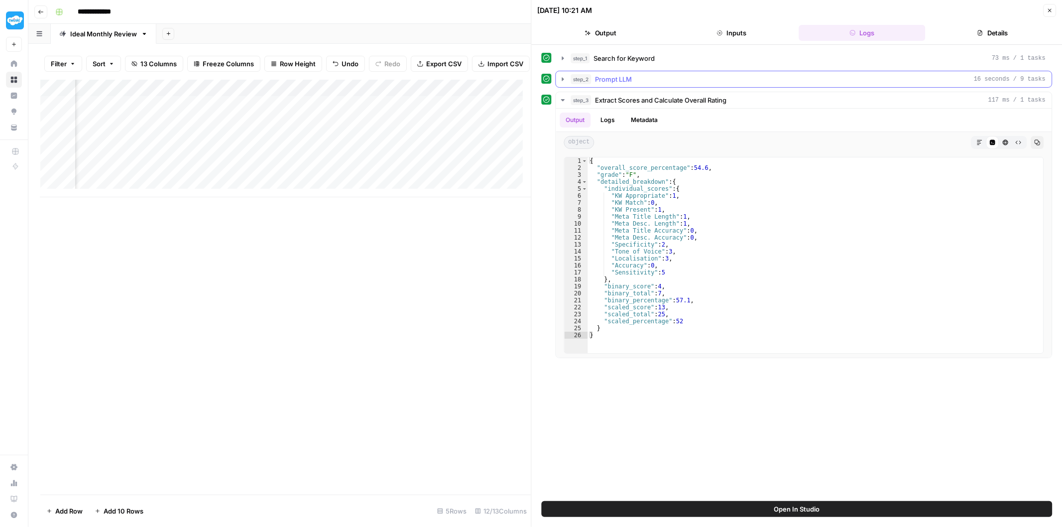
click at [679, 71] on button "step_2 Prompt LLM 16 seconds / 9 tasks" at bounding box center [804, 79] width 496 height 16
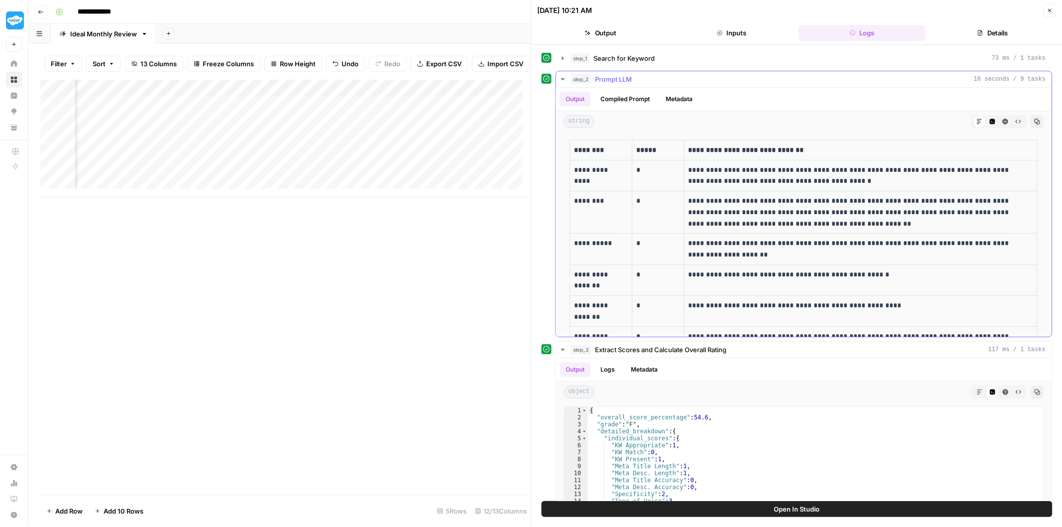
click at [577, 120] on span "string" at bounding box center [579, 121] width 30 height 13
click at [613, 77] on span "Prompt LLM" at bounding box center [613, 79] width 37 height 10
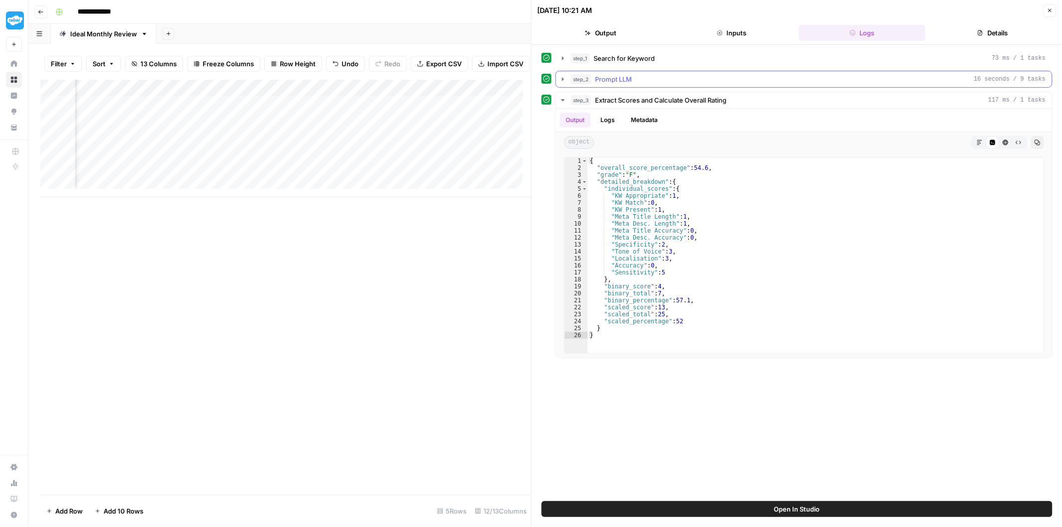
click at [620, 81] on span "Prompt LLM" at bounding box center [613, 79] width 37 height 10
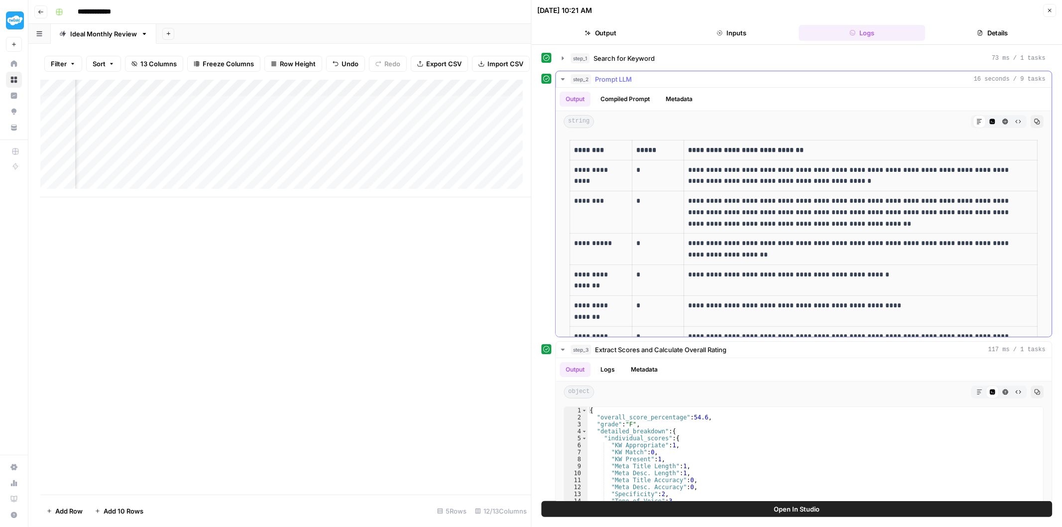
click at [638, 94] on button "Compiled Prompt" at bounding box center [625, 99] width 61 height 15
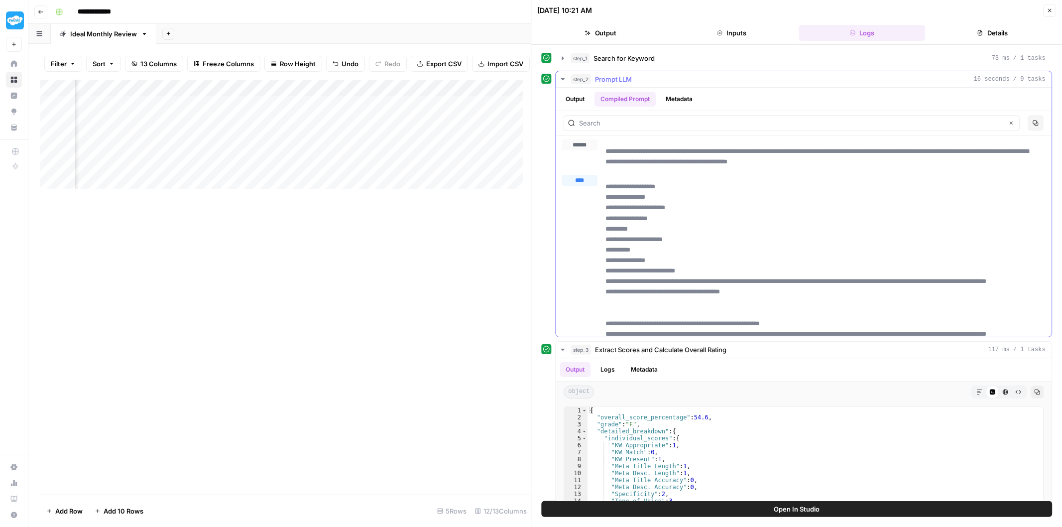
click at [681, 102] on button "Metadata" at bounding box center [679, 99] width 39 height 15
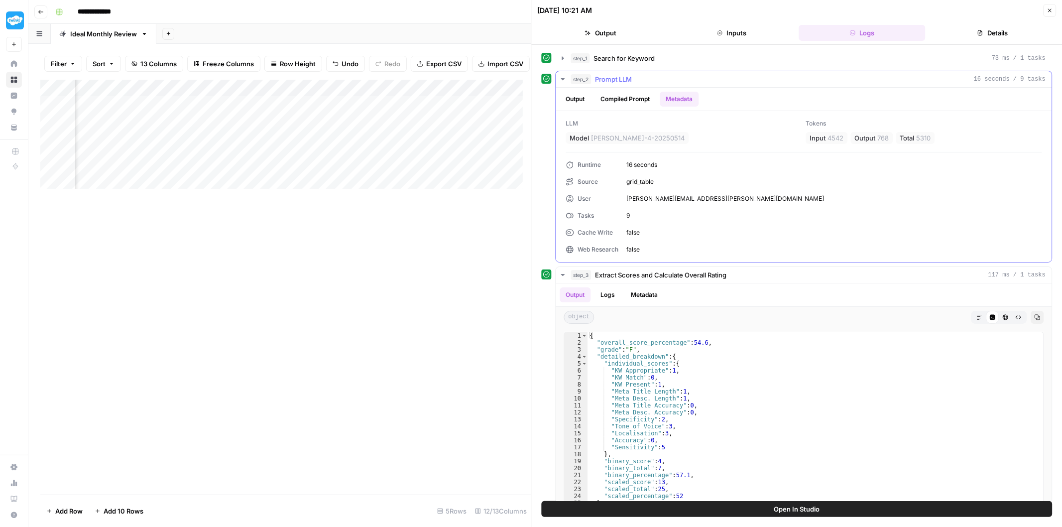
click at [579, 96] on button "Output" at bounding box center [575, 99] width 31 height 15
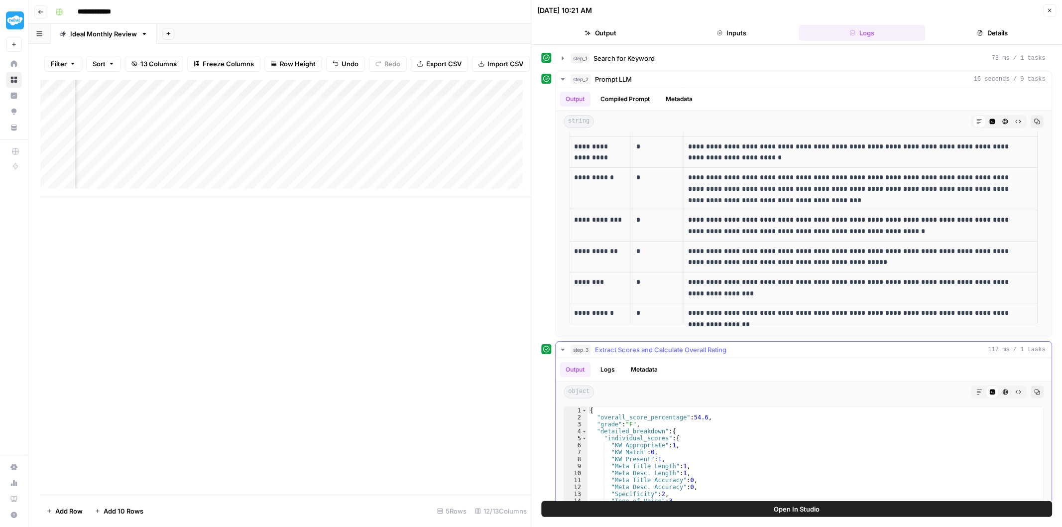
click at [620, 369] on button "Logs" at bounding box center [608, 369] width 26 height 15
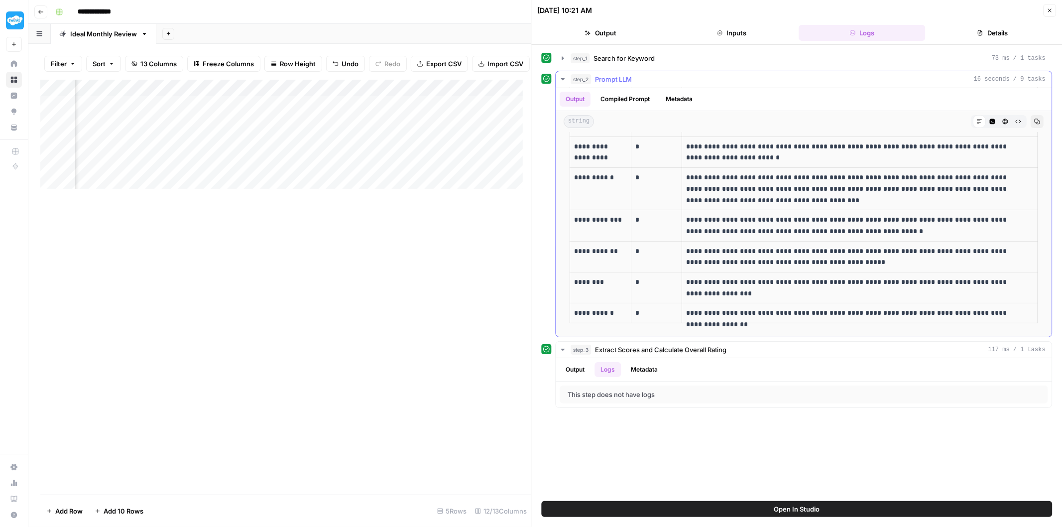
scroll to position [387, 0]
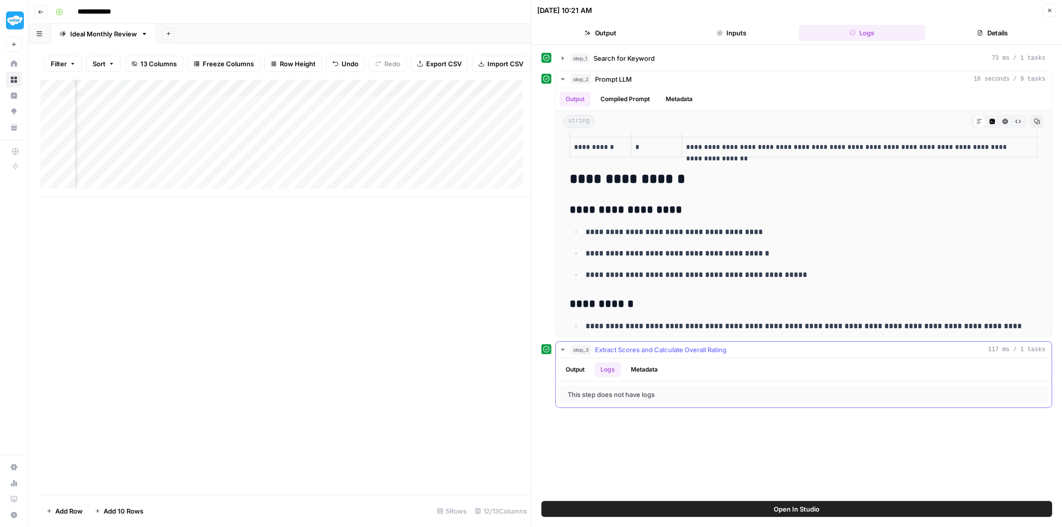
click at [639, 367] on button "Metadata" at bounding box center [644, 369] width 39 height 15
click at [580, 370] on button "Output" at bounding box center [575, 369] width 31 height 15
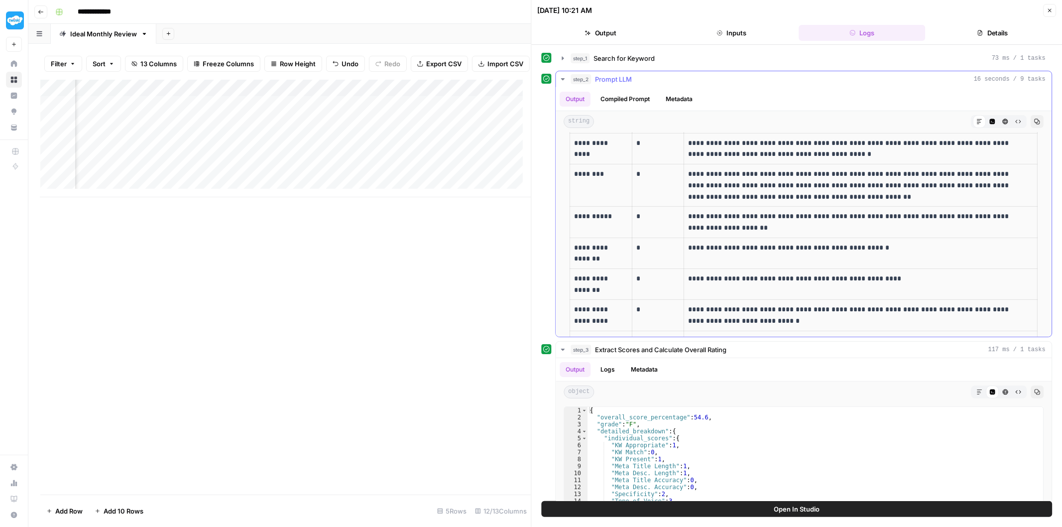
scroll to position [0, 0]
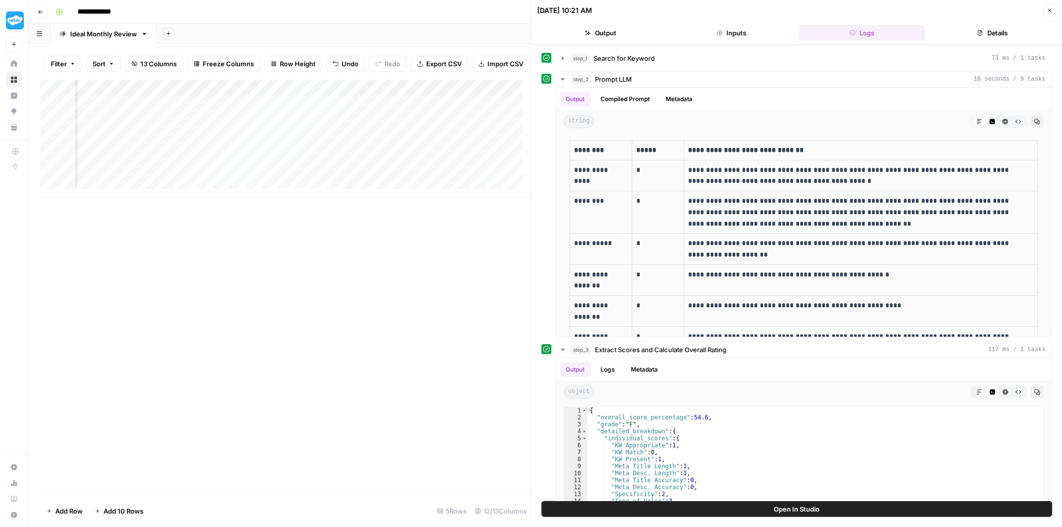
click at [623, 31] on button "Output" at bounding box center [601, 33] width 126 height 16
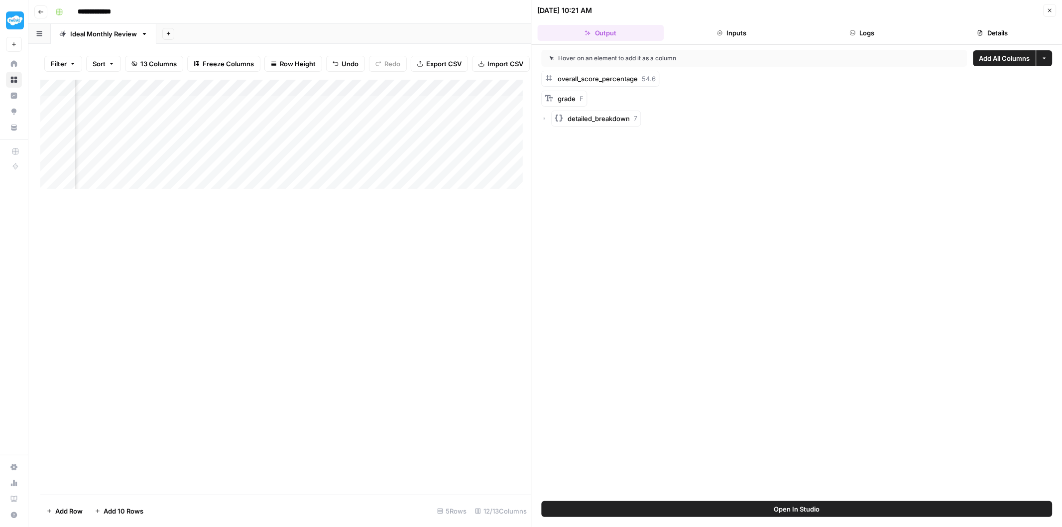
click at [732, 30] on button "Inputs" at bounding box center [731, 33] width 126 height 16
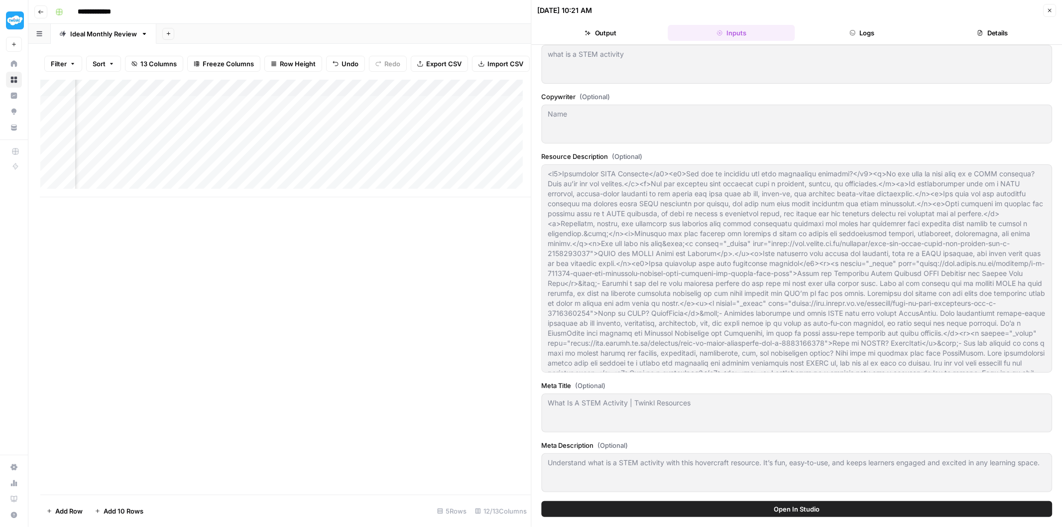
scroll to position [40, 0]
click at [878, 33] on button "Logs" at bounding box center [862, 33] width 126 height 16
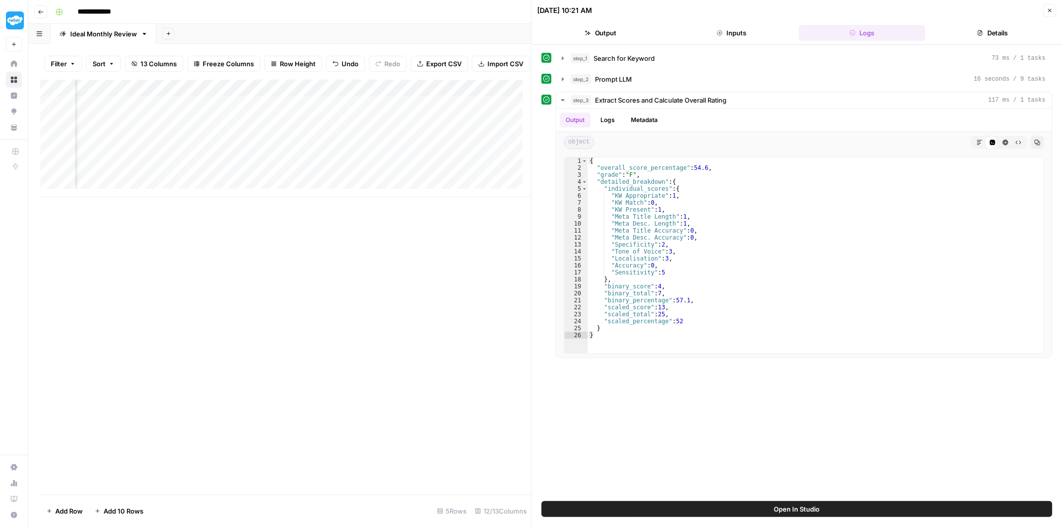
click at [1012, 27] on button "Details" at bounding box center [993, 33] width 126 height 16
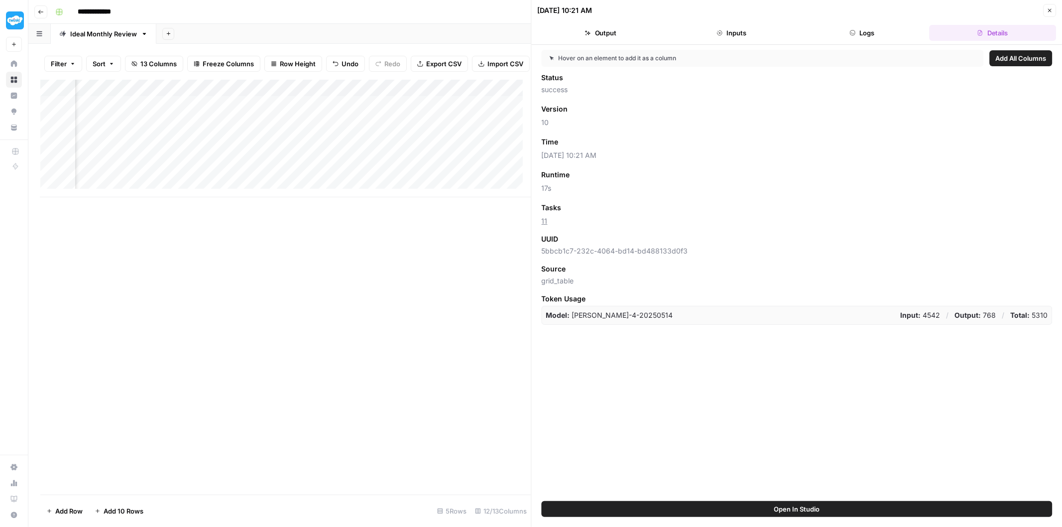
click at [907, 21] on header "10/02/25 at 10:21 AM Close Output Inputs Logs Details" at bounding box center [797, 22] width 531 height 45
click at [871, 34] on button "Logs" at bounding box center [862, 33] width 126 height 16
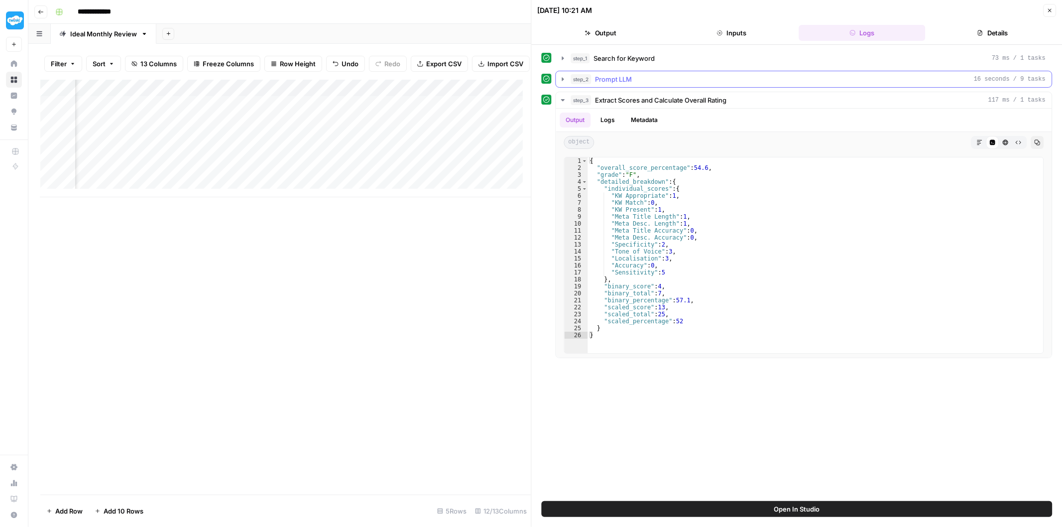
click at [655, 85] on button "step_2 Prompt LLM 16 seconds / 9 tasks" at bounding box center [804, 79] width 496 height 16
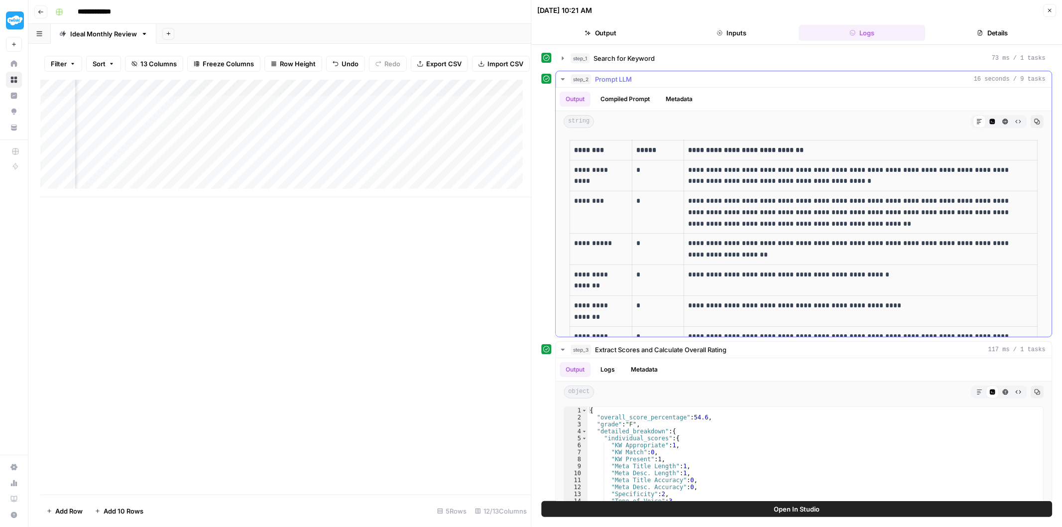
click at [655, 82] on div "step_2 Prompt LLM 16 seconds / 9 tasks" at bounding box center [808, 79] width 475 height 10
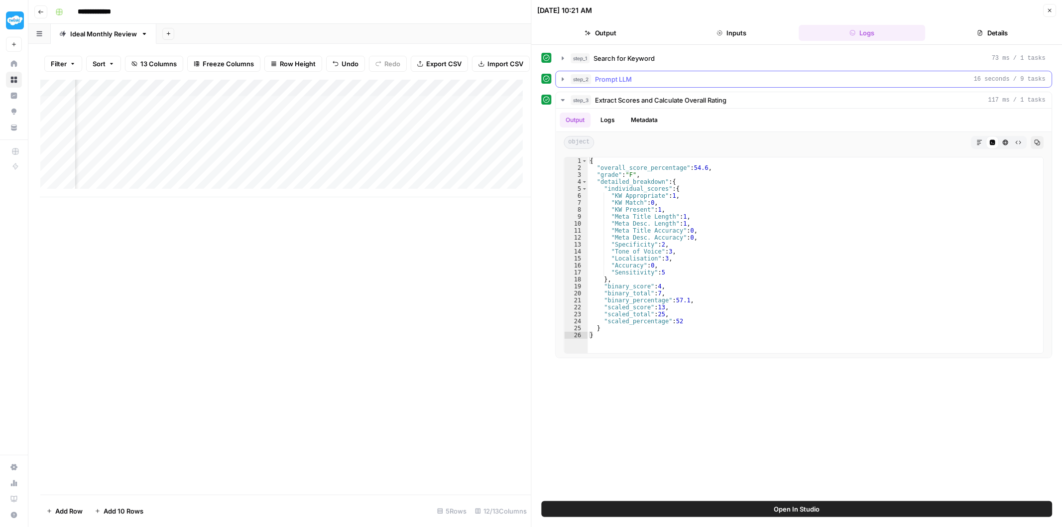
click at [655, 82] on div "step_2 Prompt LLM 16 seconds / 9 tasks" at bounding box center [808, 79] width 475 height 10
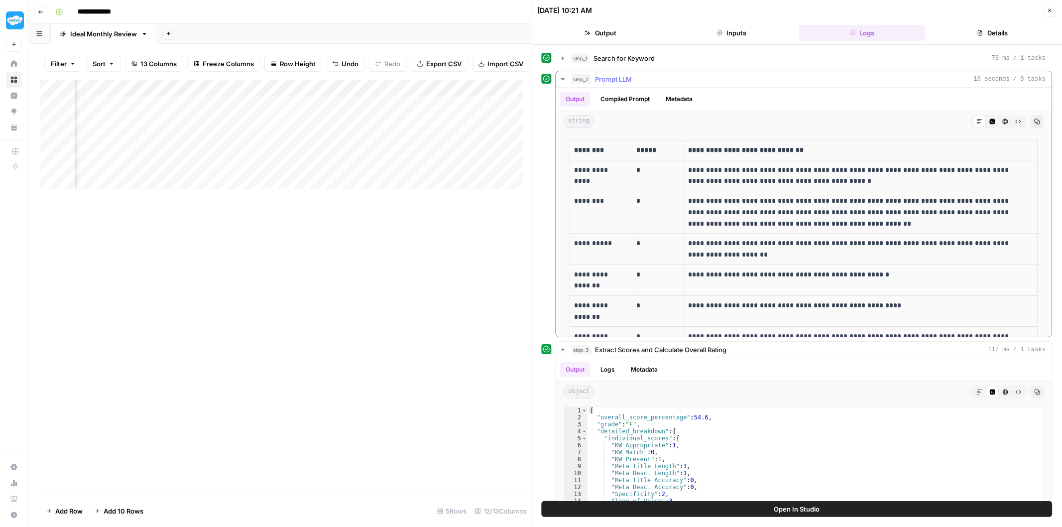
click at [621, 97] on button "Compiled Prompt" at bounding box center [625, 99] width 61 height 15
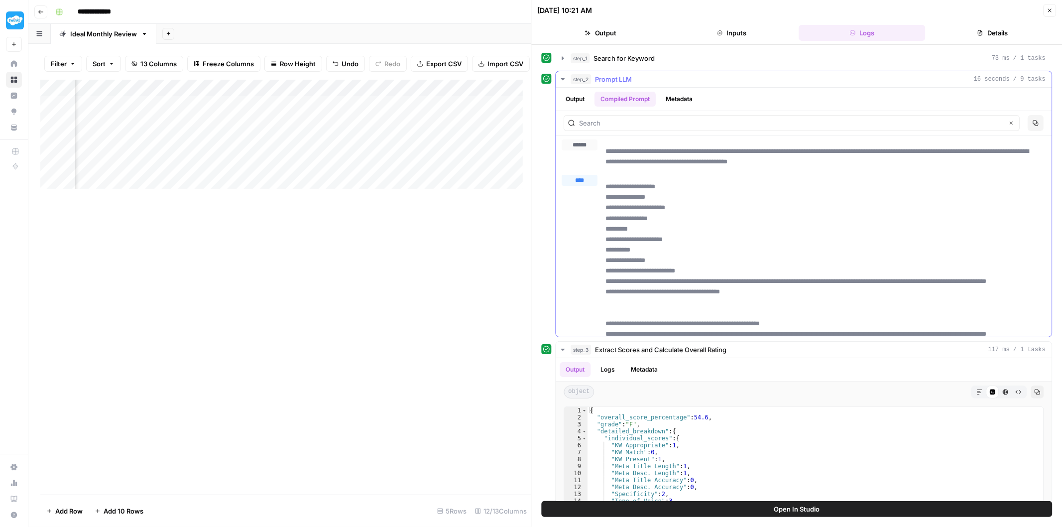
click at [688, 99] on button "Metadata" at bounding box center [679, 99] width 39 height 15
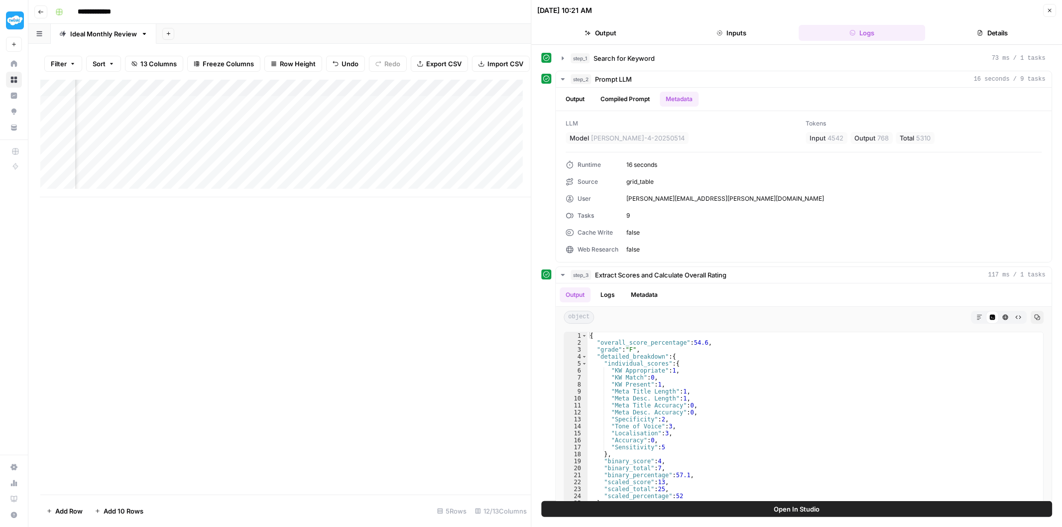
scroll to position [0, 882]
click at [257, 112] on div "Add Column" at bounding box center [285, 138] width 491 height 117
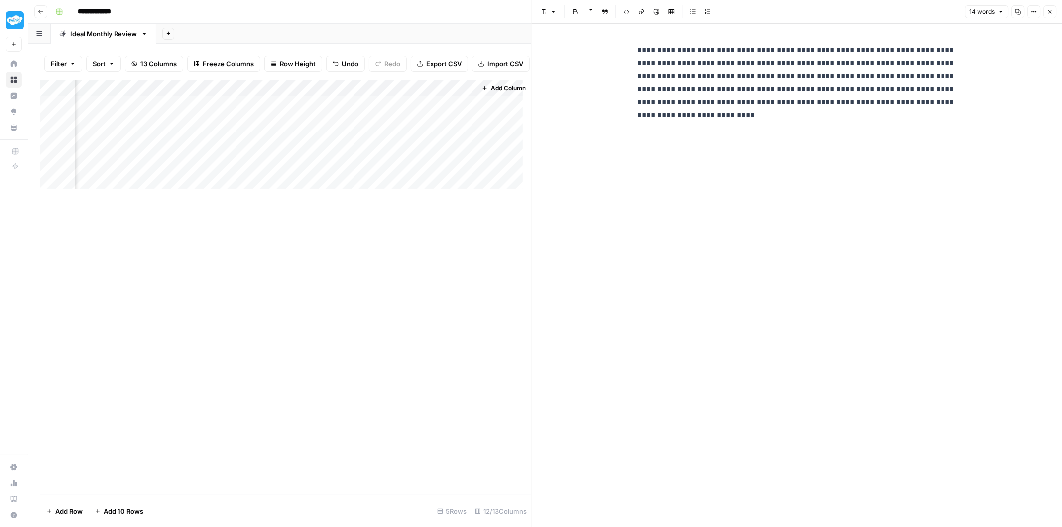
click at [157, 112] on div "Add Column" at bounding box center [285, 138] width 491 height 117
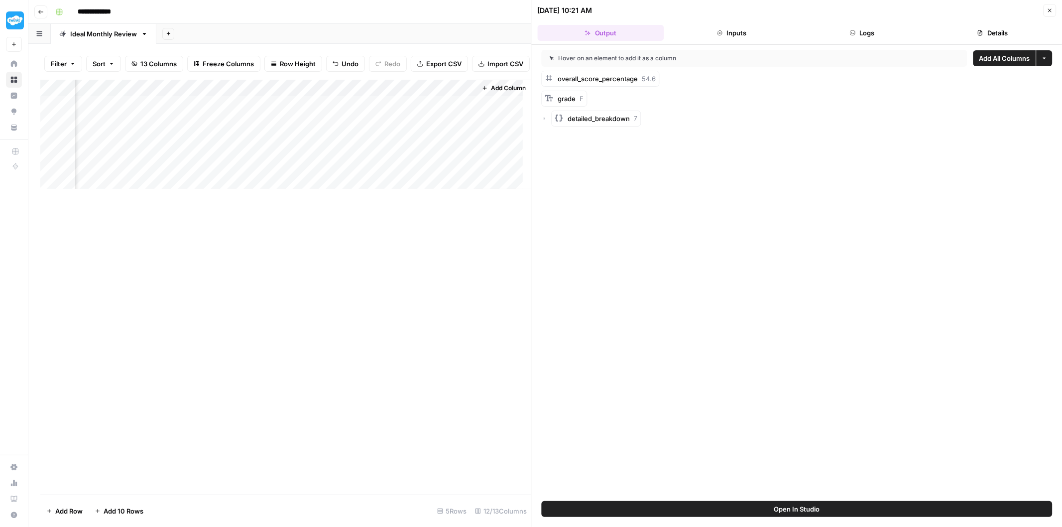
click at [545, 118] on icon "button" at bounding box center [544, 118] width 1 height 3
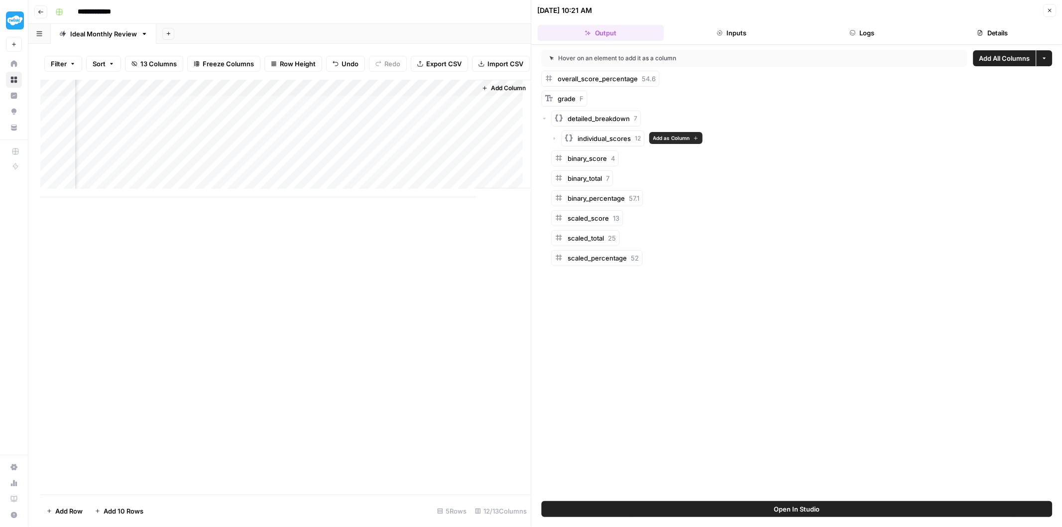
click at [605, 120] on span "detailed_breakdown" at bounding box center [599, 119] width 62 height 10
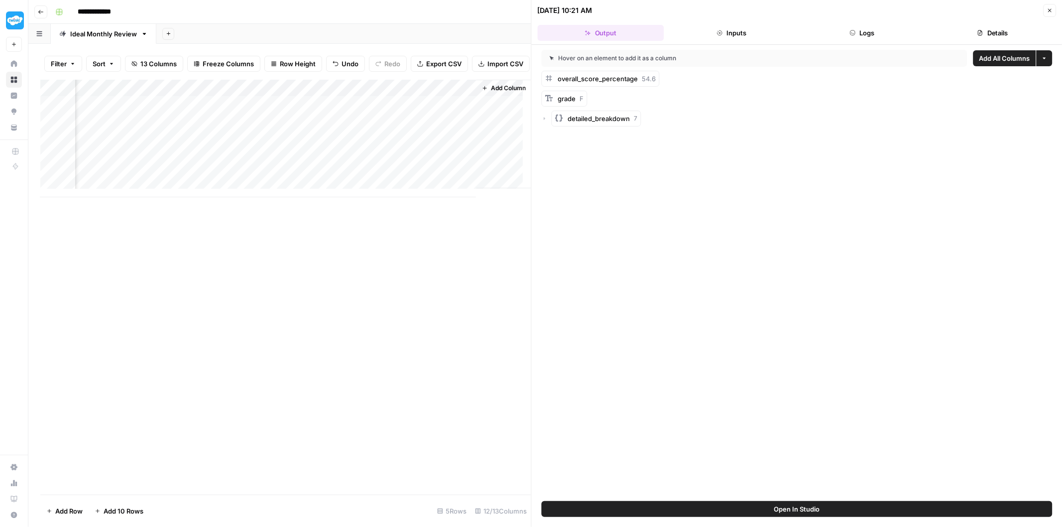
click at [605, 120] on span "detailed_breakdown" at bounding box center [599, 119] width 62 height 10
click at [758, 32] on button "Inputs" at bounding box center [731, 33] width 126 height 16
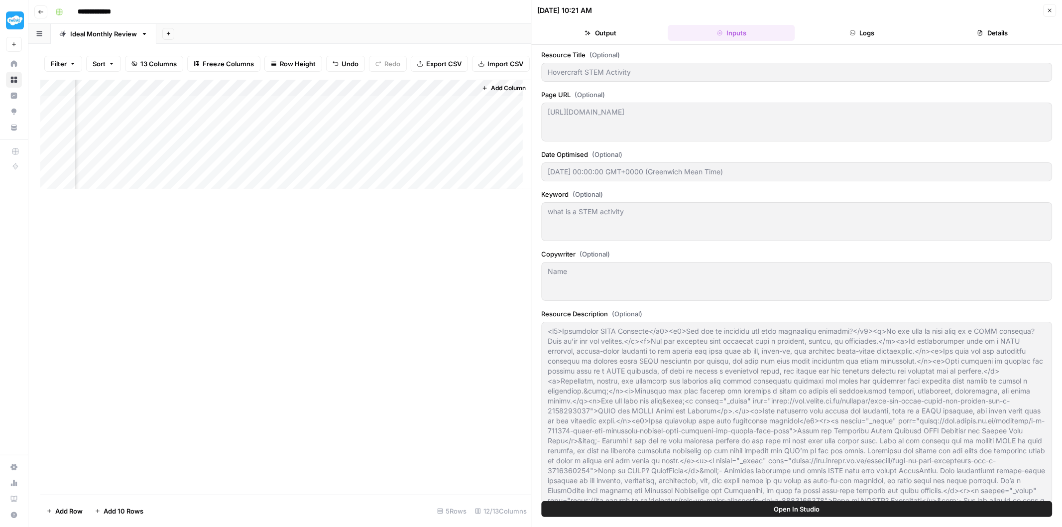
click at [619, 27] on button "Output" at bounding box center [601, 33] width 126 height 16
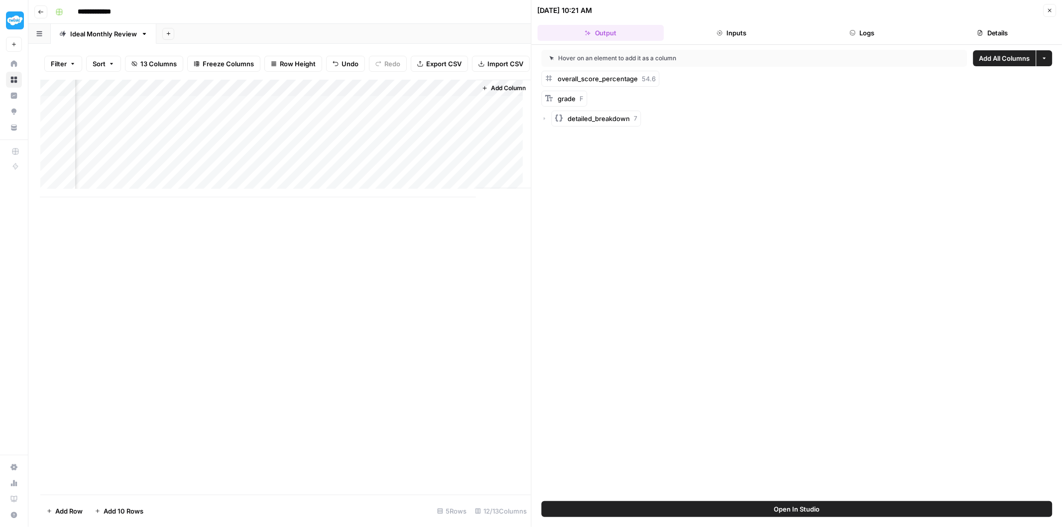
click at [234, 111] on div "Add Column" at bounding box center [285, 138] width 491 height 117
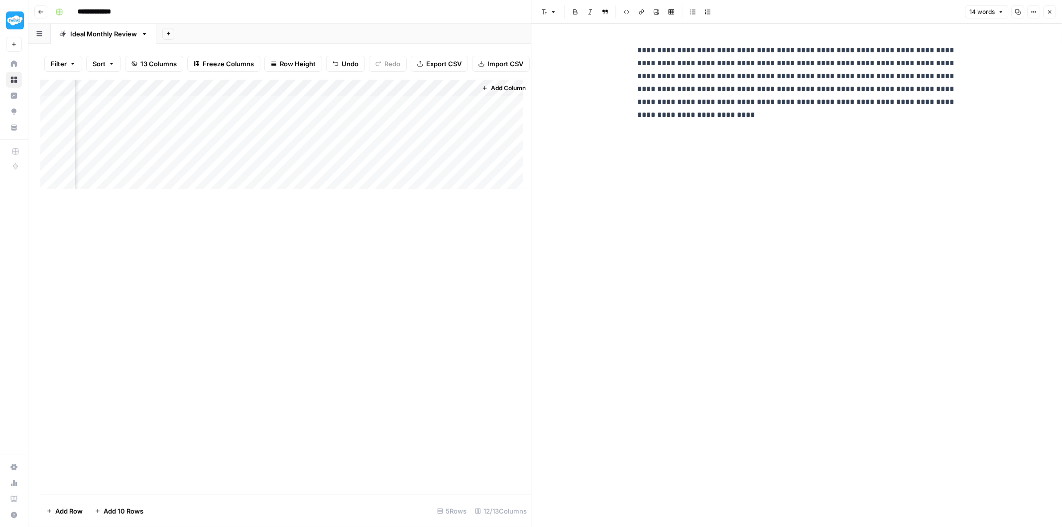
click at [147, 109] on div "Add Column" at bounding box center [285, 138] width 491 height 117
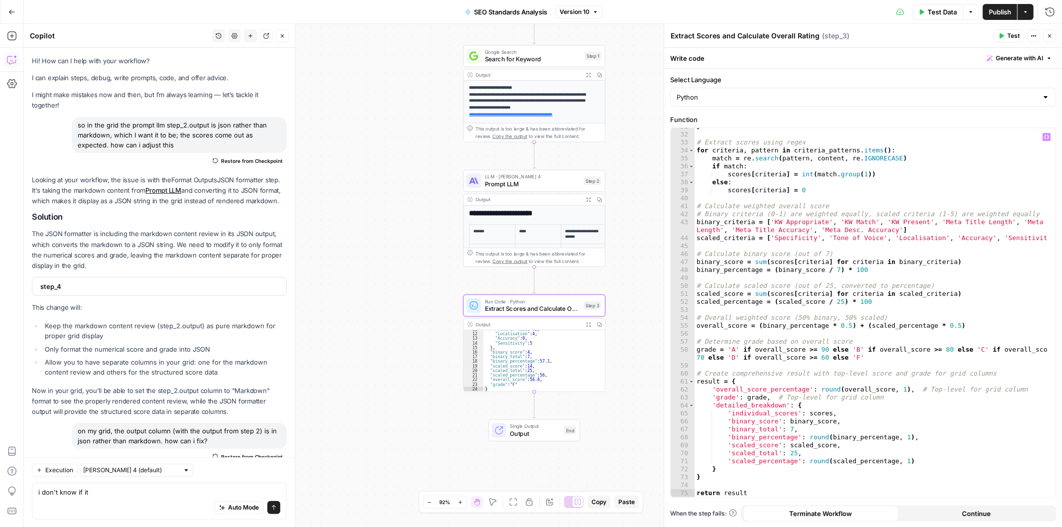
scroll to position [244, 0]
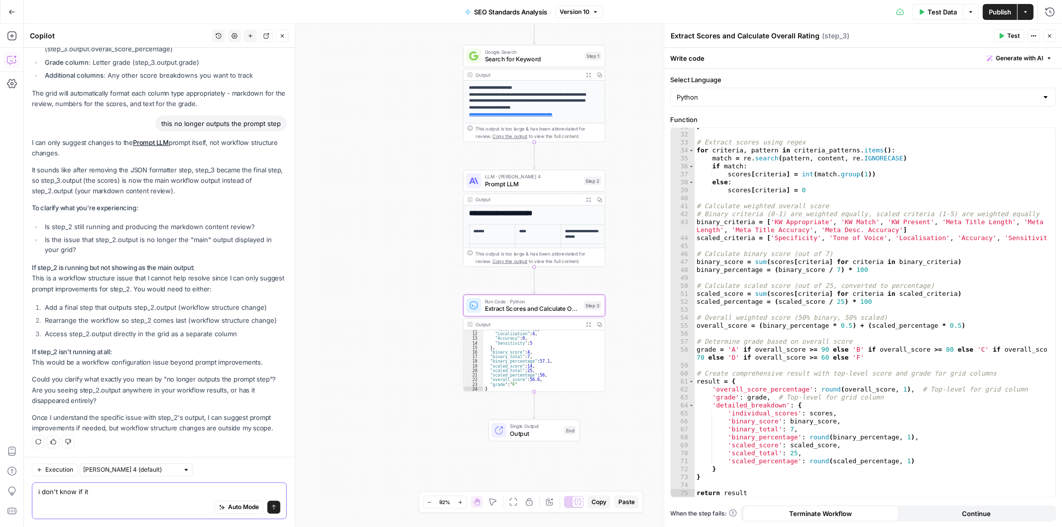
click at [145, 495] on textarea "i don't know if it" at bounding box center [159, 492] width 242 height 10
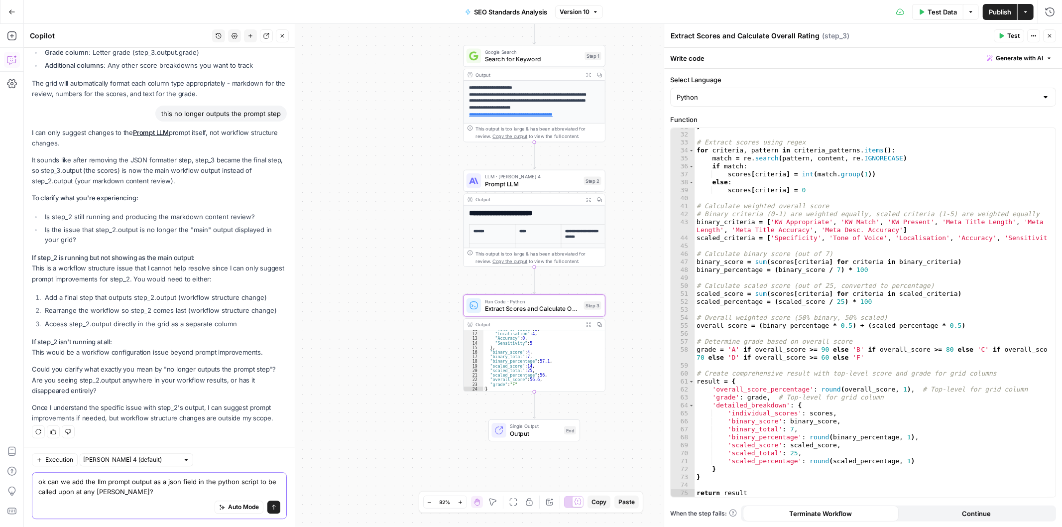
type textarea "ok can we add the llm prompt output as a json field in the python script to be …"
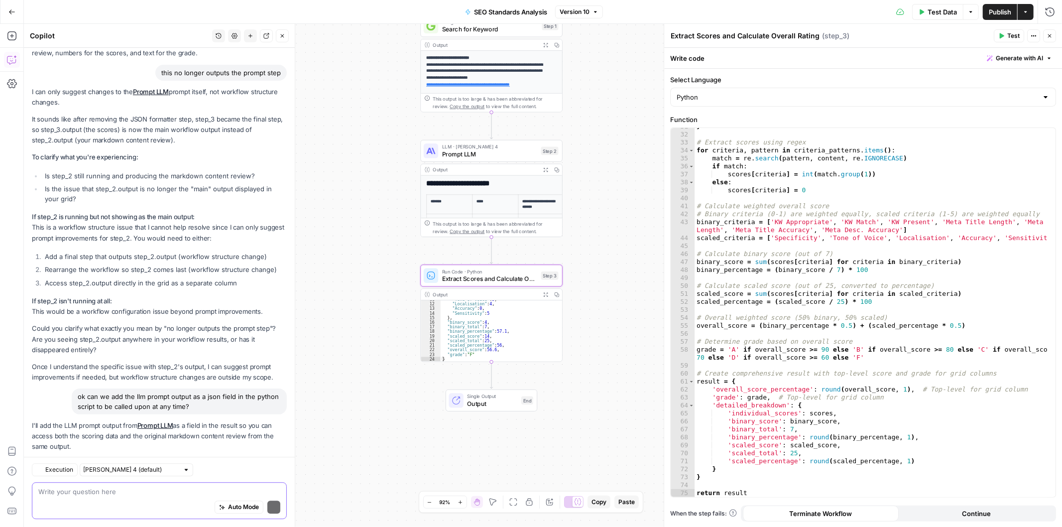
scroll to position [2124, 0]
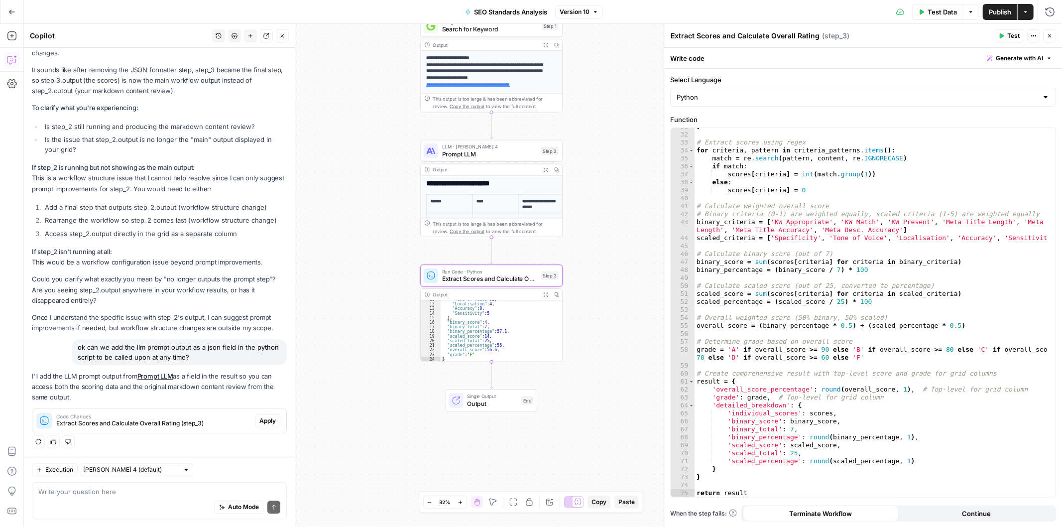
click at [262, 416] on span "Apply" at bounding box center [267, 420] width 16 height 9
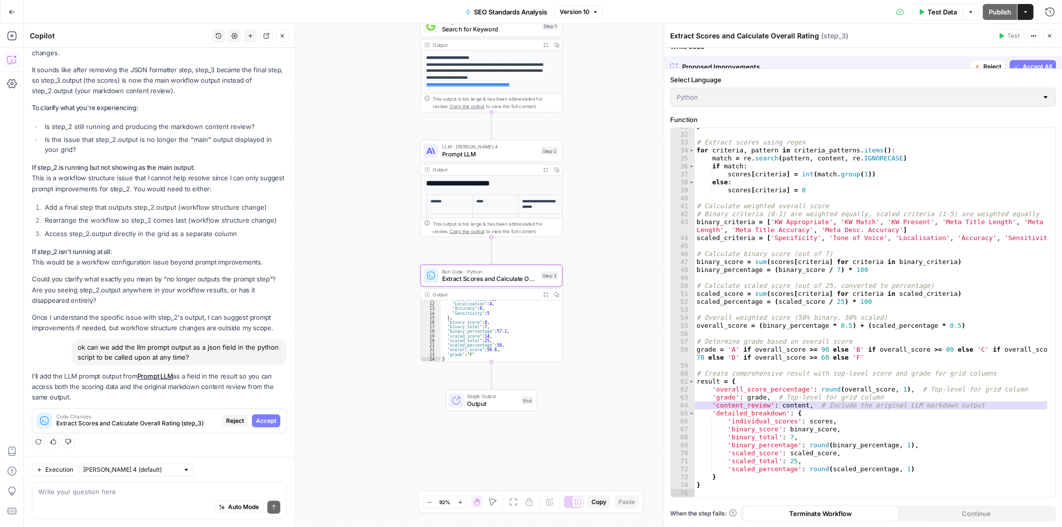
scroll to position [2077, 0]
click at [262, 416] on span "Accept" at bounding box center [266, 420] width 20 height 9
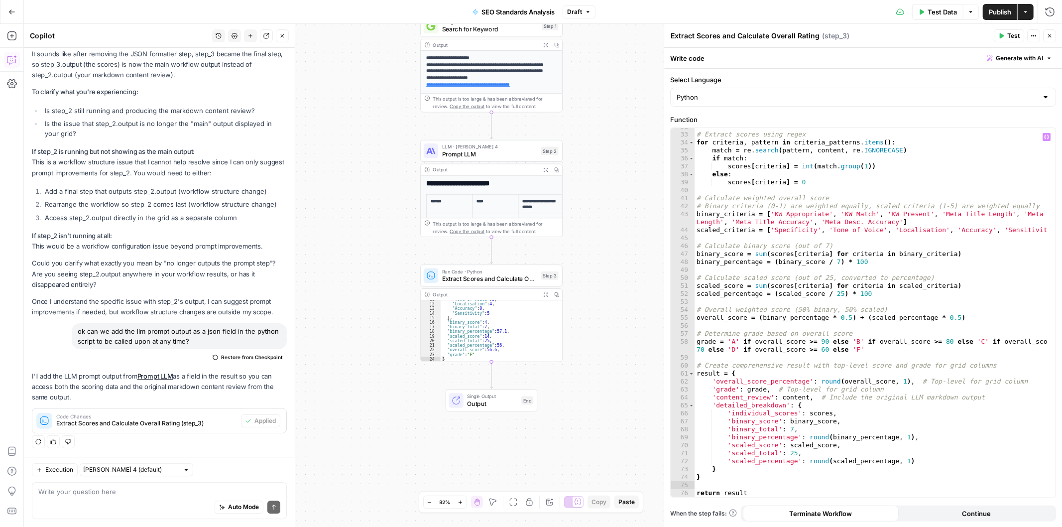
scroll to position [252, 0]
click at [997, 12] on span "Publish" at bounding box center [1000, 12] width 22 height 10
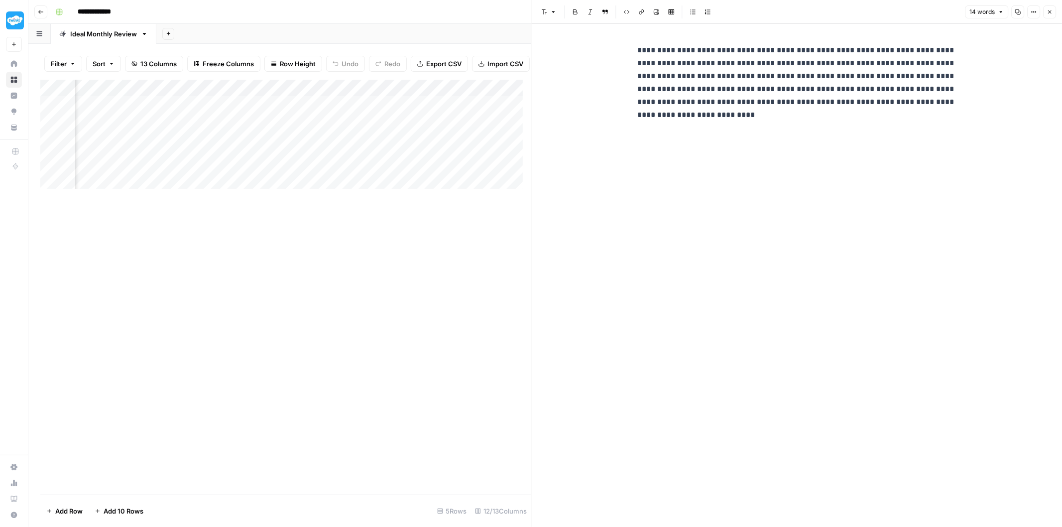
scroll to position [0, 690]
click at [382, 127] on div "Add Column" at bounding box center [285, 138] width 491 height 117
click at [173, 112] on div "Add Column" at bounding box center [285, 138] width 491 height 117
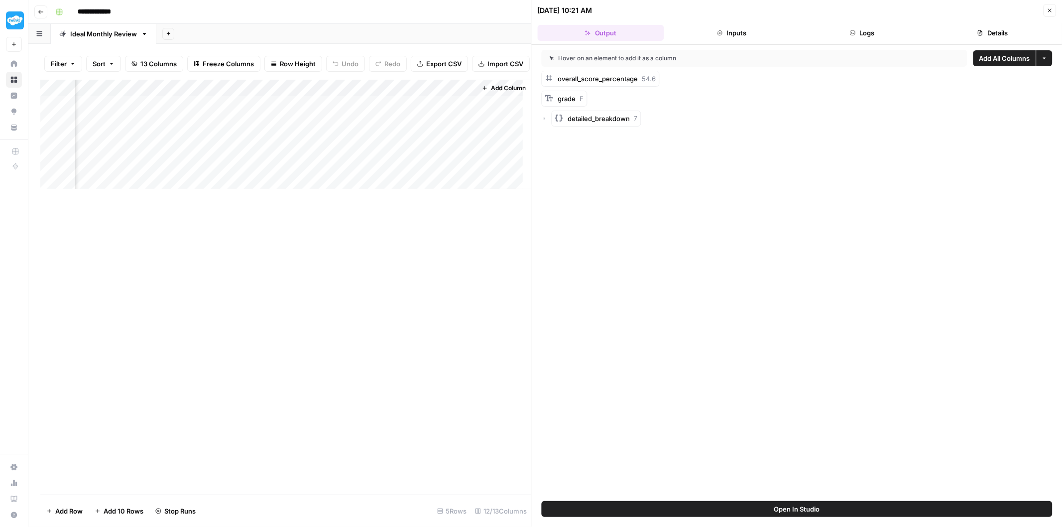
click at [717, 31] on icon "button" at bounding box center [719, 33] width 6 height 6
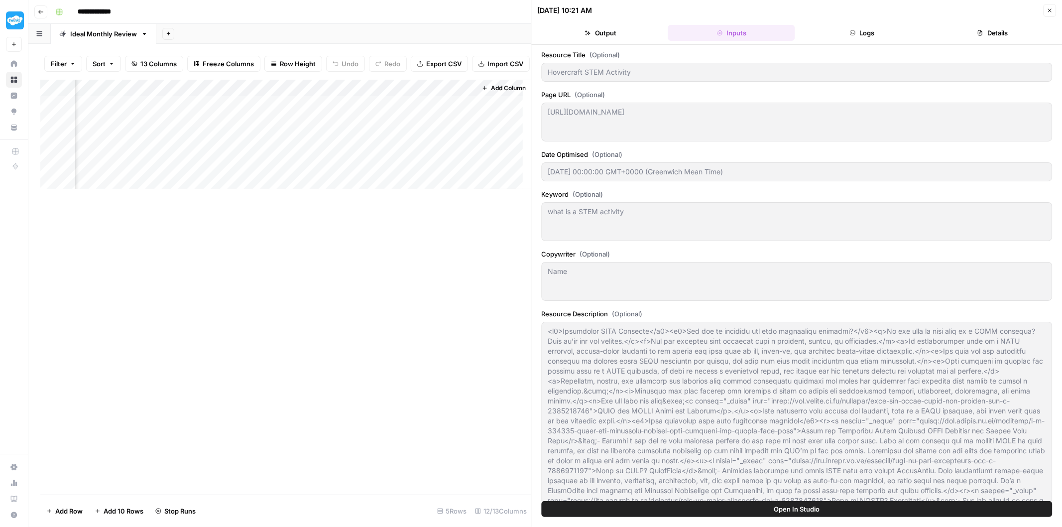
click at [853, 32] on icon "button" at bounding box center [852, 33] width 6 height 6
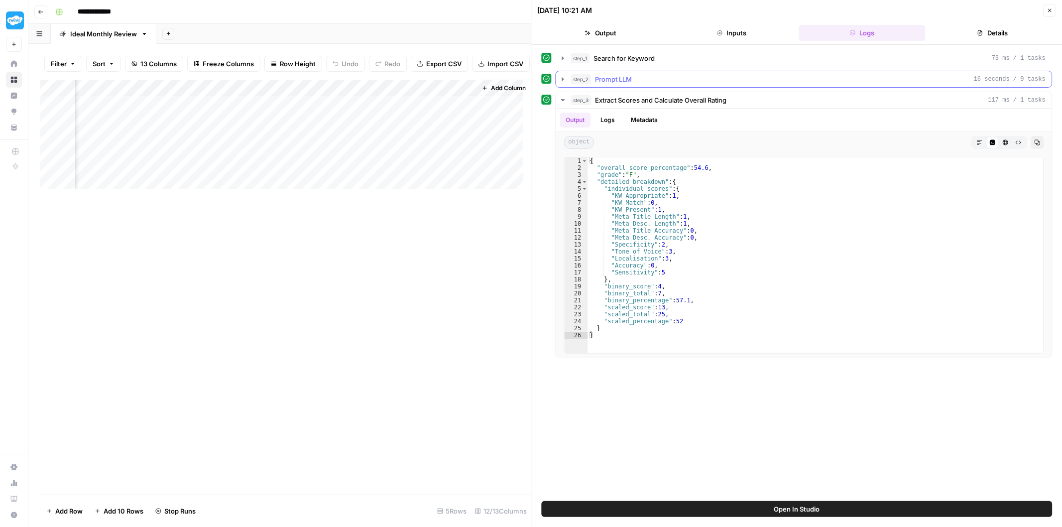
click at [648, 76] on div "step_2 Prompt LLM 16 seconds / 9 tasks" at bounding box center [808, 79] width 475 height 10
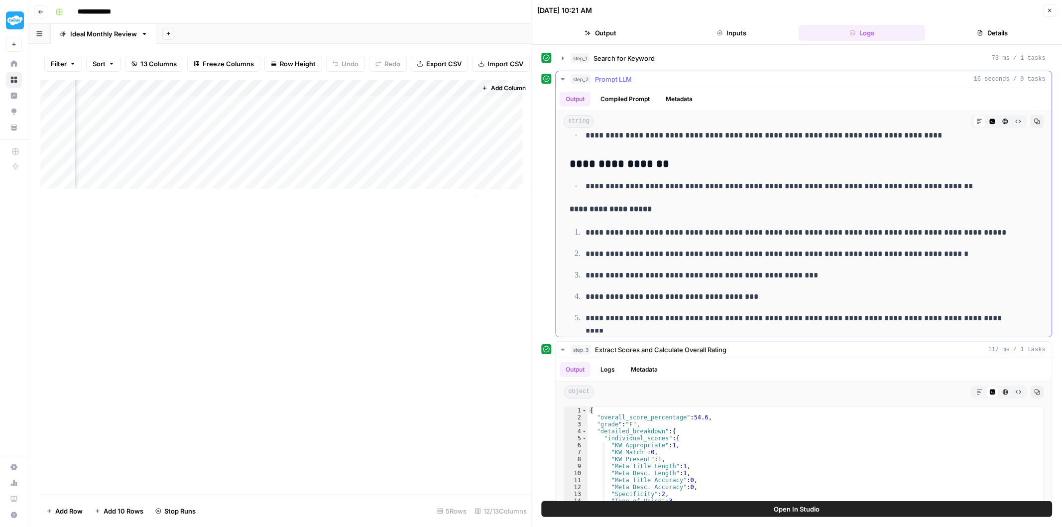
scroll to position [665, 0]
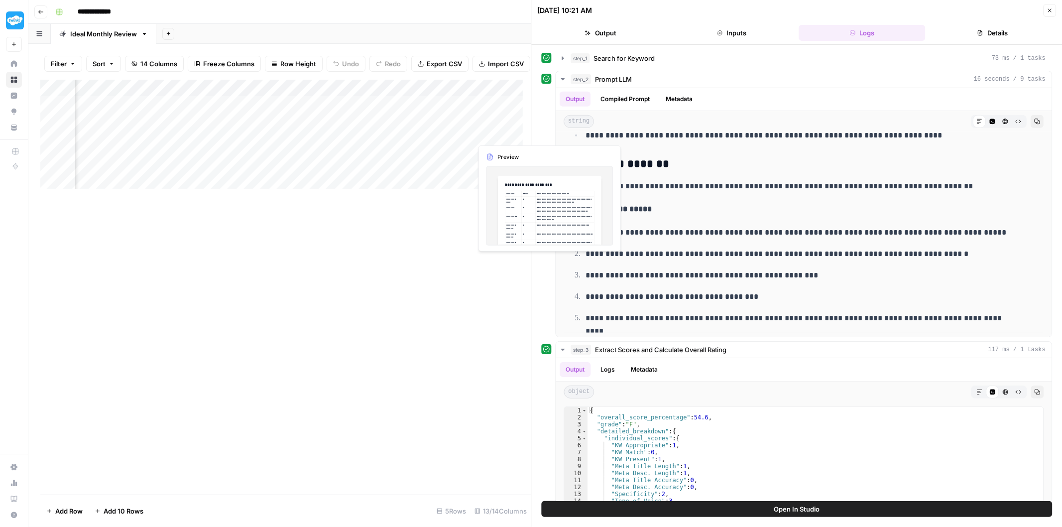
click at [489, 131] on div "Add Column" at bounding box center [285, 138] width 491 height 117
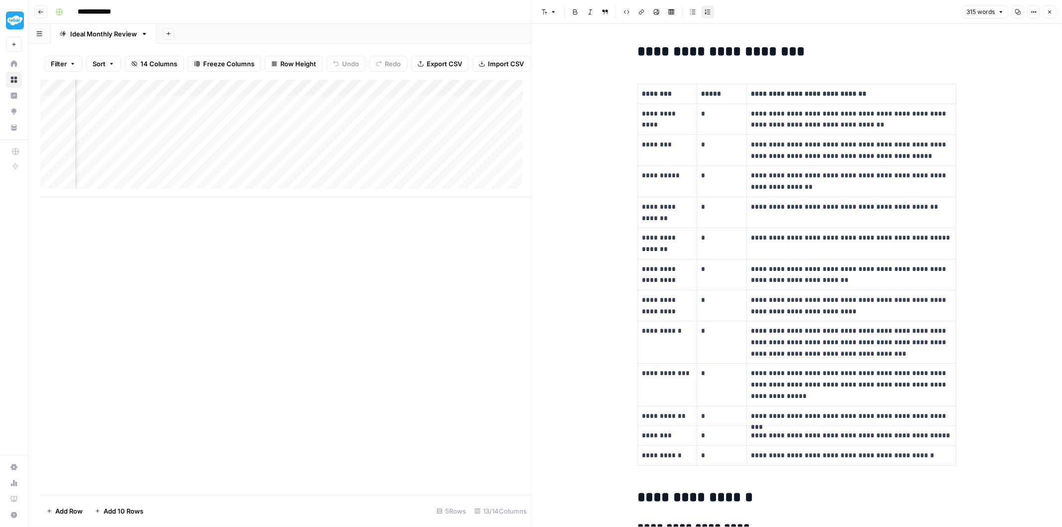
click at [495, 97] on div "Add Column" at bounding box center [285, 138] width 491 height 117
drag, startPoint x: 492, startPoint y: 95, endPoint x: 478, endPoint y: 100, distance: 14.5
click at [475, 100] on div at bounding box center [512, 98] width 90 height 20
click at [478, 76] on div "Filter Sort 14 Columns Freeze Columns Row Height Undo Redo Export CSV Import CS…" at bounding box center [285, 64] width 491 height 32
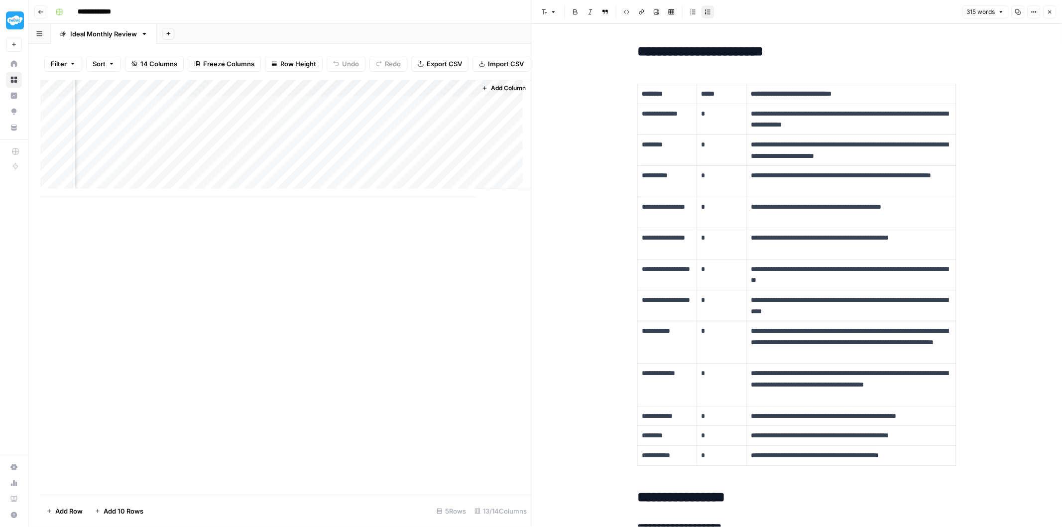
scroll to position [0, 972]
click at [418, 94] on div "Add Column" at bounding box center [285, 138] width 491 height 117
drag, startPoint x: 421, startPoint y: 97, endPoint x: 409, endPoint y: 99, distance: 11.6
click at [409, 99] on div at bounding box center [422, 98] width 90 height 20
click at [437, 78] on div "Filter Sort 14 Columns Freeze Columns Row Height Undo Redo Export CSV Import CS…" at bounding box center [285, 64] width 491 height 32
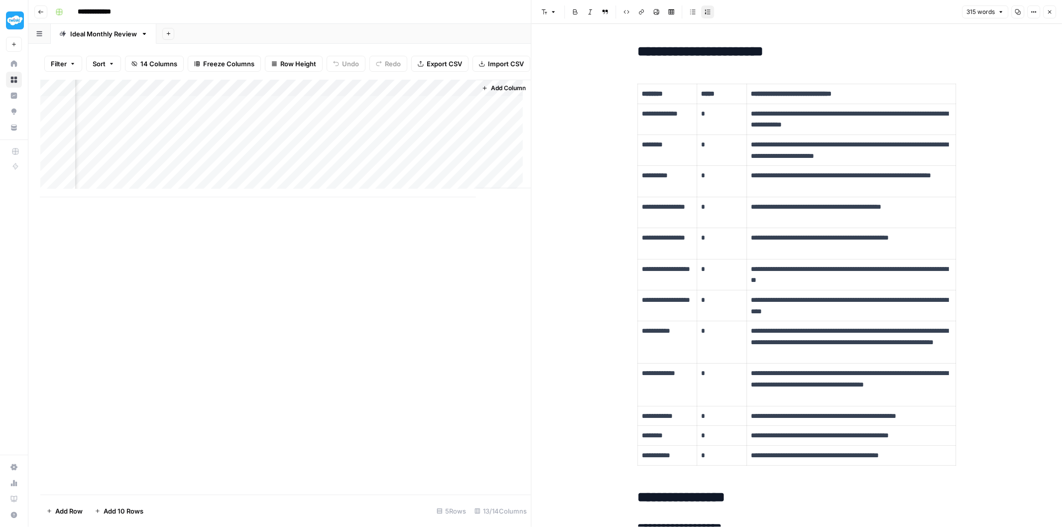
drag, startPoint x: 444, startPoint y: 96, endPoint x: 394, endPoint y: 101, distance: 50.1
click at [394, 101] on div "Add Column" at bounding box center [285, 138] width 491 height 117
click at [450, 94] on div at bounding box center [422, 98] width 90 height 20
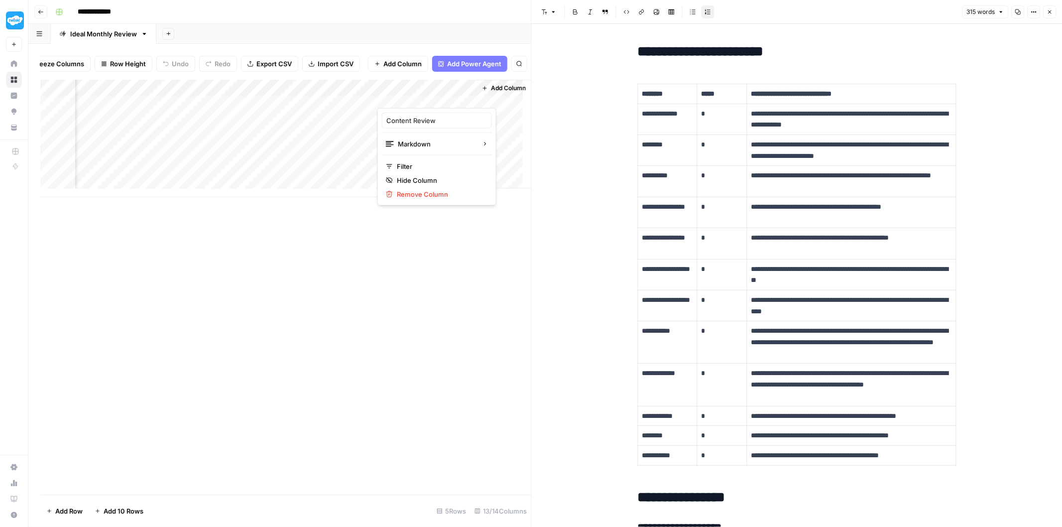
click at [323, 230] on div "Add Column" at bounding box center [285, 287] width 491 height 415
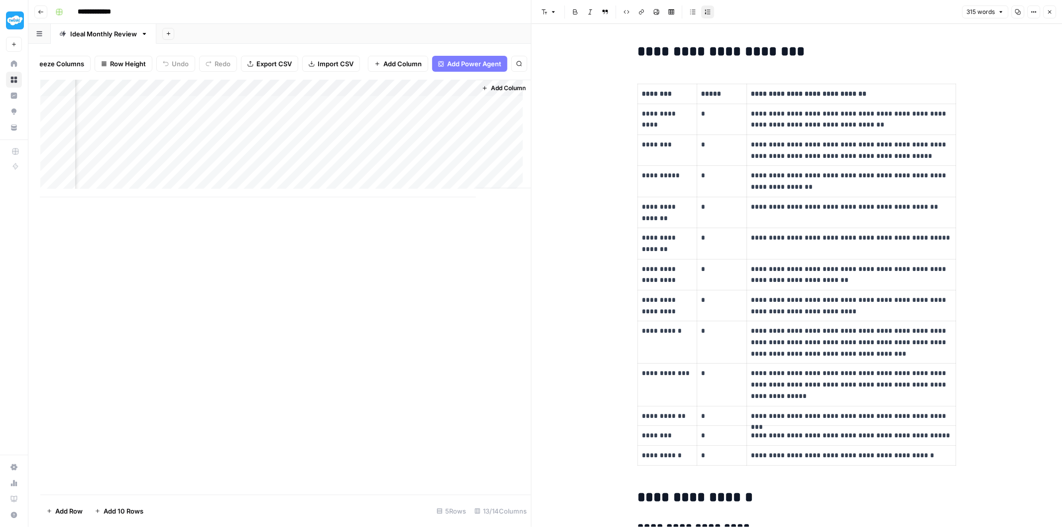
click at [417, 129] on div "Add Column" at bounding box center [285, 138] width 491 height 117
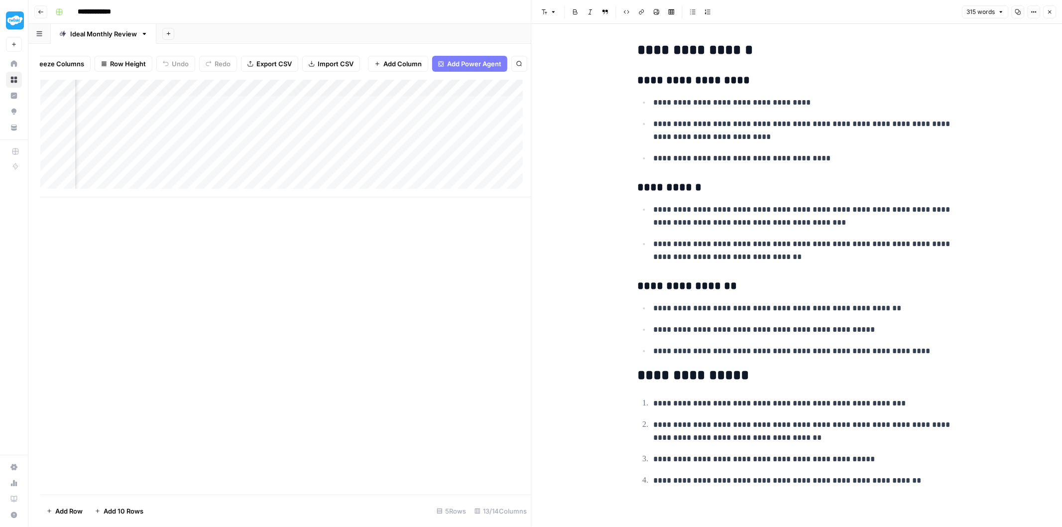
scroll to position [0, 794]
click at [277, 113] on div "Add Column" at bounding box center [285, 138] width 491 height 117
click at [125, 145] on div "Add Column" at bounding box center [285, 138] width 491 height 117
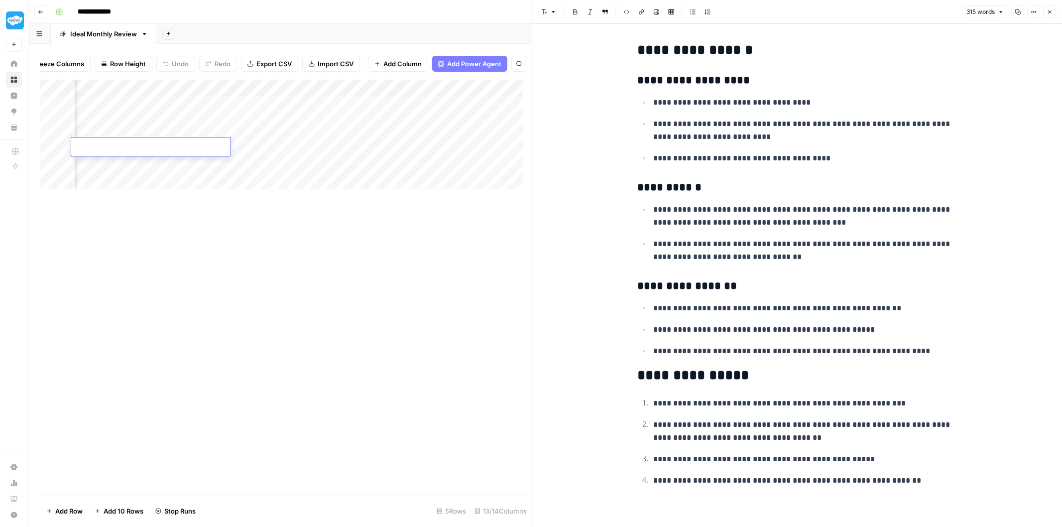
type textarea "**********"
click at [375, 150] on div "Add Column" at bounding box center [285, 138] width 491 height 117
click at [358, 143] on div "Add Column" at bounding box center [285, 138] width 491 height 117
click at [358, 143] on textarea at bounding box center [414, 147] width 159 height 14
type textarea "**********"
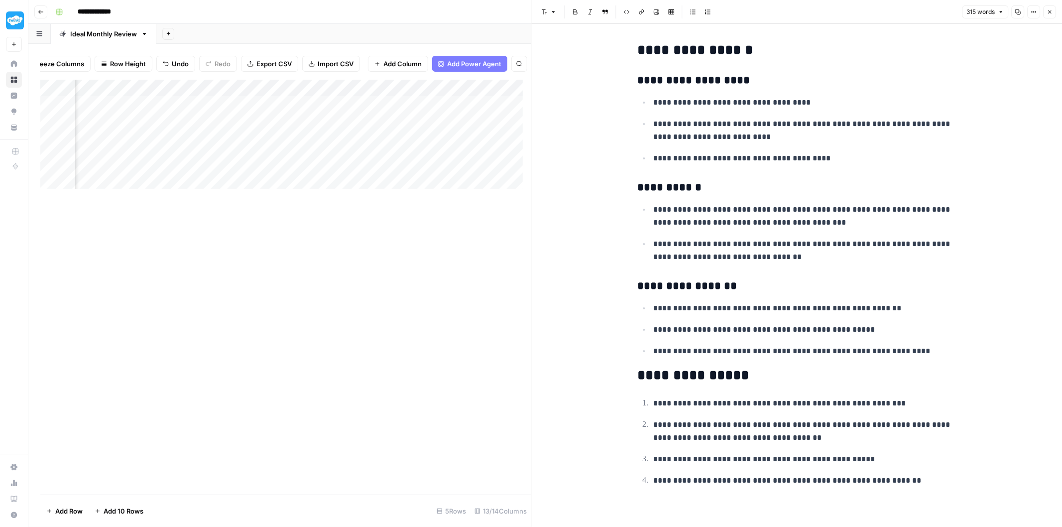
click at [405, 172] on div "Add Column" at bounding box center [285, 138] width 491 height 117
click at [282, 142] on div "Add Column" at bounding box center [285, 138] width 491 height 117
type textarea "**********"
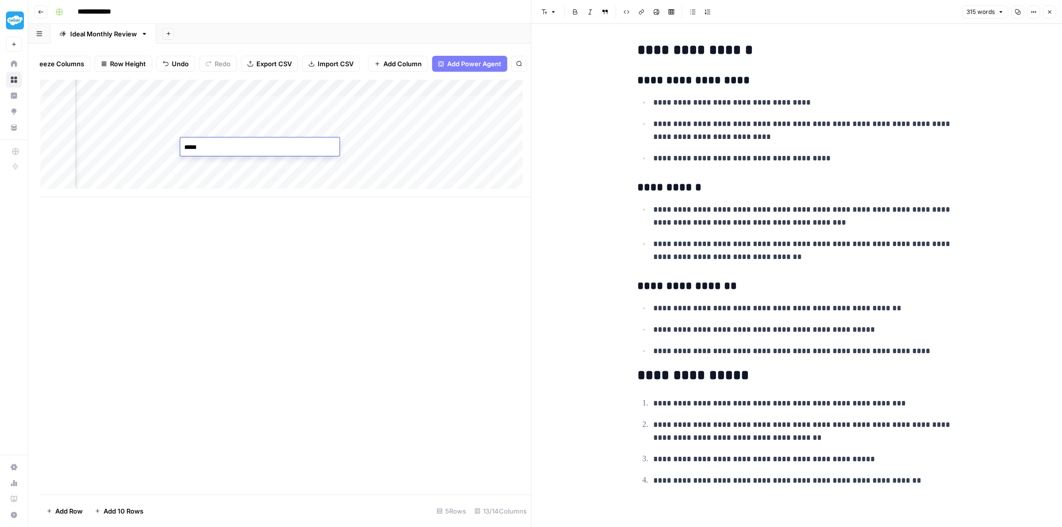
scroll to position [286, 0]
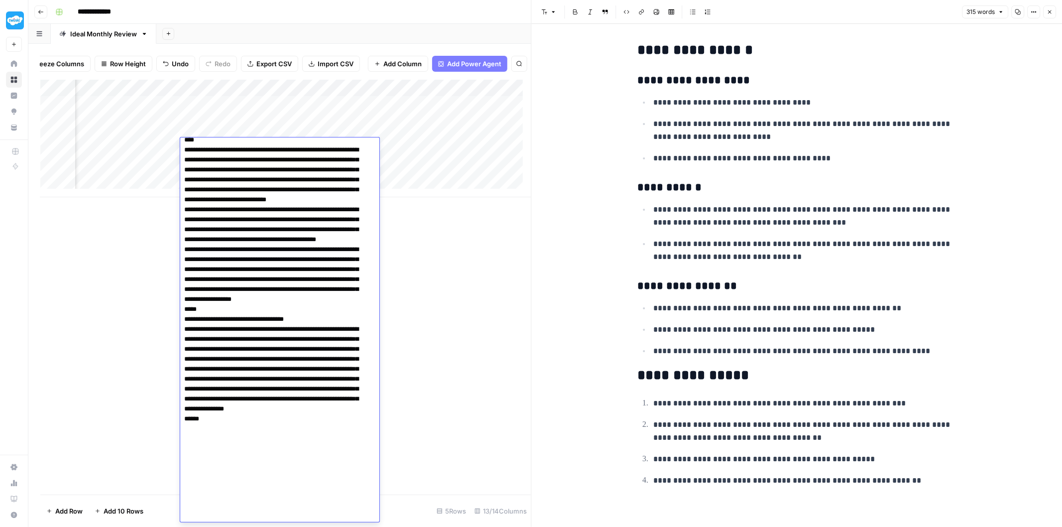
click at [416, 132] on div "Add Column" at bounding box center [285, 138] width 491 height 117
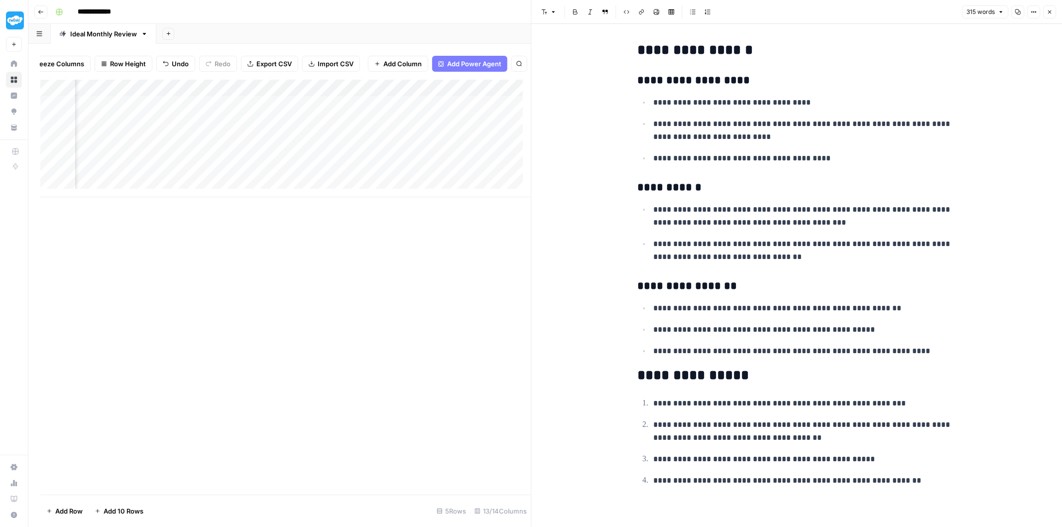
drag, startPoint x: 299, startPoint y: 205, endPoint x: 317, endPoint y: 202, distance: 18.2
click at [317, 197] on div "Add Column" at bounding box center [285, 138] width 491 height 117
click at [354, 142] on div "Add Column" at bounding box center [285, 138] width 491 height 117
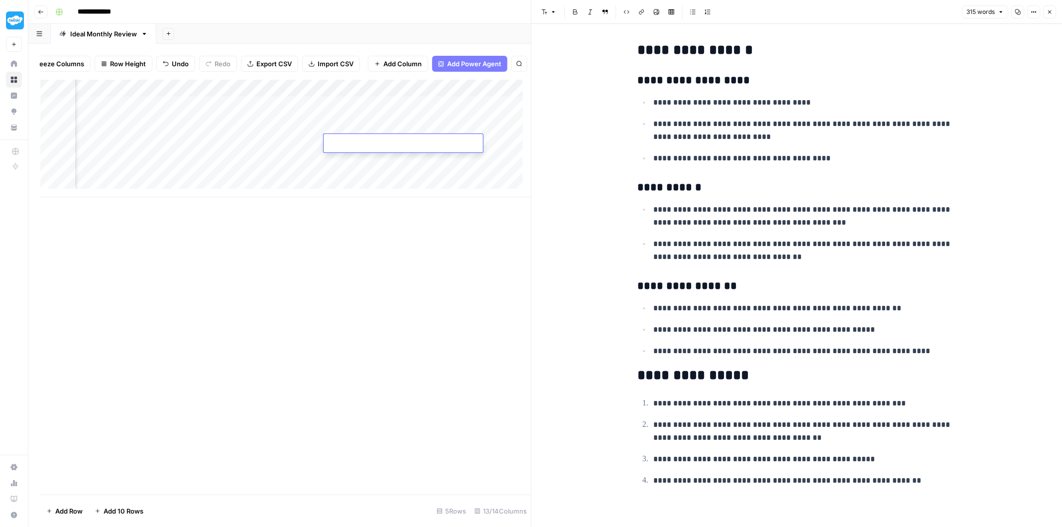
type textarea "**********"
click at [286, 160] on div "Add Column" at bounding box center [285, 138] width 491 height 117
click at [351, 138] on div "Add Column" at bounding box center [285, 138] width 491 height 117
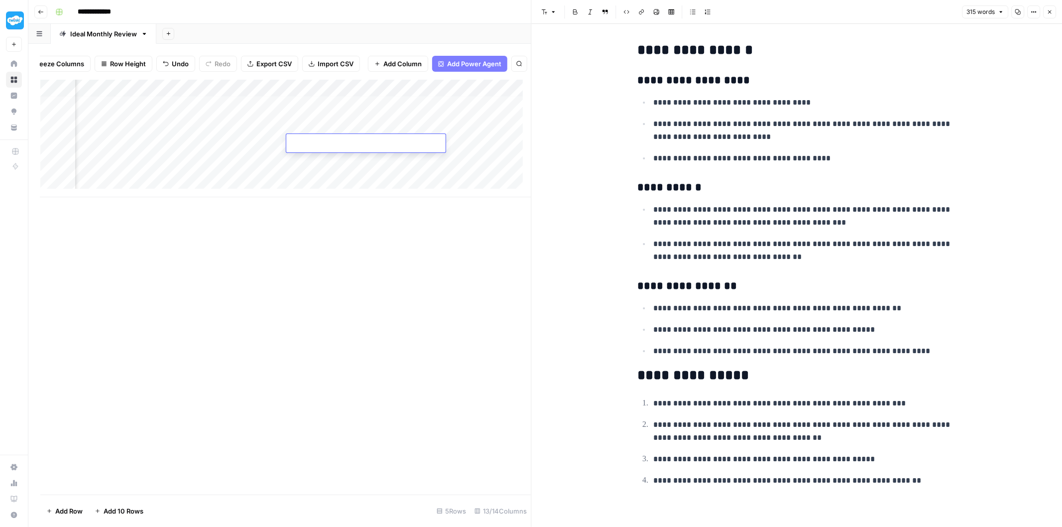
type textarea "**********"
click at [237, 161] on div "Add Column" at bounding box center [285, 138] width 491 height 117
click at [480, 143] on div "Add Column" at bounding box center [285, 138] width 491 height 117
click at [410, 143] on div "Add Column" at bounding box center [285, 138] width 491 height 117
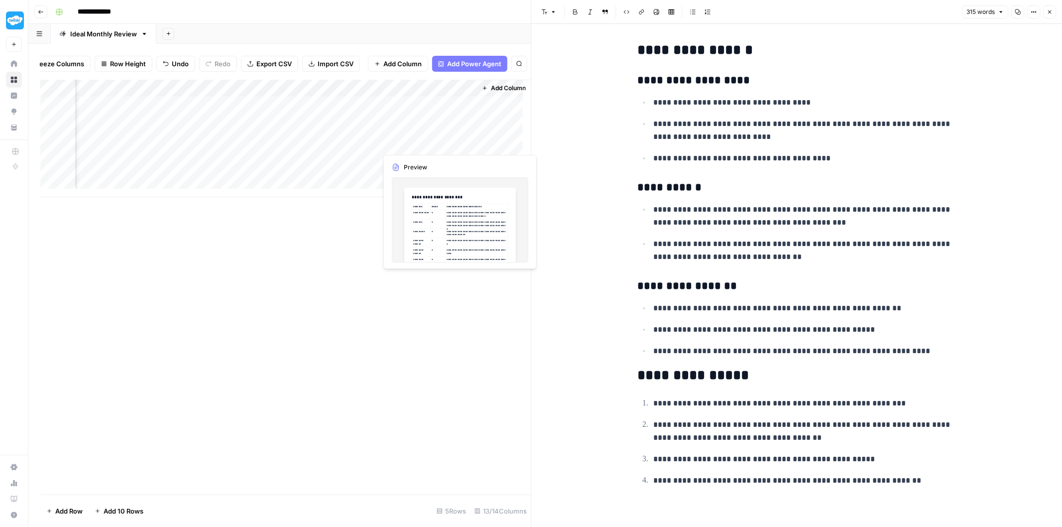
click at [410, 143] on div "Add Column" at bounding box center [285, 138] width 491 height 117
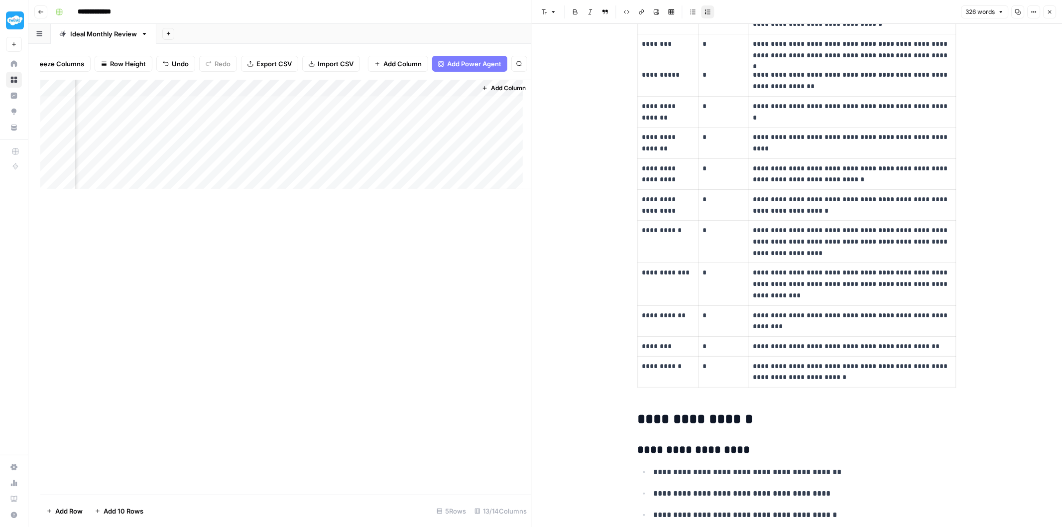
scroll to position [81, 0]
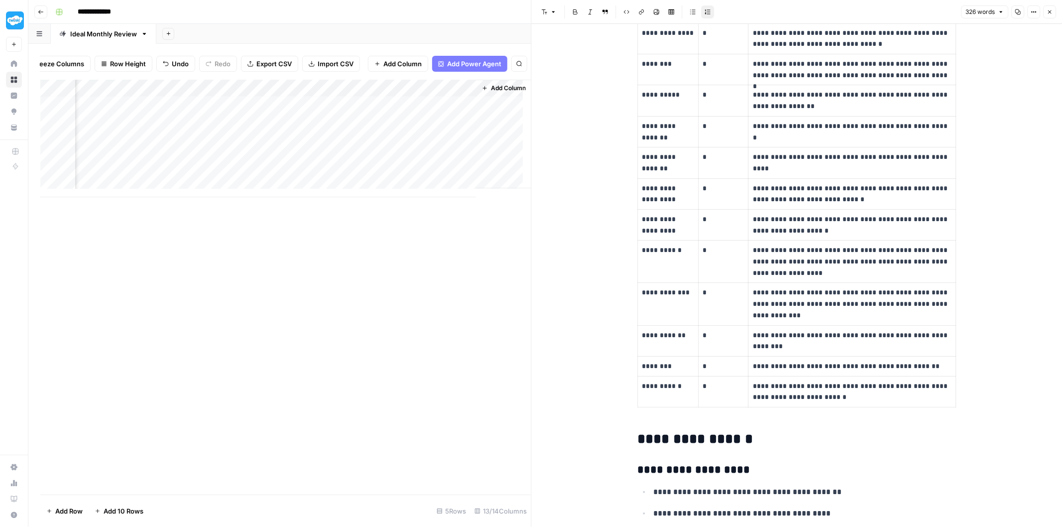
click at [412, 107] on div "Add Column" at bounding box center [285, 138] width 491 height 117
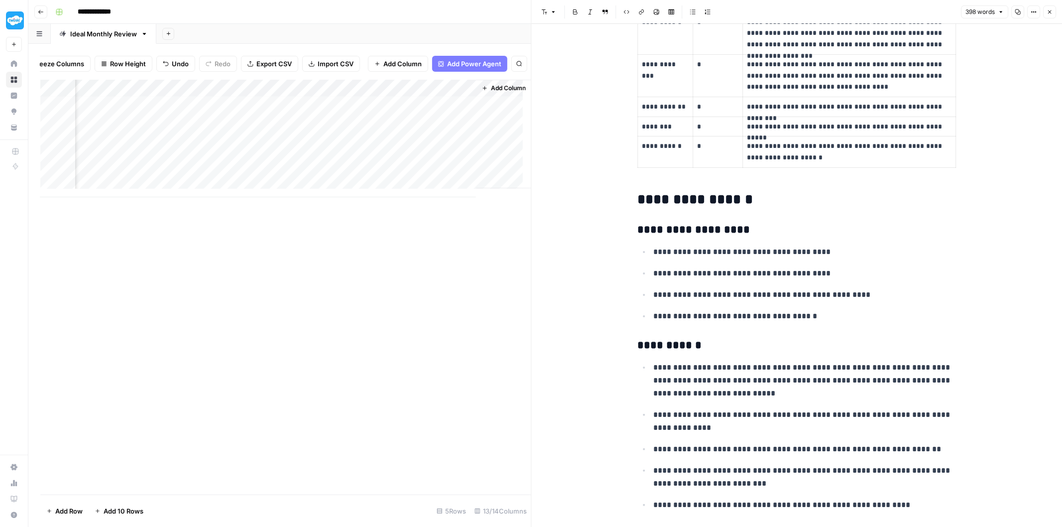
scroll to position [221, 0]
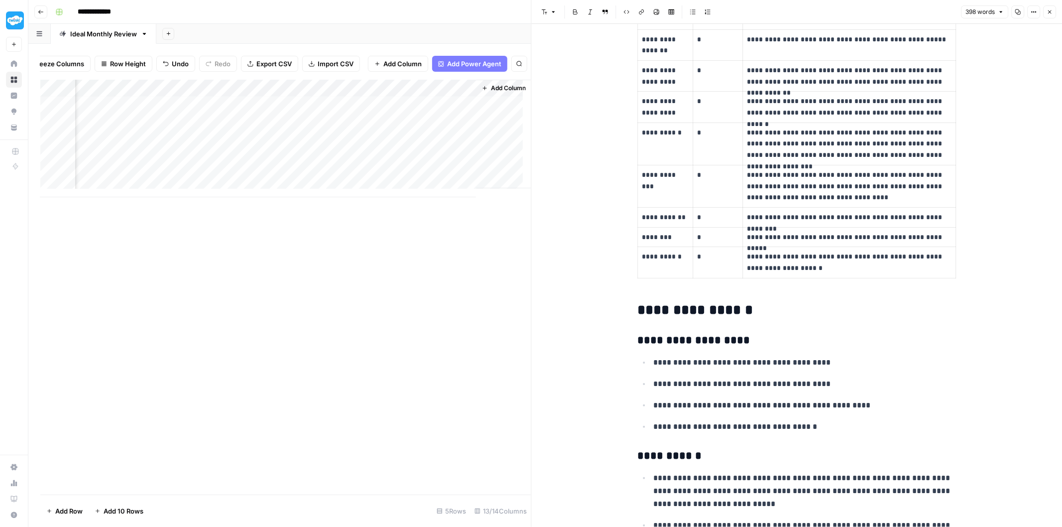
click at [407, 124] on div "Add Column" at bounding box center [285, 138] width 491 height 117
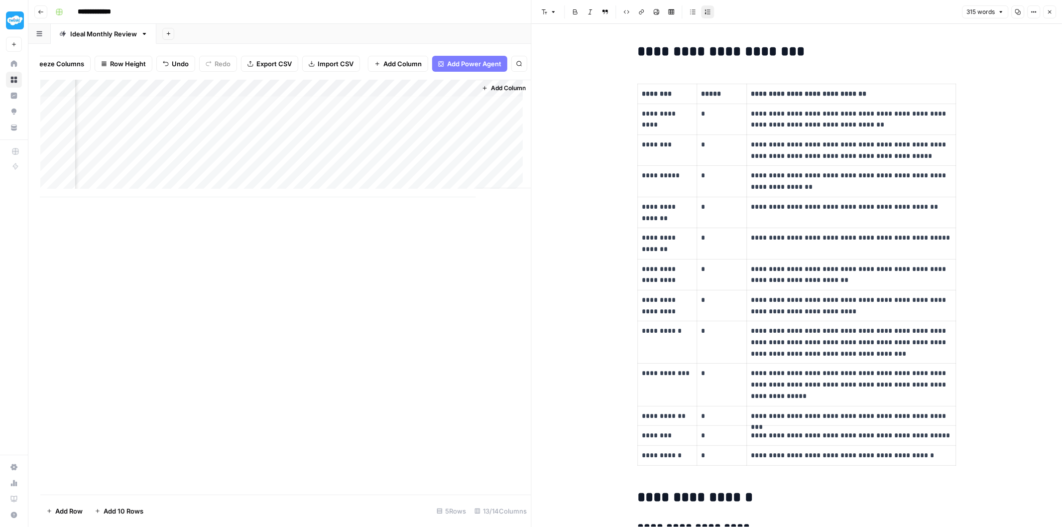
click at [410, 142] on div "Add Column" at bounding box center [285, 138] width 491 height 117
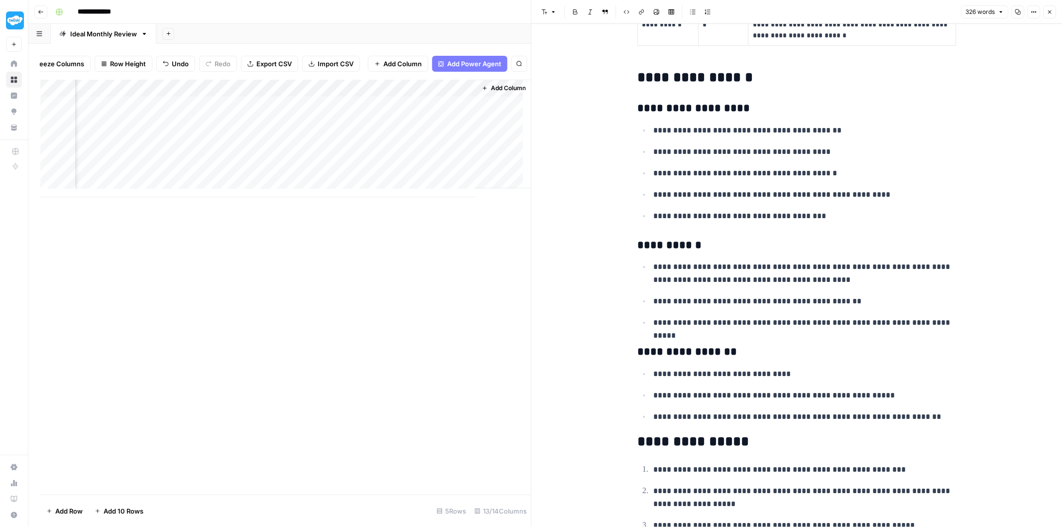
scroll to position [523, 0]
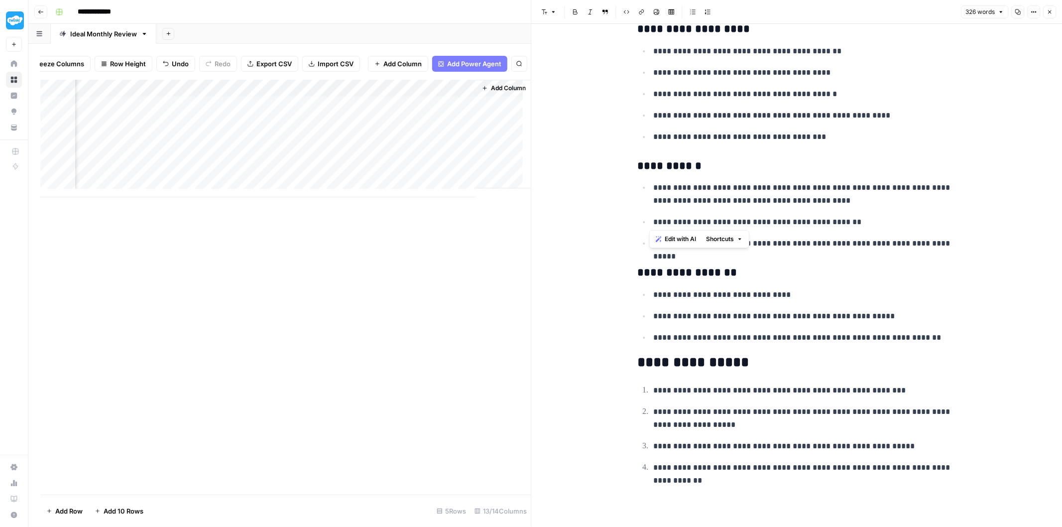
drag, startPoint x: 918, startPoint y: 211, endPoint x: 636, endPoint y: 176, distance: 283.9
click at [636, 176] on div "**********" at bounding box center [796, 7] width 331 height 976
click at [935, 230] on ul "**********" at bounding box center [796, 215] width 319 height 69
drag, startPoint x: 959, startPoint y: 251, endPoint x: 879, endPoint y: 472, distance: 235.3
click at [879, 472] on div "**********" at bounding box center [797, 15] width 531 height 1024
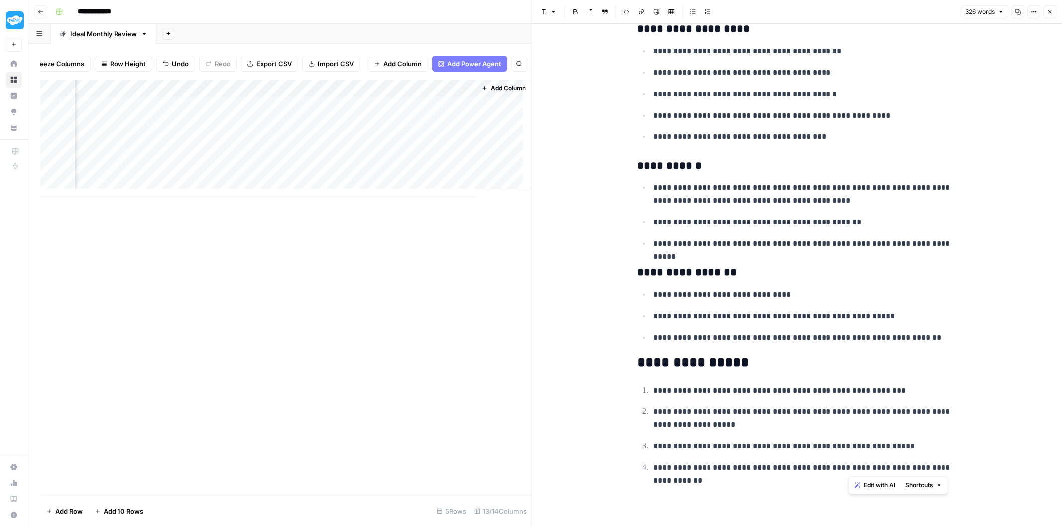
click at [804, 232] on ul "**********" at bounding box center [796, 215] width 319 height 69
click at [785, 183] on p "**********" at bounding box center [804, 194] width 303 height 26
click at [394, 112] on div "Add Column" at bounding box center [285, 138] width 491 height 117
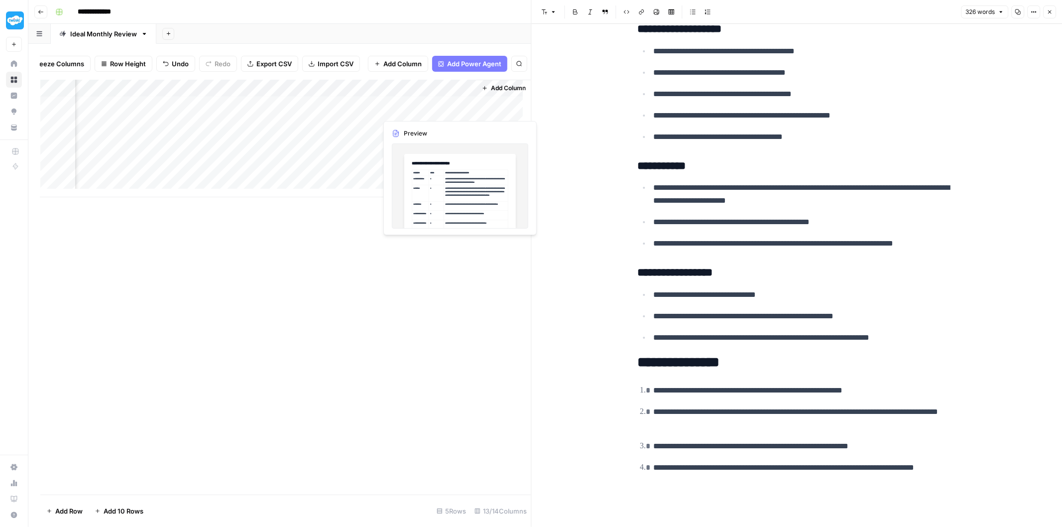
click at [401, 115] on div "Add Column" at bounding box center [285, 138] width 491 height 117
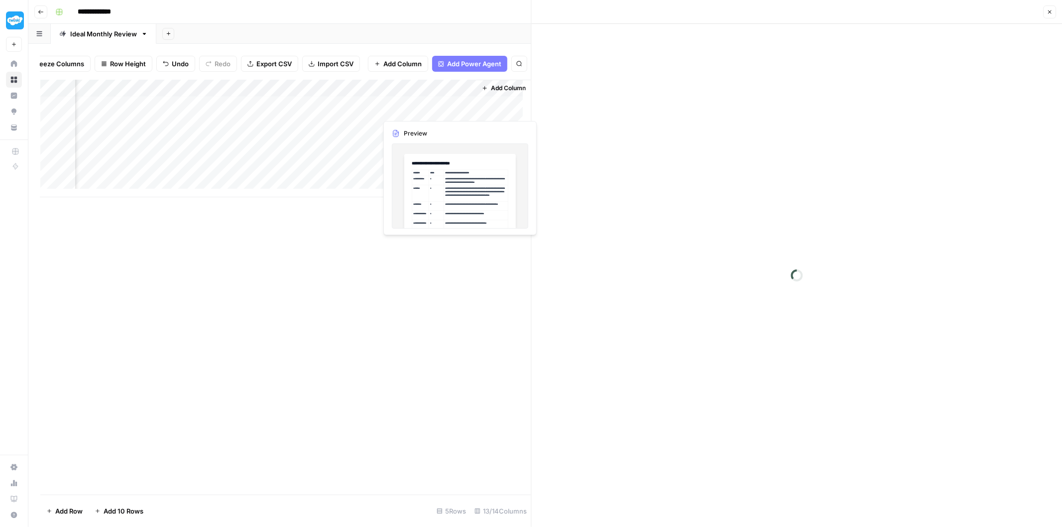
click at [401, 115] on div at bounding box center [422, 109] width 91 height 18
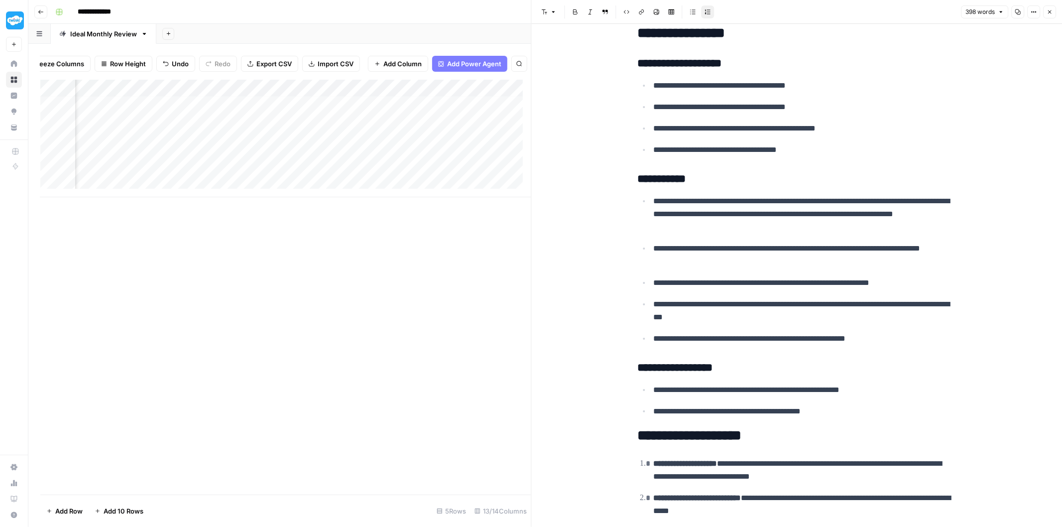
scroll to position [3, 972]
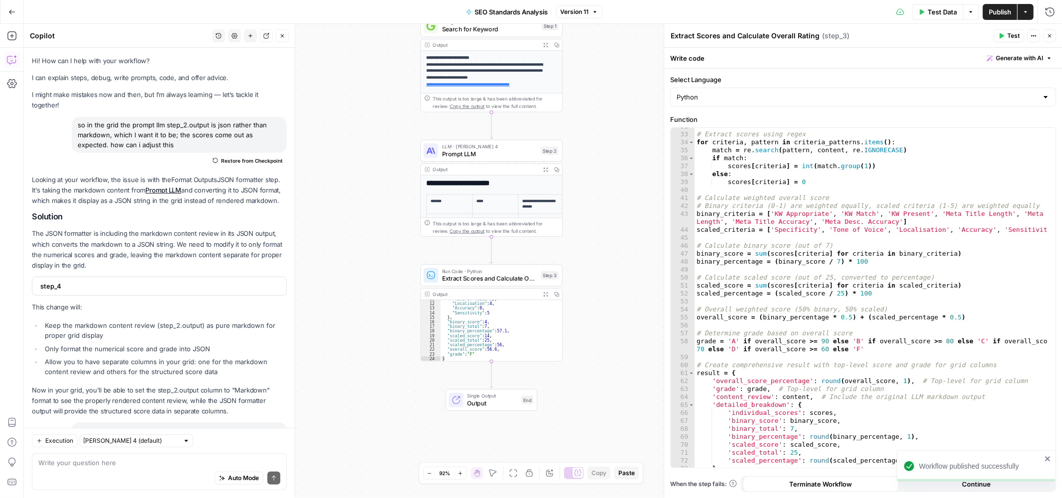
scroll to position [252, 0]
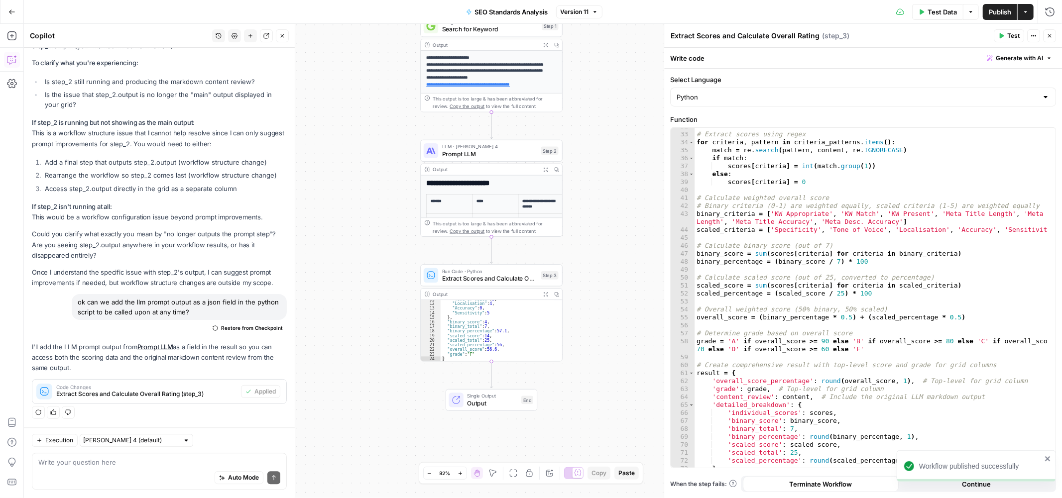
click at [638, 77] on div "**********" at bounding box center [543, 261] width 1038 height 474
click at [18, 9] on button "Go Back" at bounding box center [12, 12] width 18 height 18
